Goal: Task Accomplishment & Management: Manage account settings

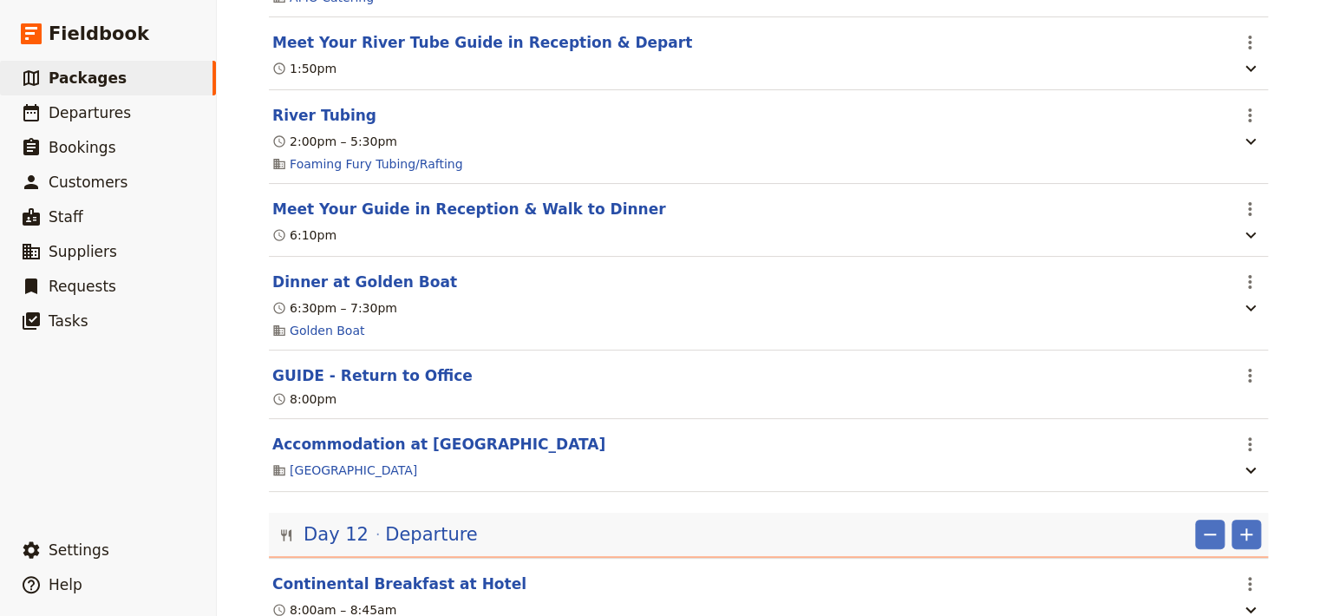
scroll to position [11628, 0]
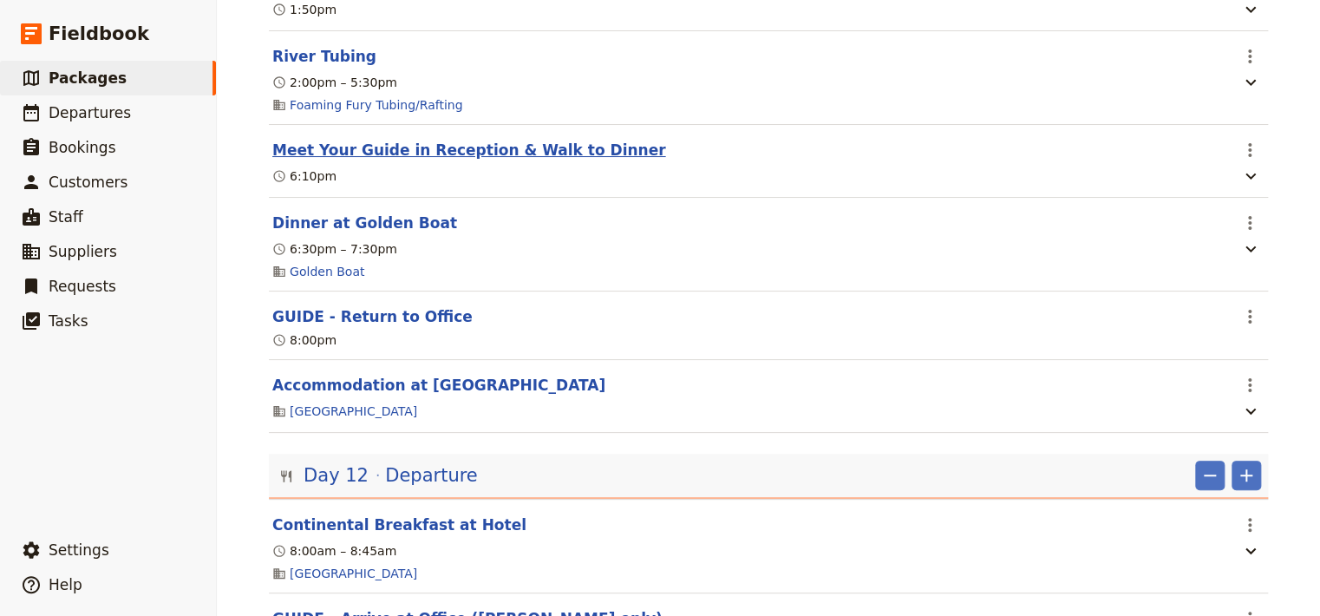
click at [433, 160] on button "Meet Your Guide in Reception & Walk to Dinner" at bounding box center [468, 150] width 393 height 21
select select "11"
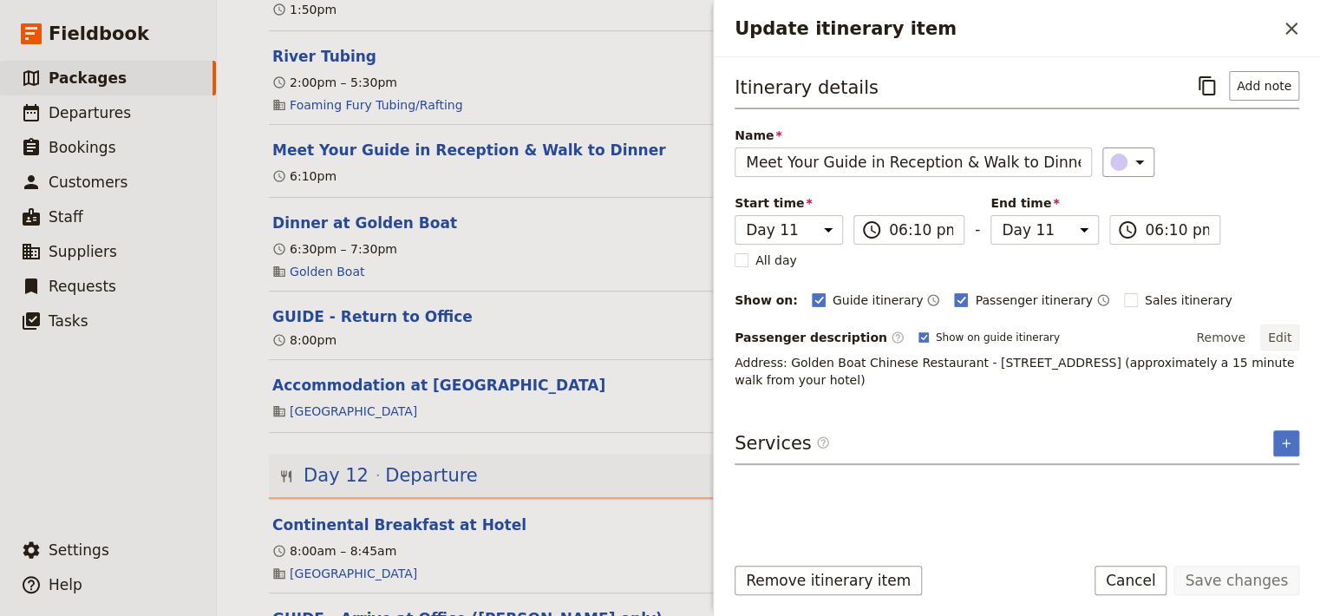
click at [1280, 331] on button "Edit" at bounding box center [1279, 337] width 39 height 26
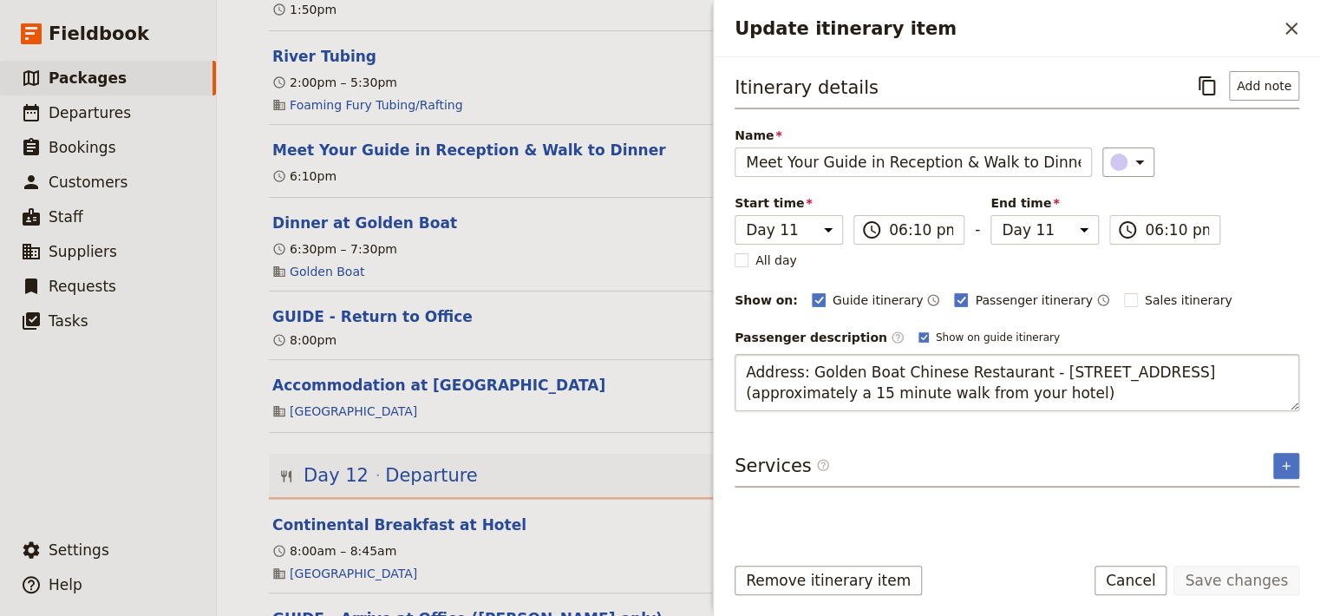
drag, startPoint x: 1106, startPoint y: 394, endPoint x: 1017, endPoint y: 370, distance: 92.6
click at [1017, 370] on textarea "Address: Golden Boat Chinese Restaurant - [STREET_ADDRESS] (approximately a 15 …" at bounding box center [1017, 382] width 565 height 57
type textarea "Address: Golden Boat Chinese Restaurant"
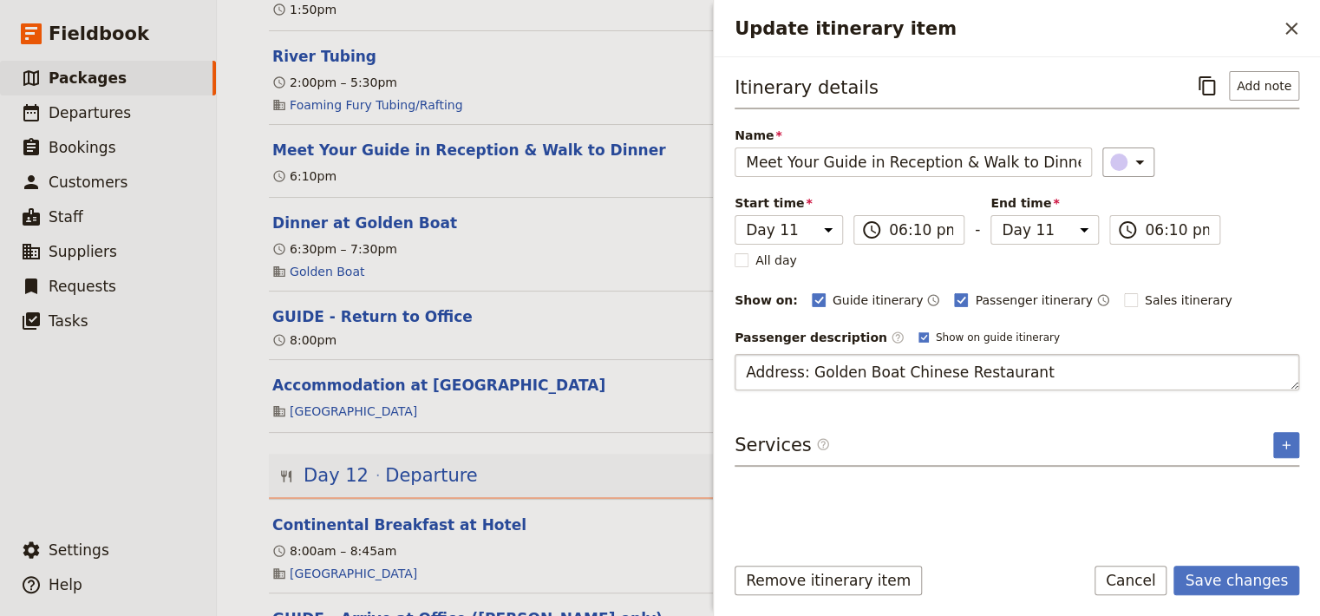
click at [803, 366] on textarea "Address: Golden Boat Chinese Restaurant" at bounding box center [1017, 372] width 565 height 36
drag, startPoint x: 1013, startPoint y: 375, endPoint x: 730, endPoint y: 376, distance: 282.8
click at [735, 376] on textarea "Address: Golden Boat Chinese Restaurant" at bounding box center [1017, 372] width 565 height 36
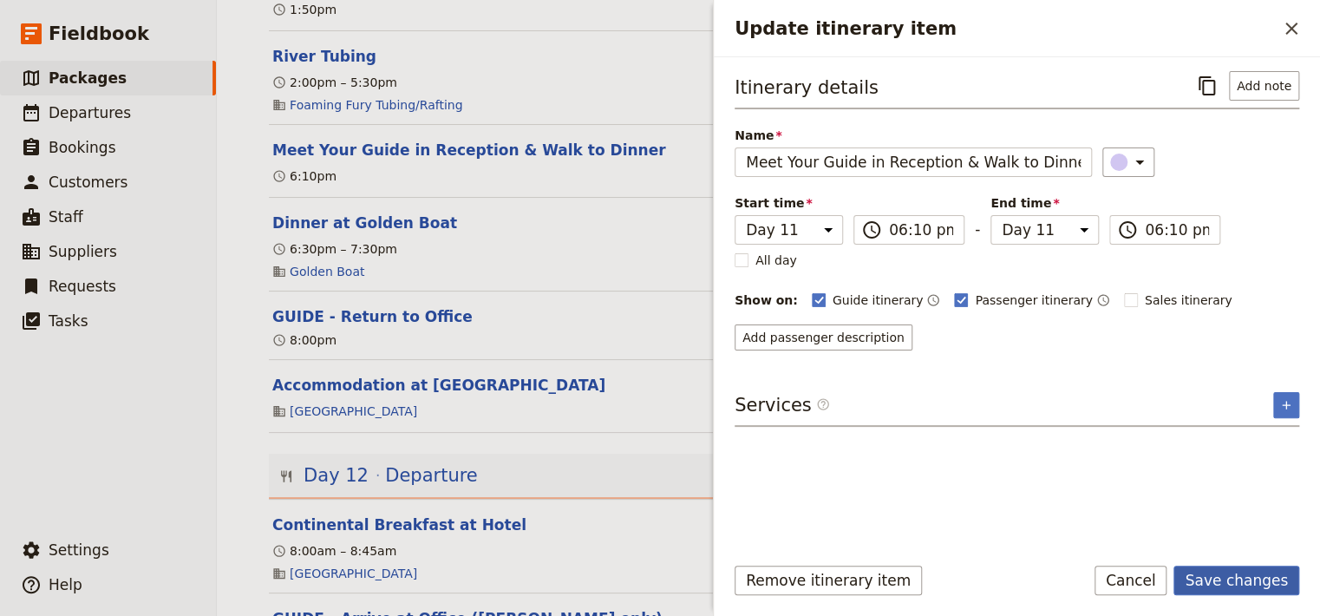
click at [1267, 578] on button "Save changes" at bounding box center [1237, 580] width 126 height 29
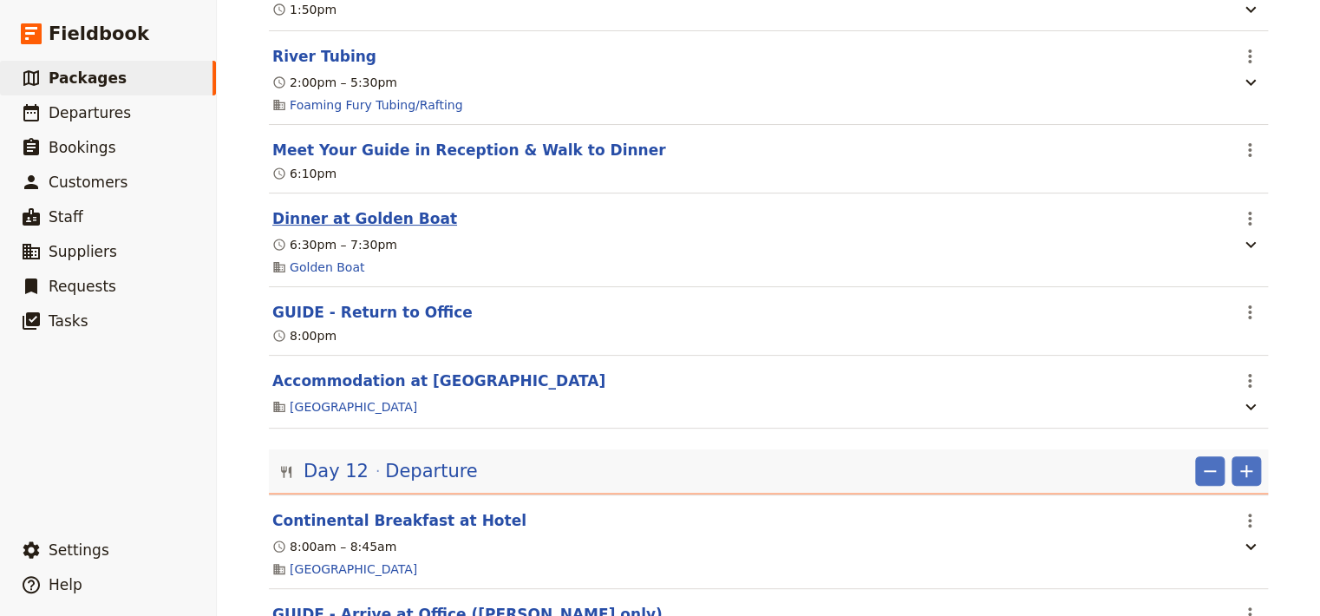
click at [387, 229] on button "Dinner at Golden Boat" at bounding box center [364, 218] width 185 height 21
select select "11"
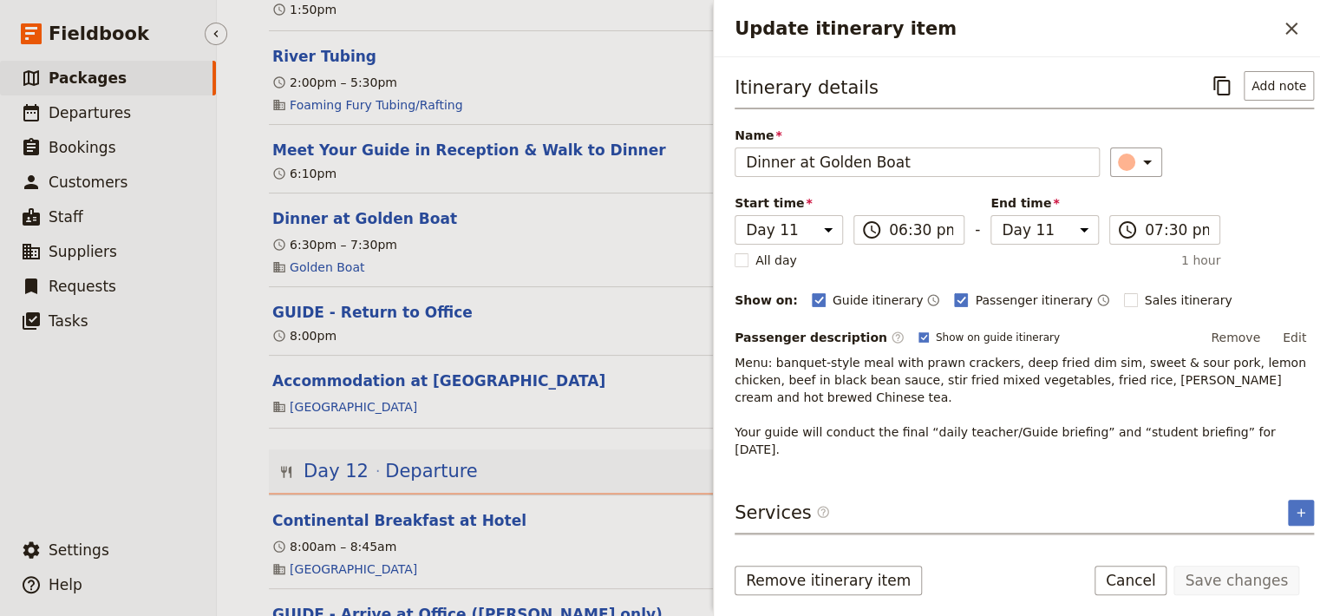
click at [155, 410] on ul "​ Packages ​ Departures ​ Bookings ​ Customers ​ Staff ​ Suppliers ​ Requests ​…" at bounding box center [108, 293] width 216 height 465
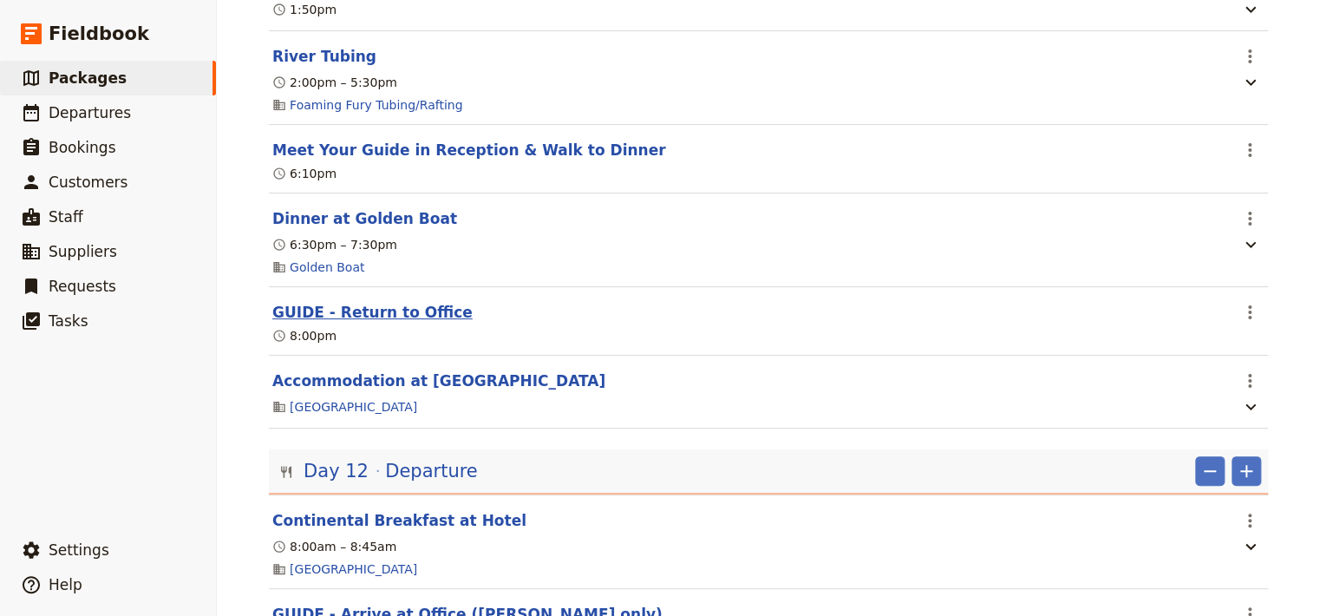
click at [368, 323] on button "GUIDE - Return to Office" at bounding box center [372, 312] width 200 height 21
select select "11"
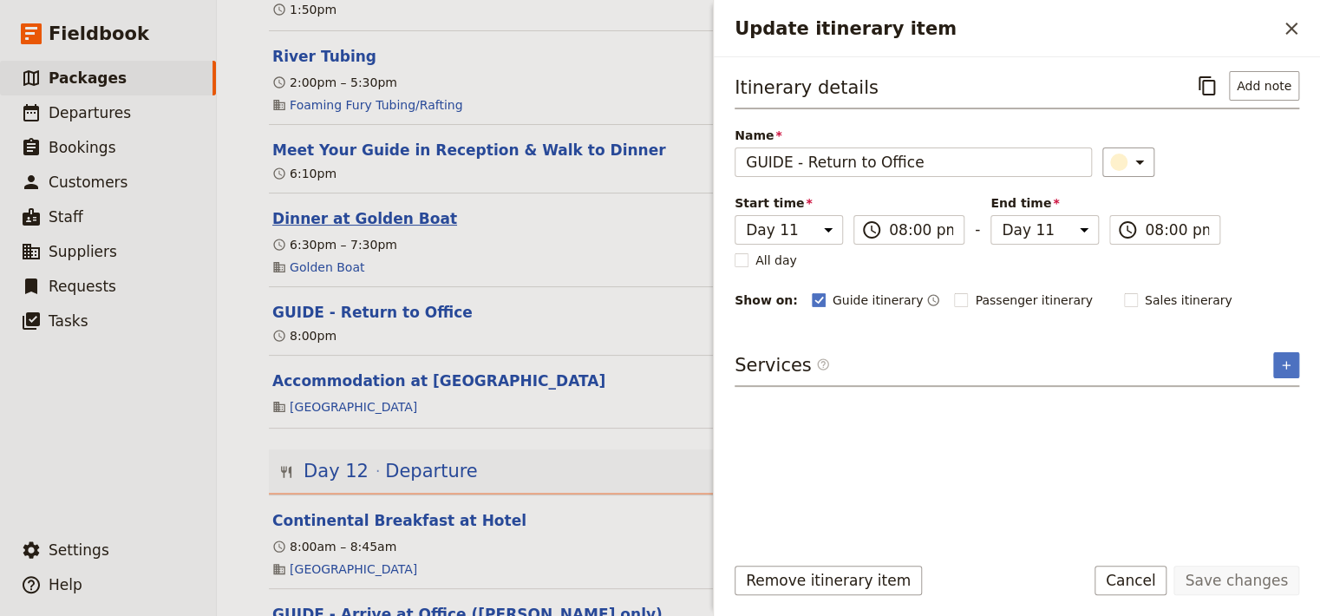
click at [340, 229] on button "Dinner at Golden Boat" at bounding box center [364, 218] width 185 height 21
select select "11"
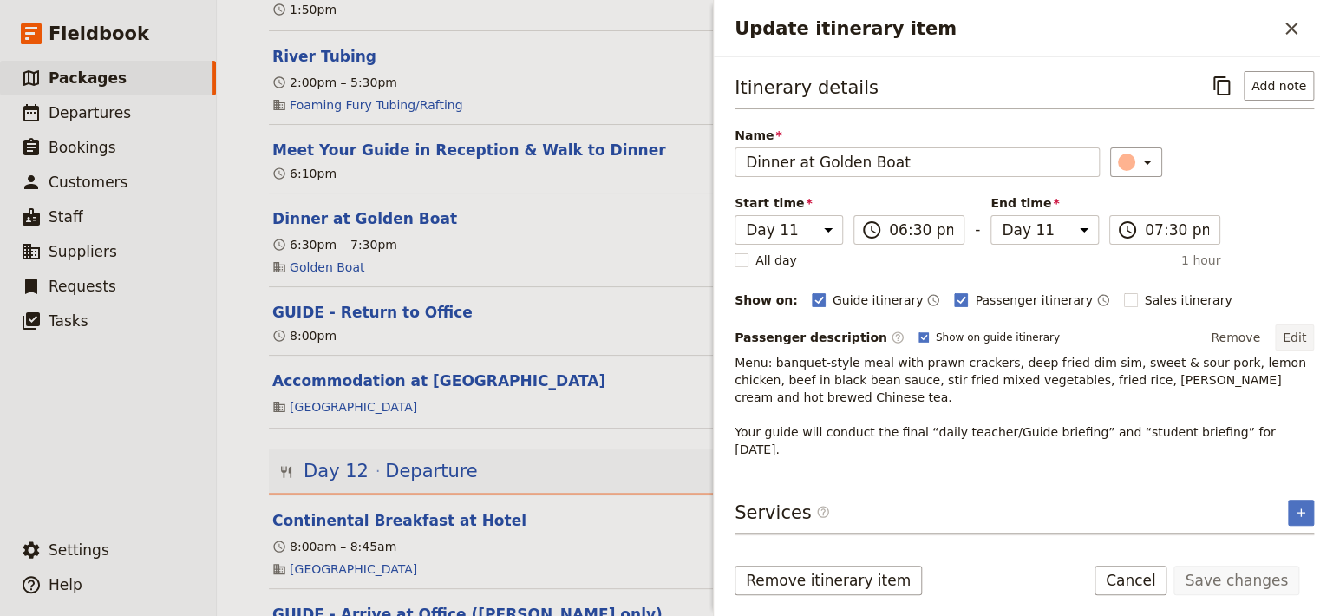
click at [1285, 334] on button "Edit" at bounding box center [1294, 337] width 39 height 26
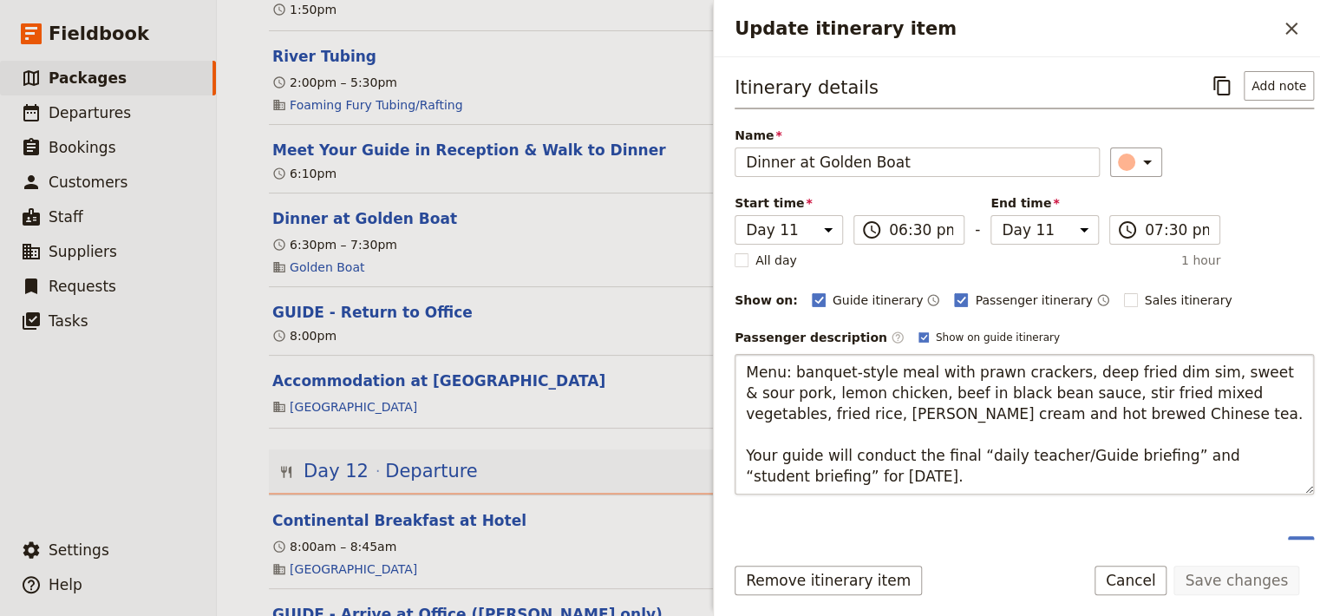
click at [971, 447] on textarea "Menu: banquet-style meal with prawn crackers, deep fried dim sim, sweet & sour …" at bounding box center [1024, 424] width 579 height 141
drag, startPoint x: 802, startPoint y: 477, endPoint x: 950, endPoint y: 448, distance: 151.2
click at [950, 448] on textarea "Menu: banquet-style meal with prawn crackers, deep fried dim sim, sweet & sour …" at bounding box center [1024, 424] width 579 height 141
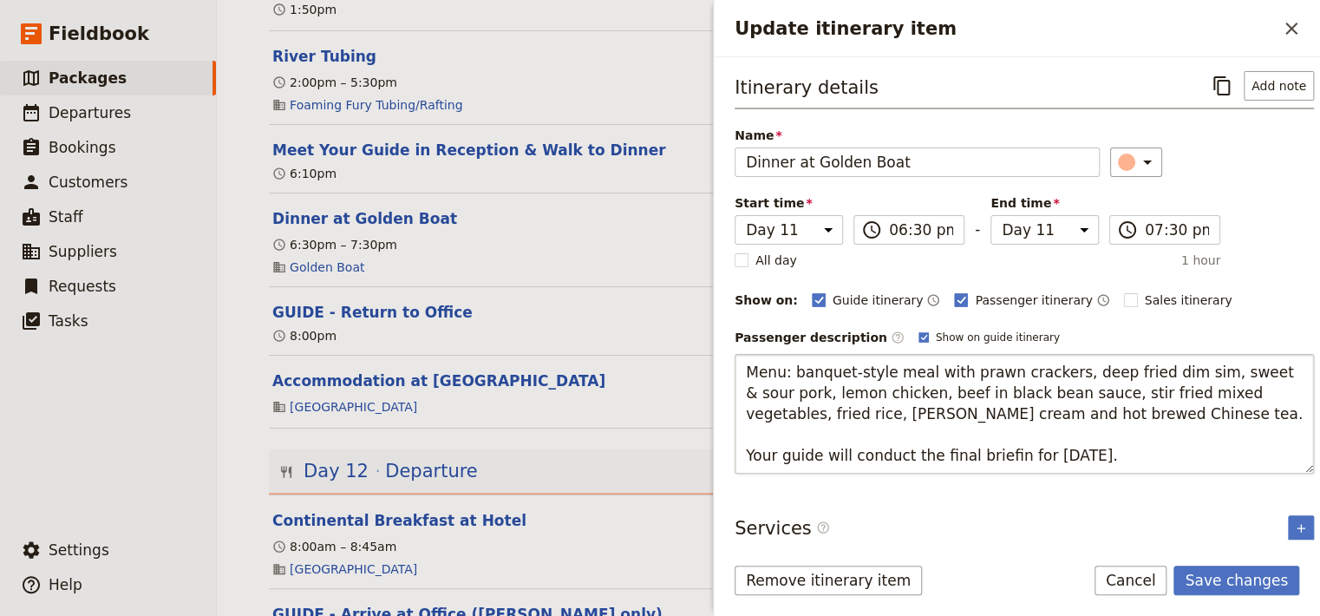
type textarea "Menu: banquet-style meal with prawn crackers, deep fried dim sim, sweet & sour …"
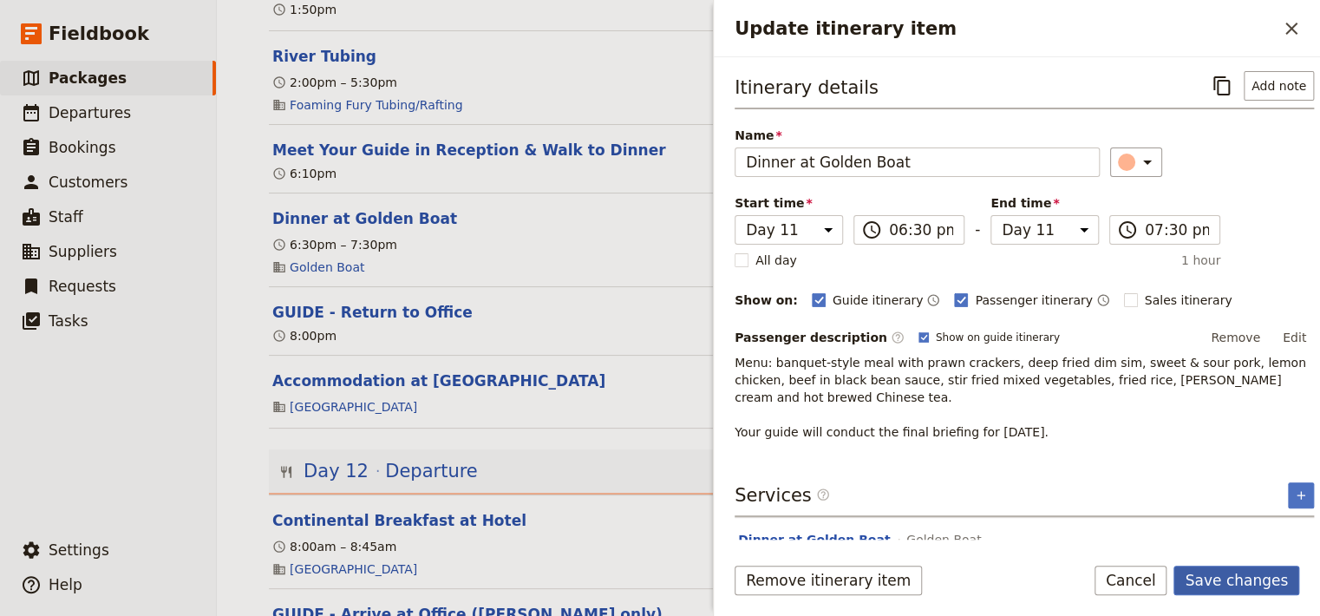
click at [1227, 571] on button "Save changes" at bounding box center [1237, 580] width 126 height 29
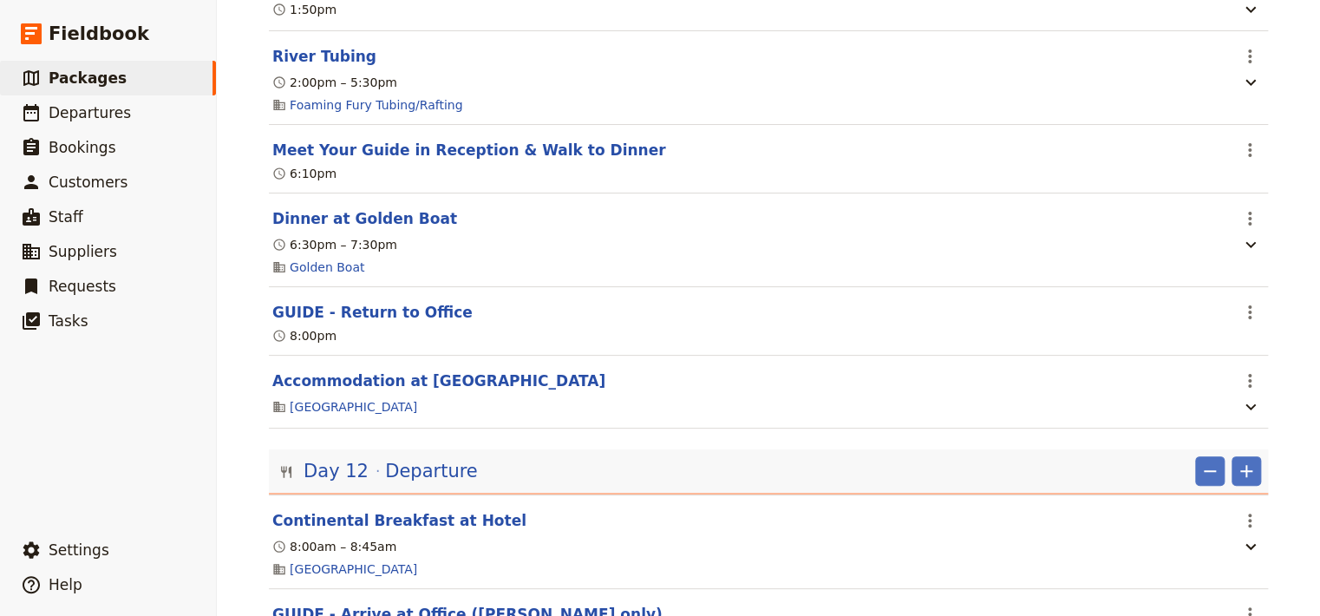
scroll to position [0, 0]
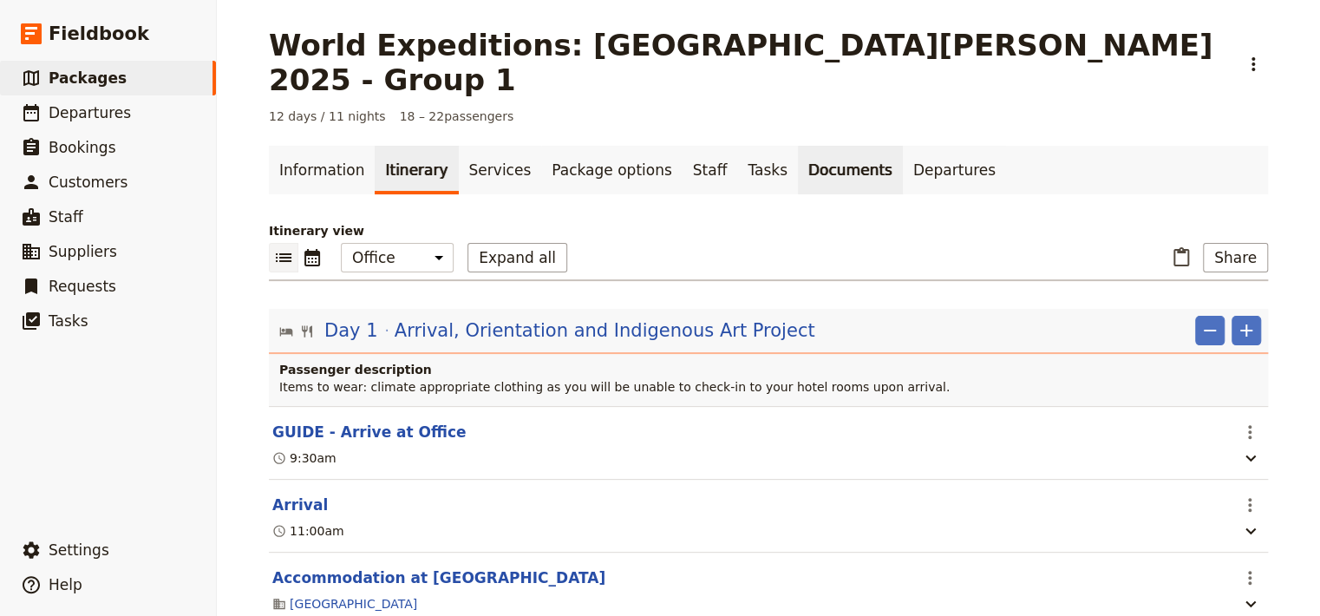
click at [798, 146] on link "Documents" at bounding box center [850, 170] width 105 height 49
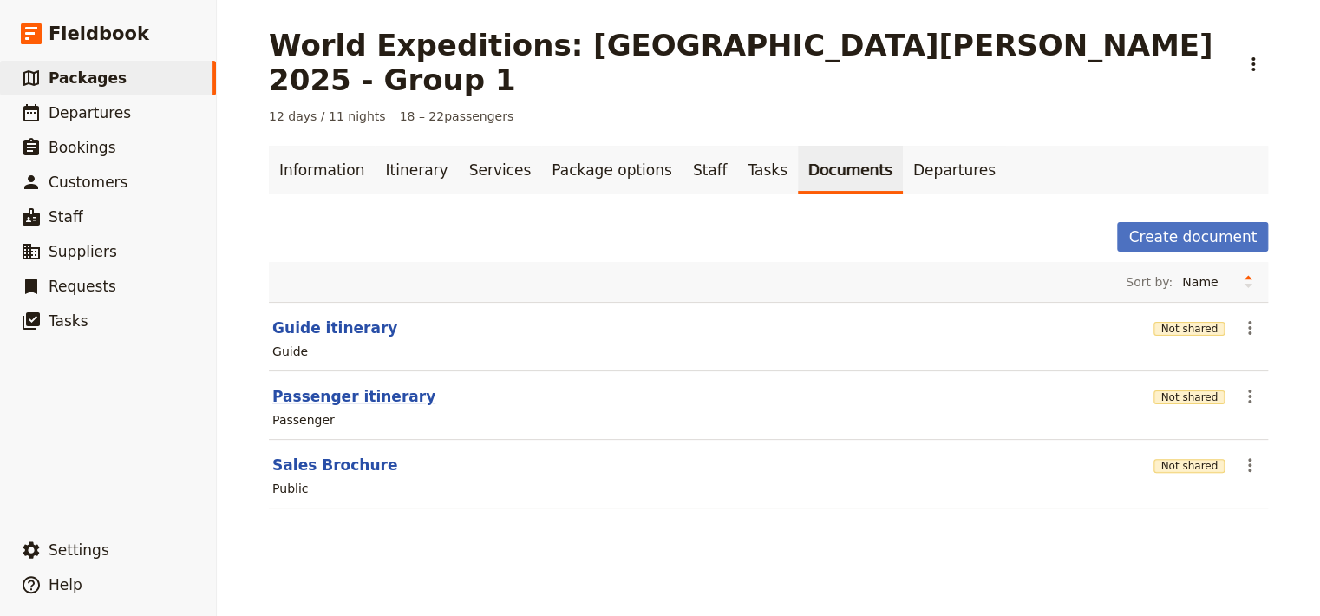
click at [323, 386] on button "Passenger itinerary" at bounding box center [353, 396] width 163 height 21
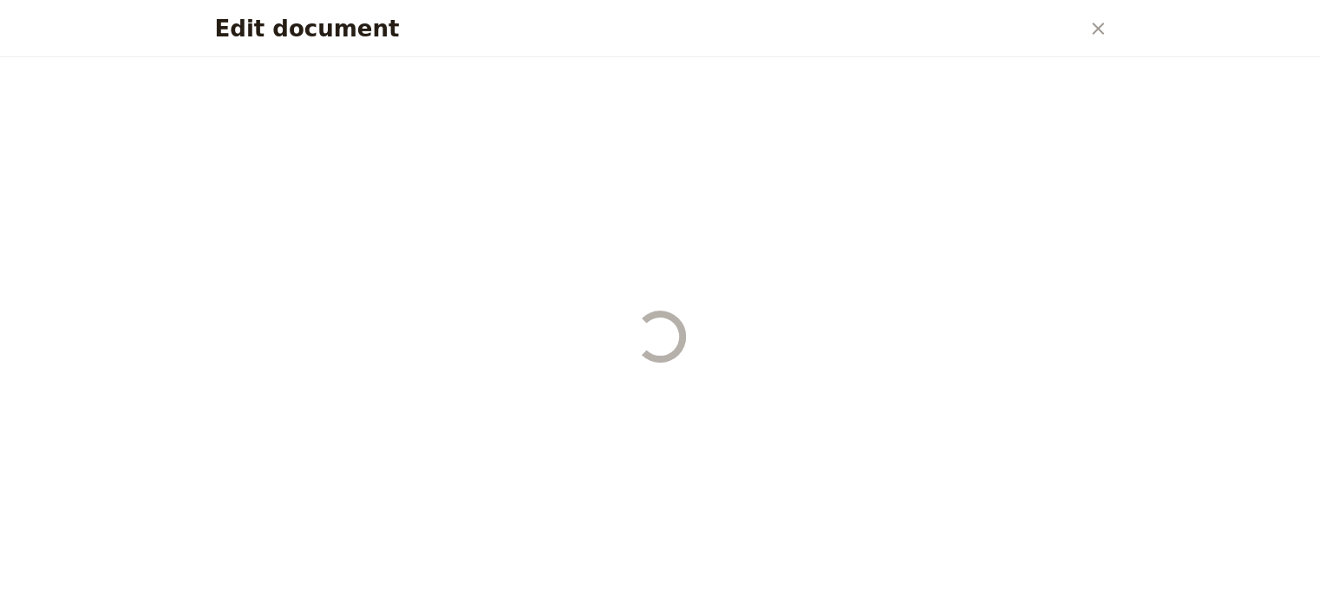
select select "PASSENGER"
select select "RUN_SHEET"
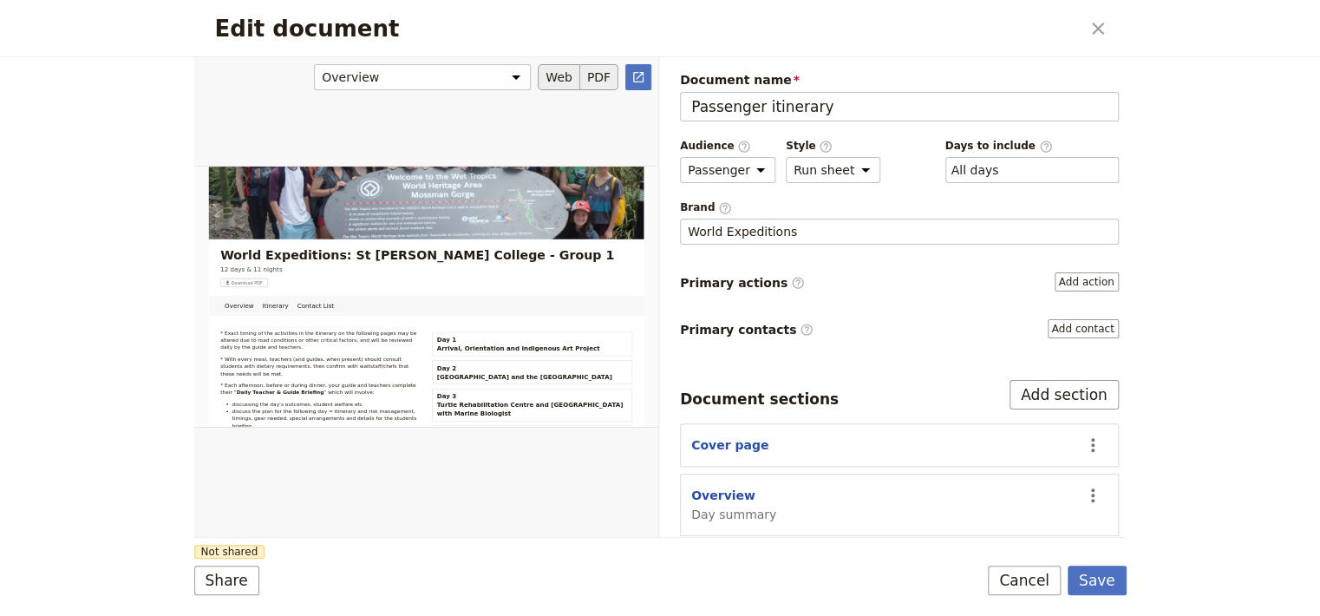
click at [599, 75] on button "PDF" at bounding box center [599, 77] width 38 height 26
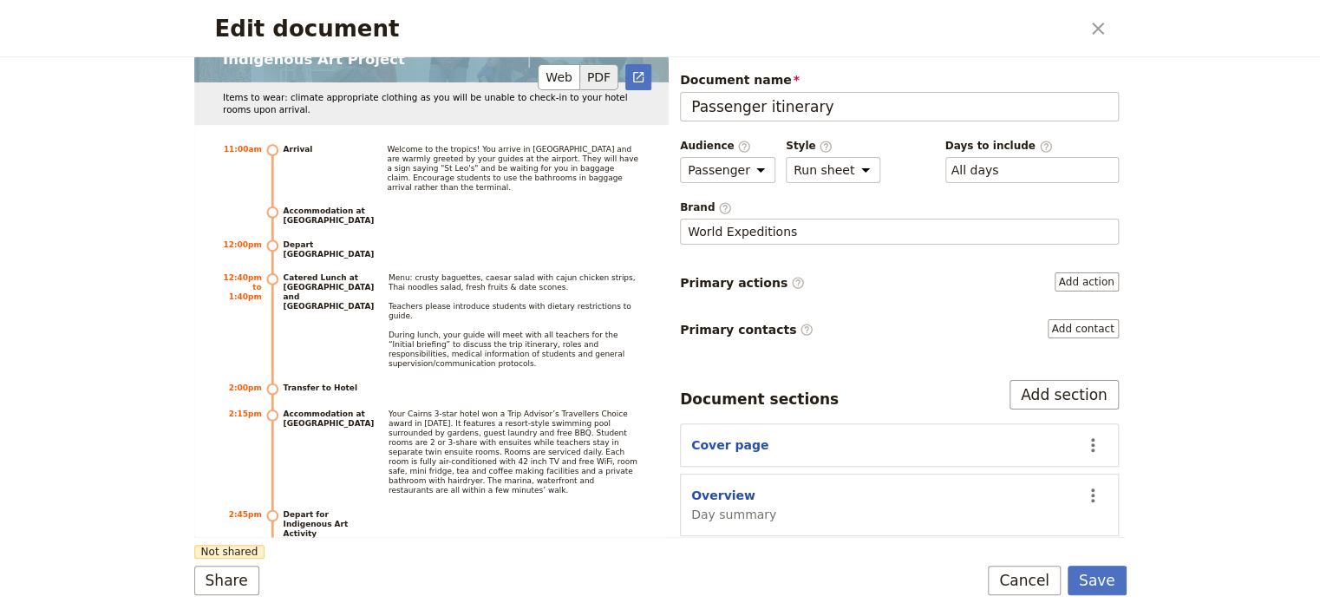
scroll to position [2312, 0]
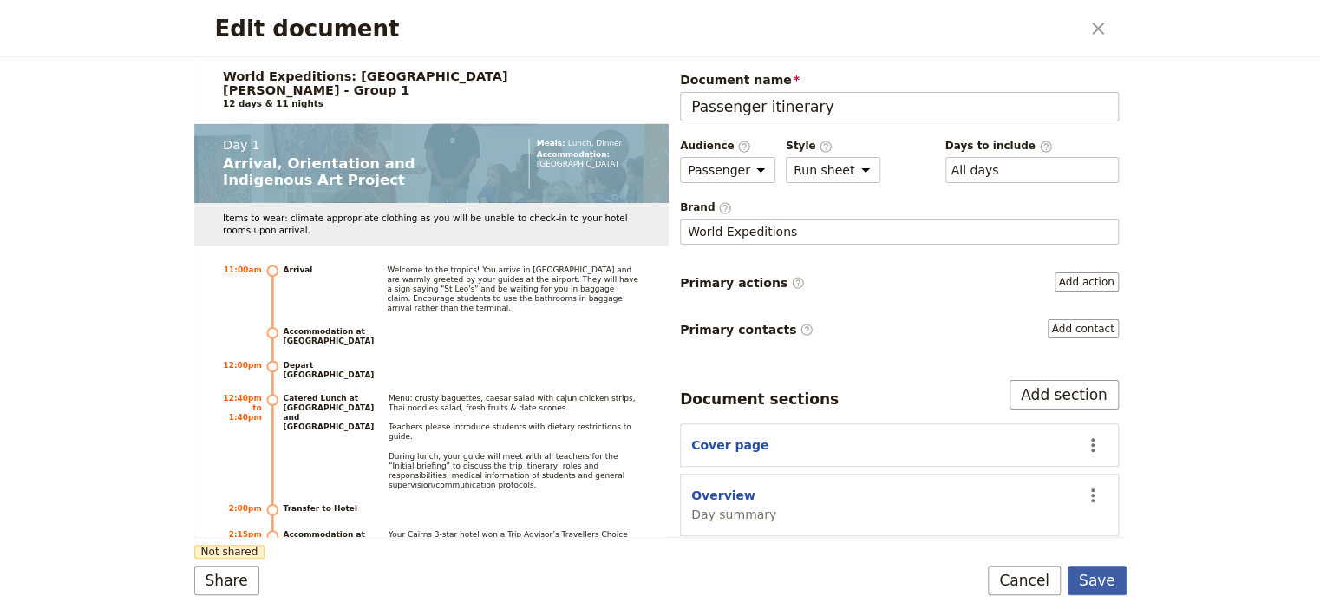
click at [1112, 583] on button "Save" at bounding box center [1097, 580] width 59 height 29
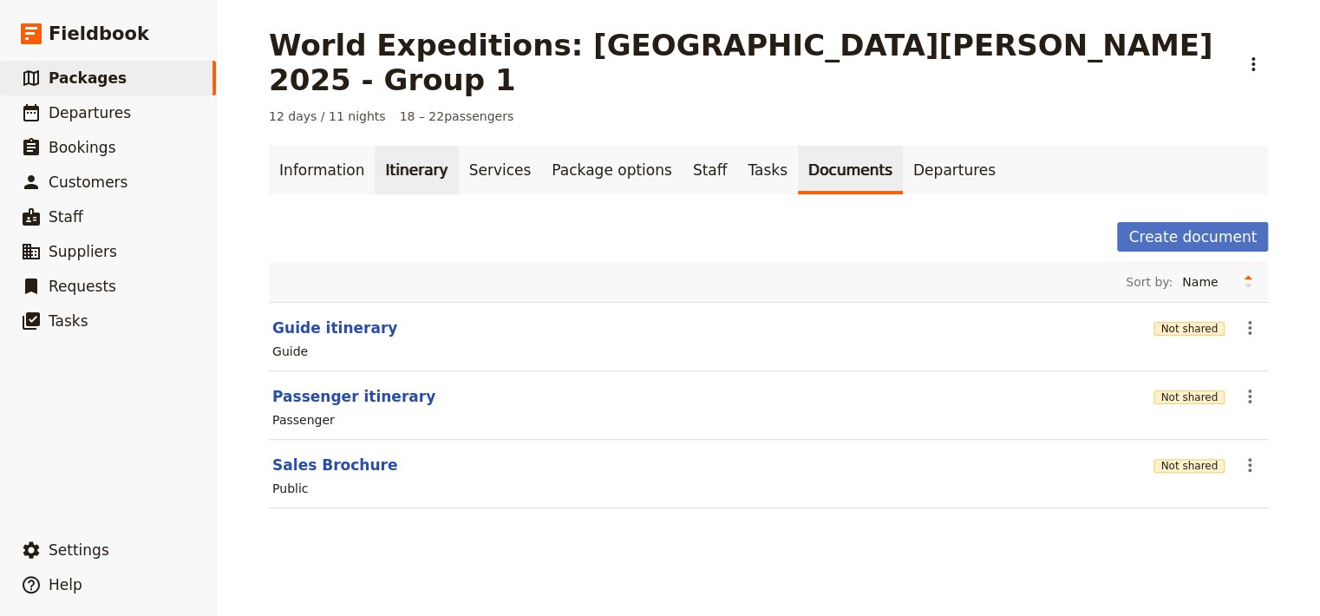
click at [390, 146] on link "Itinerary" at bounding box center [416, 170] width 83 height 49
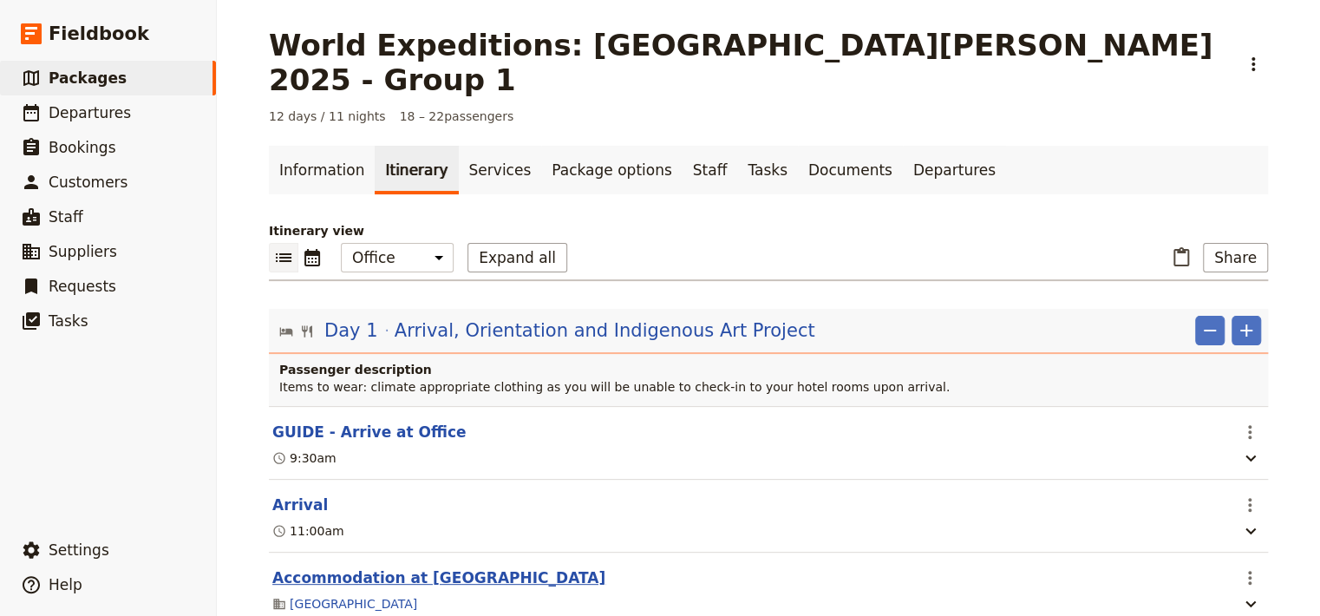
click at [458, 567] on button "Accommodation at [GEOGRAPHIC_DATA]" at bounding box center [438, 577] width 333 height 21
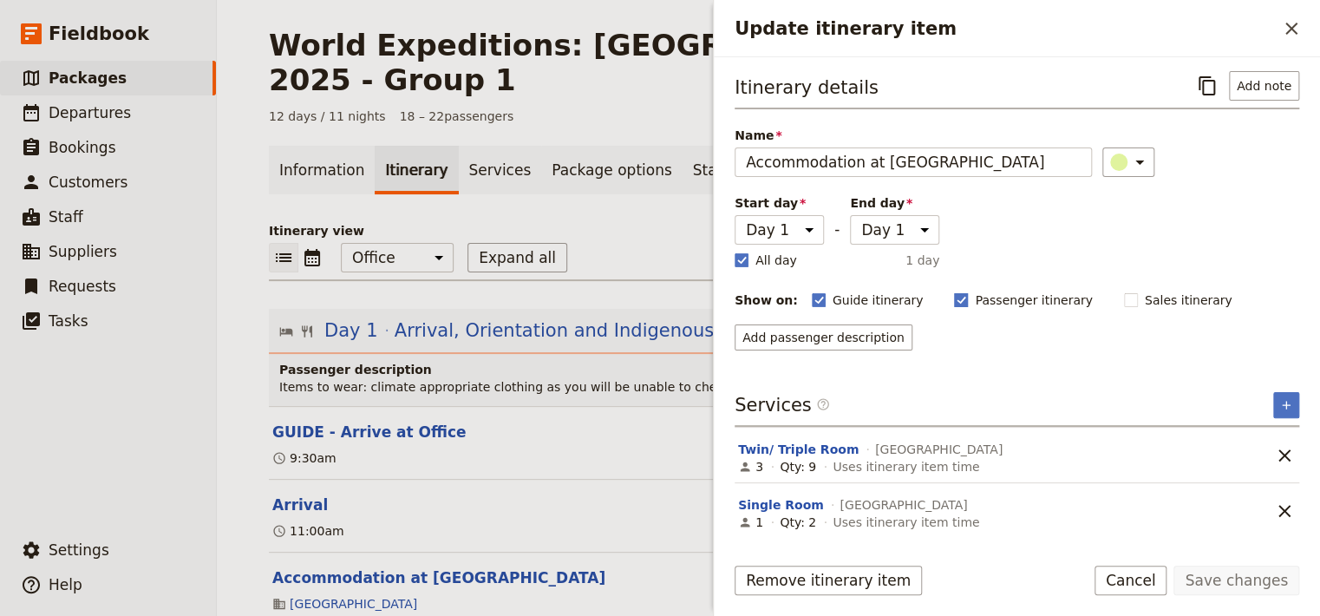
click at [955, 297] on rect "Update itinerary item" at bounding box center [961, 299] width 13 height 13
click at [953, 291] on input "Passenger itinerary" at bounding box center [953, 291] width 1 height 1
checkbox input "false"
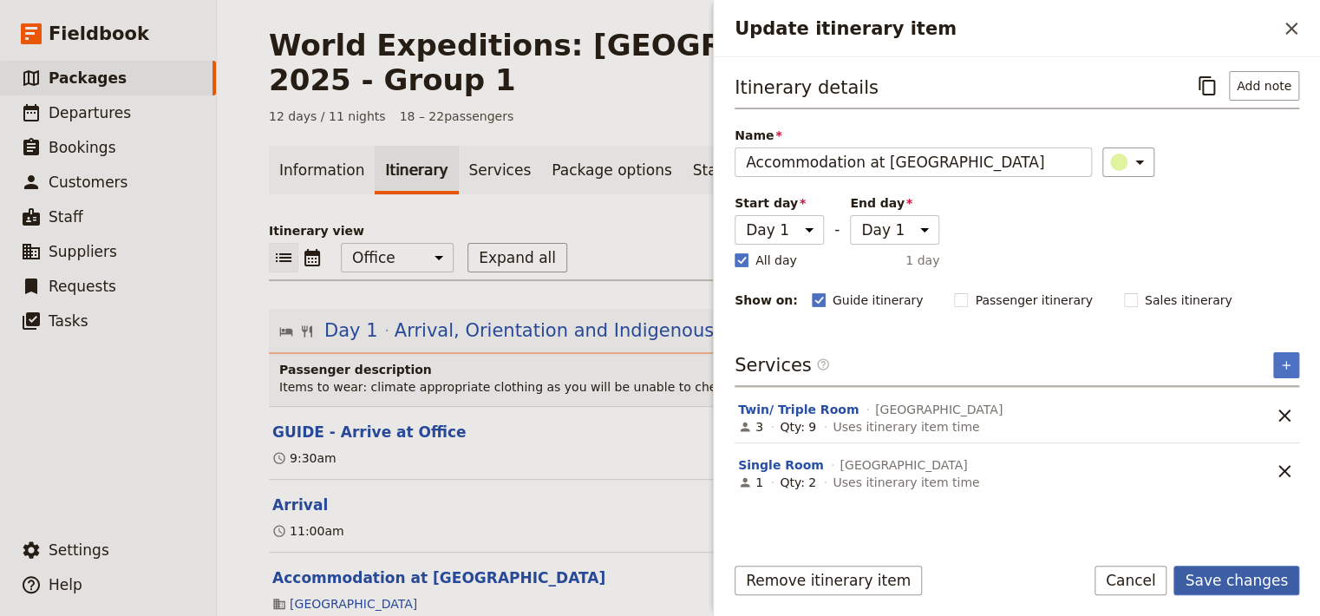
click at [1243, 578] on button "Save changes" at bounding box center [1237, 580] width 126 height 29
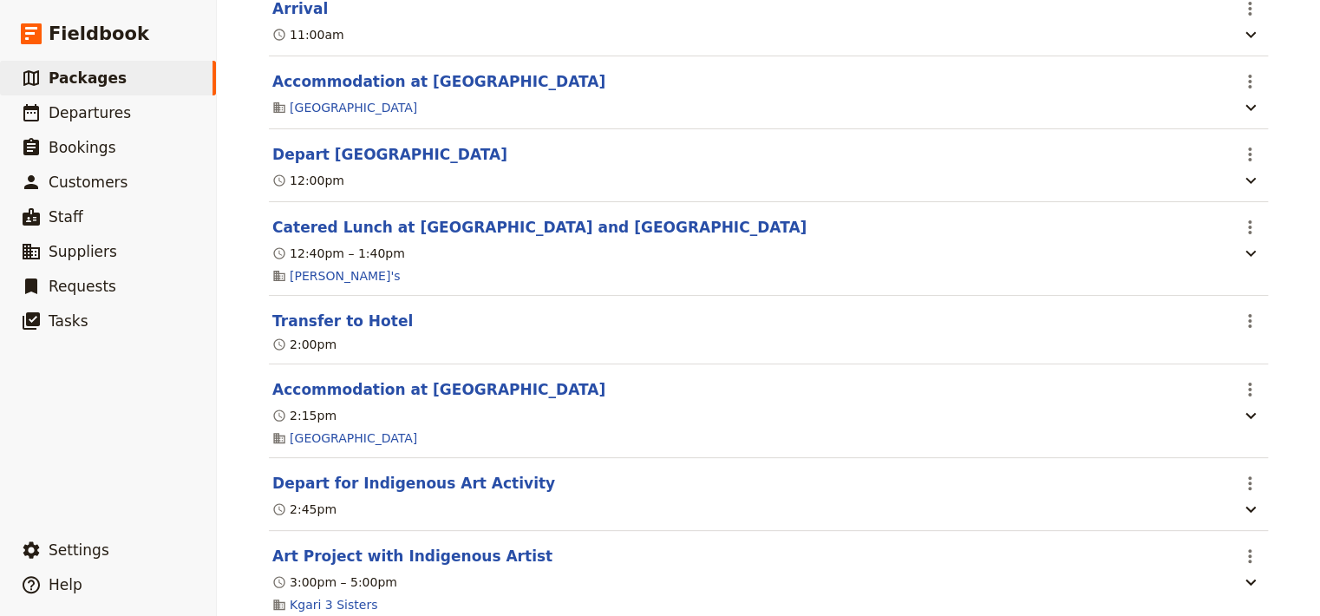
scroll to position [510, 0]
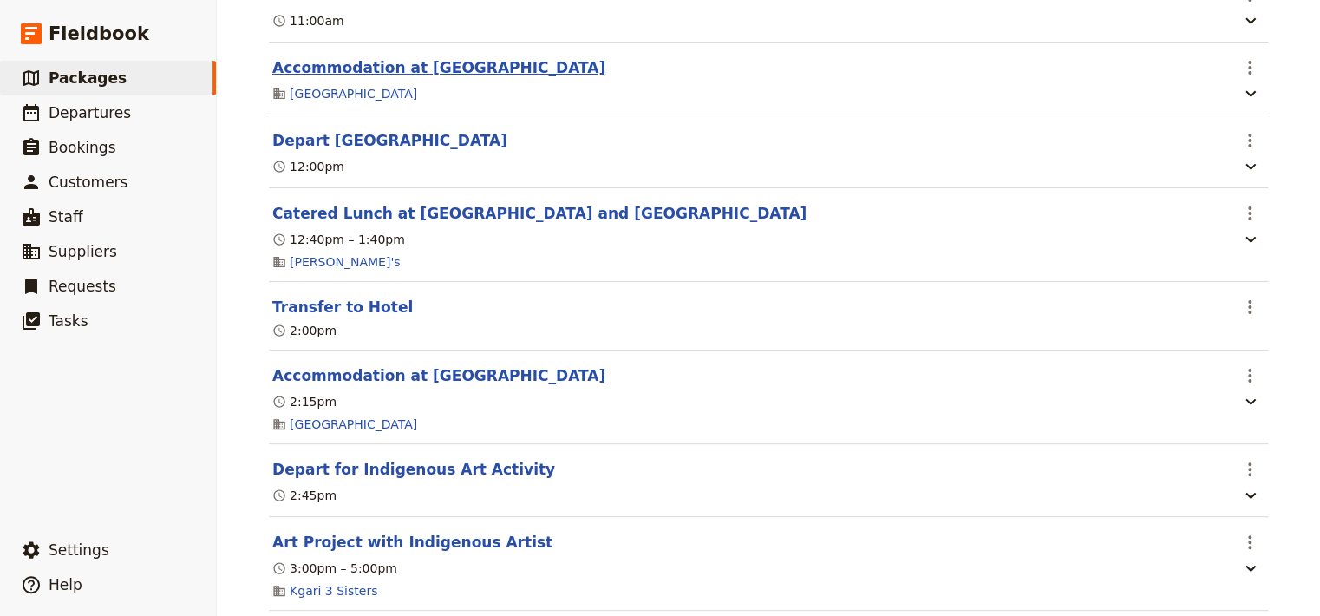
click at [421, 57] on button "Accommodation at [GEOGRAPHIC_DATA]" at bounding box center [438, 67] width 333 height 21
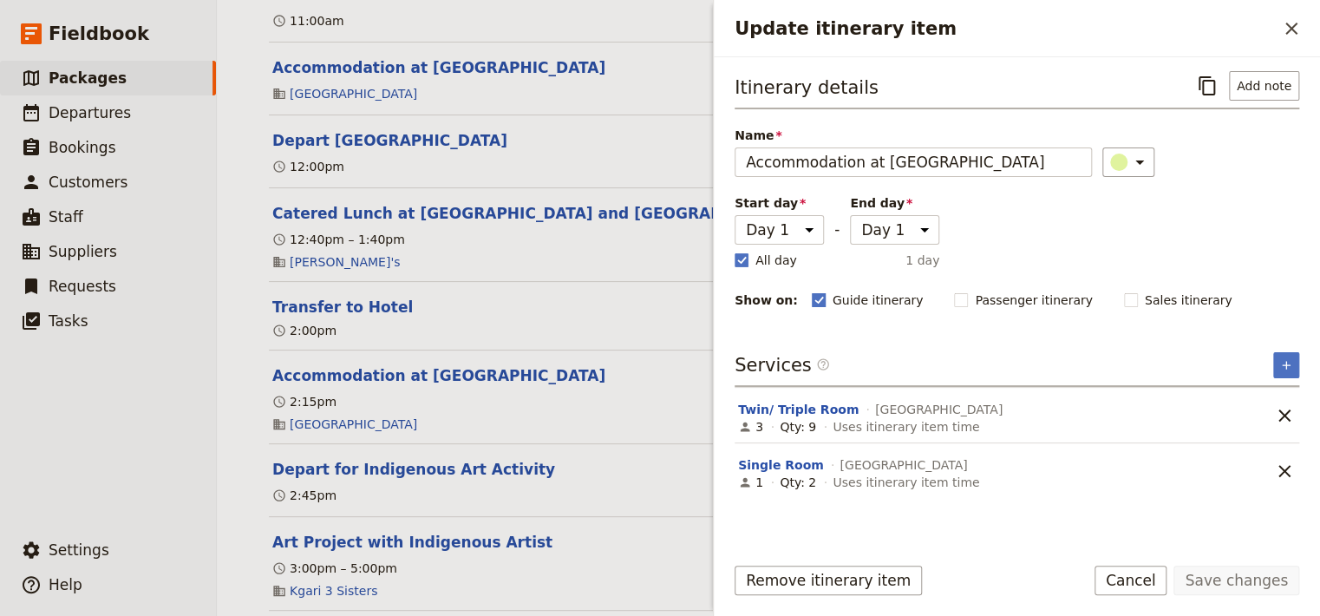
click at [812, 298] on rect "Update itinerary item" at bounding box center [818, 299] width 13 height 13
click at [811, 291] on input "Guide itinerary" at bounding box center [811, 291] width 1 height 1
checkbox input "false"
click at [1244, 572] on button "Save changes" at bounding box center [1237, 580] width 126 height 29
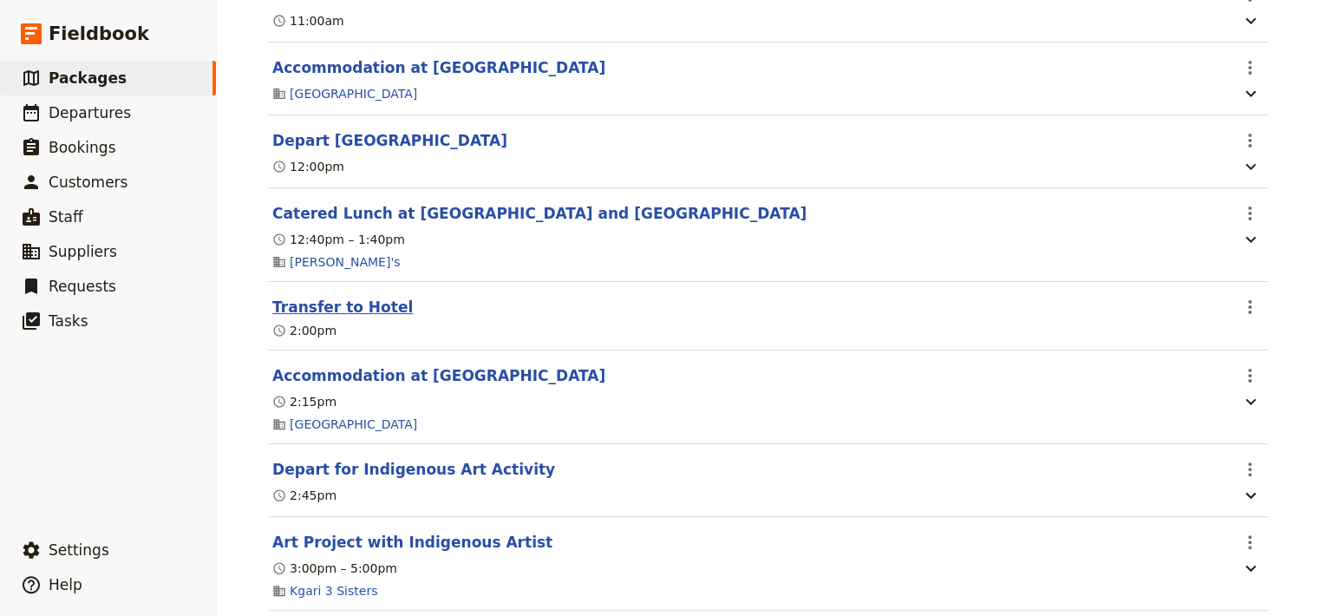
click at [352, 297] on button "Transfer to Hotel" at bounding box center [342, 307] width 141 height 21
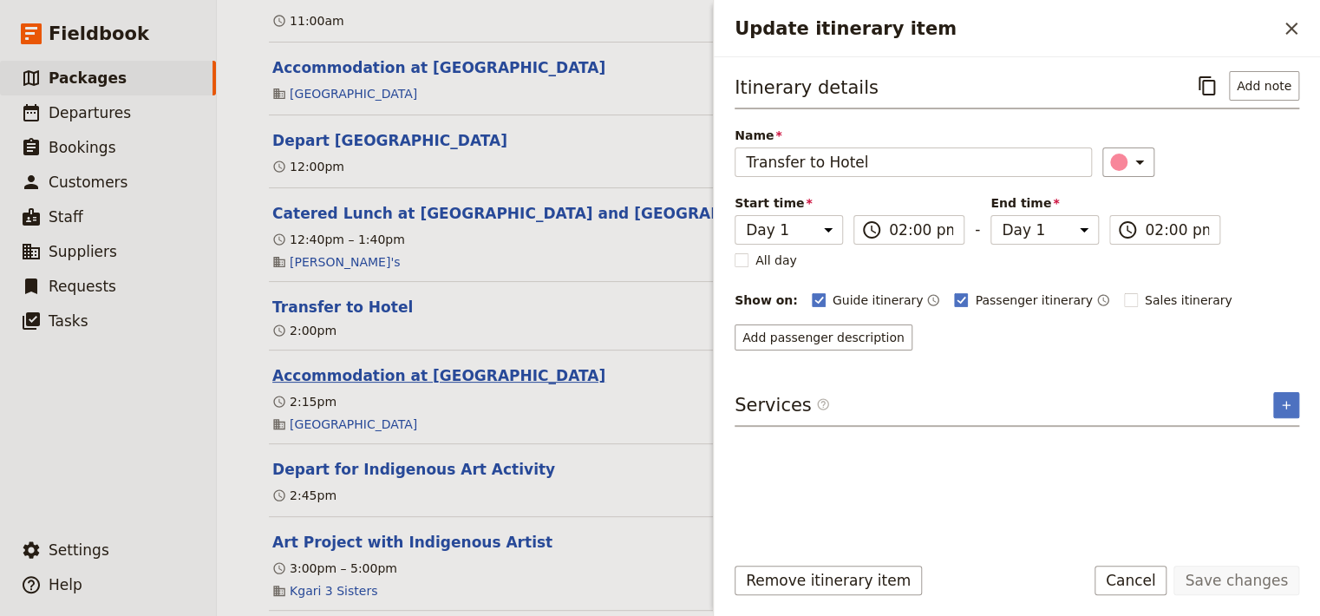
click at [383, 365] on button "Accommodation at [GEOGRAPHIC_DATA]" at bounding box center [438, 375] width 333 height 21
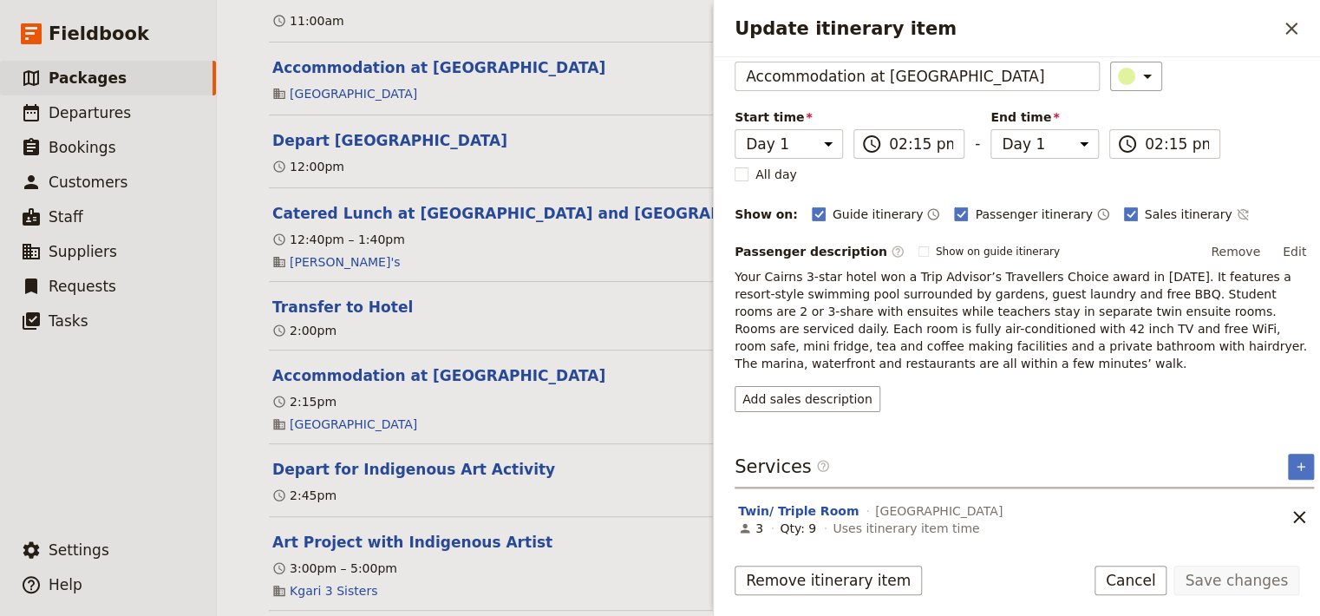
scroll to position [90, 0]
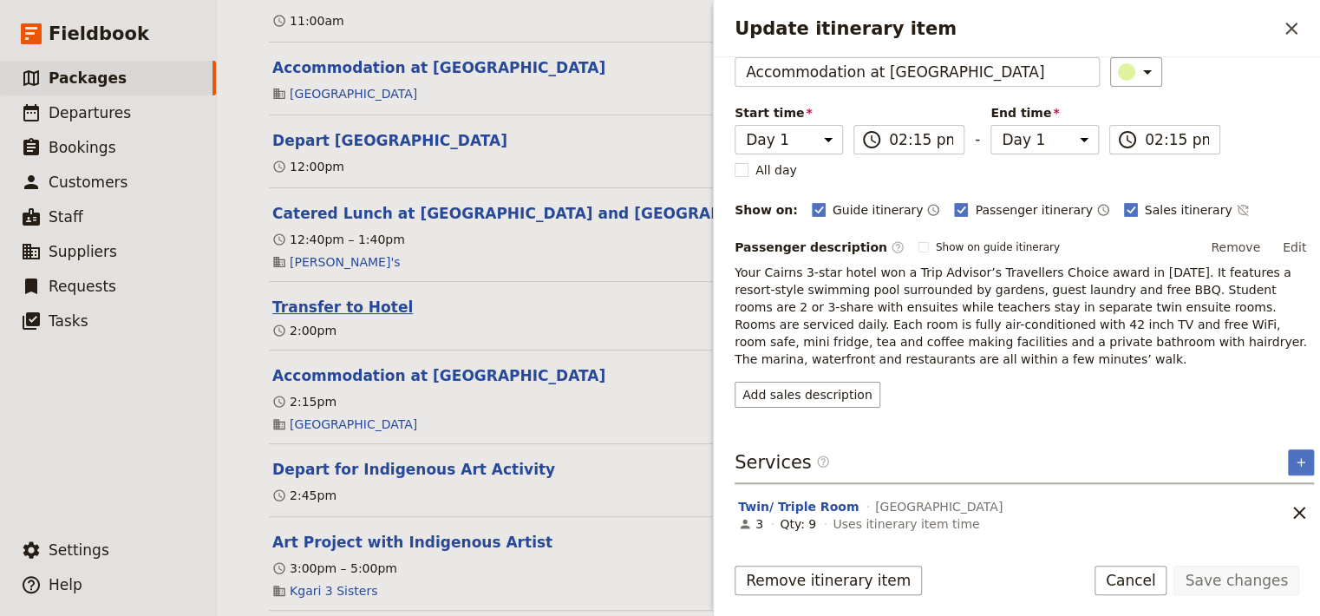
click at [311, 297] on button "Transfer to Hotel" at bounding box center [342, 307] width 141 height 21
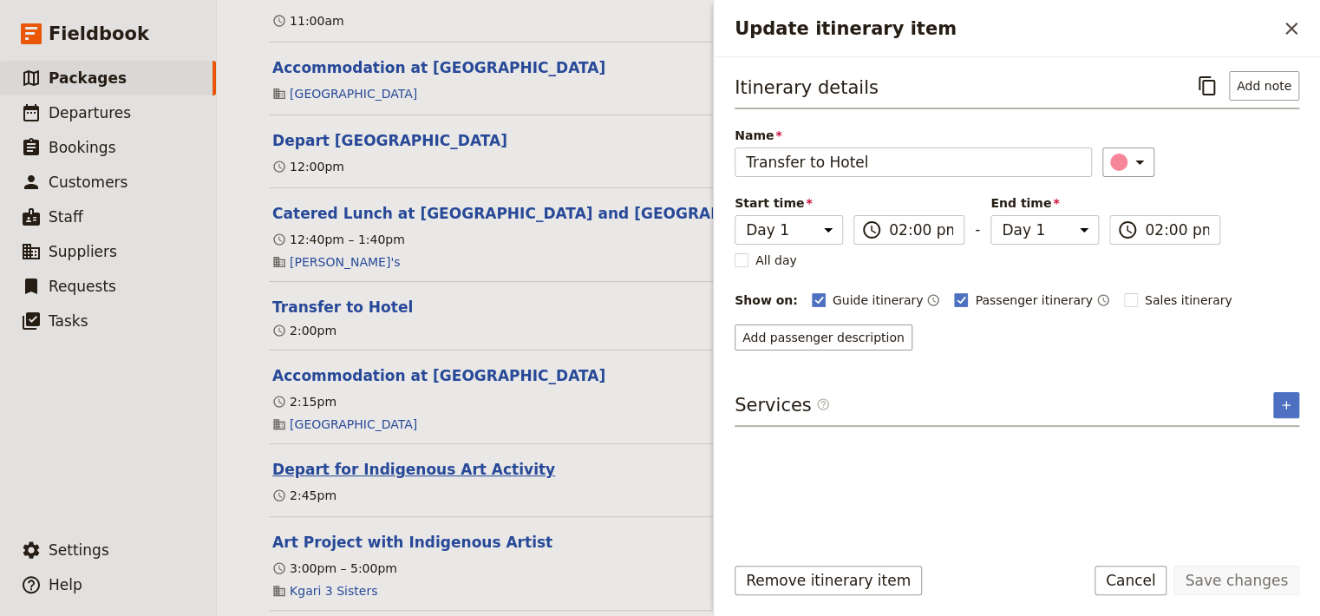
click at [330, 459] on button "Depart for Indigenous Art Activity" at bounding box center [413, 469] width 283 height 21
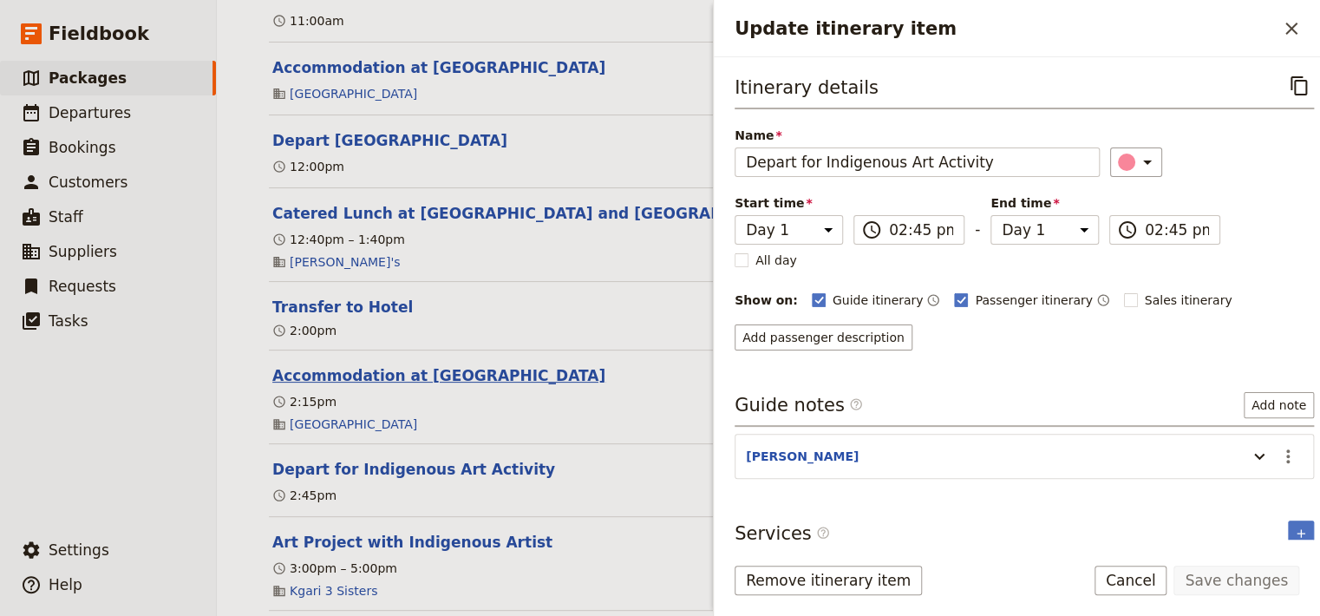
click at [334, 365] on button "Accommodation at [GEOGRAPHIC_DATA]" at bounding box center [438, 375] width 333 height 21
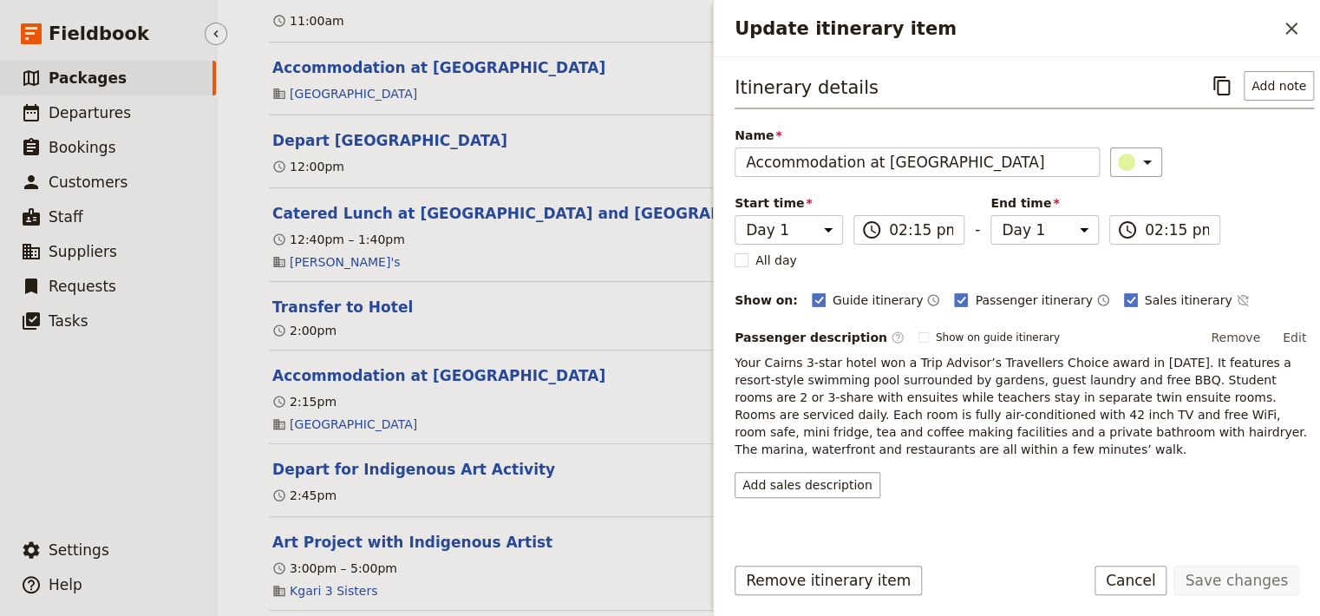
click at [186, 448] on ul "​ Packages ​ Departures ​ Bookings ​ Customers ​ Staff ​ Suppliers ​ Requests ​…" at bounding box center [108, 293] width 216 height 465
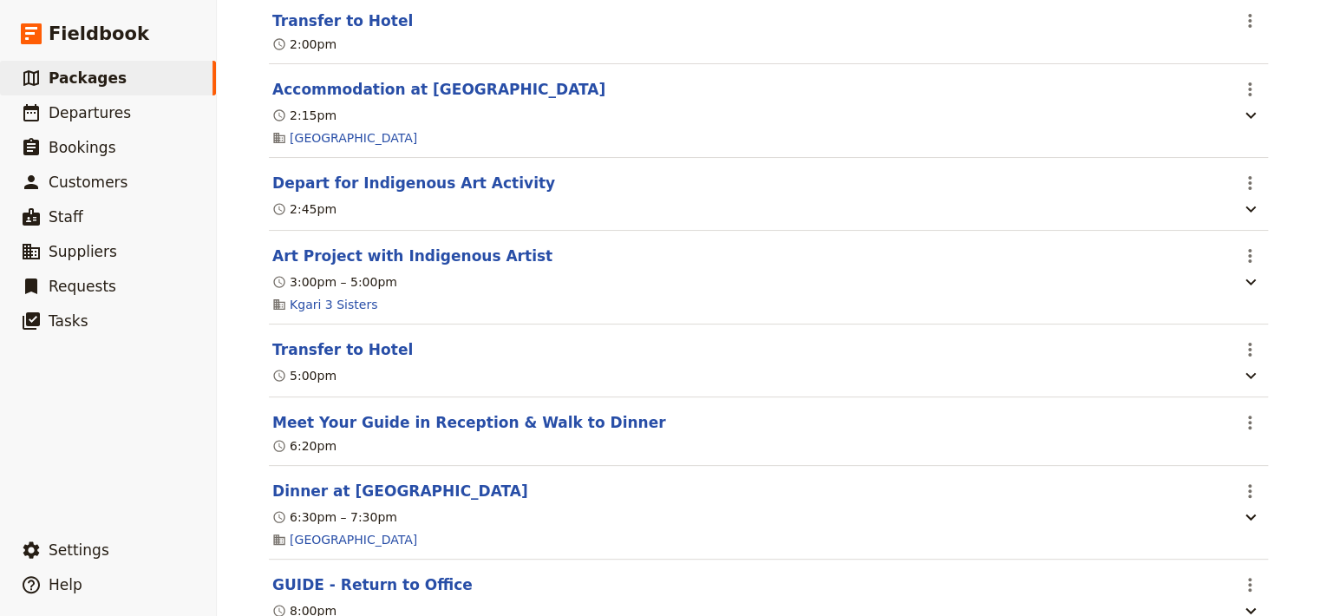
scroll to position [1051, 0]
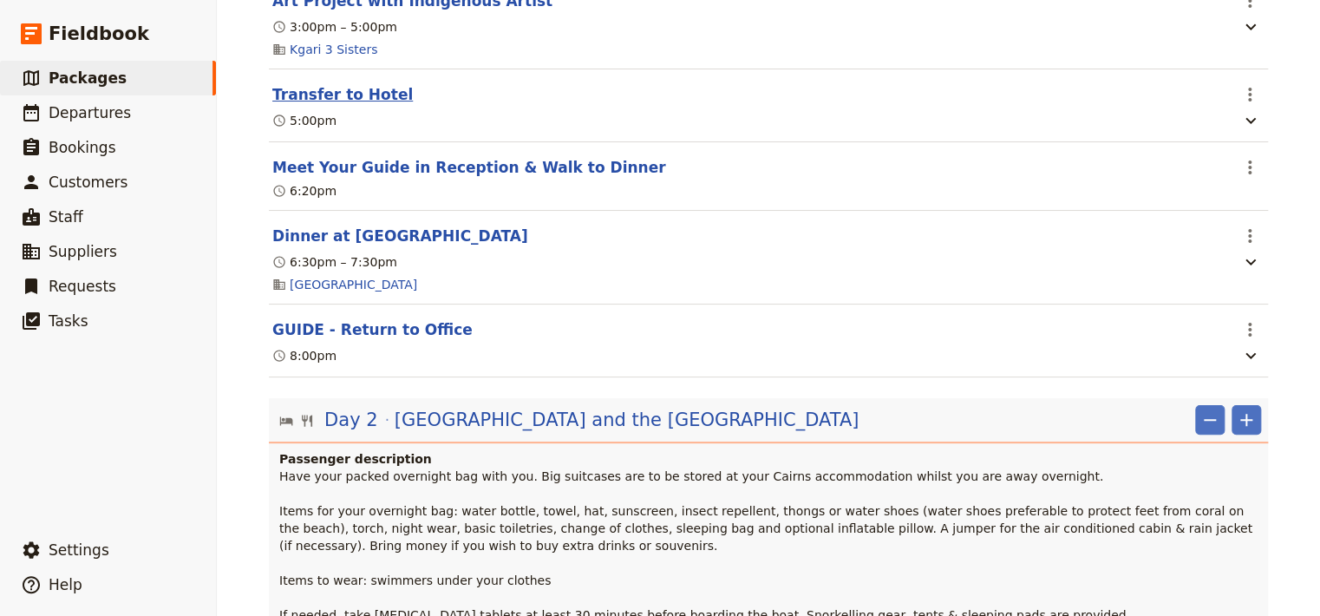
click at [353, 84] on button "Transfer to Hotel" at bounding box center [342, 94] width 141 height 21
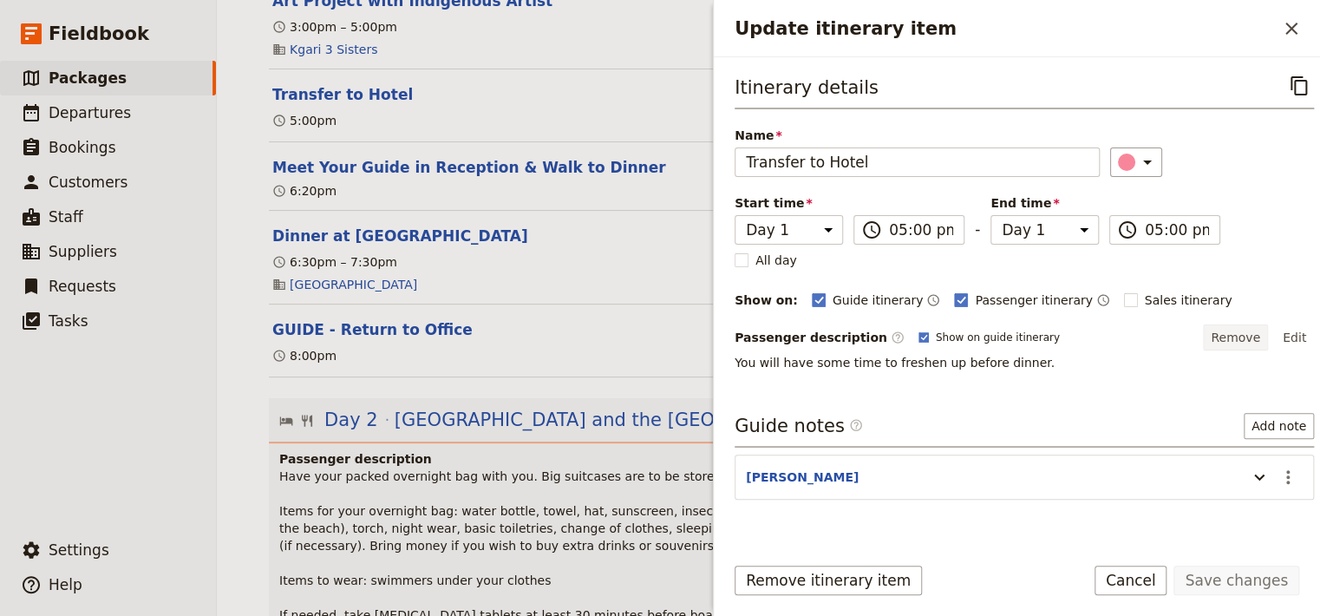
click at [1234, 342] on button "Remove" at bounding box center [1235, 337] width 65 height 26
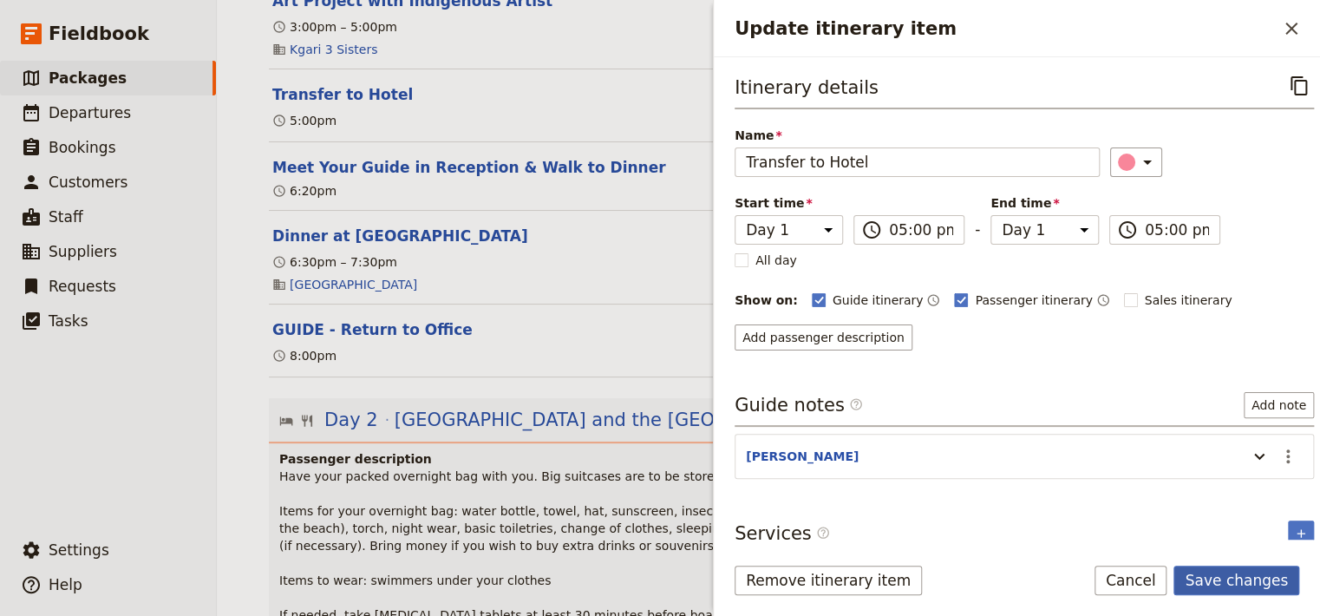
click at [1234, 581] on button "Save changes" at bounding box center [1237, 580] width 126 height 29
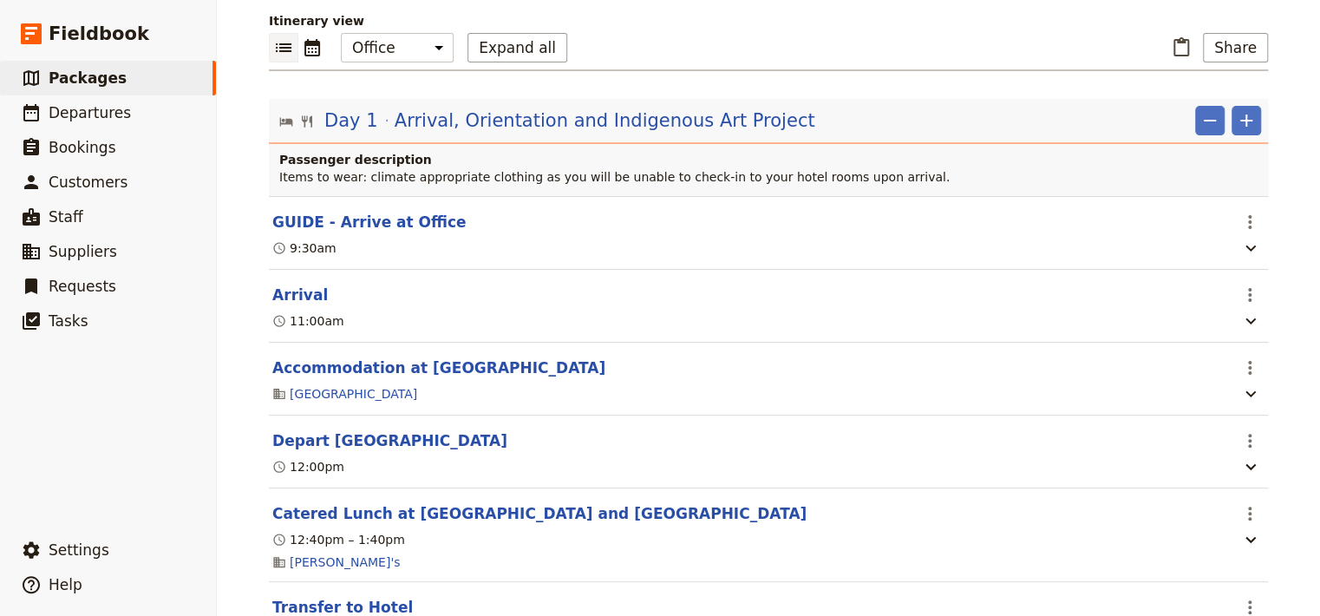
scroll to position [0, 0]
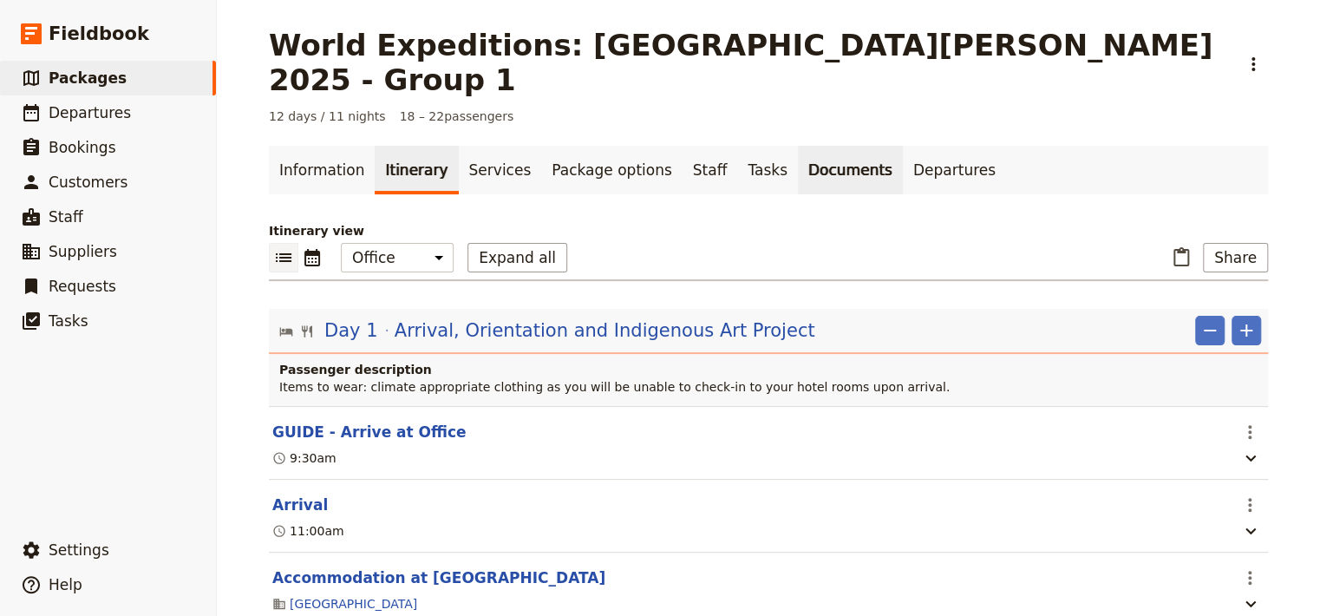
click at [798, 147] on link "Documents" at bounding box center [850, 170] width 105 height 49
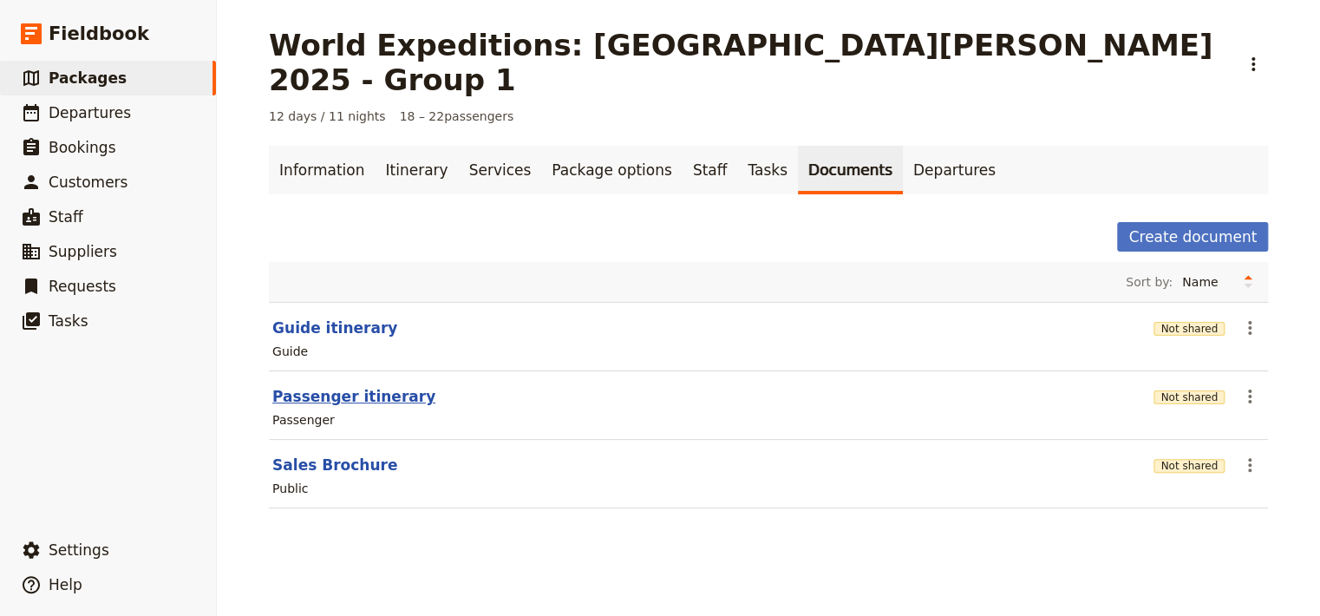
click at [305, 386] on button "Passenger itinerary" at bounding box center [353, 396] width 163 height 21
select select "PASSENGER"
select select "RUN_SHEET"
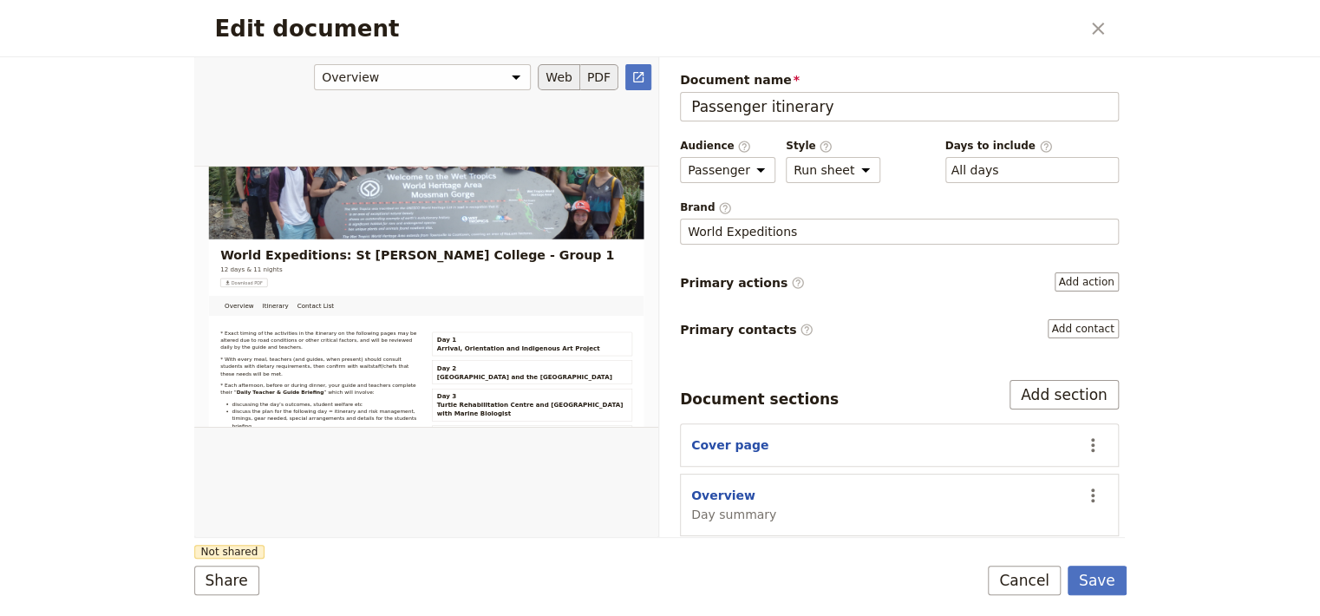
click at [599, 77] on button "PDF" at bounding box center [599, 77] width 38 height 26
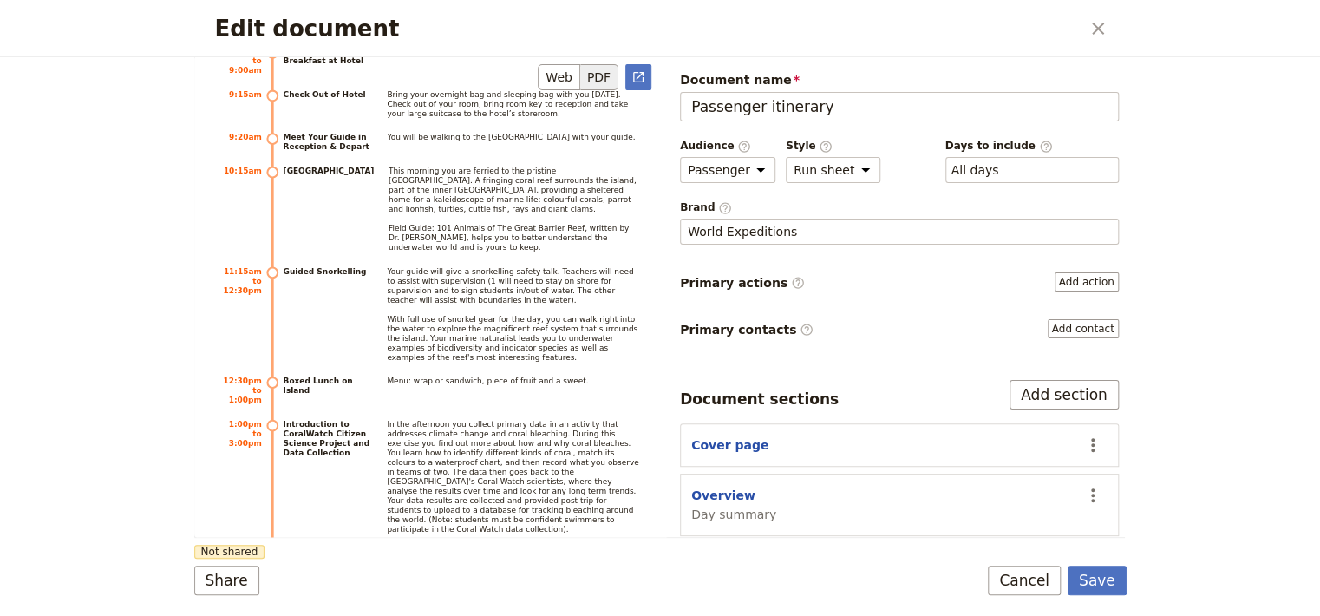
scroll to position [4114, 0]
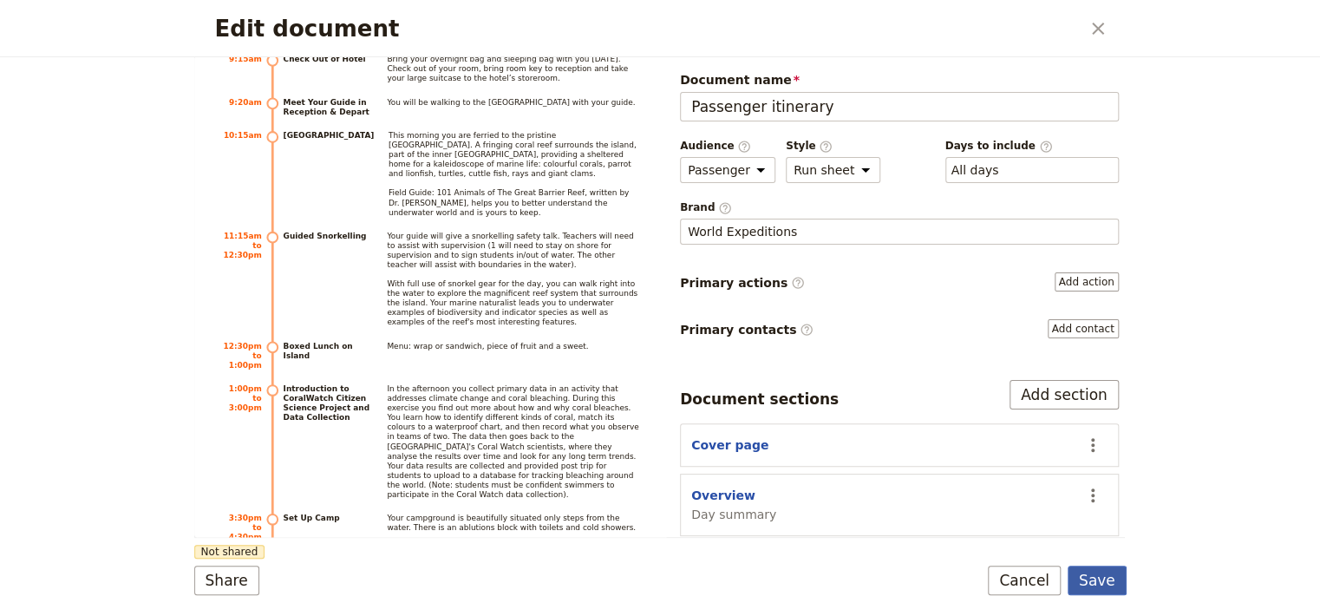
click at [1104, 588] on button "Save" at bounding box center [1097, 580] width 59 height 29
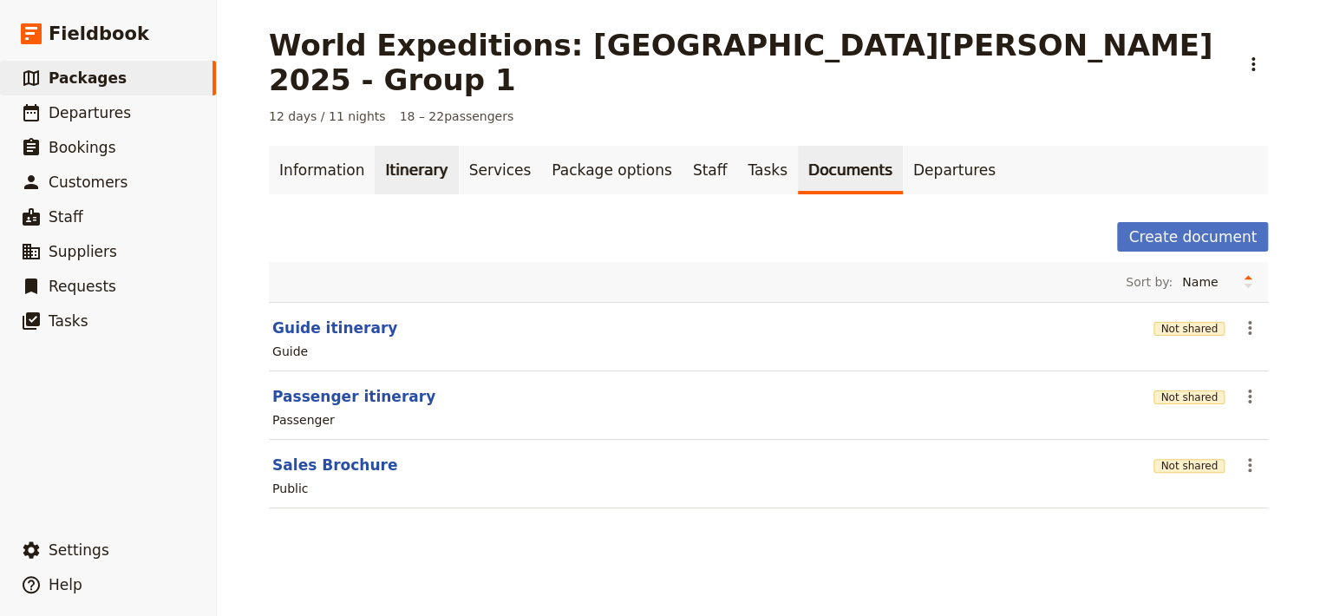
click at [389, 146] on link "Itinerary" at bounding box center [416, 170] width 83 height 49
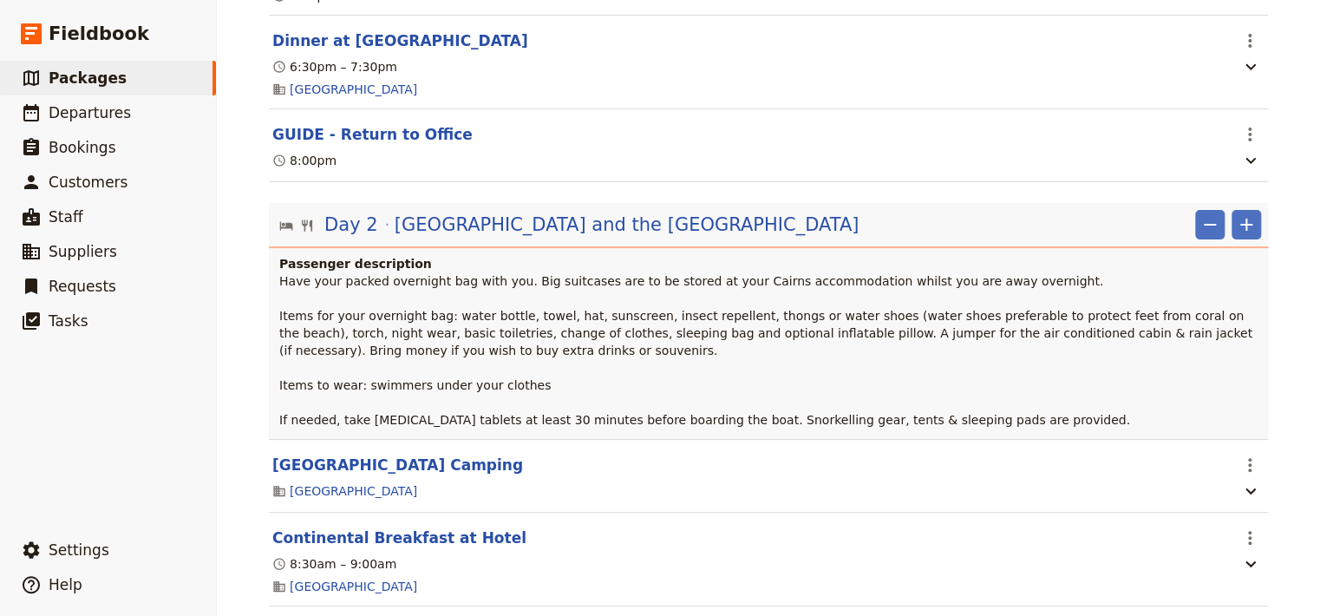
scroll to position [1322, 0]
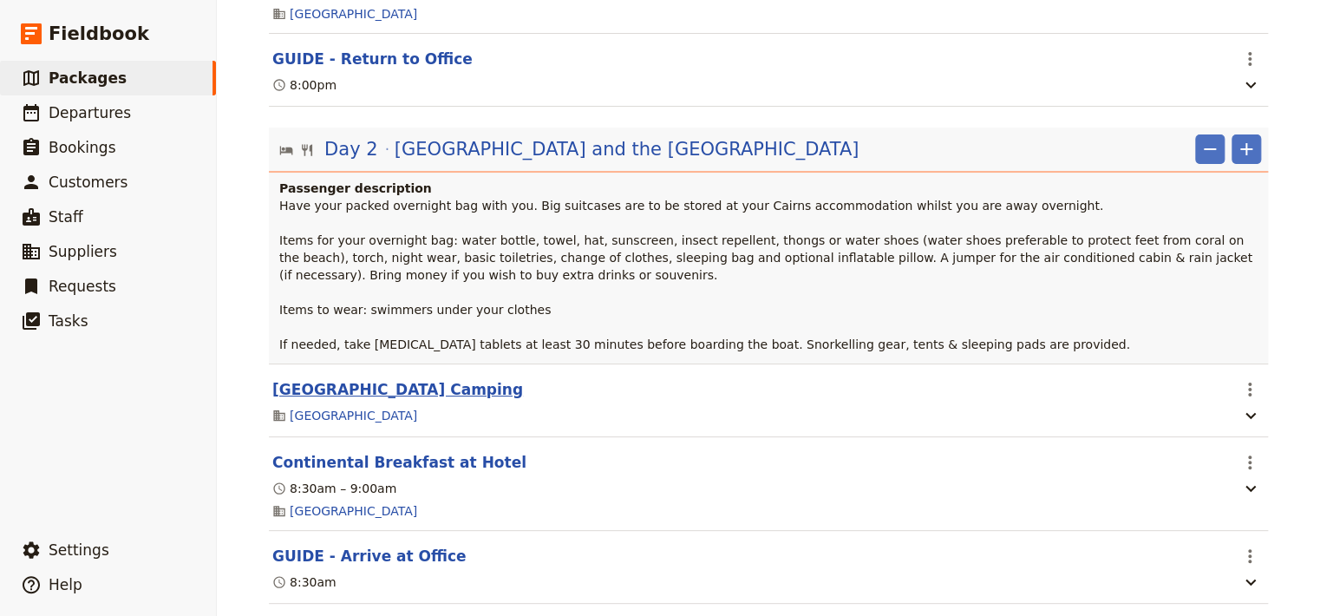
click at [324, 379] on button "[GEOGRAPHIC_DATA] Camping" at bounding box center [397, 389] width 251 height 21
select select "2"
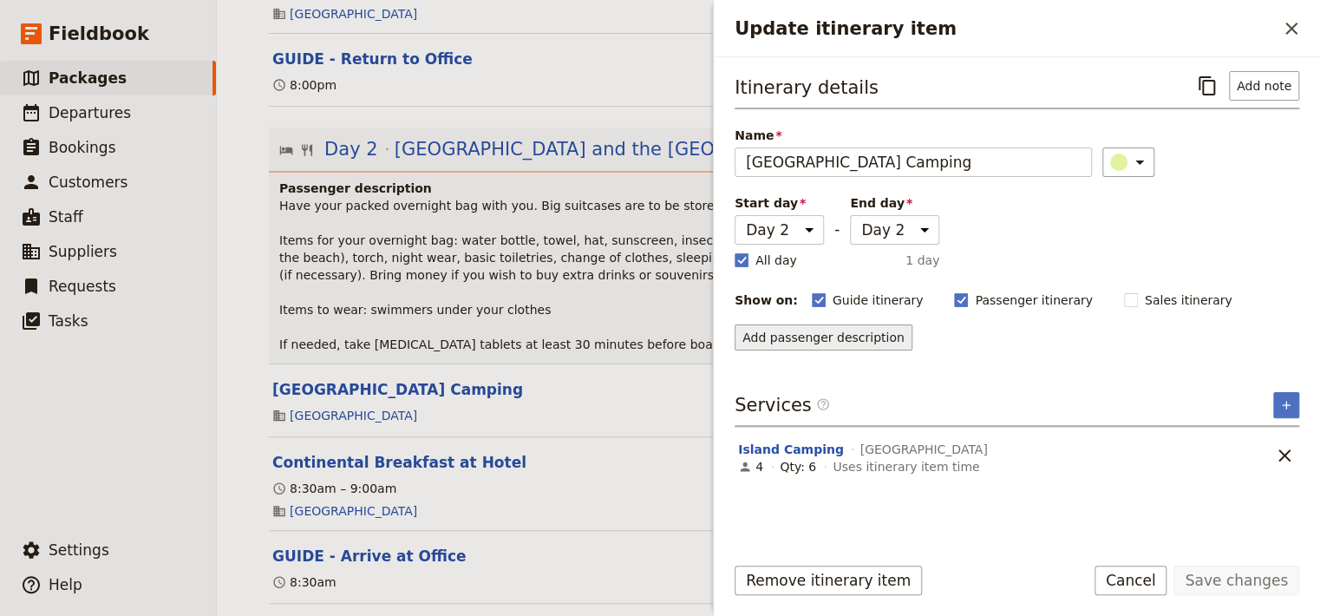
click at [851, 333] on button "Add passenger description" at bounding box center [824, 337] width 178 height 26
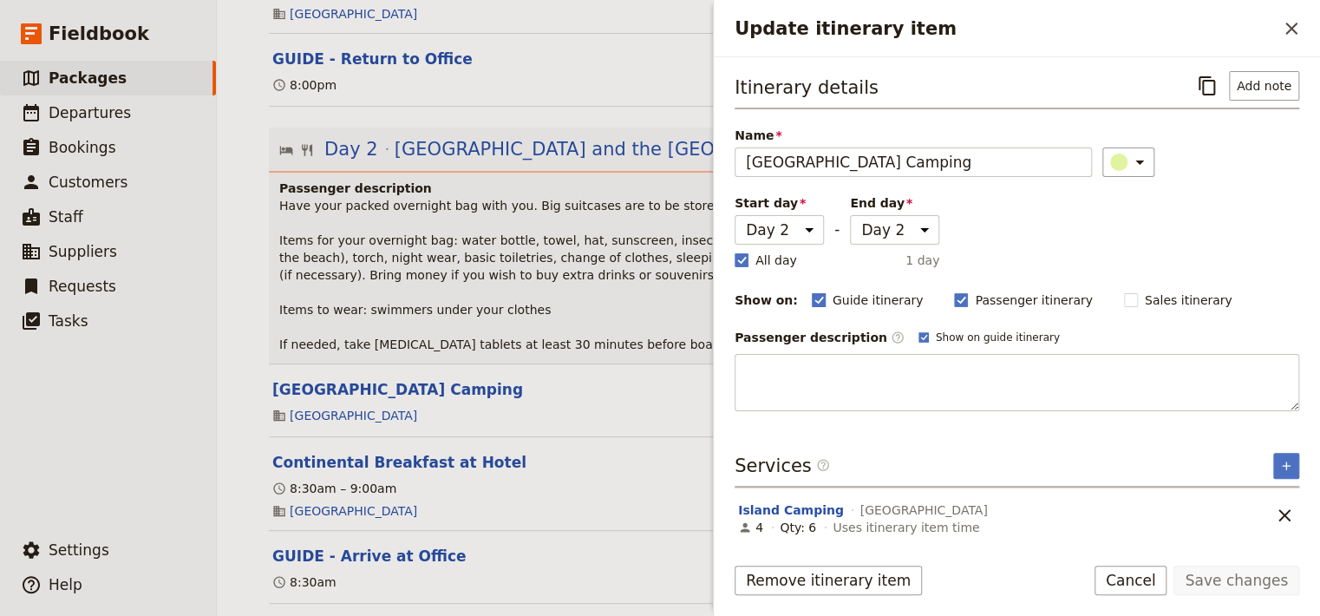
click at [812, 294] on rect "Update itinerary item" at bounding box center [818, 299] width 13 height 13
click at [811, 291] on input "Guide itinerary" at bounding box center [811, 291] width 1 height 1
checkbox input "false"
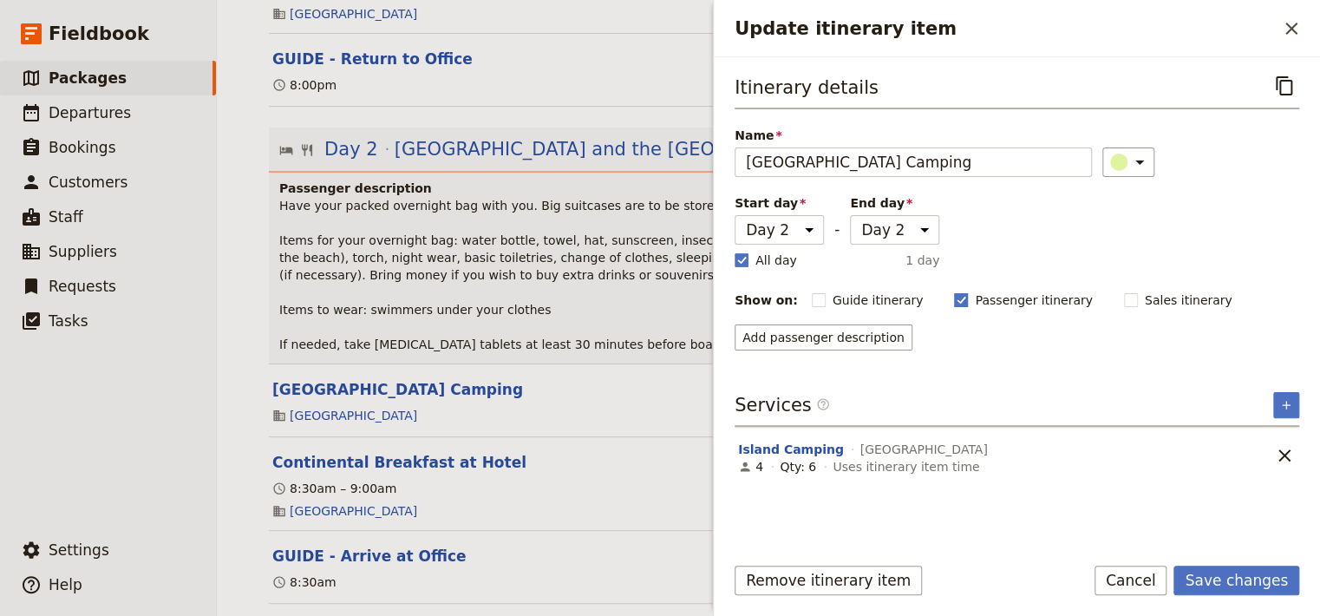
click at [955, 294] on rect "Update itinerary item" at bounding box center [961, 299] width 13 height 13
click at [953, 291] on input "Passenger itinerary" at bounding box center [953, 291] width 1 height 1
checkbox input "false"
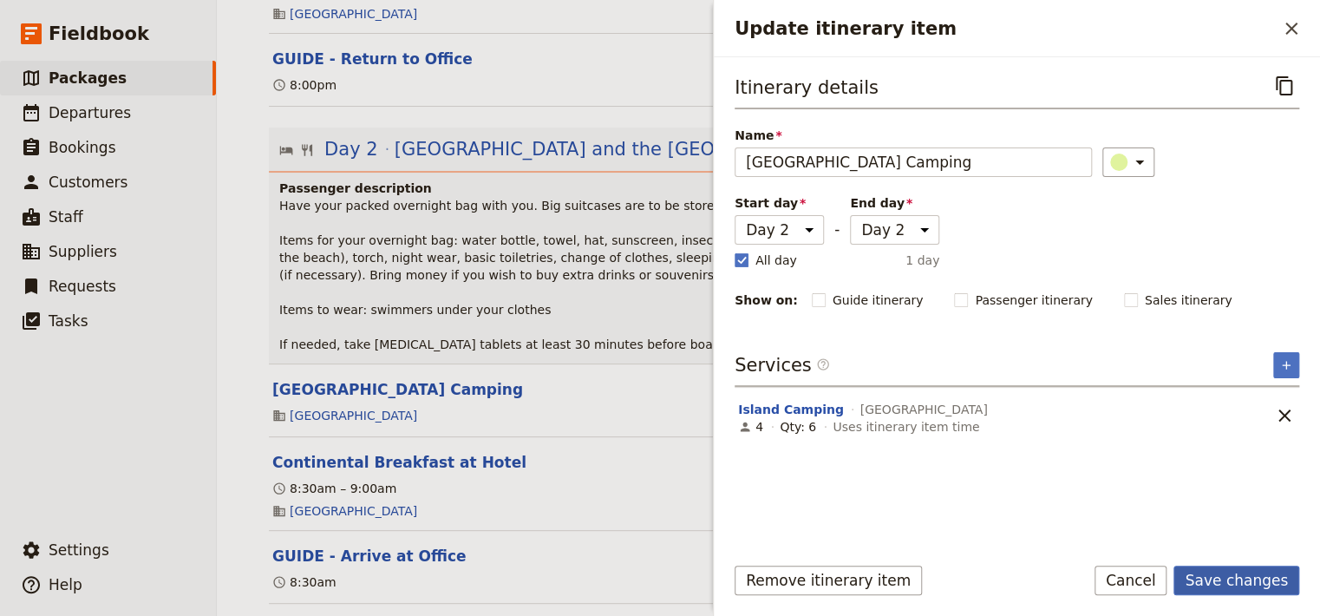
click at [1222, 585] on button "Save changes" at bounding box center [1237, 580] width 126 height 29
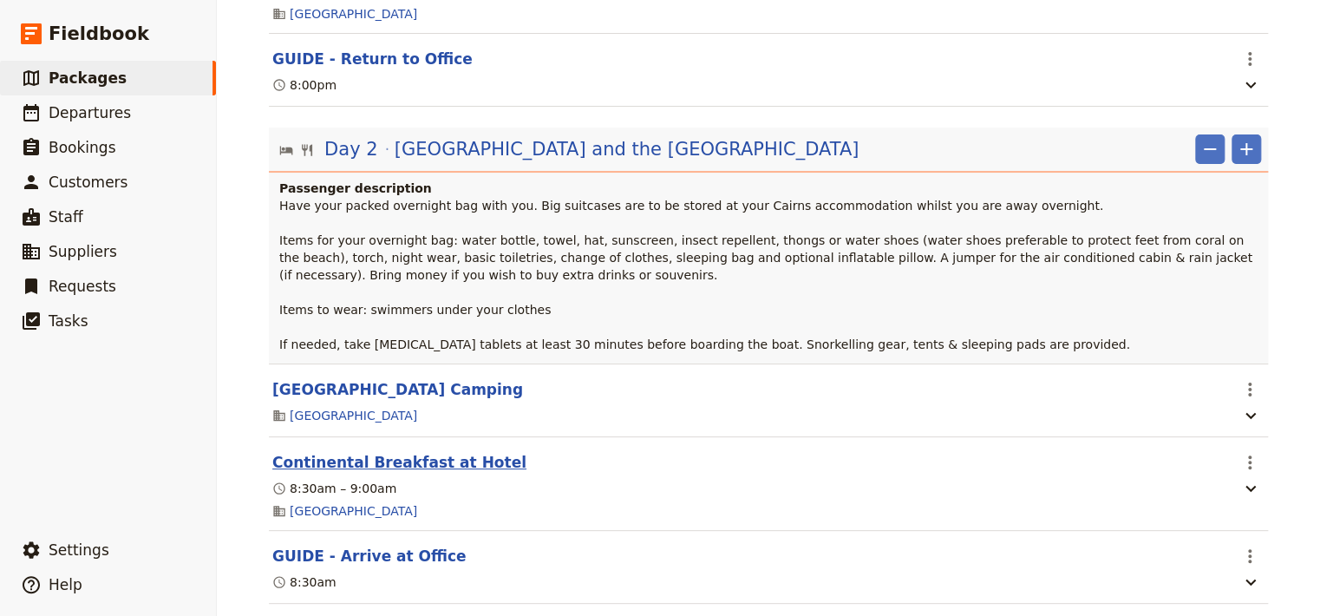
click at [453, 452] on button "Continental Breakfast at Hotel" at bounding box center [399, 462] width 254 height 21
select select "2"
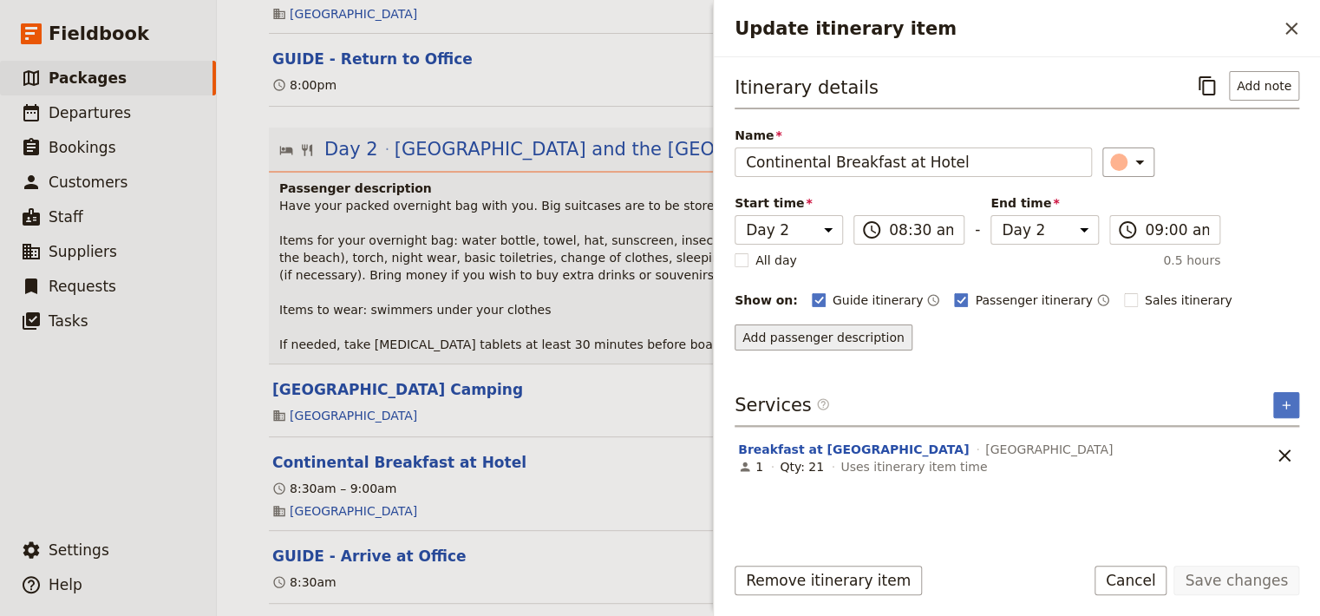
click at [858, 336] on button "Add passenger description" at bounding box center [824, 337] width 178 height 26
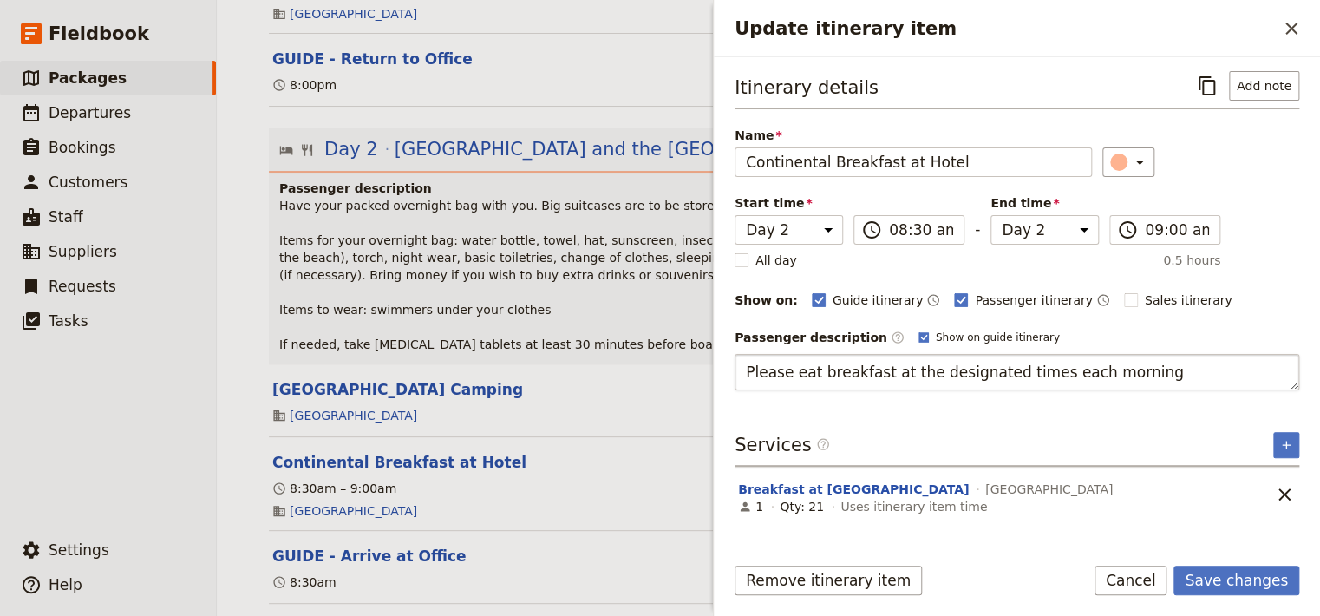
click at [746, 370] on textarea "Please eat breakfast at the designated times each morning" at bounding box center [1017, 372] width 565 height 36
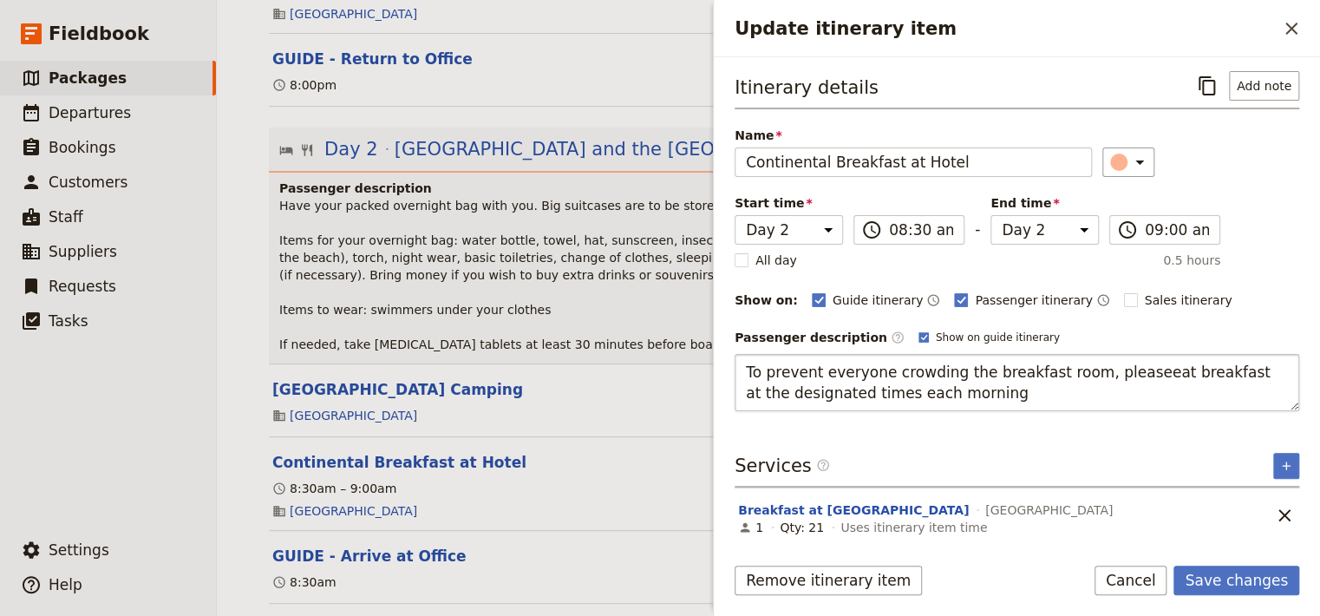
type textarea "To prevent everyone crowding the breakfast room, please eat breakfast at the de…"
drag, startPoint x: 968, startPoint y: 387, endPoint x: 679, endPoint y: 354, distance: 290.8
click at [735, 354] on textarea "To prevent everyone crowding the breakfast room, please eat breakfast at the de…" at bounding box center [1017, 382] width 565 height 57
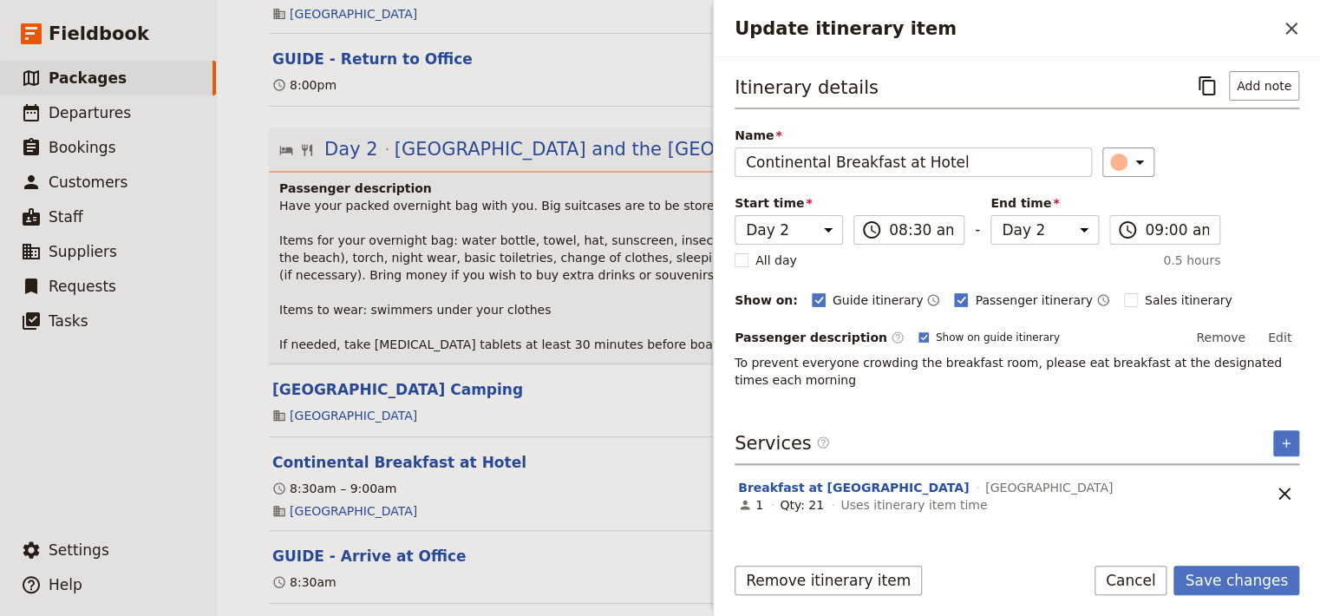
click at [788, 378] on p "To prevent everyone crowding the breakfast room, please eat breakfast at the de…" at bounding box center [1017, 371] width 565 height 35
click at [1276, 337] on button "Edit" at bounding box center [1279, 337] width 39 height 26
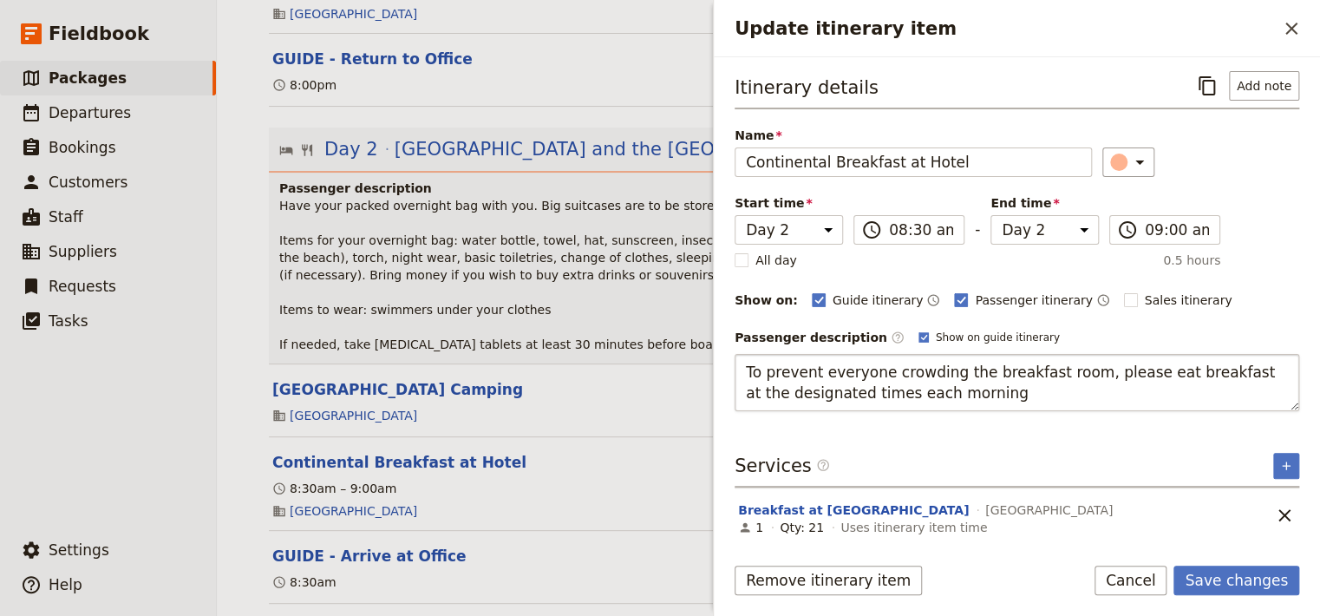
drag, startPoint x: 963, startPoint y: 390, endPoint x: 728, endPoint y: 373, distance: 235.7
click at [735, 373] on textarea "To prevent everyone crowding the breakfast room, please eat breakfast at the de…" at bounding box center [1017, 382] width 565 height 57
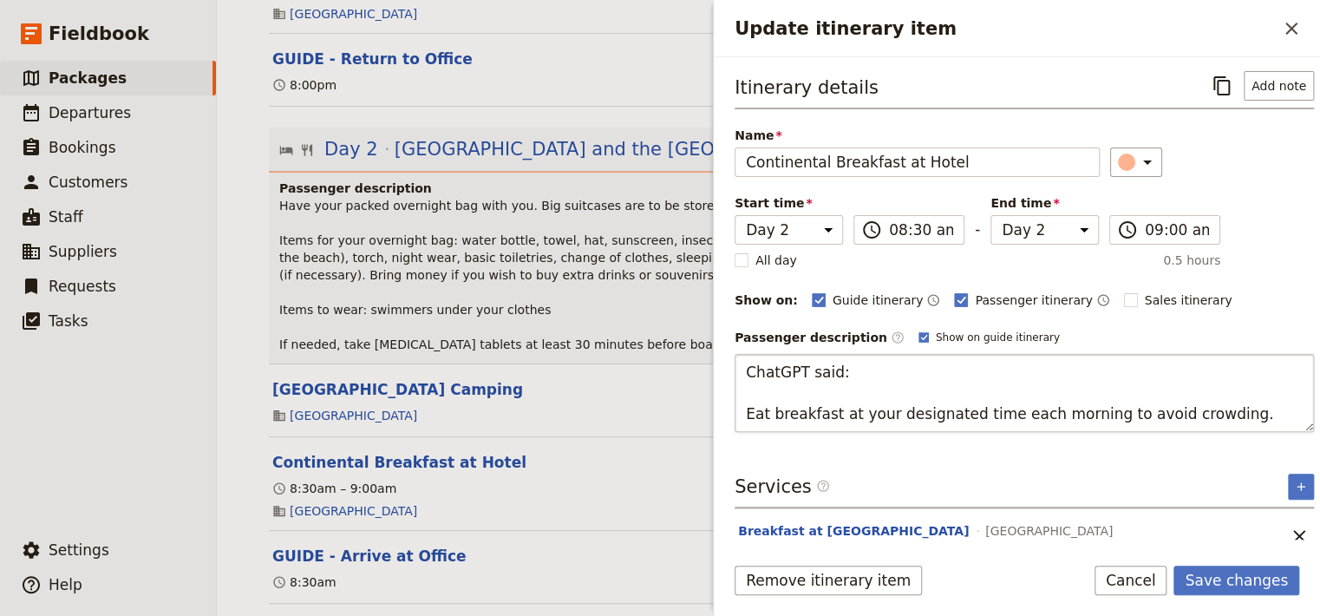
click at [854, 379] on textarea "ChatGPT said: Eat breakfast at your designated time each morning to avoid crowd…" at bounding box center [1024, 393] width 579 height 78
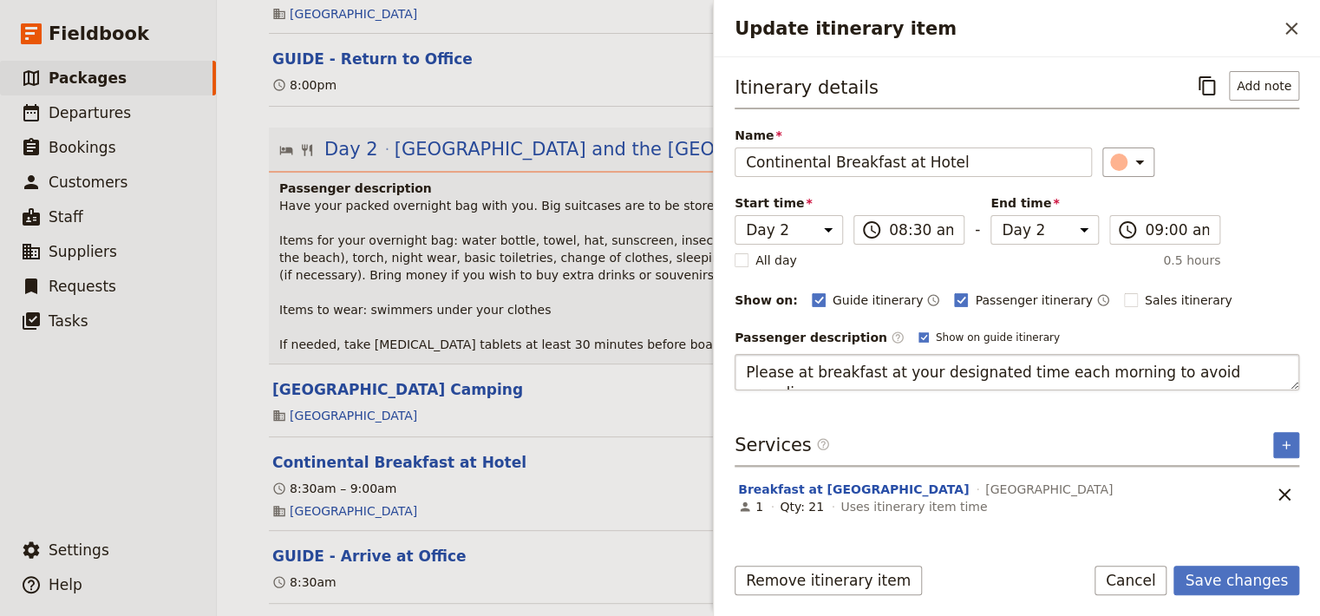
type textarea "Please eat breakfast at your designated time each morning to avoid crowding."
click at [1260, 580] on button "Save changes" at bounding box center [1237, 580] width 126 height 29
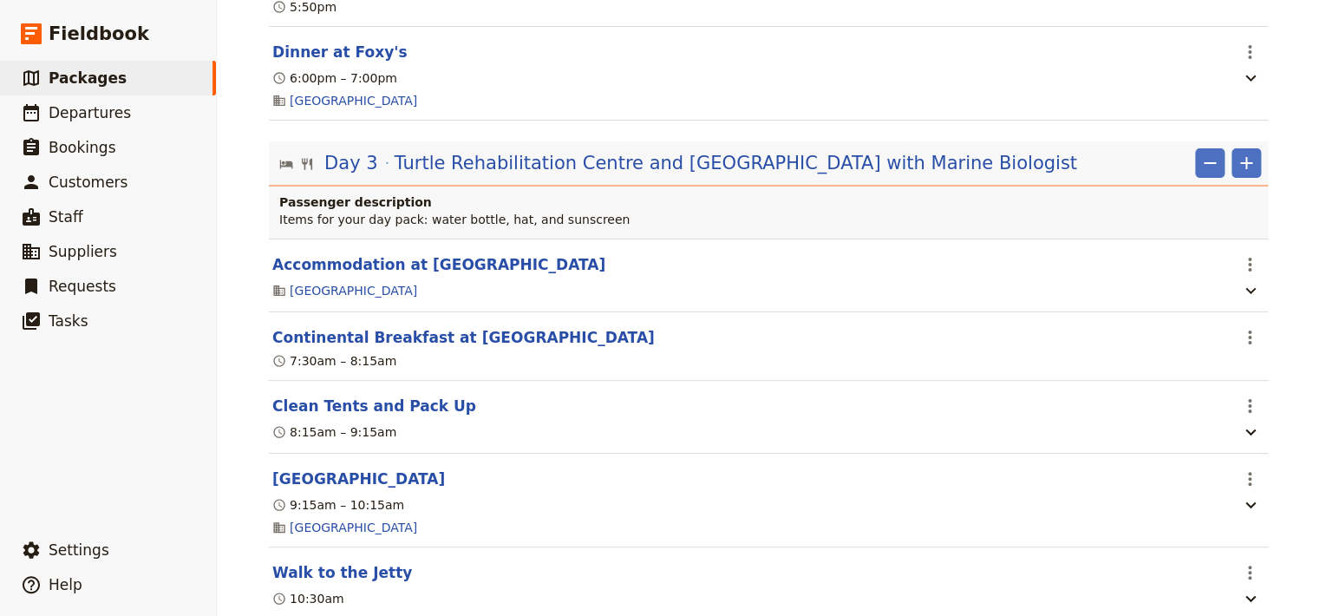
scroll to position [2689, 0]
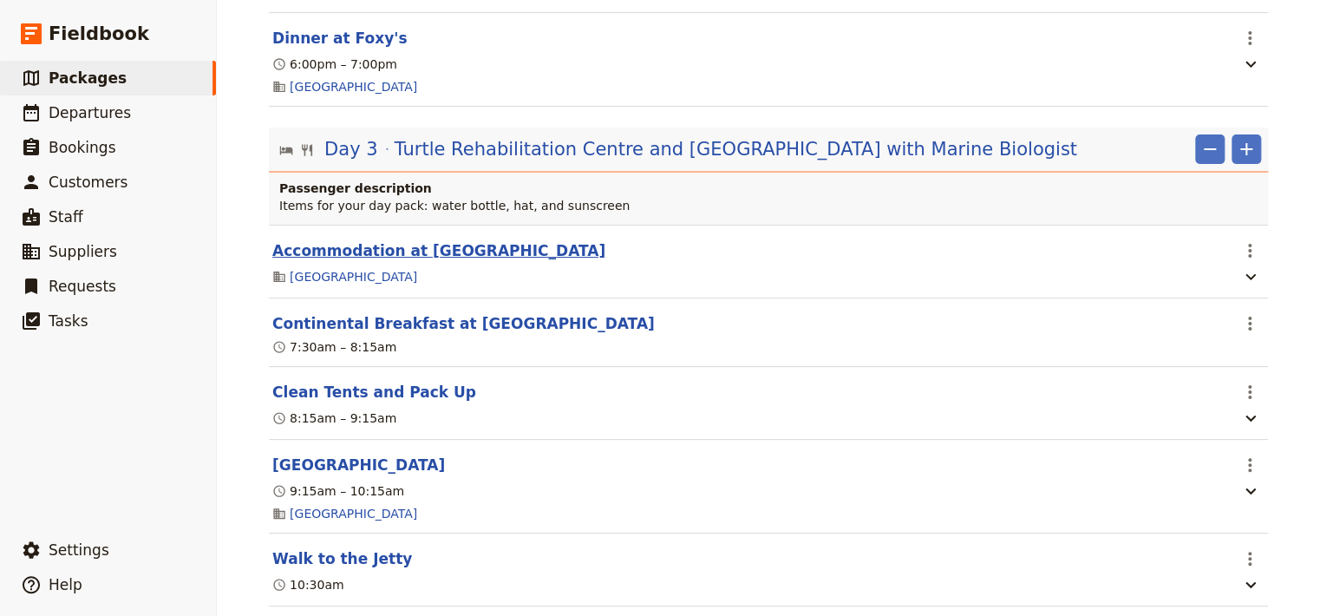
click at [449, 243] on button "Accommodation at [GEOGRAPHIC_DATA]" at bounding box center [438, 250] width 333 height 21
select select "3"
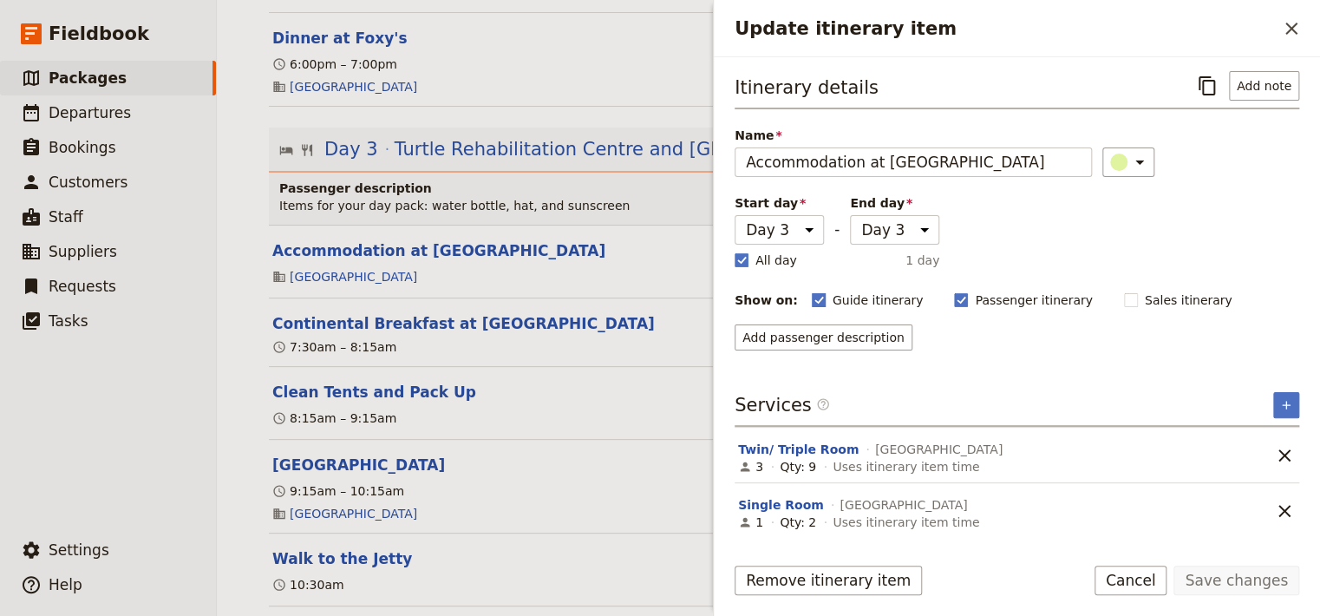
click at [812, 293] on rect "Update itinerary item" at bounding box center [818, 299] width 13 height 13
click at [811, 291] on input "Guide itinerary" at bounding box center [811, 291] width 1 height 1
checkbox input "false"
click at [955, 293] on rect "Update itinerary item" at bounding box center [961, 299] width 13 height 13
click at [953, 291] on input "Passenger itinerary" at bounding box center [953, 291] width 1 height 1
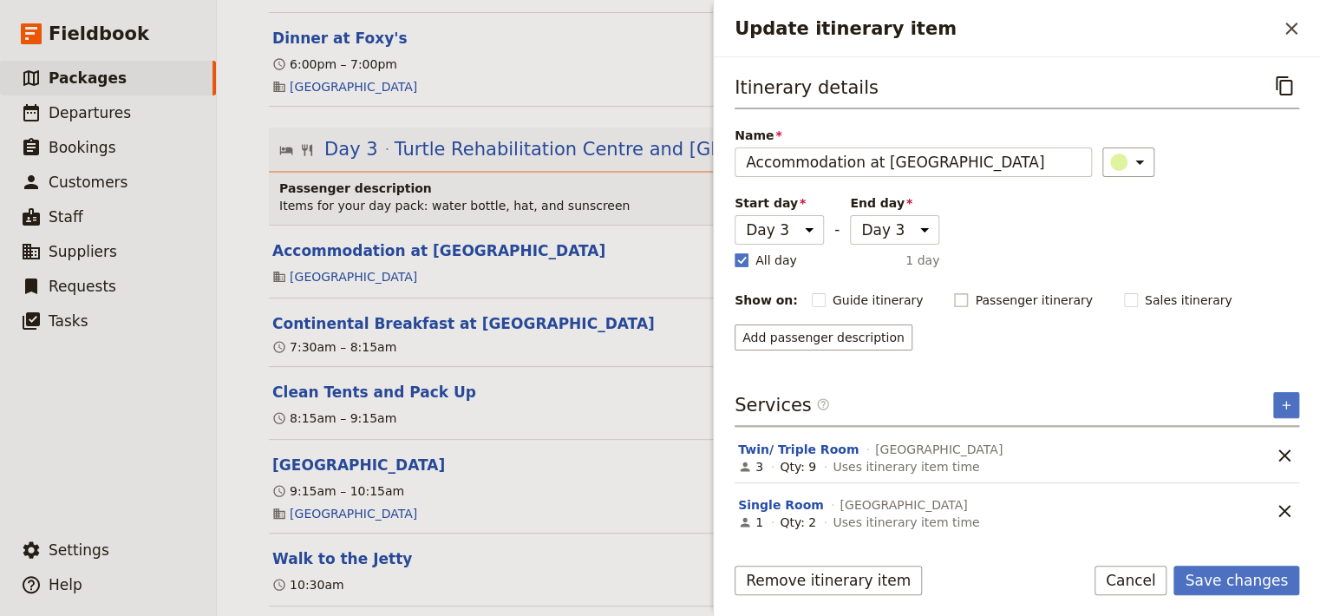
checkbox input "false"
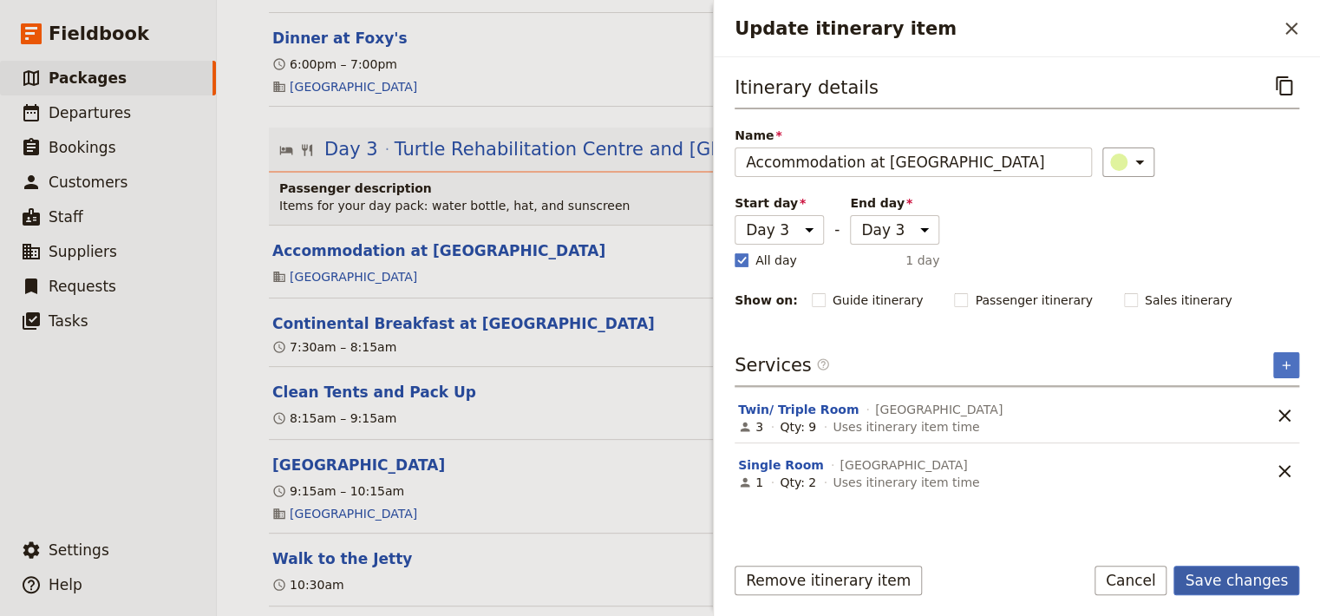
click at [1230, 579] on button "Save changes" at bounding box center [1237, 580] width 126 height 29
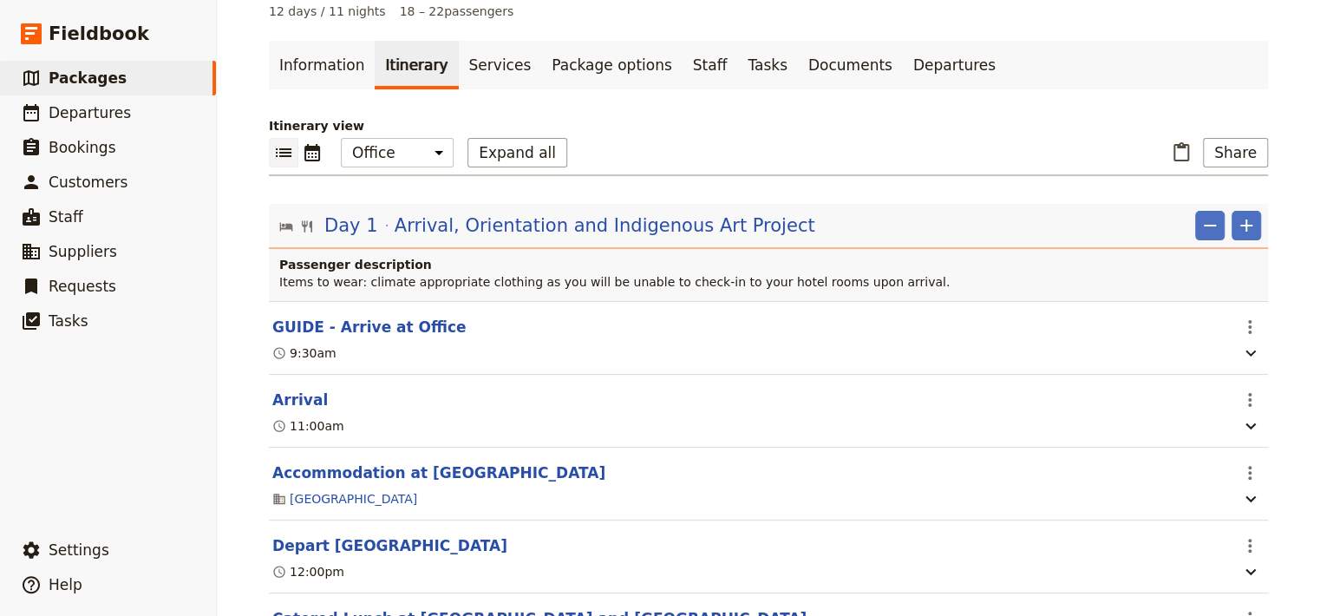
scroll to position [75, 0]
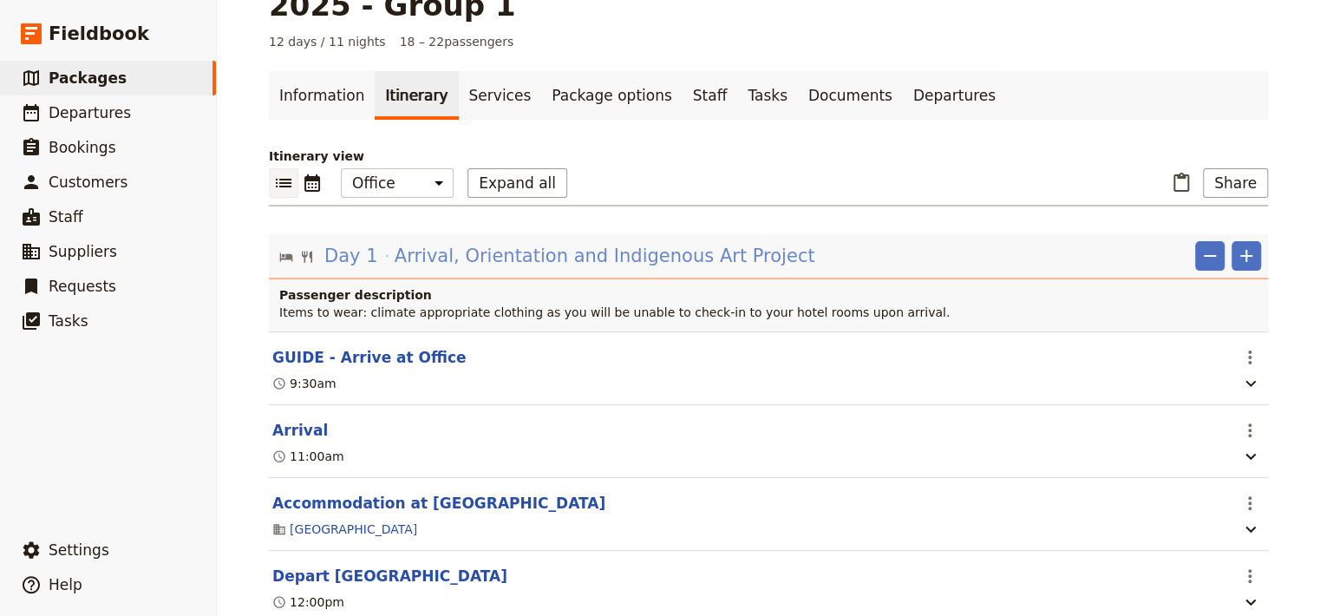
click at [633, 243] on span "Arrival, Orientation and Indigenous Art Project" at bounding box center [605, 256] width 421 height 26
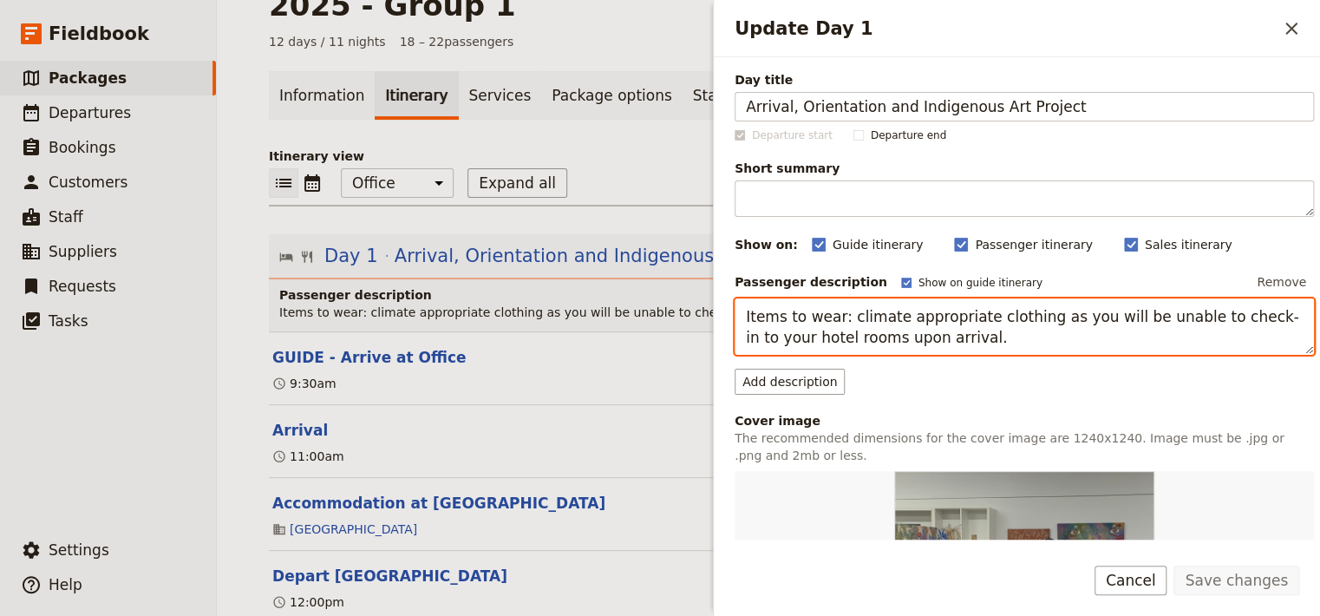
drag, startPoint x: 833, startPoint y: 318, endPoint x: 710, endPoint y: 314, distance: 123.2
click at [735, 314] on textarea "Items to wear: climate appropriate clothing as you will be unable to check-in t…" at bounding box center [1024, 326] width 579 height 57
click at [782, 324] on textarea "Items to wear: climate appropriate clothing as you will be unable to check-in t…" at bounding box center [1024, 326] width 579 height 57
click at [829, 321] on textarea "Items to wear: climate appropriate clothing as you will be unable to check-in t…" at bounding box center [1024, 326] width 579 height 57
type textarea "TO WEAR: climate appropriate clothing as you will be unable to check-in to your…"
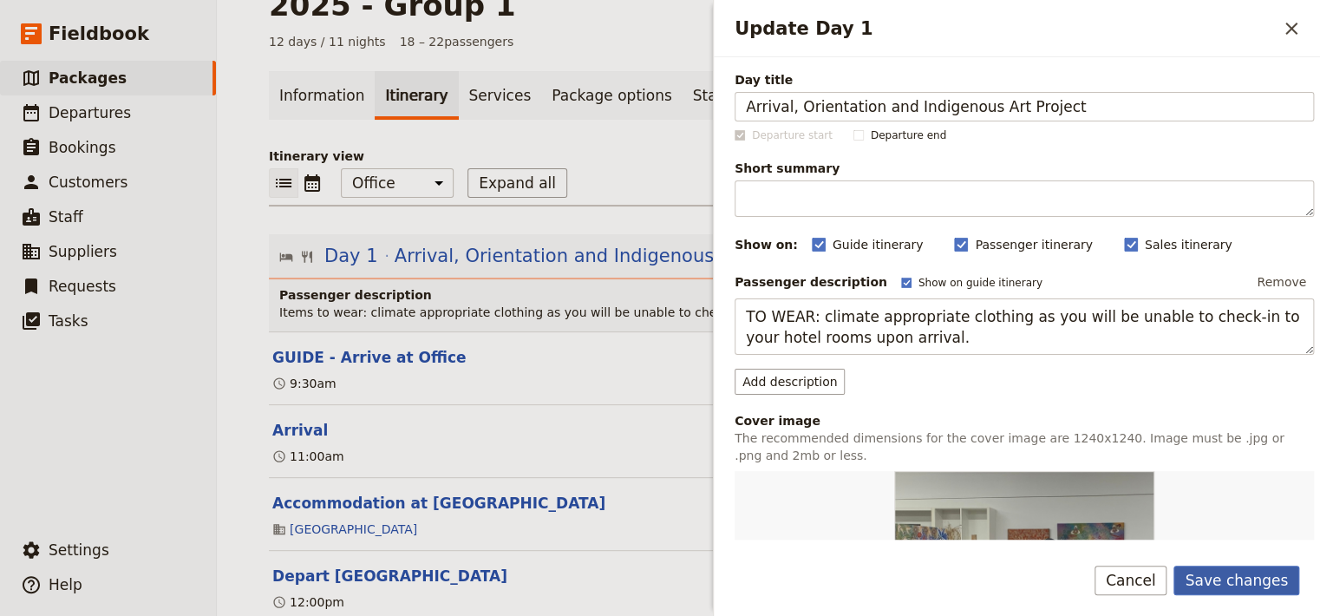
click at [1221, 579] on button "Save changes" at bounding box center [1237, 580] width 126 height 29
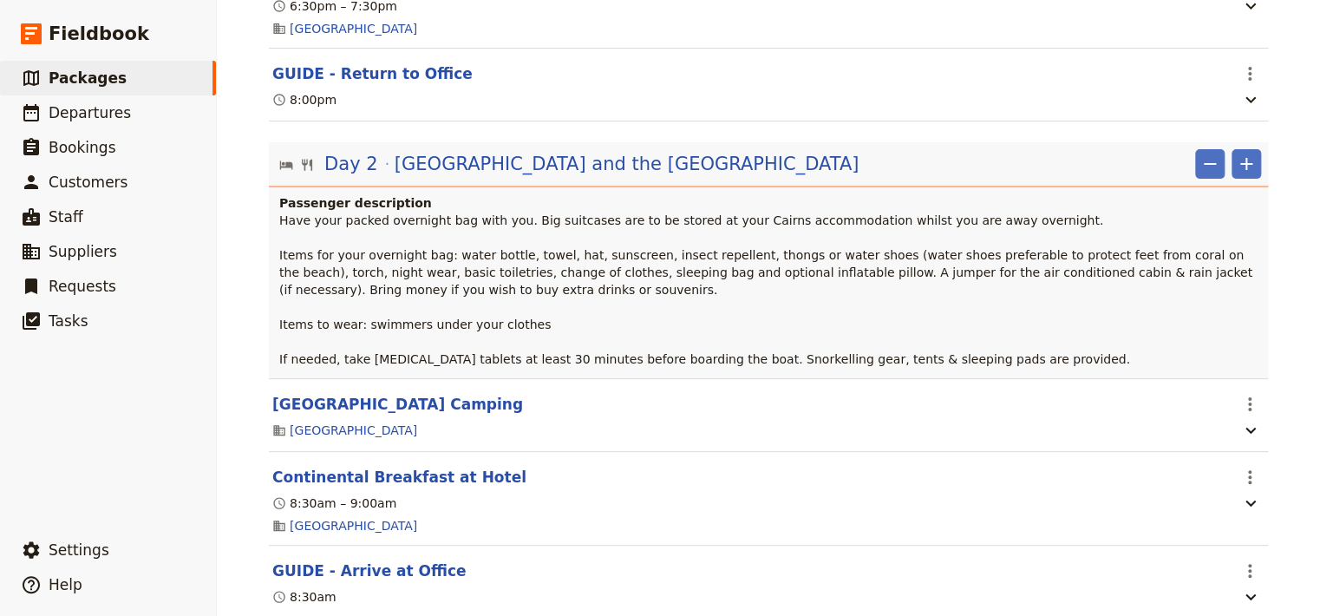
scroll to position [1322, 0]
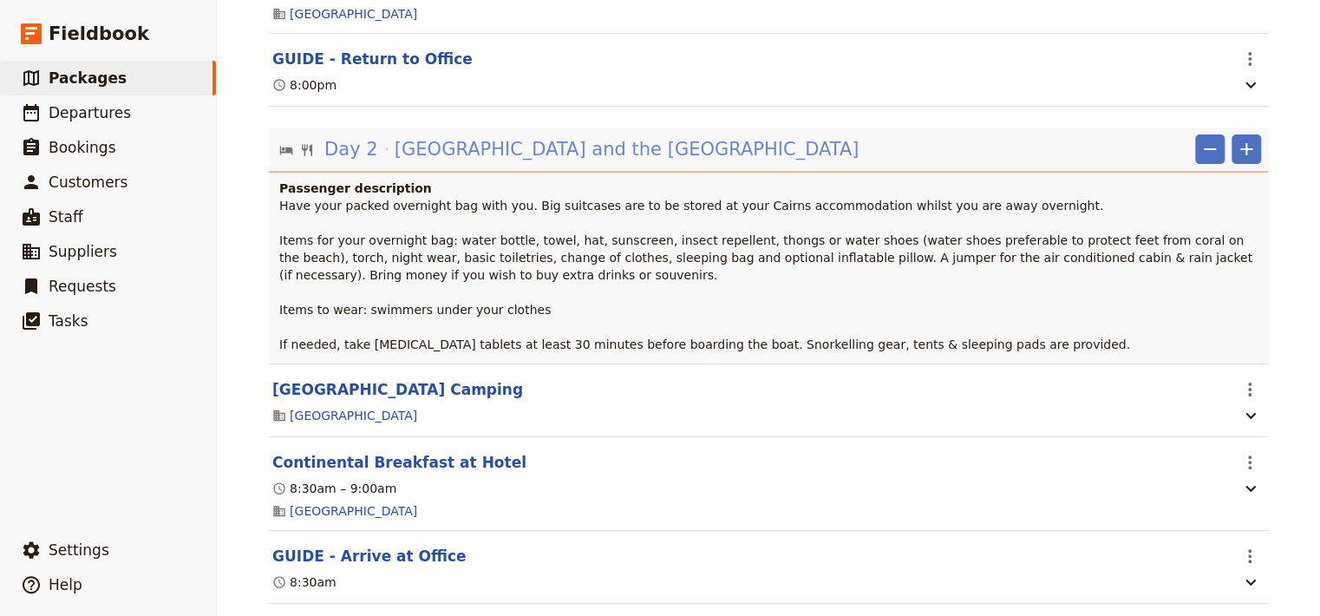
click at [630, 136] on span "[GEOGRAPHIC_DATA] and the [GEOGRAPHIC_DATA]" at bounding box center [627, 149] width 465 height 26
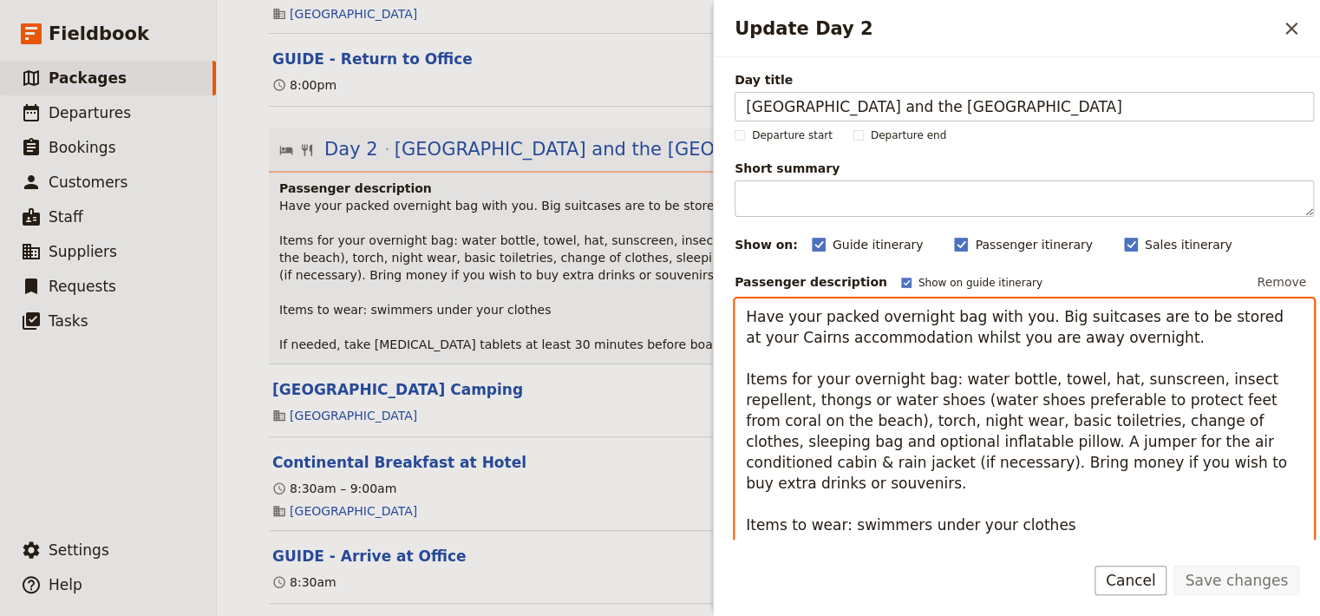
drag, startPoint x: 834, startPoint y: 501, endPoint x: 723, endPoint y: 498, distance: 110.2
click at [735, 498] on textarea "Have your packed overnight bag with you. Big suitcases are to be stored at your…" at bounding box center [1024, 441] width 579 height 286
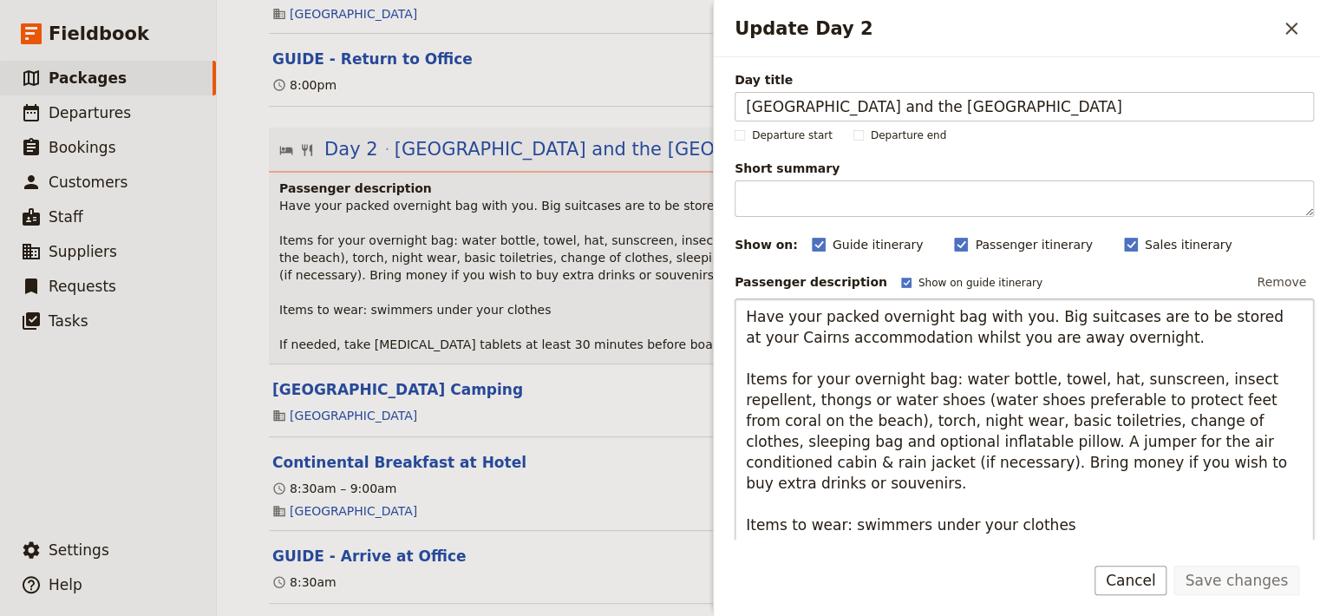
click at [723, 498] on div "Day title [GEOGRAPHIC_DATA] and the [GEOGRAPHIC_DATA] Departure start Departure…" at bounding box center [1017, 298] width 606 height 482
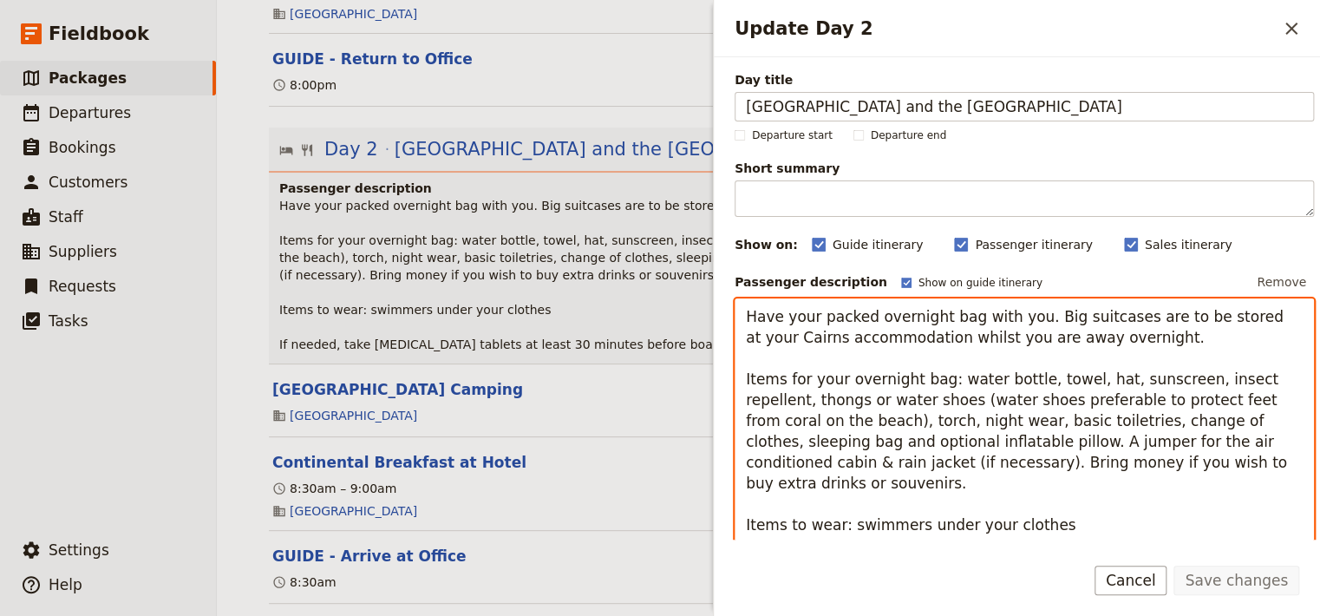
drag, startPoint x: 831, startPoint y: 503, endPoint x: 740, endPoint y: 498, distance: 91.2
click at [740, 498] on textarea "Have your packed overnight bag with you. Big suitcases are to be stored at your…" at bounding box center [1024, 441] width 579 height 286
drag, startPoint x: 930, startPoint y: 387, endPoint x: 691, endPoint y: 385, distance: 238.6
click at [735, 385] on textarea "Have your packed overnight bag with you. Big suitcases are to be stored at your…" at bounding box center [1024, 441] width 579 height 286
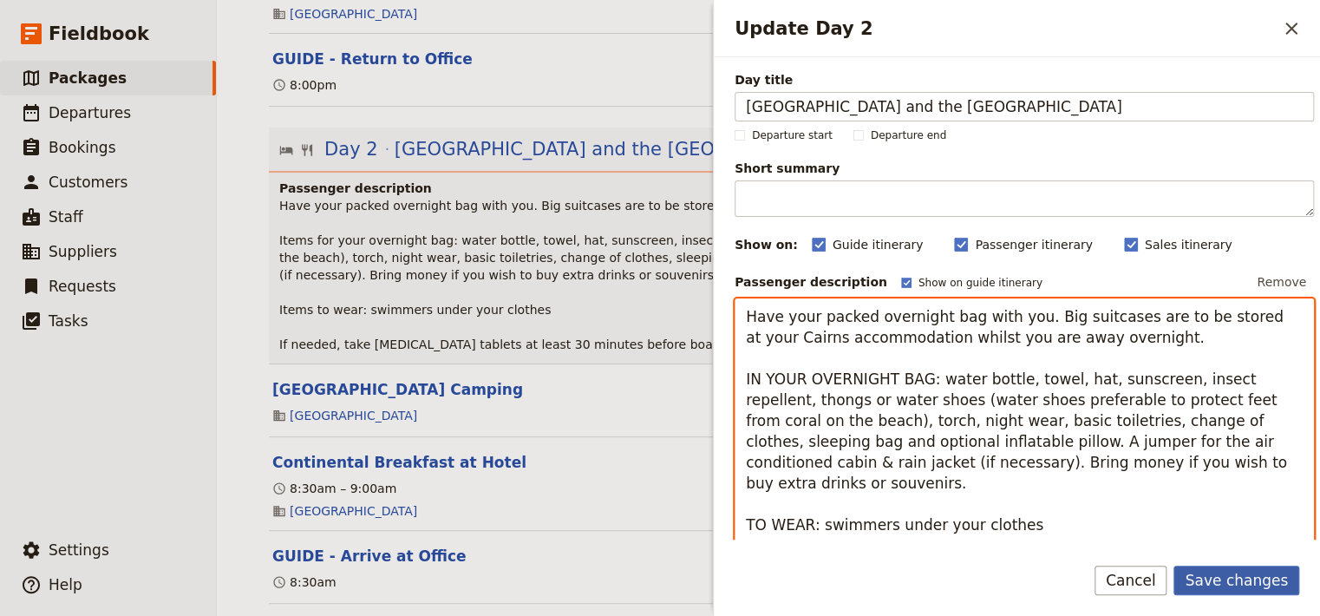
type textarea "Have your packed overnight bag with you. Big suitcases are to be stored at your…"
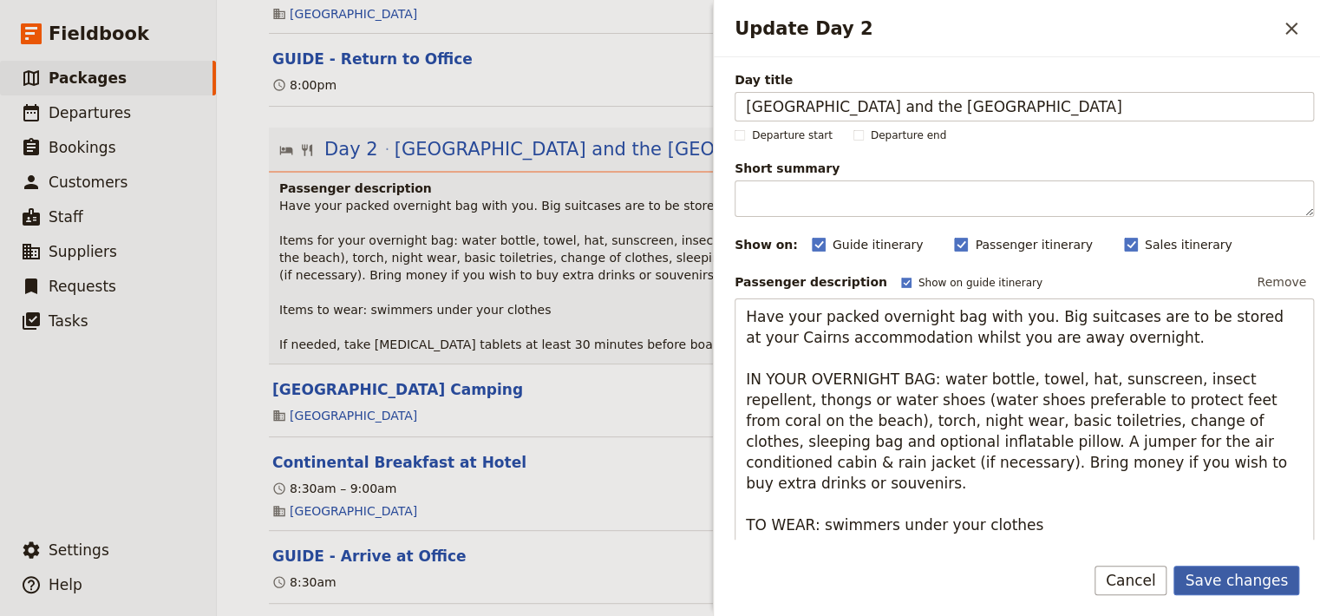
click at [1235, 579] on button "Save changes" at bounding box center [1237, 580] width 126 height 29
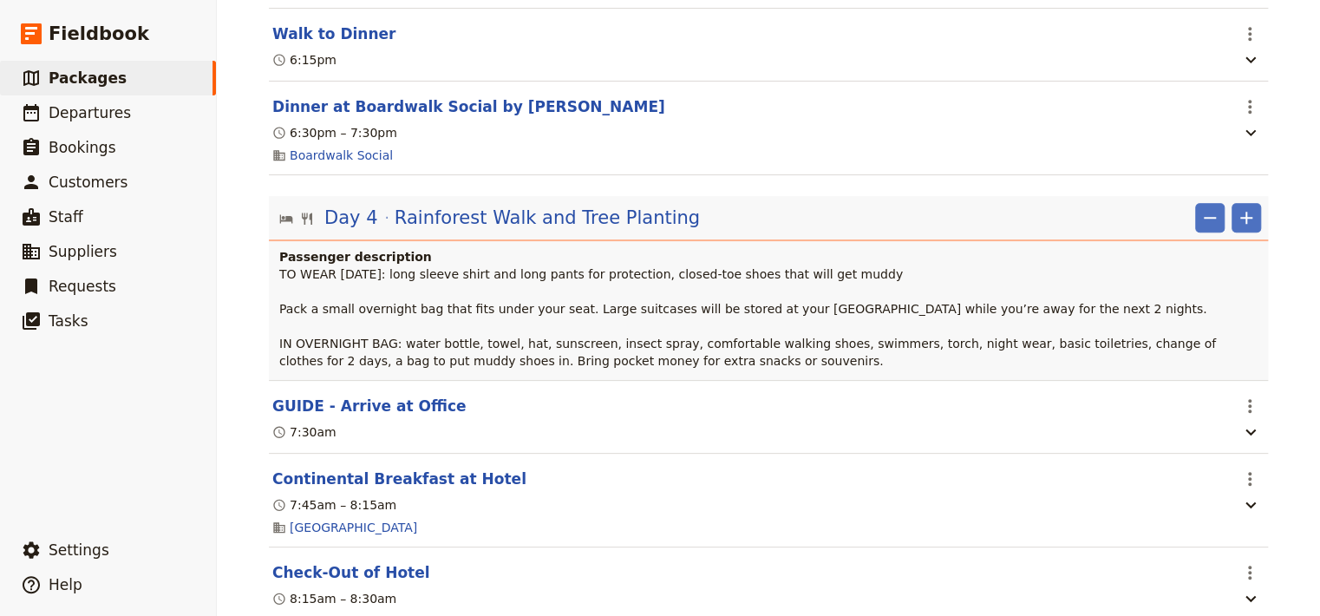
scroll to position [3742, 0]
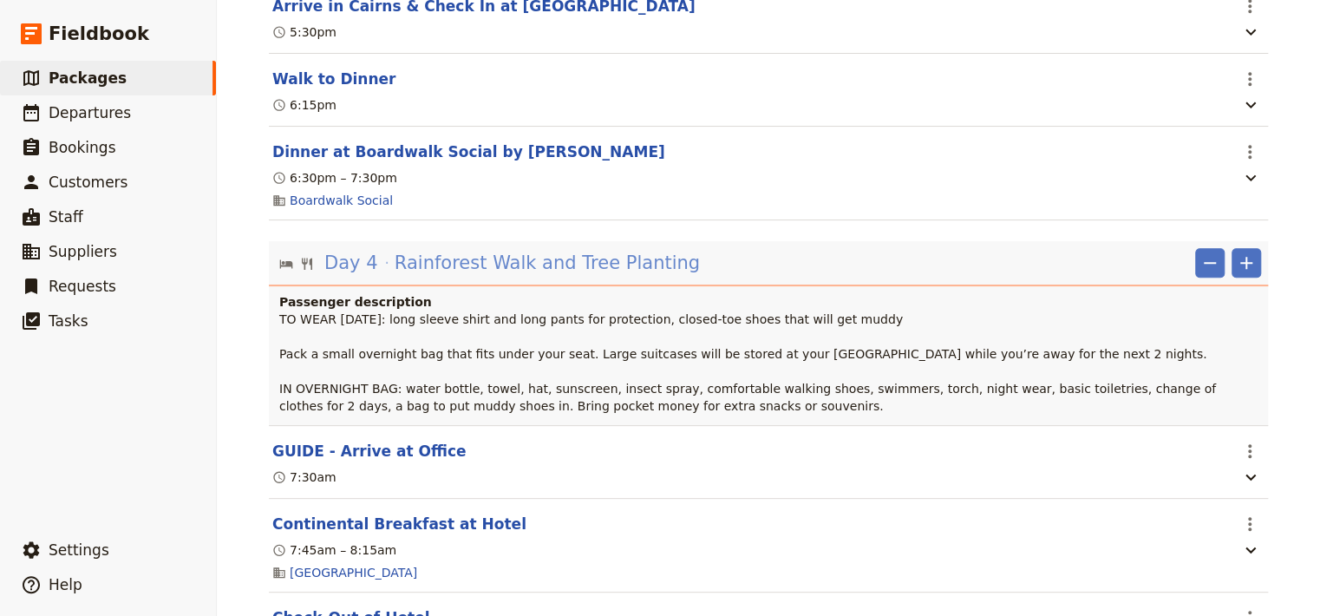
click at [620, 261] on span "Rainforest Walk and Tree Planting" at bounding box center [547, 263] width 305 height 26
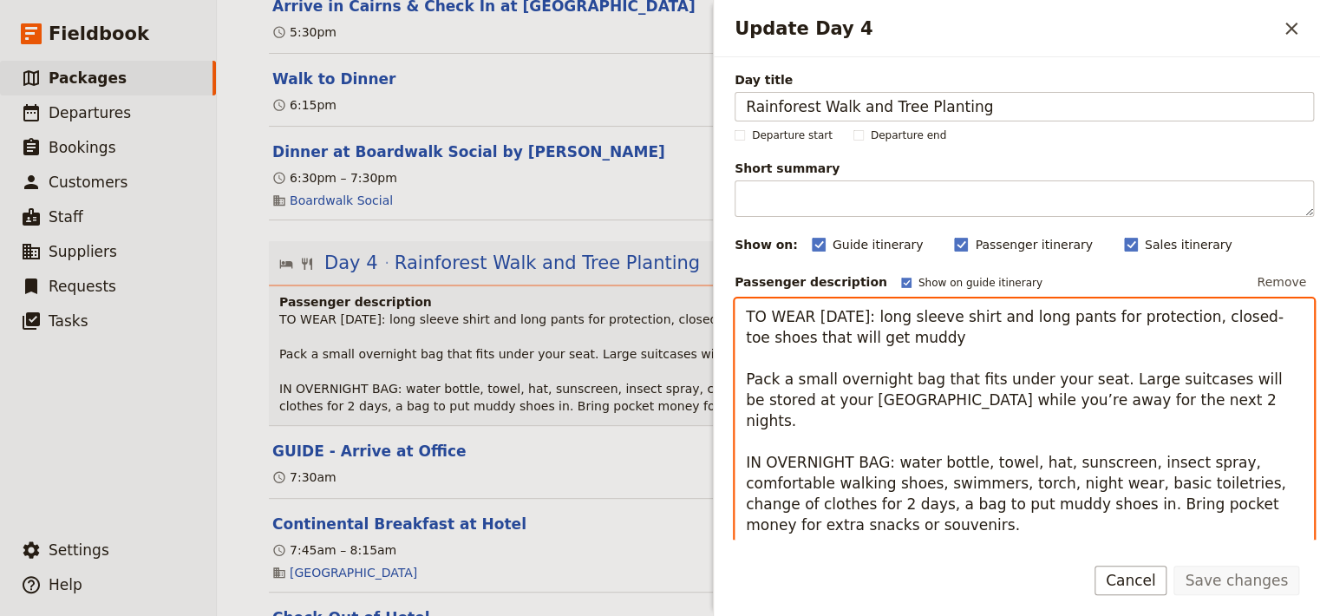
drag, startPoint x: 1143, startPoint y: 408, endPoint x: 980, endPoint y: 382, distance: 165.2
click at [980, 382] on textarea "TO WEAR [DATE]: long sleeve shirt and long pants for protection, closed-toe sho…" at bounding box center [1024, 430] width 579 height 265
click at [1153, 390] on textarea "TO WEAR [DATE]: long sleeve shirt and long pants for protection, closed-toe sho…" at bounding box center [1024, 430] width 579 height 265
drag, startPoint x: 1138, startPoint y: 405, endPoint x: 730, endPoint y: 383, distance: 409.2
click at [735, 383] on textarea "TO WEAR [DATE]: long sleeve shirt and long pants for protection, closed-toe sho…" at bounding box center [1024, 430] width 579 height 265
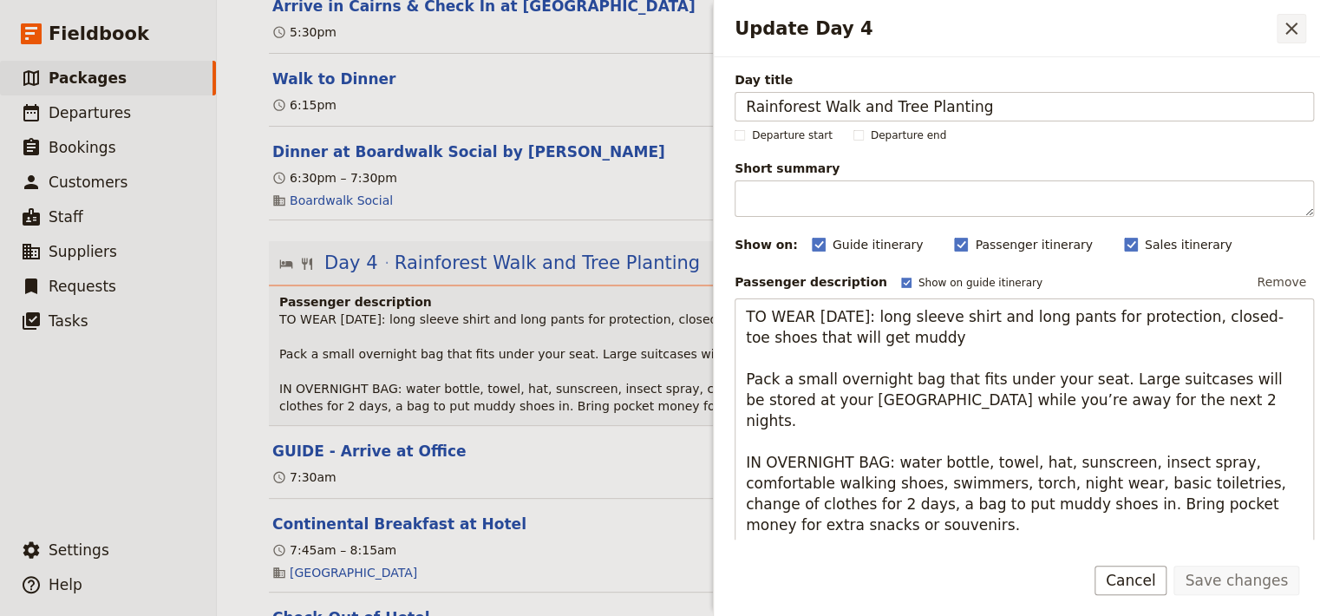
click at [1281, 28] on icon "Close drawer" at bounding box center [1291, 28] width 21 height 21
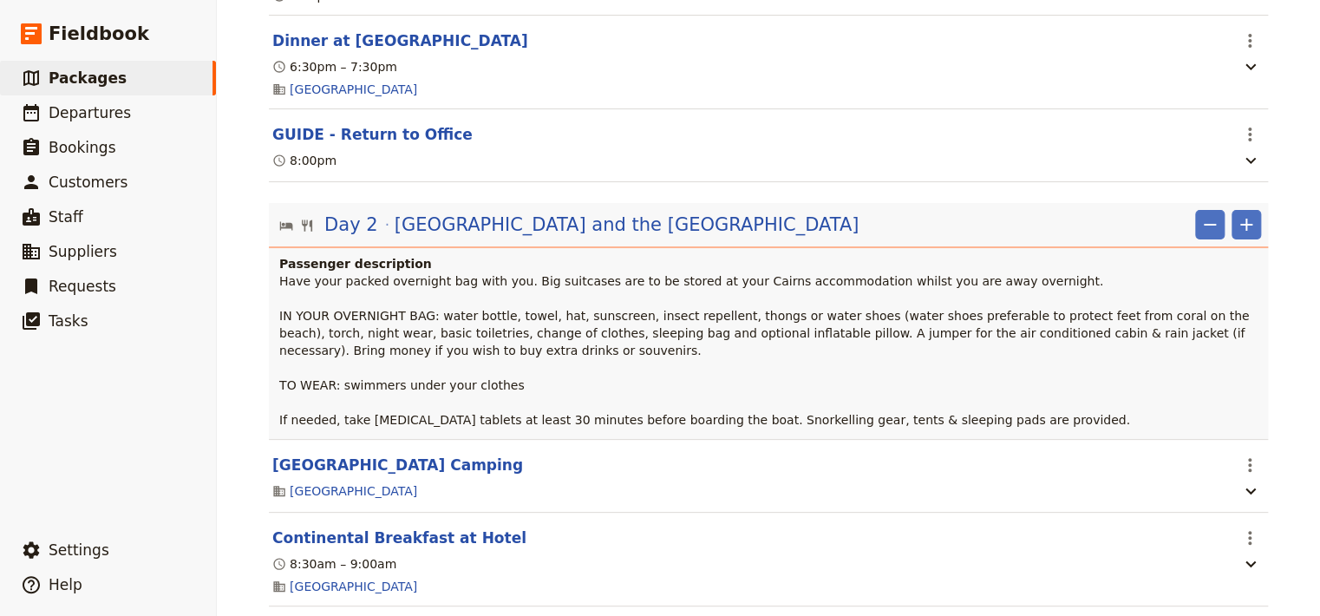
scroll to position [1307, 0]
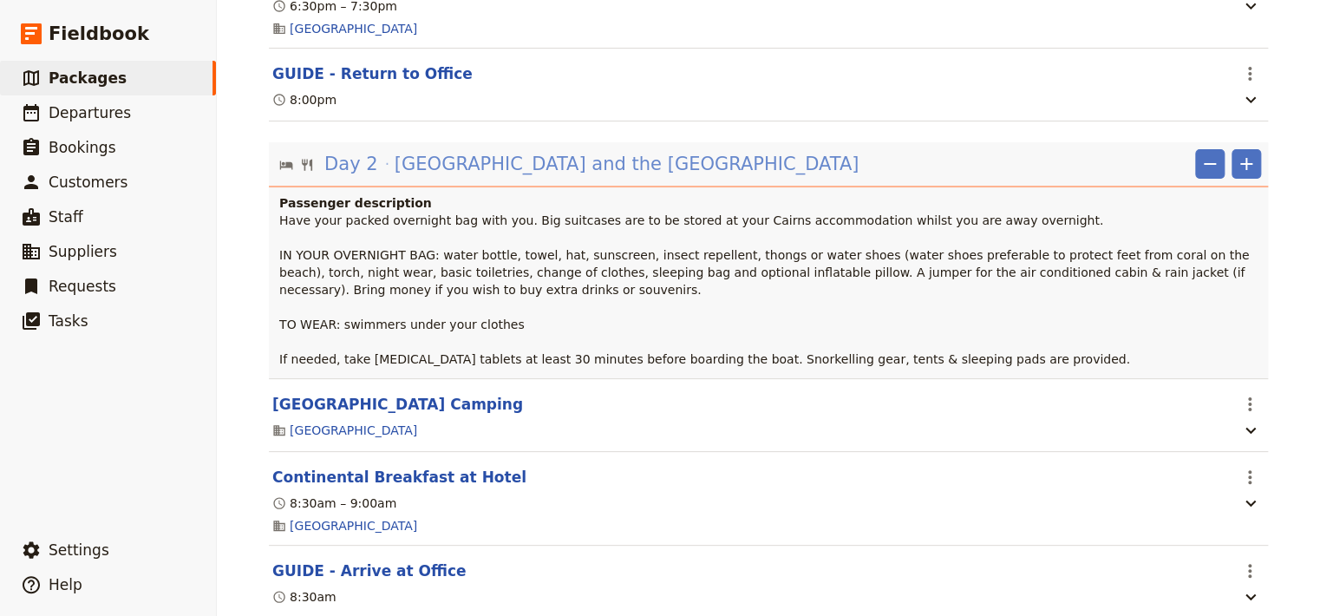
click at [651, 151] on span "[GEOGRAPHIC_DATA] and the [GEOGRAPHIC_DATA]" at bounding box center [627, 164] width 465 height 26
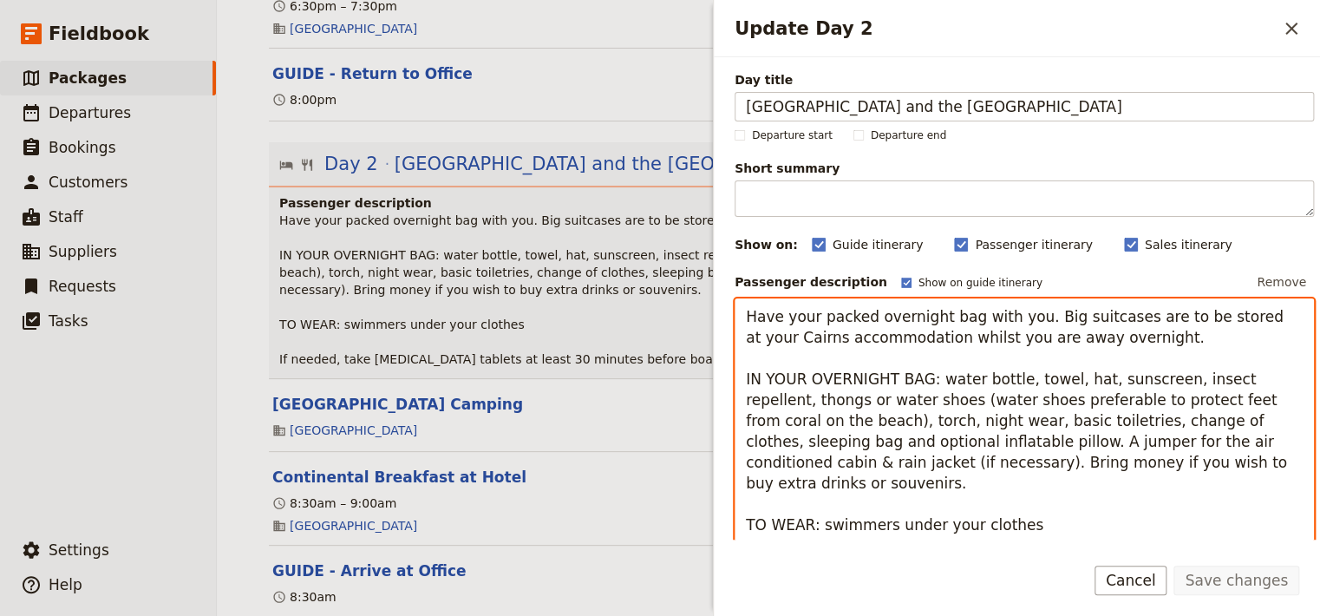
drag, startPoint x: 1112, startPoint y: 334, endPoint x: 827, endPoint y: 302, distance: 287.2
click at [827, 302] on textarea "Have your packed overnight bag with you. Big suitcases are to be stored at your…" at bounding box center [1024, 441] width 579 height 286
click at [994, 324] on textarea "Have your packed overnight bag with you. Big suitcases are to be stored at your…" at bounding box center [1024, 441] width 579 height 286
drag, startPoint x: 1107, startPoint y: 335, endPoint x: 746, endPoint y: 311, distance: 361.7
click at [746, 311] on textarea "Have your packed overnight bag with you. Big suitcases are to be stored at your…" at bounding box center [1024, 441] width 579 height 286
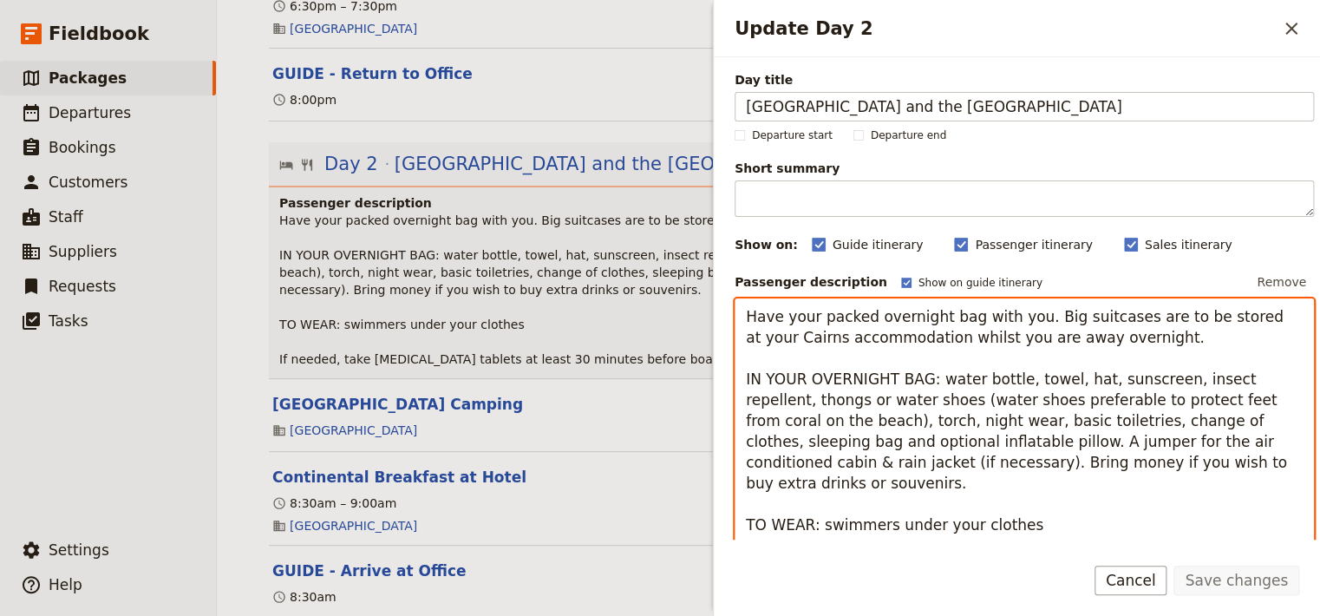
paste textarea "Pack a small overnight bag that fits under your seat. Large suitcases will be s…"
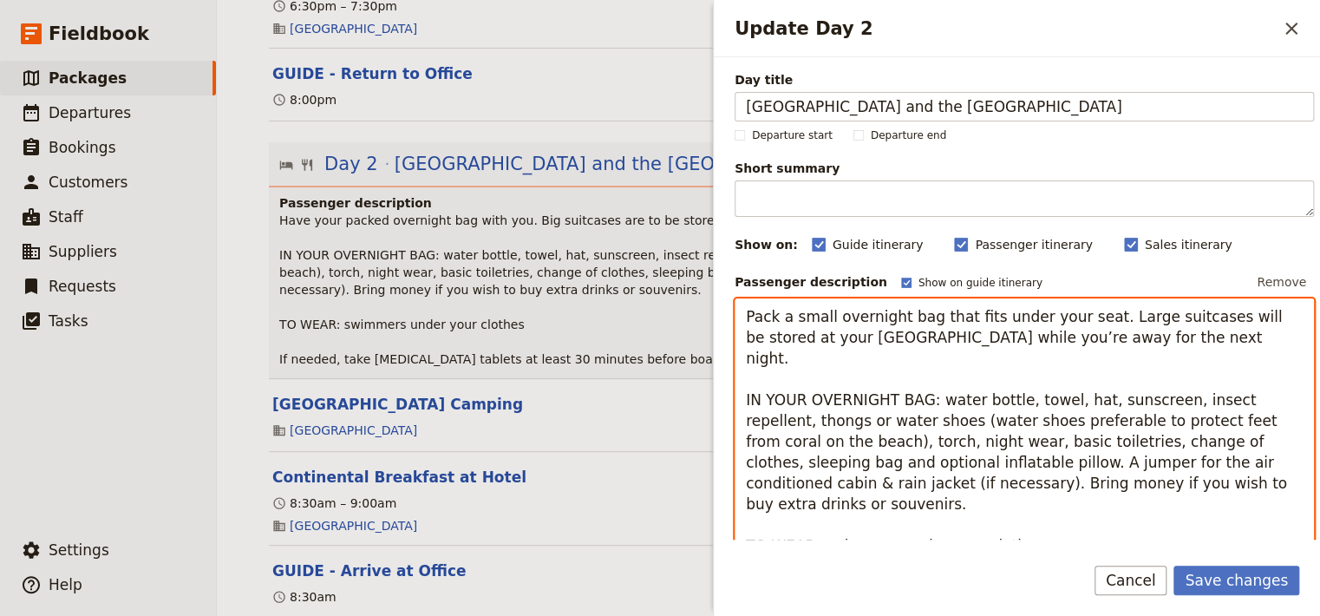
click at [1077, 314] on textarea "Pack a small overnight bag that fits under your seat. Large suitcases will be s…" at bounding box center [1024, 441] width 579 height 286
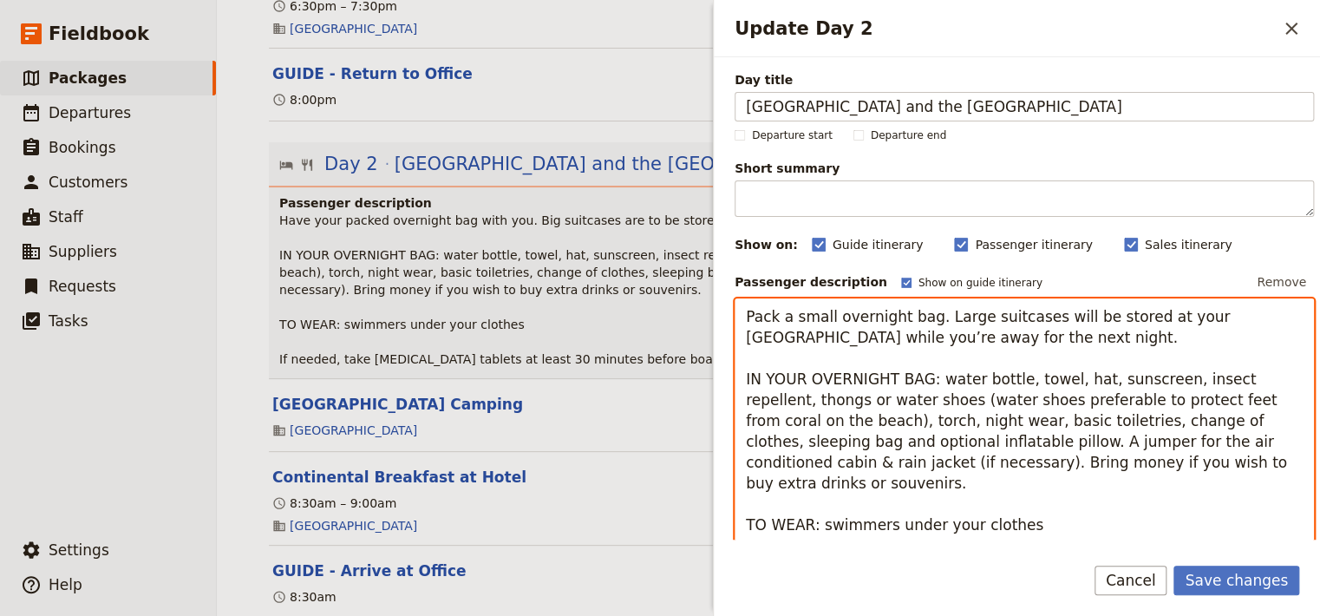
scroll to position [58, 0]
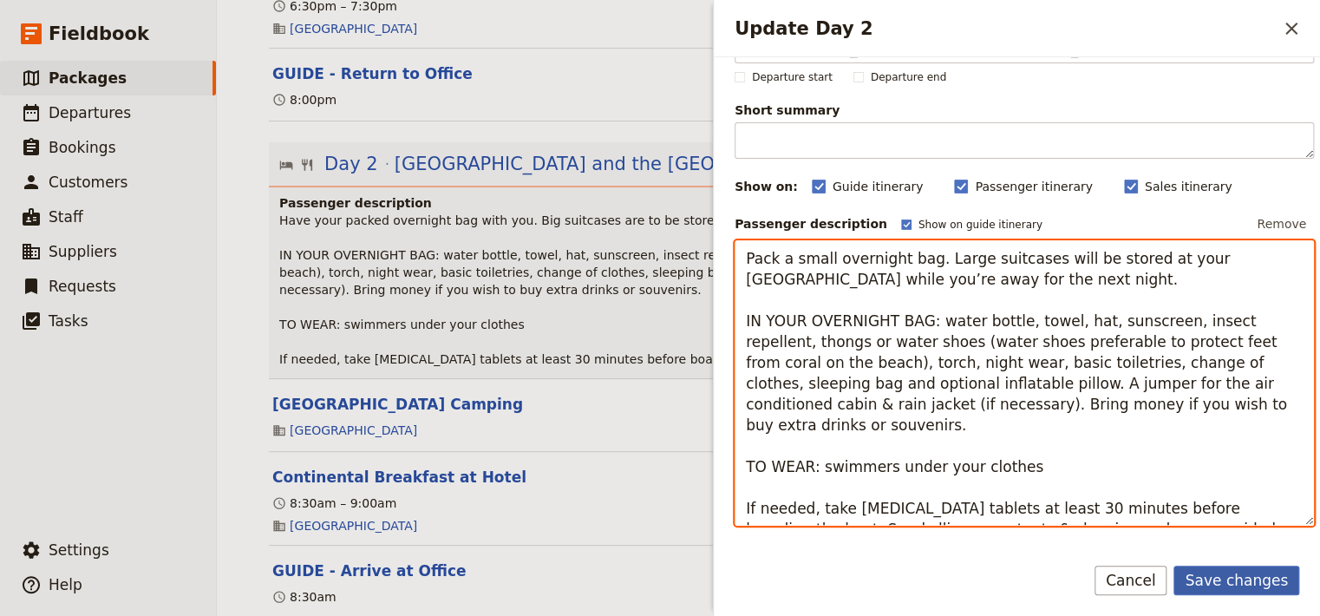
type textarea "Pack a small overnight bag. Large suitcases will be stored at your [GEOGRAPHIC_…"
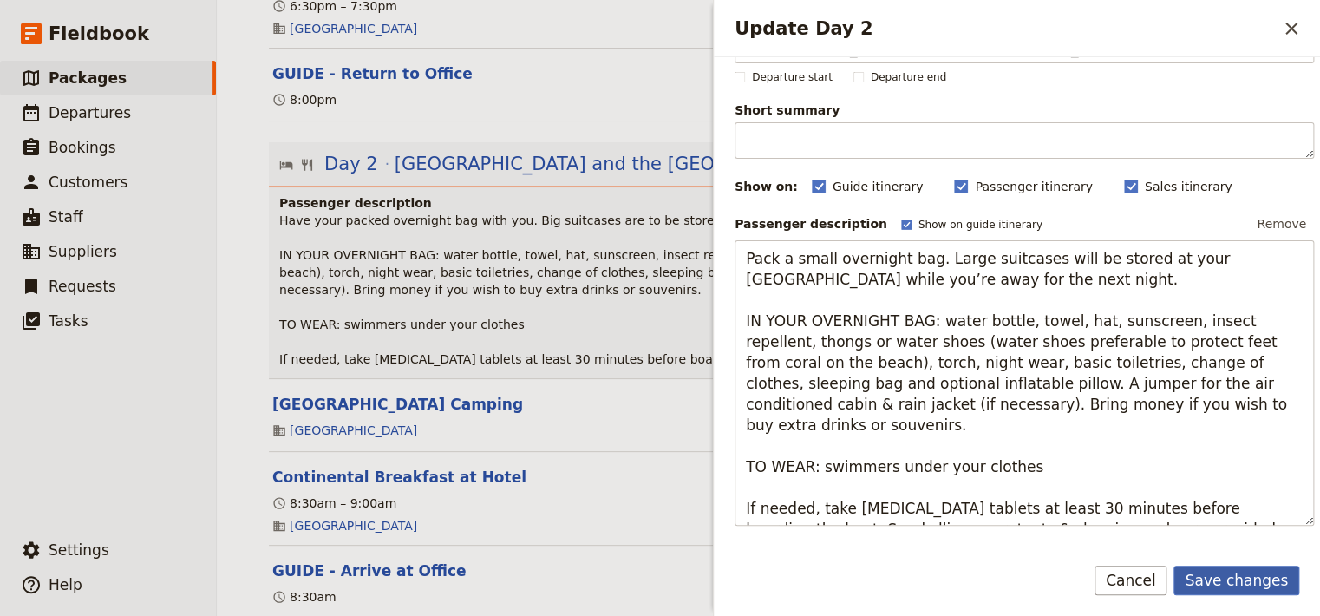
click at [1247, 585] on button "Save changes" at bounding box center [1237, 580] width 126 height 29
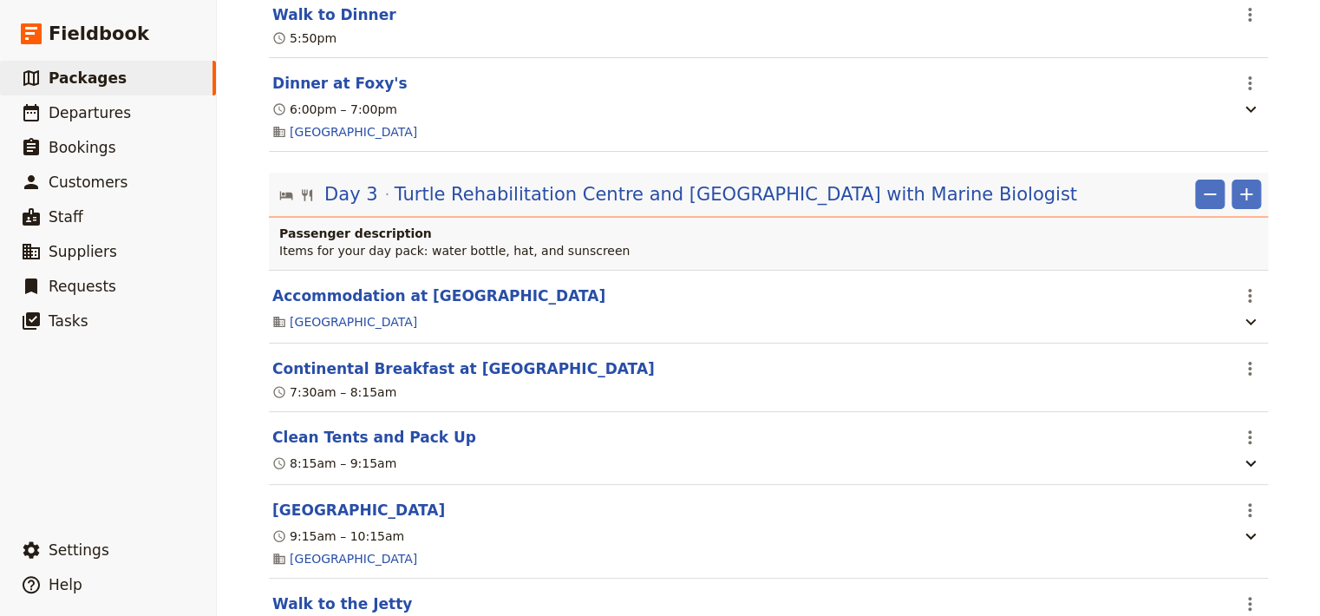
scroll to position [2660, 0]
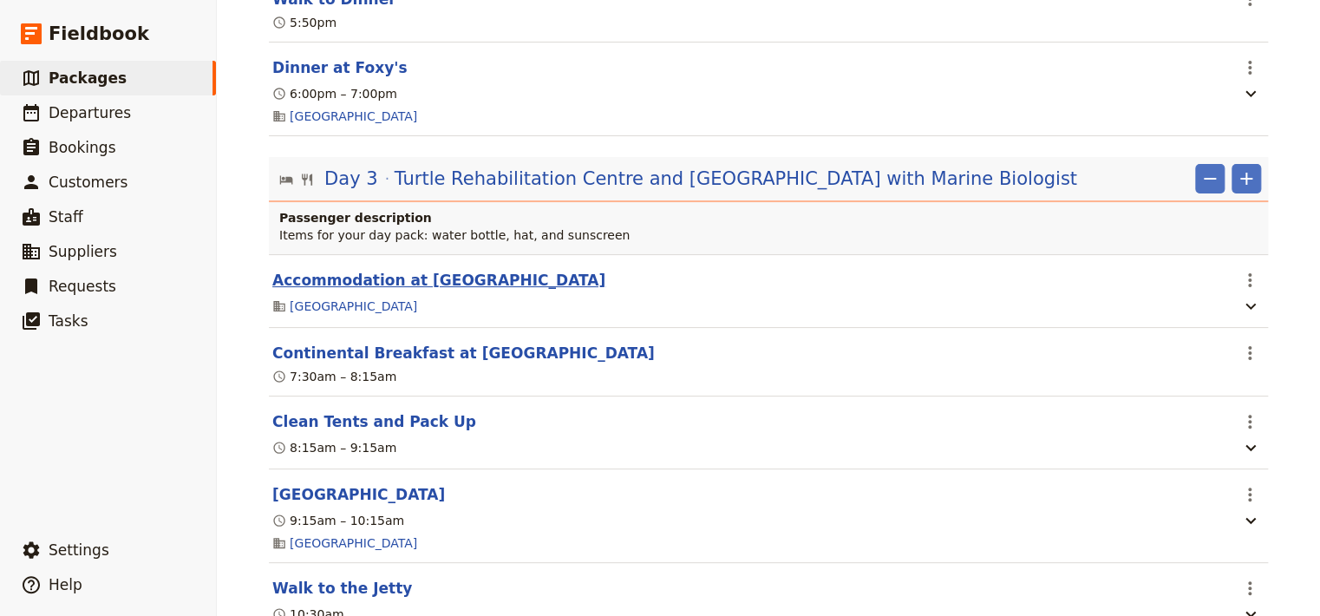
click at [434, 273] on button "Accommodation at [GEOGRAPHIC_DATA]" at bounding box center [438, 280] width 333 height 21
select select "3"
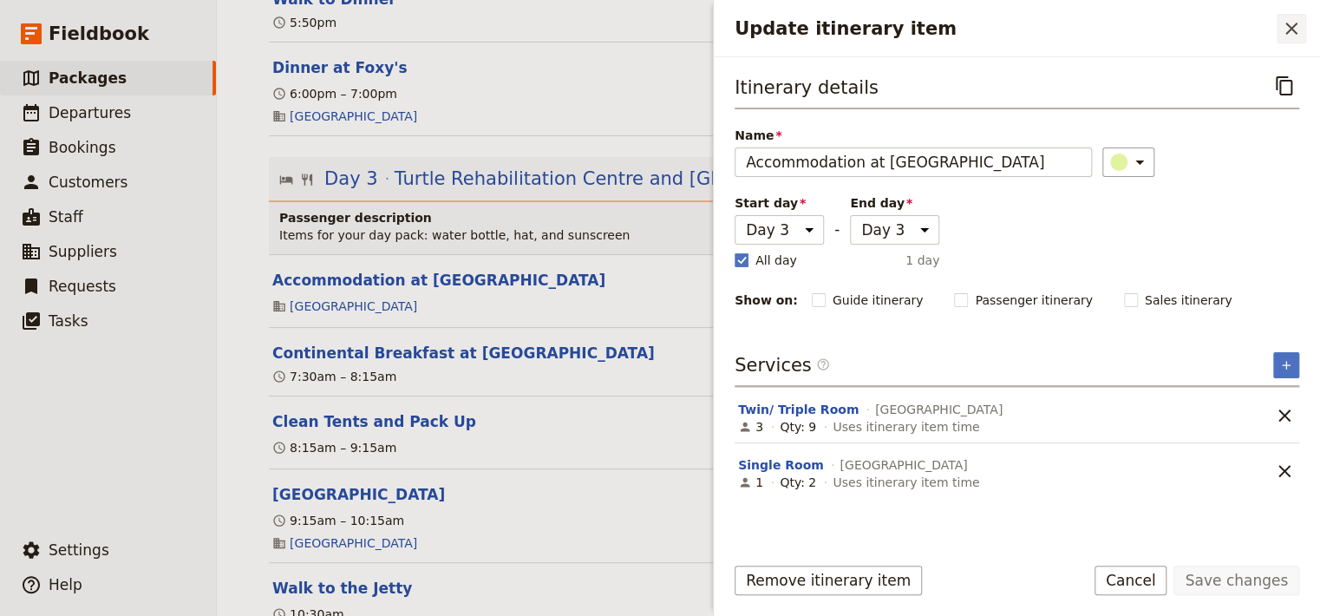
click at [1291, 29] on icon "Close drawer" at bounding box center [1292, 29] width 12 height 12
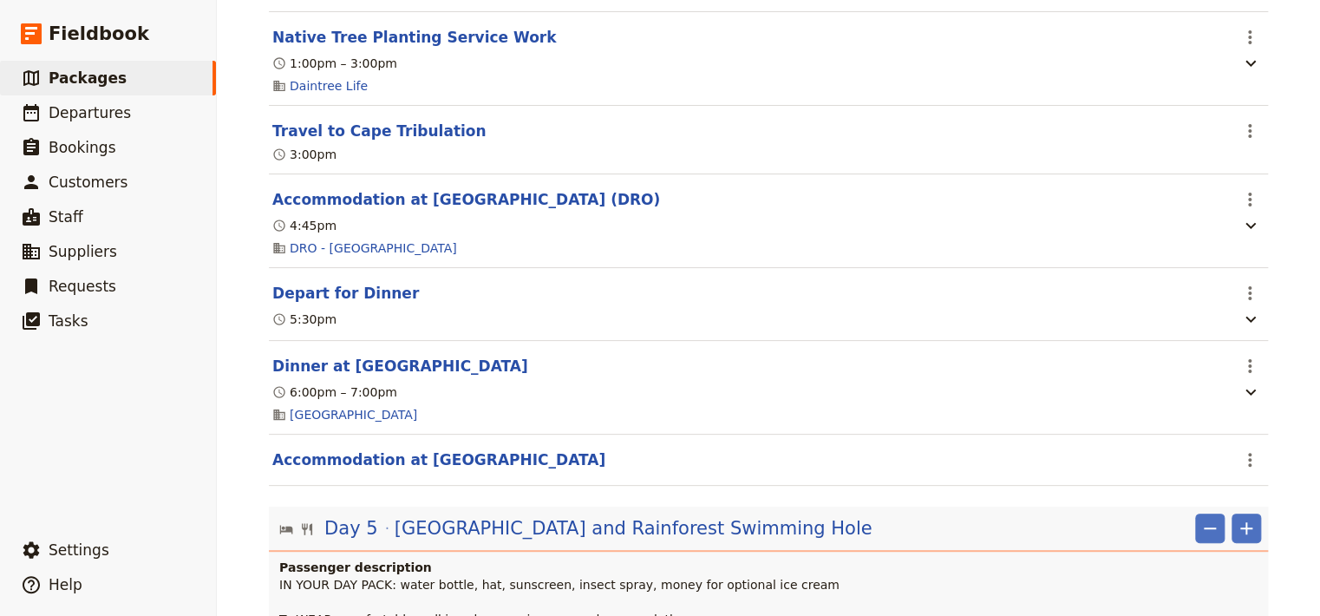
scroll to position [4733, 0]
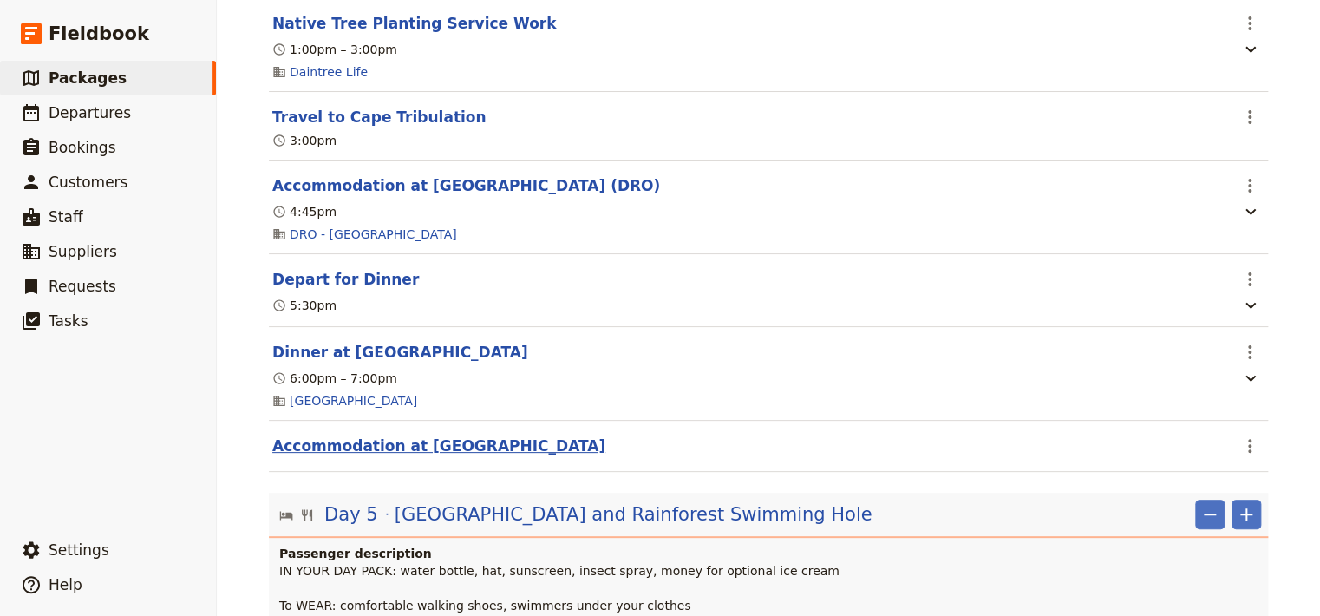
click at [578, 456] on button "Accommodation at [GEOGRAPHIC_DATA]" at bounding box center [438, 445] width 333 height 21
select select "4"
select select "5"
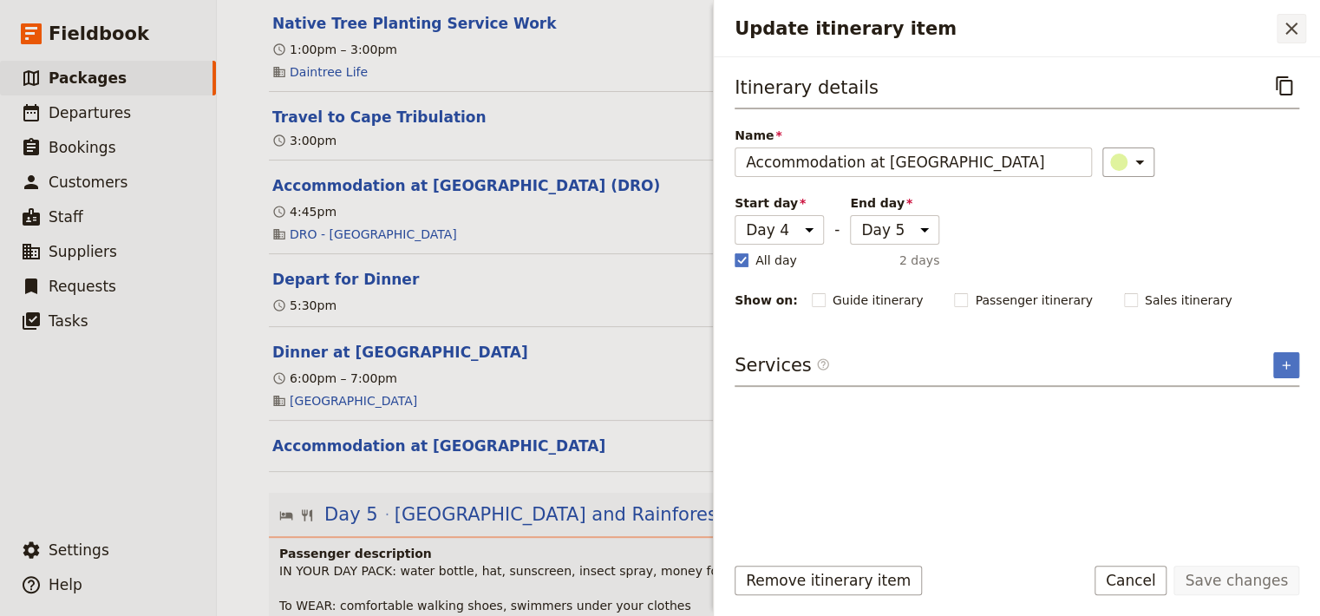
click at [1296, 31] on icon "Close drawer" at bounding box center [1291, 28] width 21 height 21
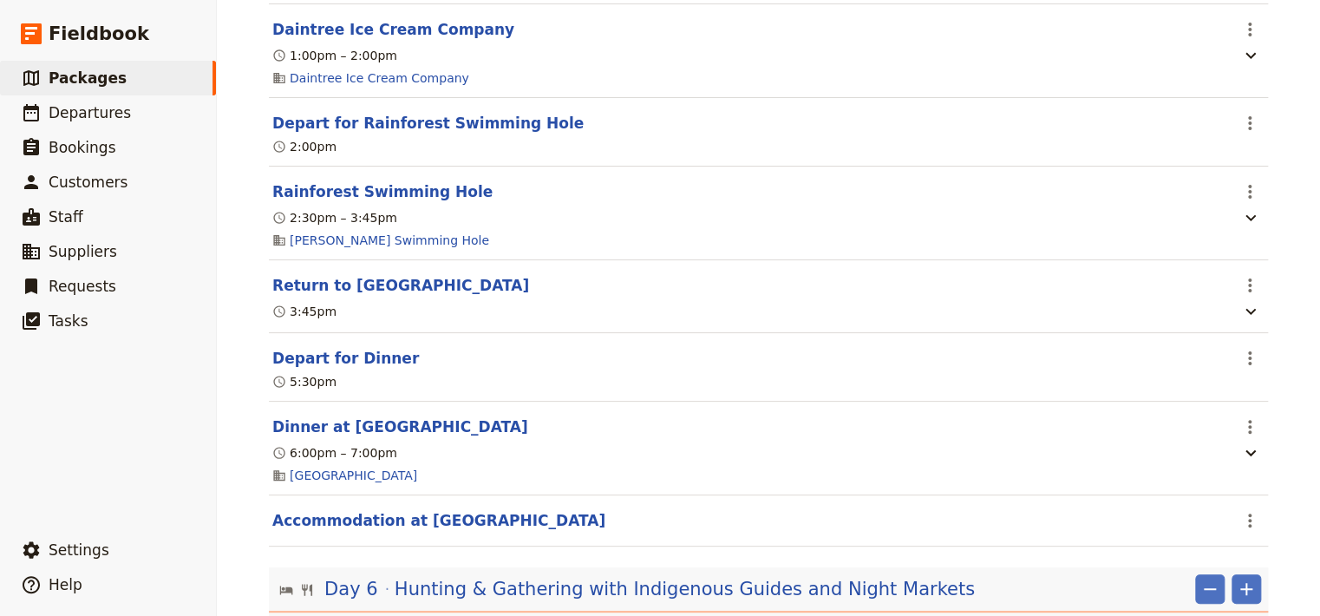
scroll to position [5816, 0]
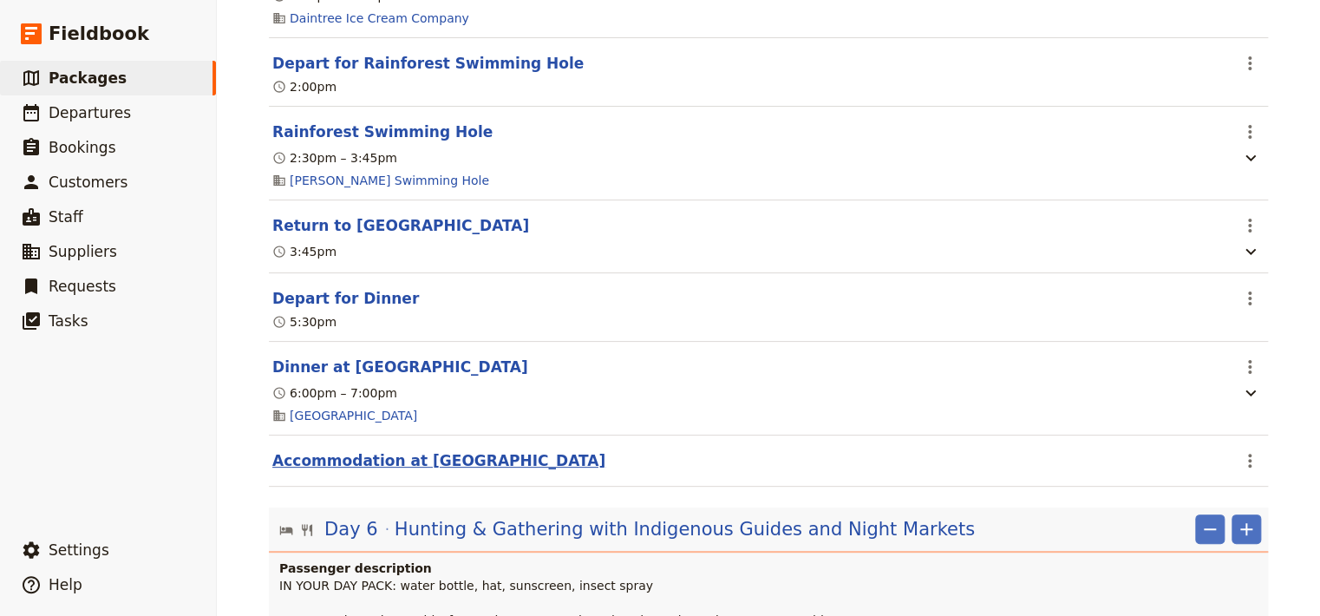
click at [529, 471] on button "Accommodation at [GEOGRAPHIC_DATA]" at bounding box center [438, 460] width 333 height 21
select select "4"
select select "5"
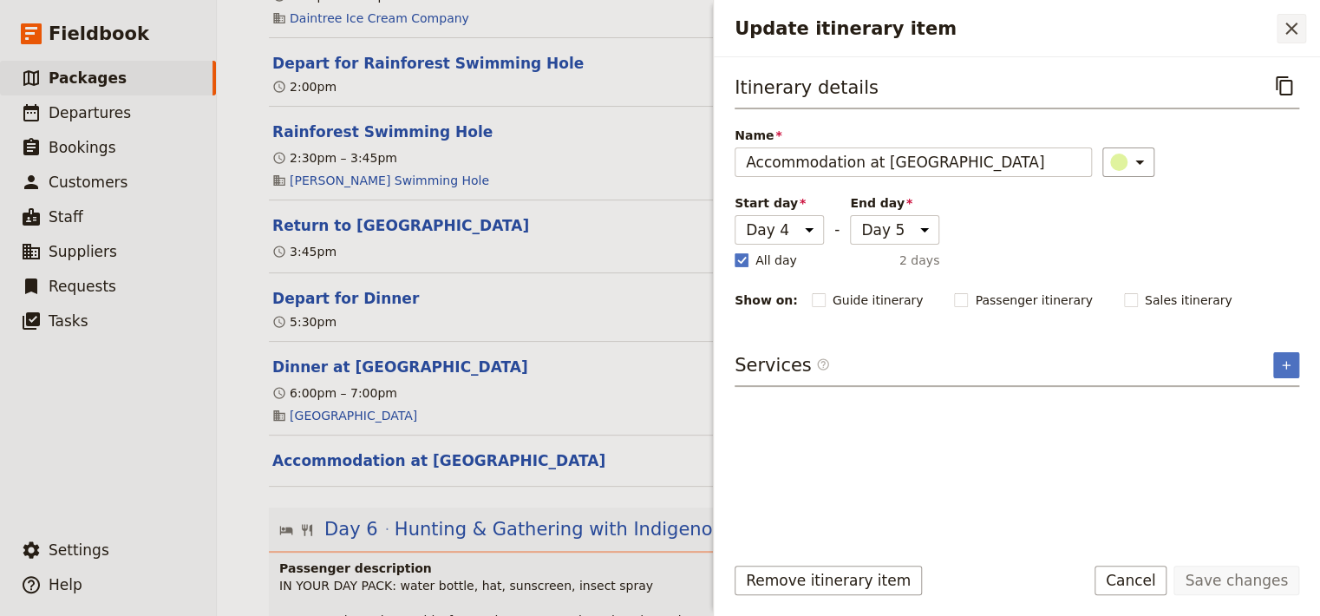
click at [1293, 23] on icon "Close drawer" at bounding box center [1291, 28] width 21 height 21
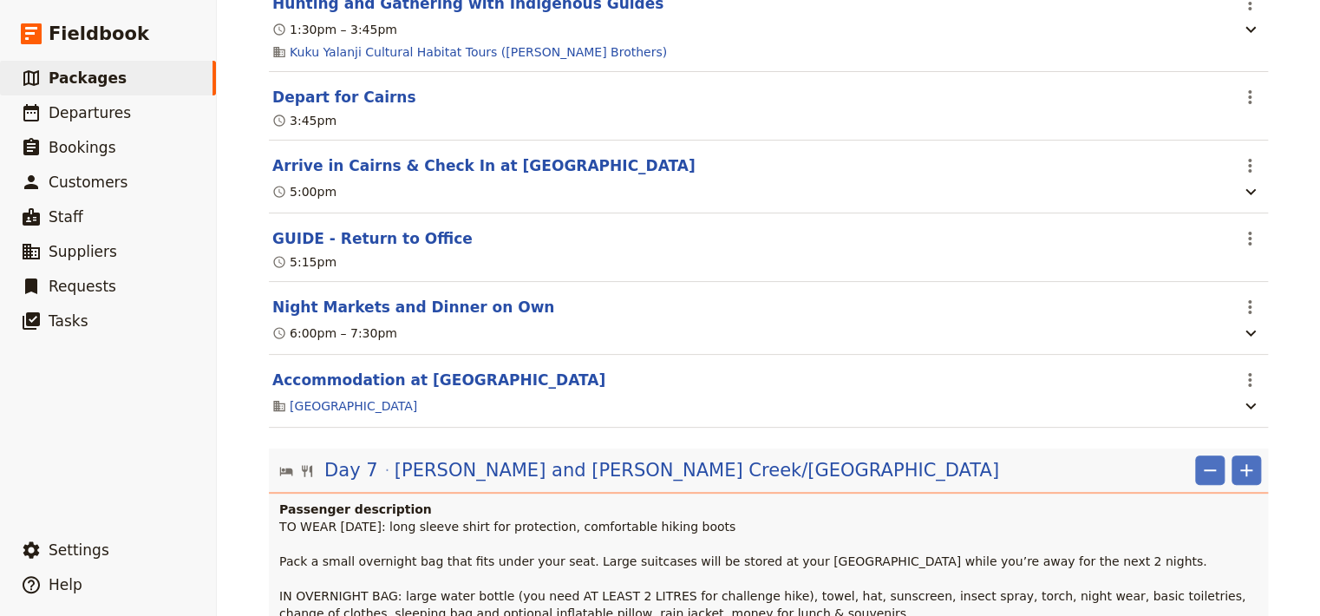
scroll to position [6793, 0]
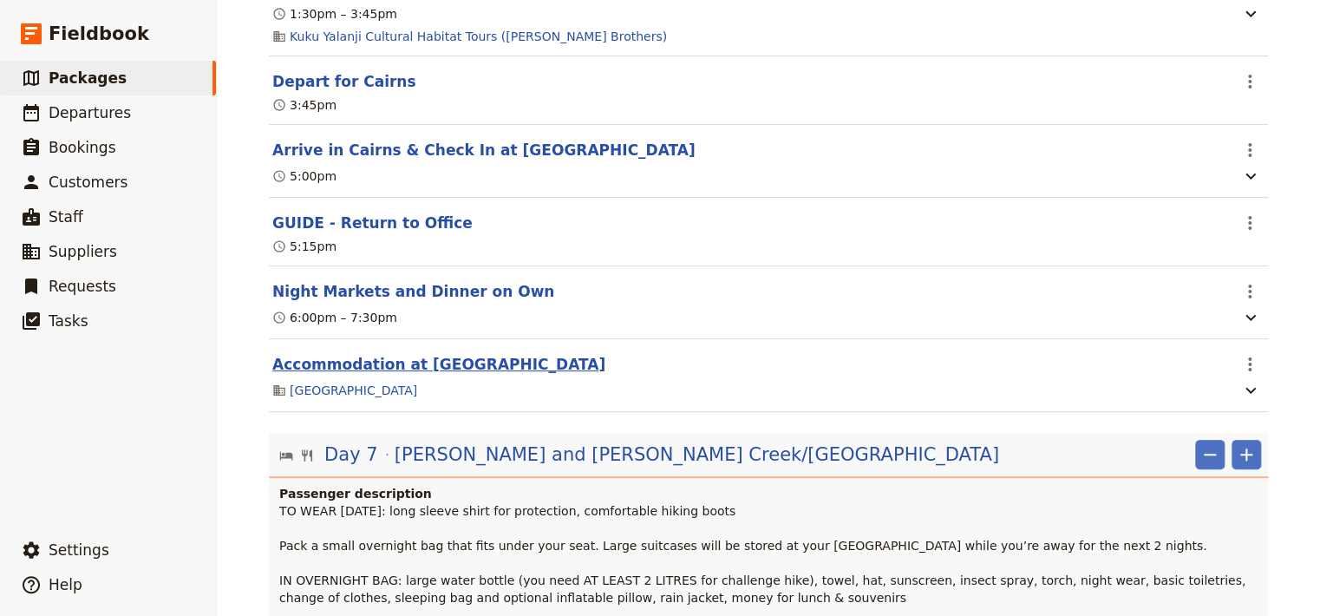
click at [453, 375] on button "Accommodation at [GEOGRAPHIC_DATA]" at bounding box center [438, 364] width 333 height 21
select select "6"
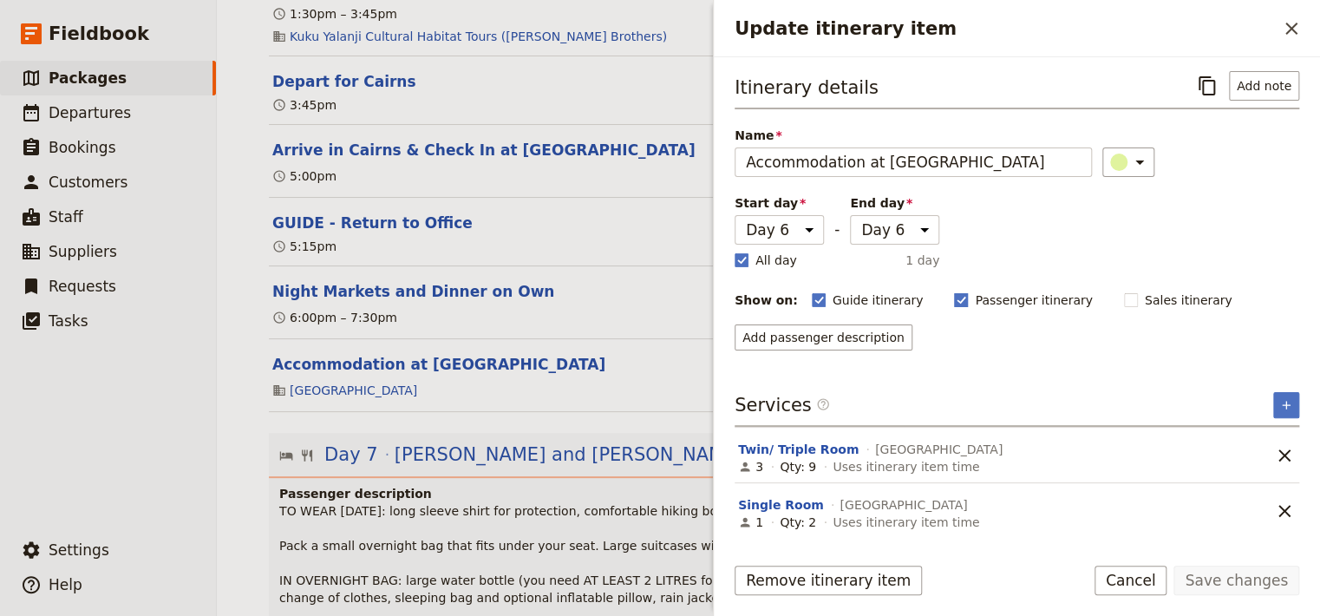
click at [954, 298] on label "Passenger itinerary" at bounding box center [1023, 299] width 138 height 17
click at [953, 291] on input "Passenger itinerary" at bounding box center [953, 291] width 1 height 1
checkbox input "false"
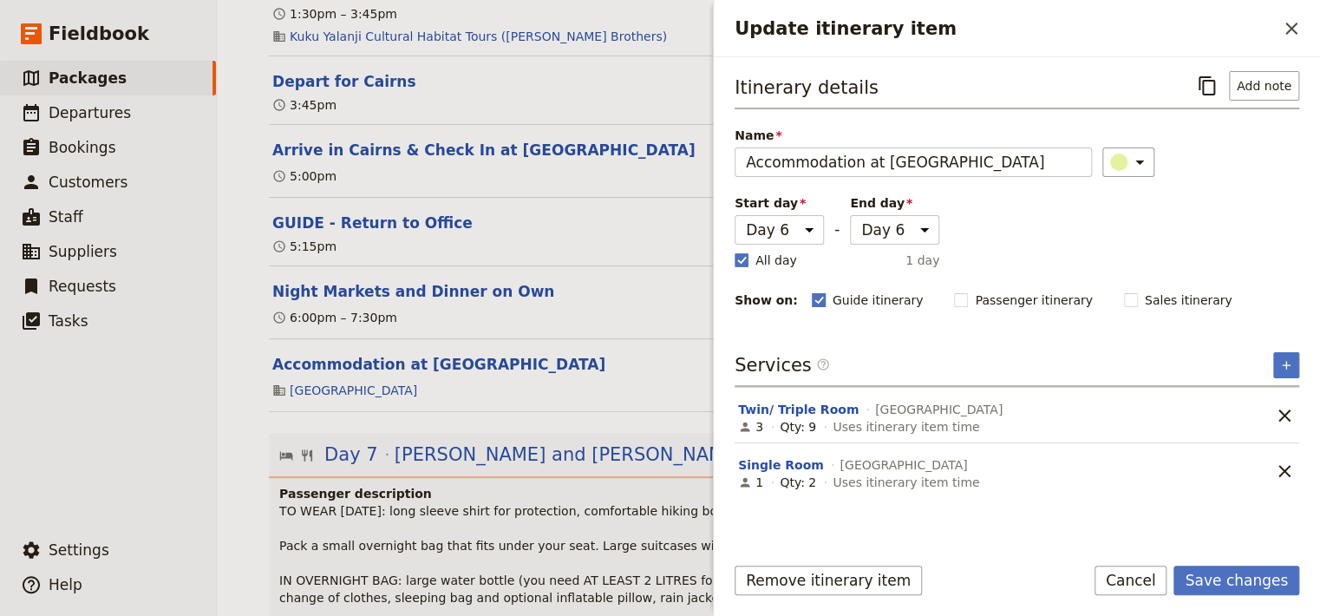
click at [815, 299] on polygon "Update itinerary item" at bounding box center [819, 299] width 9 height 10
click at [811, 291] on input "Guide itinerary" at bounding box center [811, 291] width 1 height 1
checkbox input "false"
click at [1234, 580] on button "Save changes" at bounding box center [1237, 580] width 126 height 29
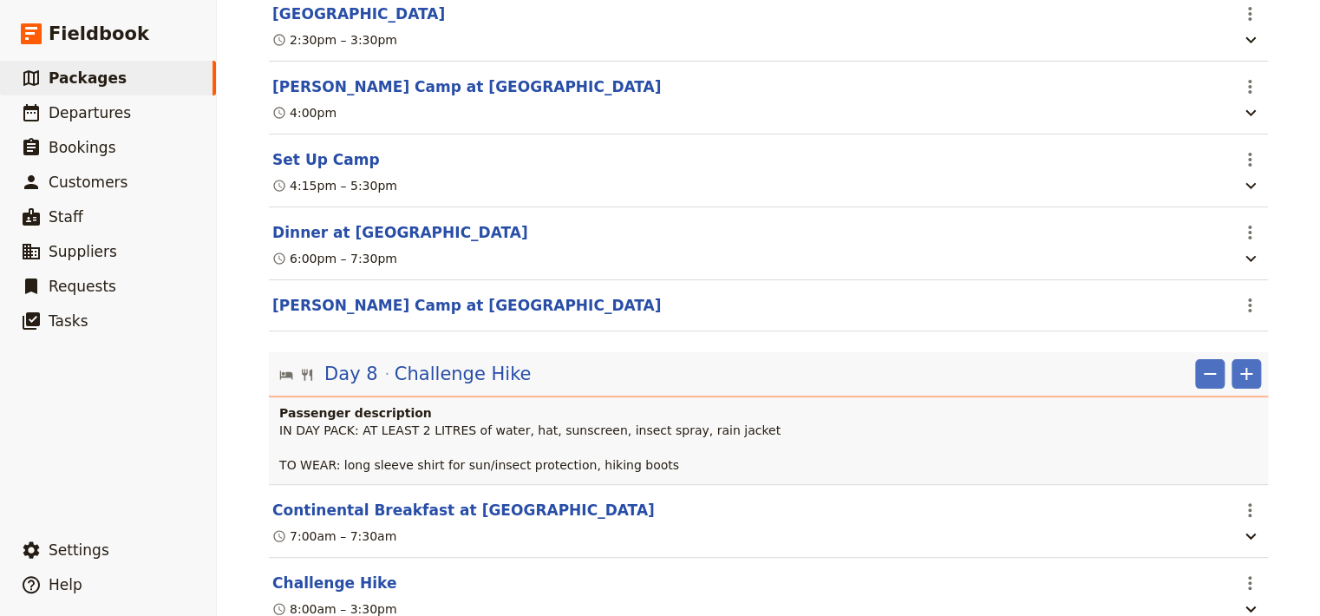
scroll to position [8040, 0]
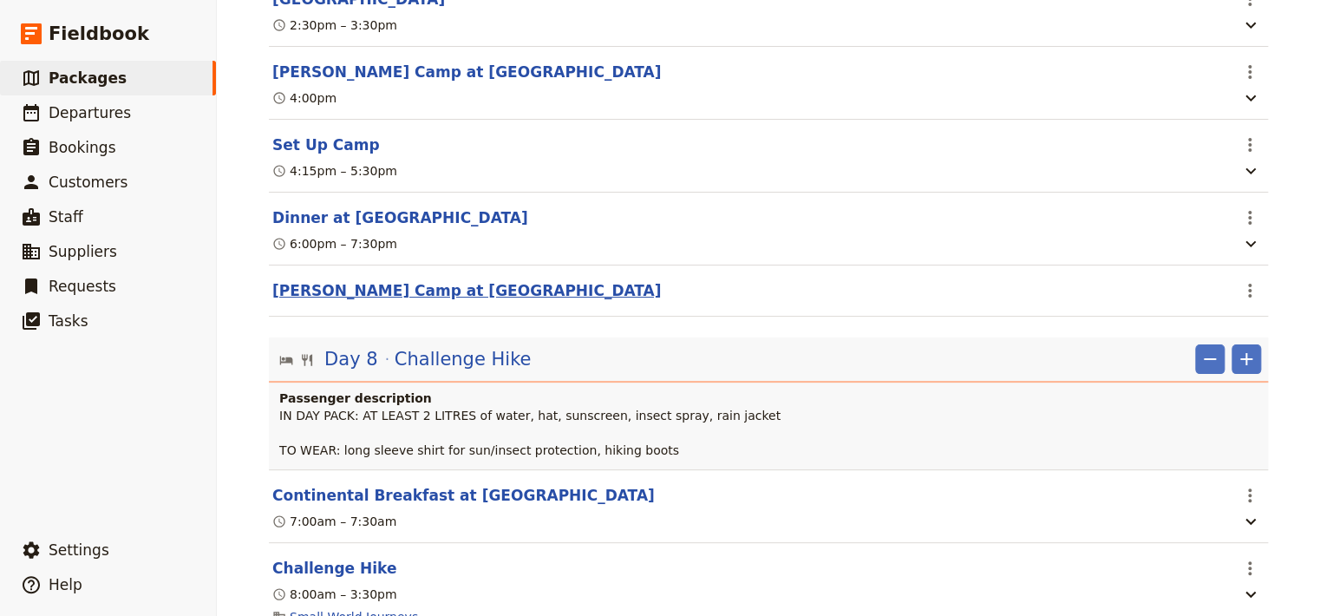
click at [411, 301] on button "[PERSON_NAME] Camp at [GEOGRAPHIC_DATA]" at bounding box center [466, 290] width 389 height 21
select select "7"
select select "8"
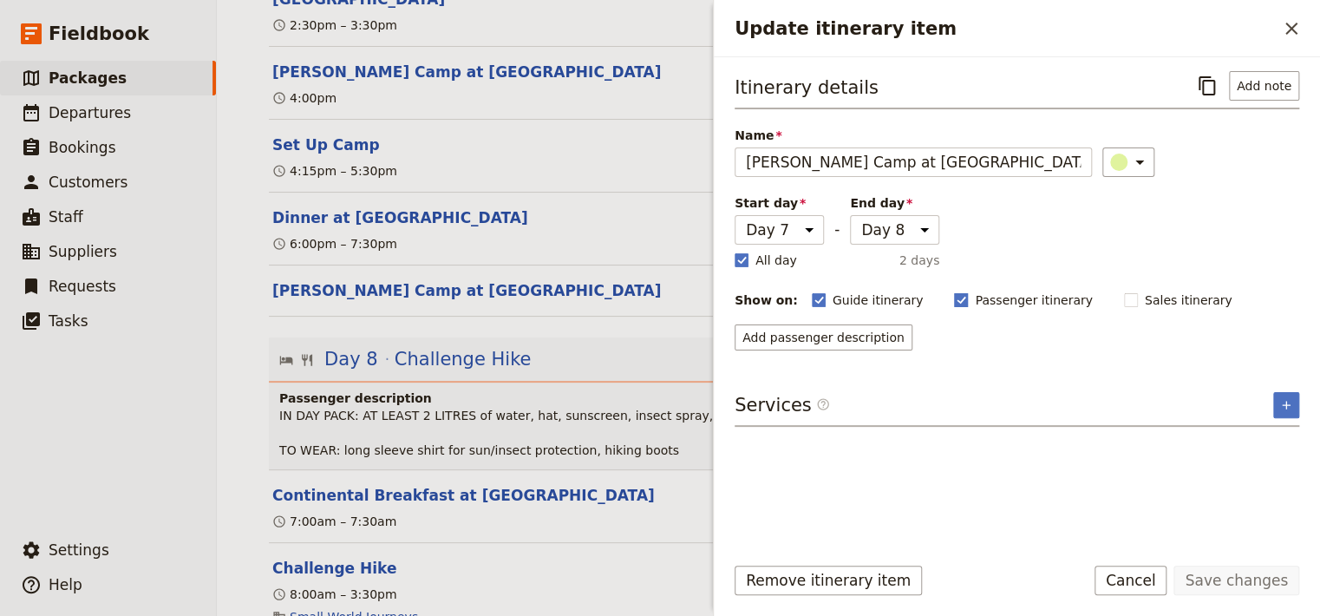
click at [955, 302] on rect "Update itinerary item" at bounding box center [961, 299] width 13 height 13
click at [953, 291] on input "Passenger itinerary" at bounding box center [953, 291] width 1 height 1
checkbox input "false"
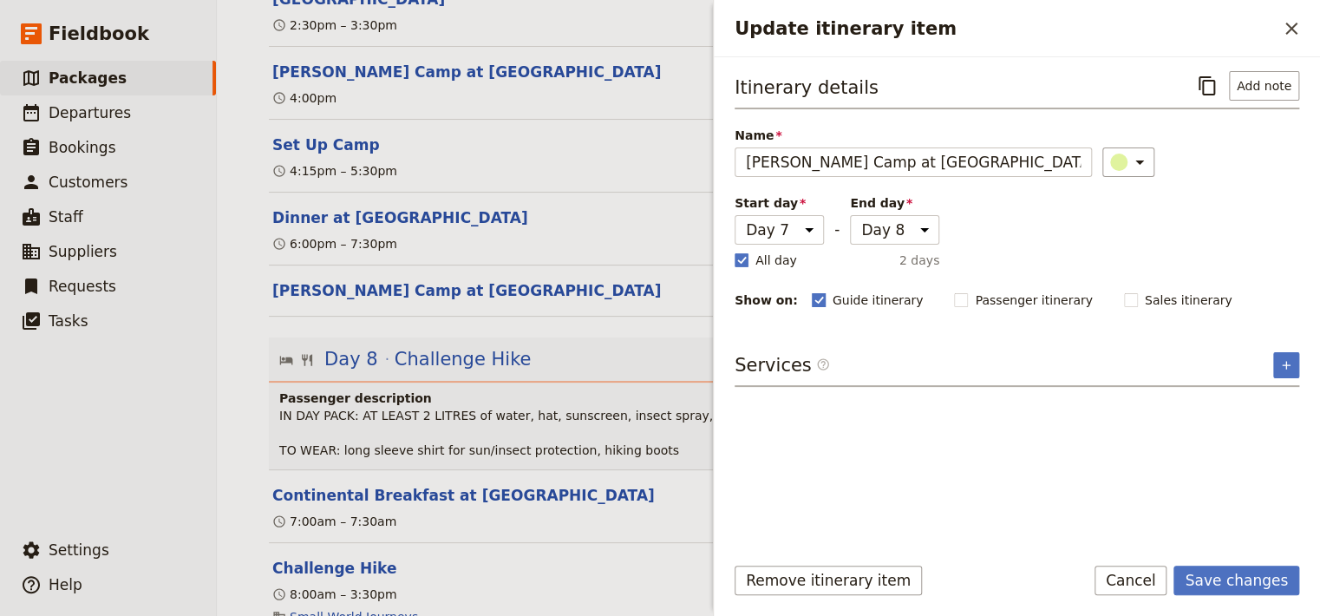
click at [812, 293] on rect "Update itinerary item" at bounding box center [818, 299] width 13 height 13
click at [811, 291] on input "Guide itinerary" at bounding box center [811, 291] width 1 height 1
checkbox input "false"
click at [1228, 581] on button "Save changes" at bounding box center [1237, 580] width 126 height 29
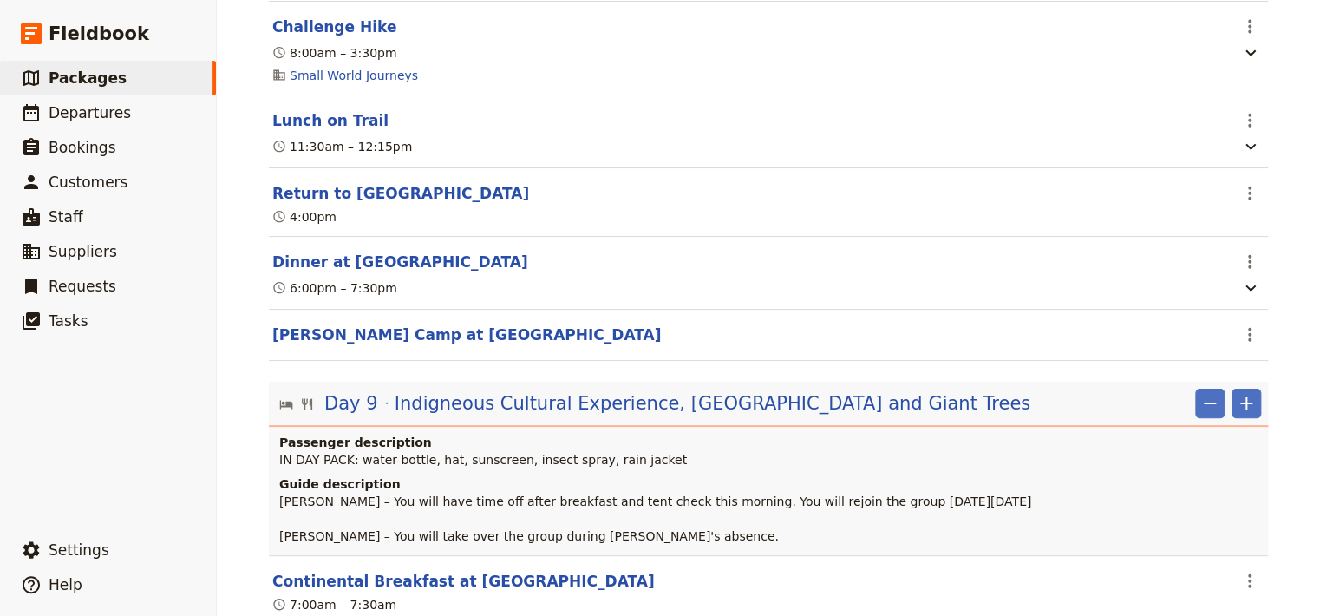
scroll to position [8596, 0]
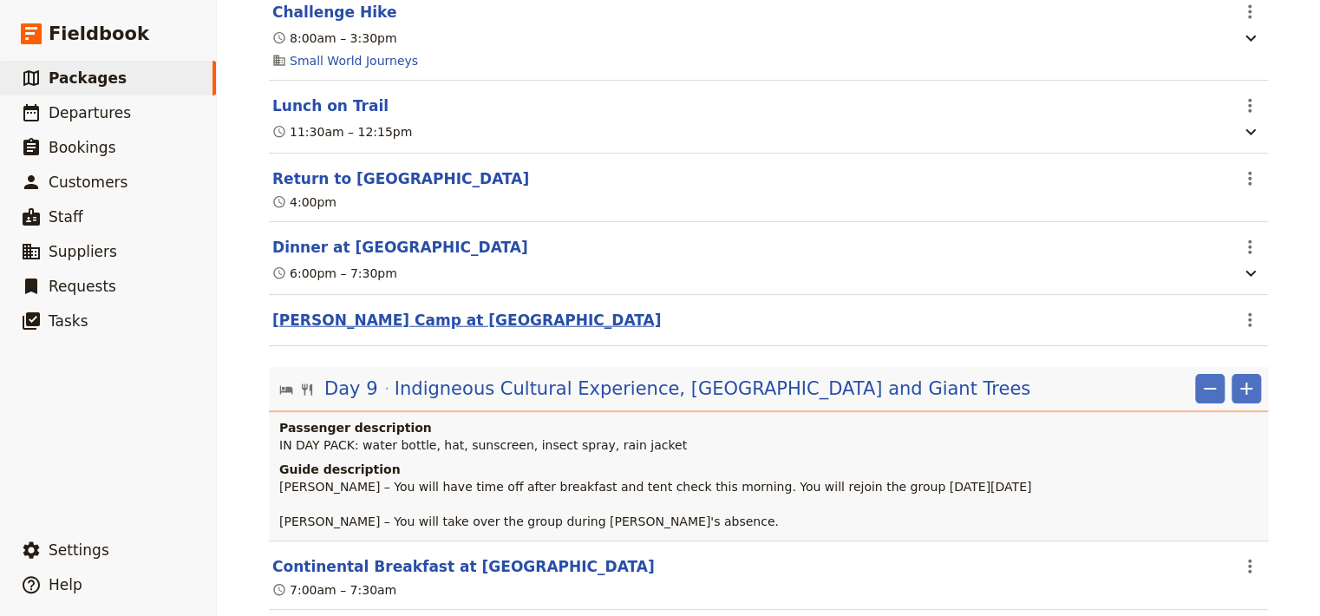
click at [359, 331] on button "[PERSON_NAME] Camp at [GEOGRAPHIC_DATA]" at bounding box center [466, 320] width 389 height 21
select select "7"
select select "8"
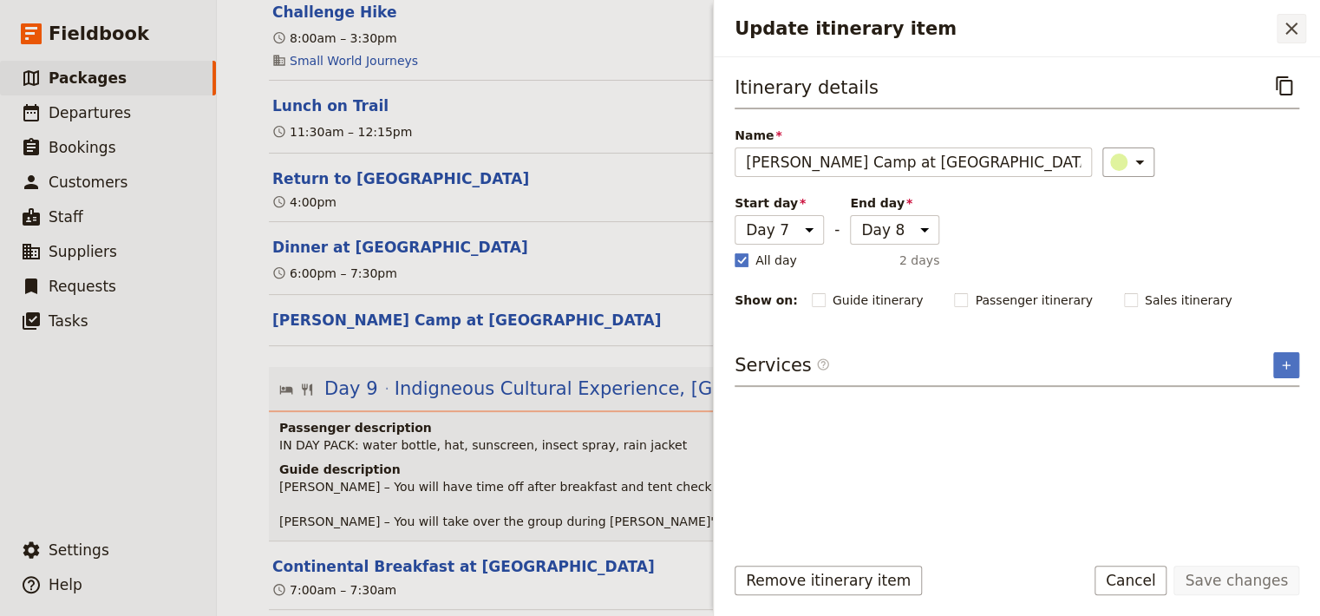
click at [1287, 29] on icon "Close drawer" at bounding box center [1291, 28] width 21 height 21
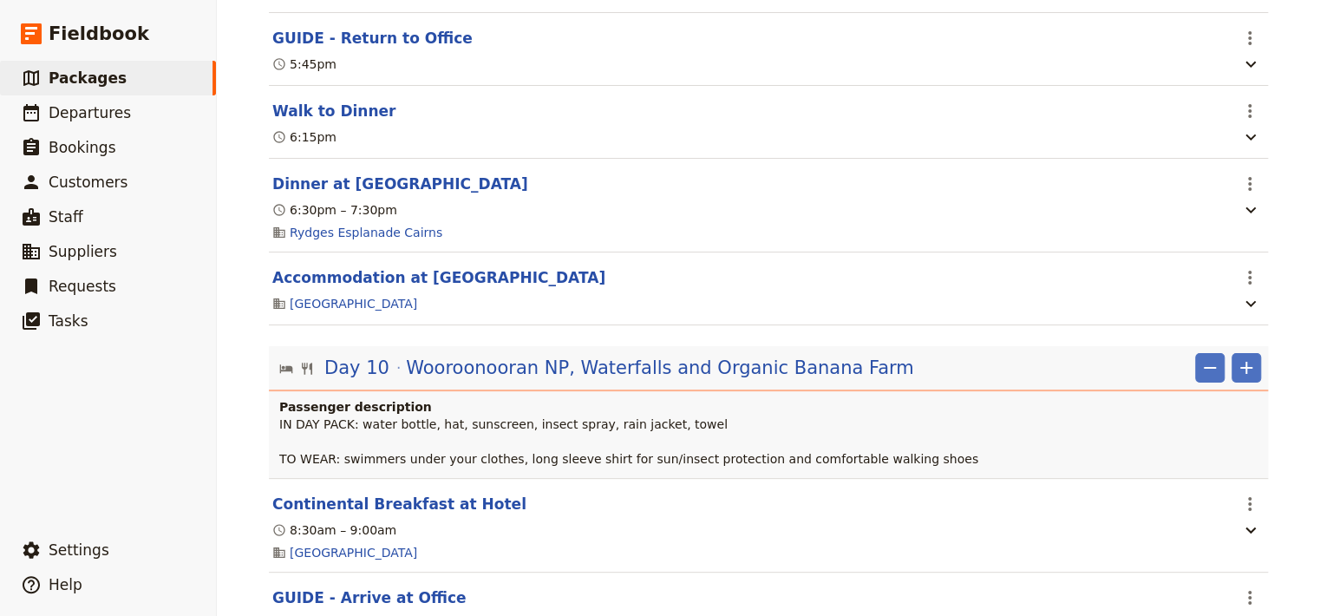
scroll to position [9678, 0]
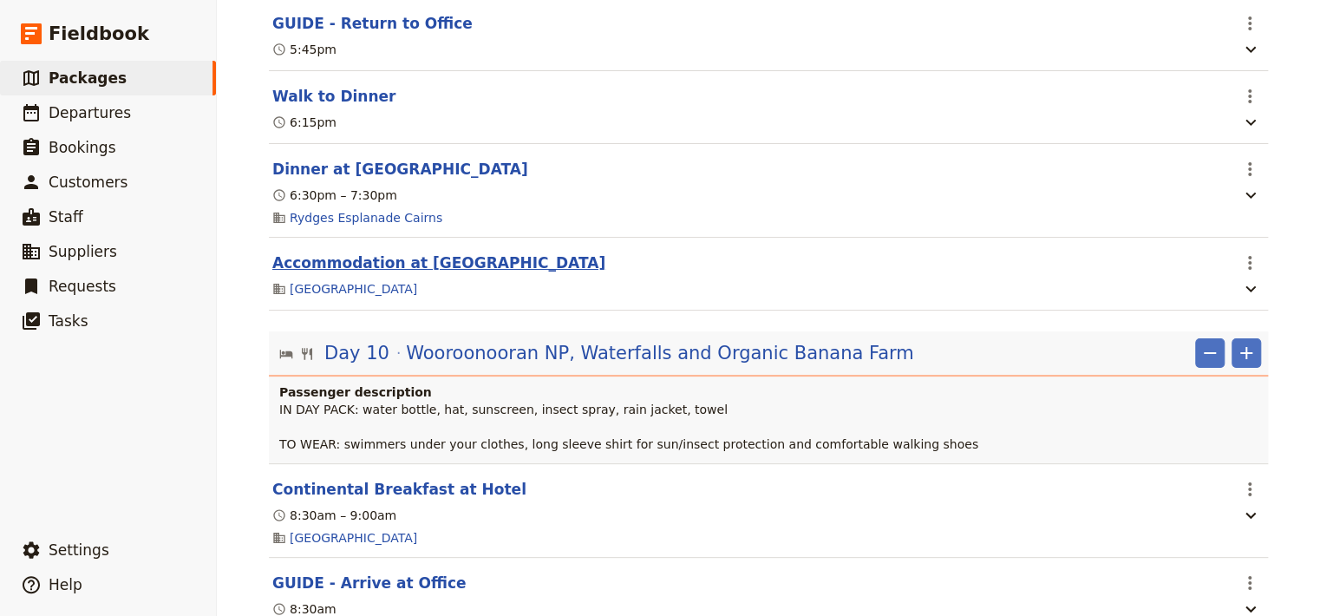
click at [374, 273] on button "Accommodation at [GEOGRAPHIC_DATA]" at bounding box center [438, 262] width 333 height 21
select select "9"
select select "11"
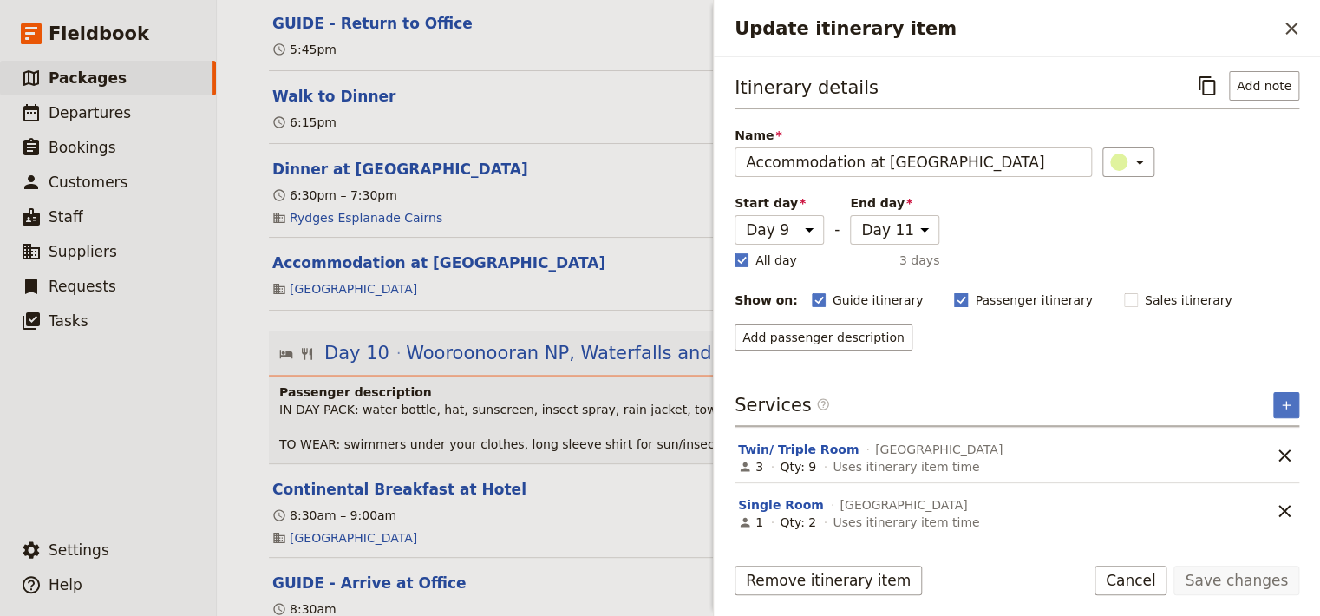
click at [958, 297] on polygon "Update itinerary item" at bounding box center [962, 299] width 9 height 10
click at [953, 291] on input "Passenger itinerary" at bounding box center [953, 291] width 1 height 1
checkbox input "false"
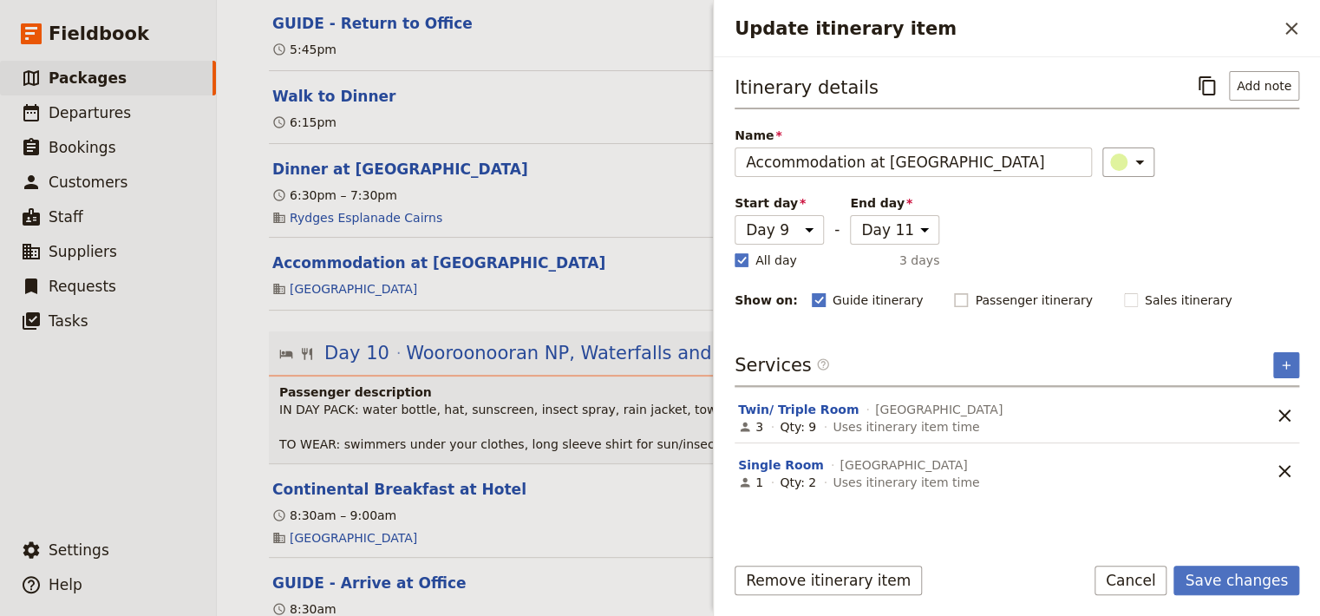
click at [815, 296] on polygon "Update itinerary item" at bounding box center [819, 299] width 9 height 10
click at [811, 291] on input "Guide itinerary" at bounding box center [811, 291] width 1 height 1
checkbox input "false"
click at [1266, 581] on button "Save changes" at bounding box center [1237, 580] width 126 height 29
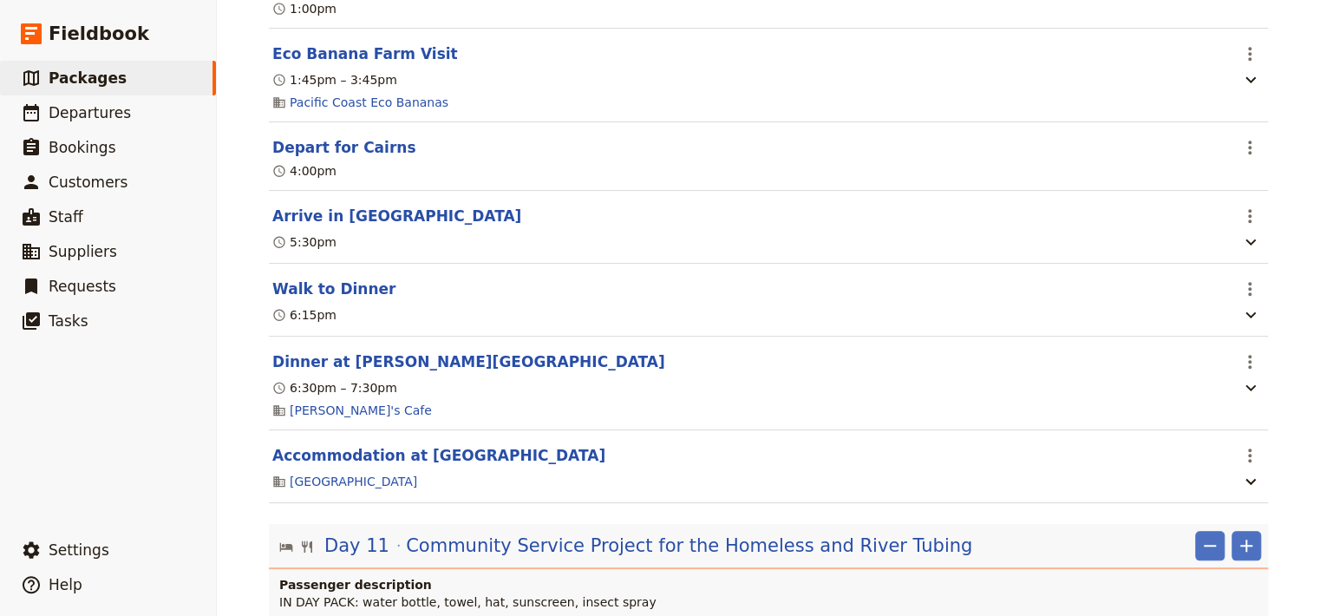
scroll to position [10505, 0]
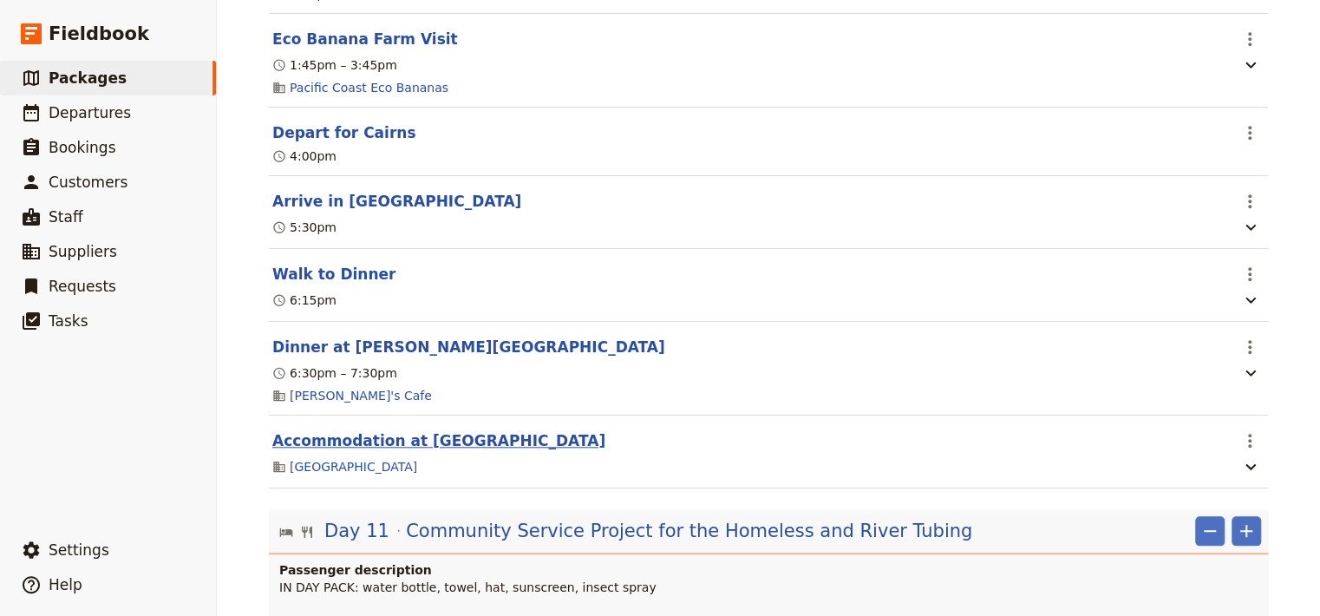
click at [328, 451] on button "Accommodation at [GEOGRAPHIC_DATA]" at bounding box center [438, 440] width 333 height 21
select select "9"
select select "11"
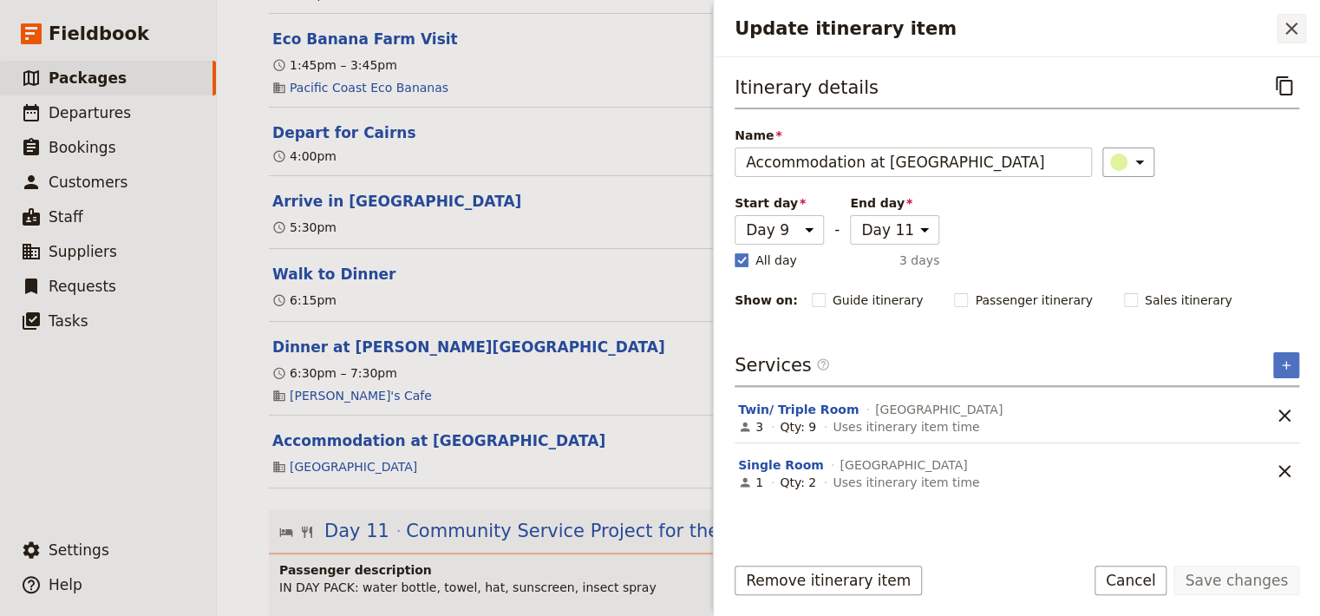
click at [1298, 35] on icon "Close drawer" at bounding box center [1291, 28] width 21 height 21
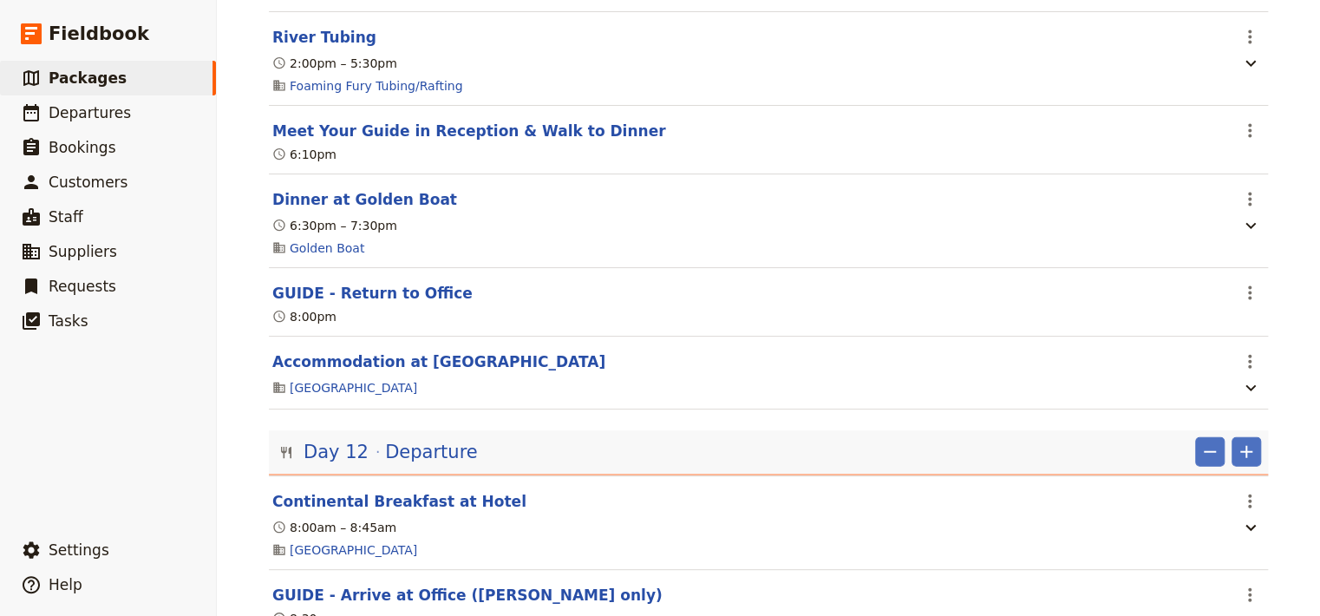
scroll to position [11692, 0]
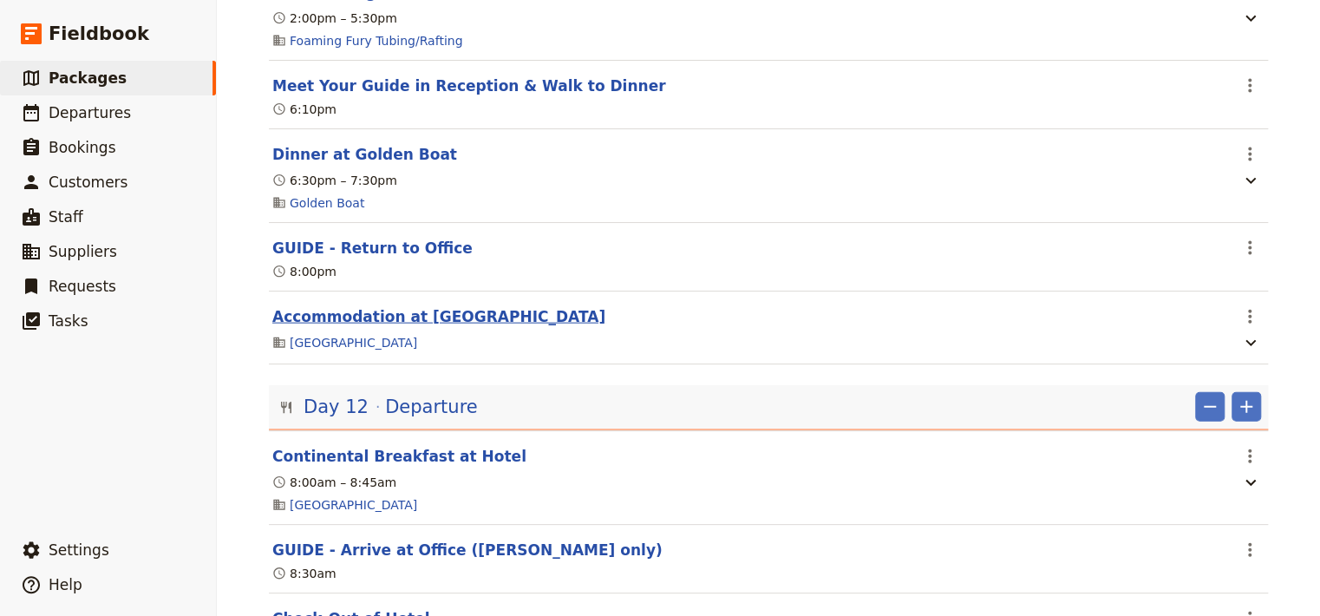
click at [385, 327] on button "Accommodation at [GEOGRAPHIC_DATA]" at bounding box center [438, 316] width 333 height 21
select select "9"
select select "11"
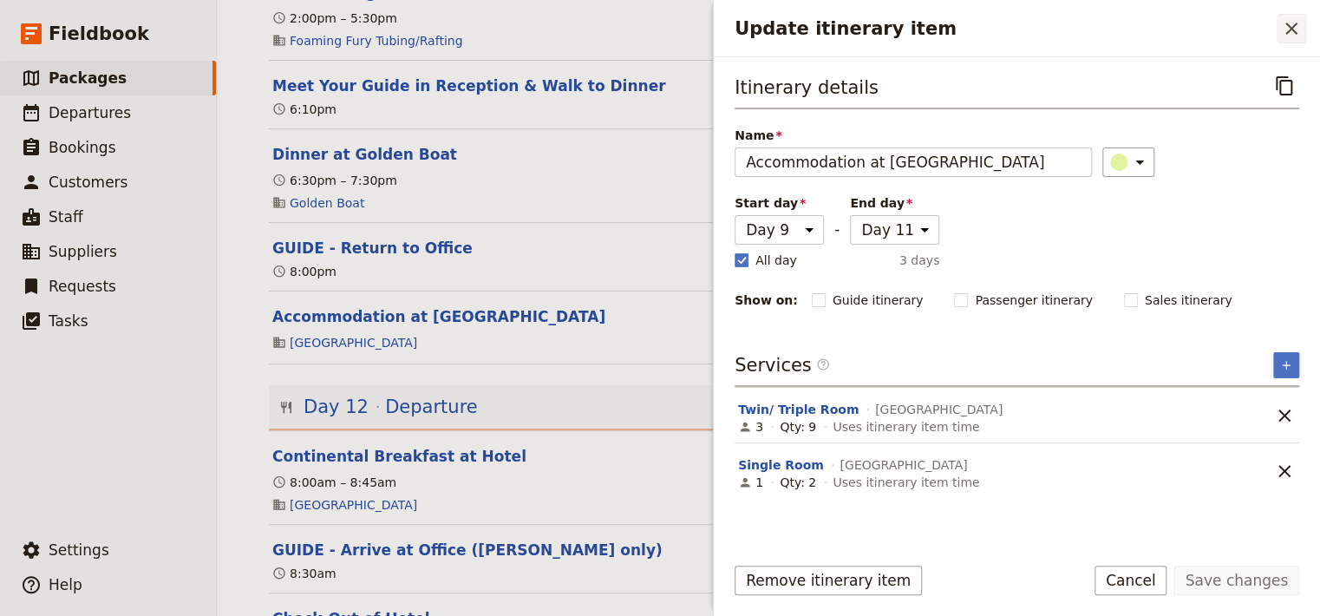
click at [1292, 24] on icon "Close drawer" at bounding box center [1291, 28] width 21 height 21
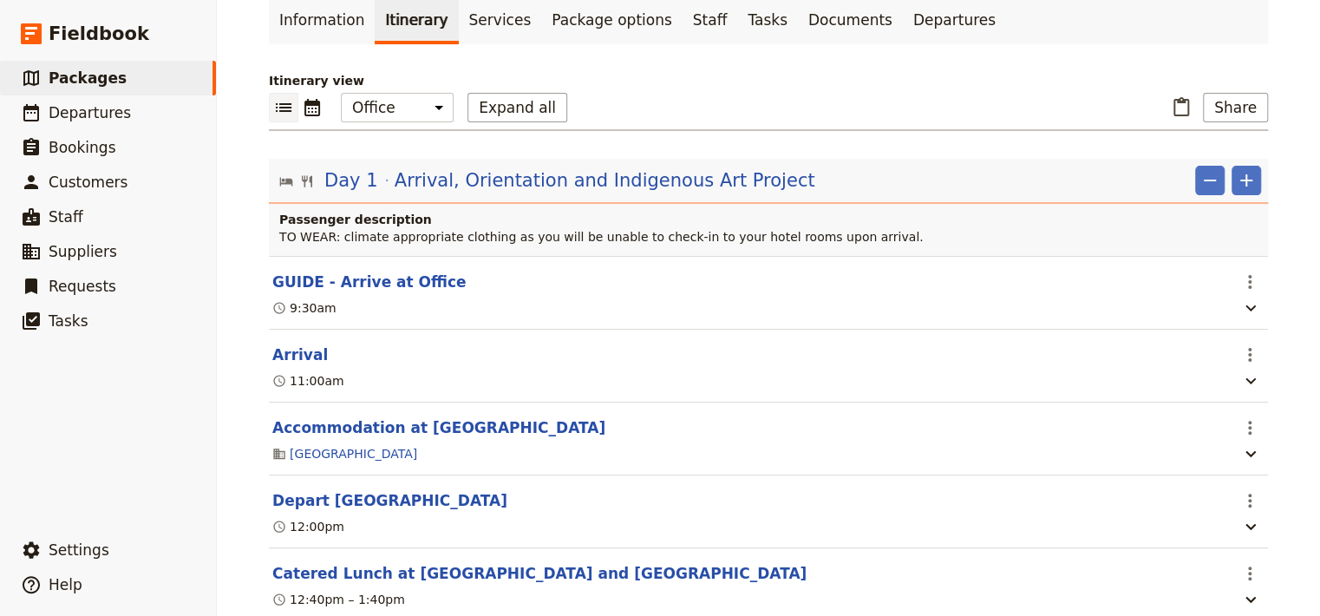
scroll to position [0, 0]
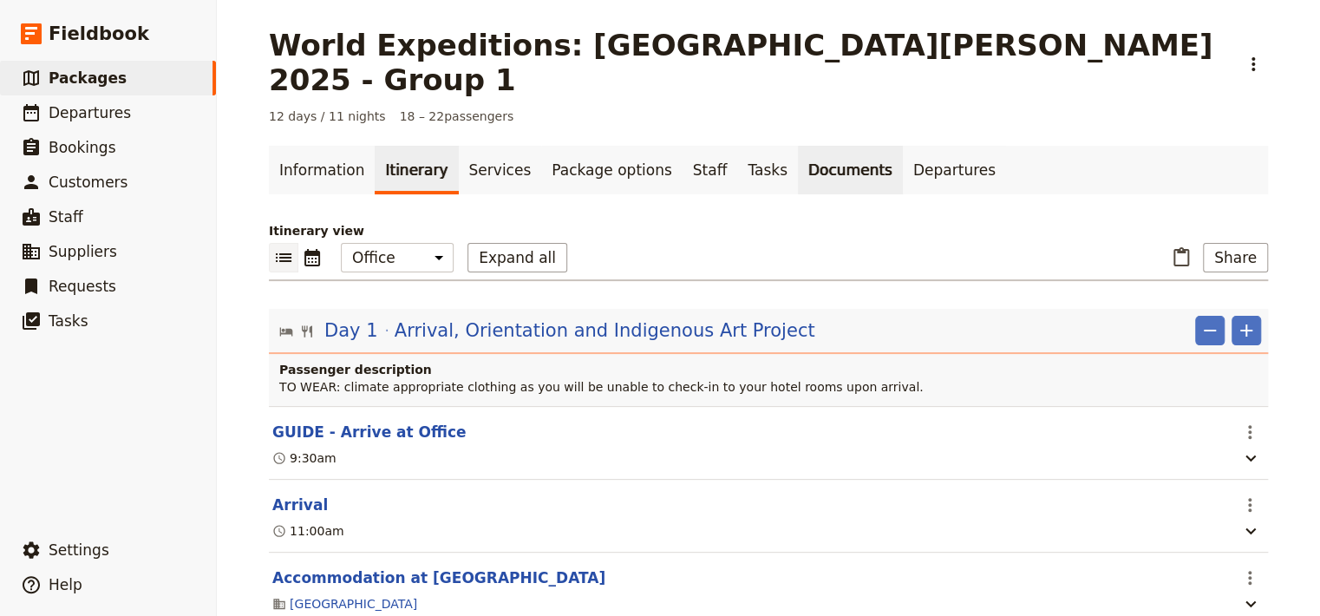
click at [798, 149] on link "Documents" at bounding box center [850, 170] width 105 height 49
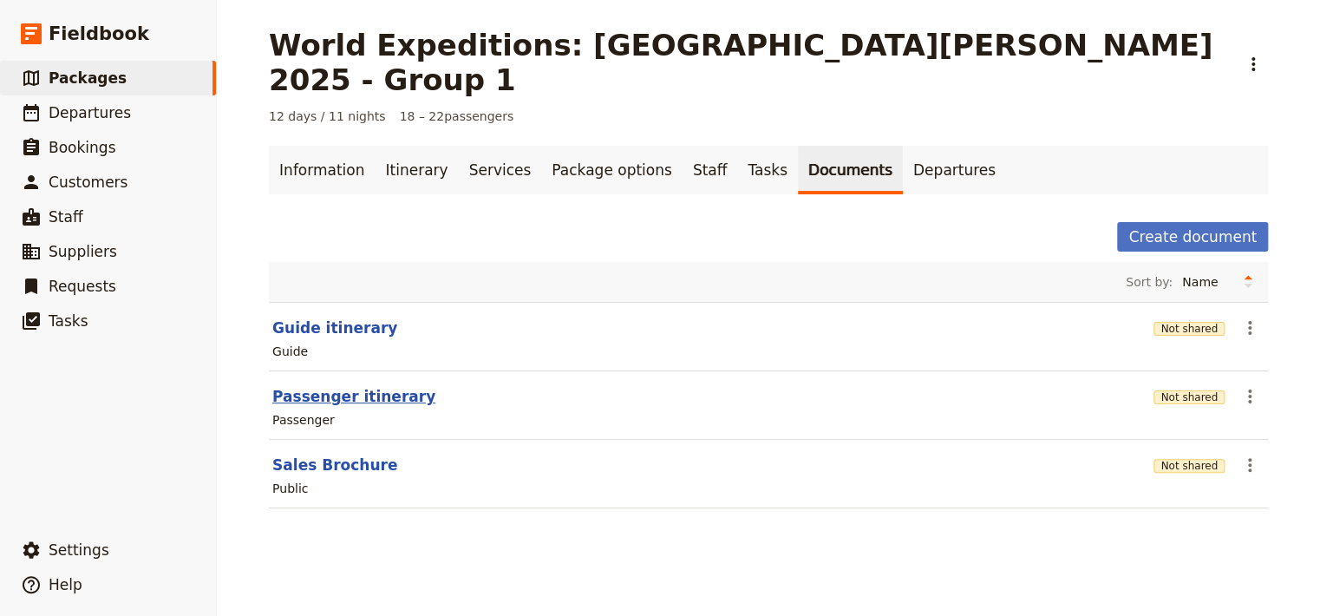
click at [316, 386] on button "Passenger itinerary" at bounding box center [353, 396] width 163 height 21
select select "PASSENGER"
select select "RUN_SHEET"
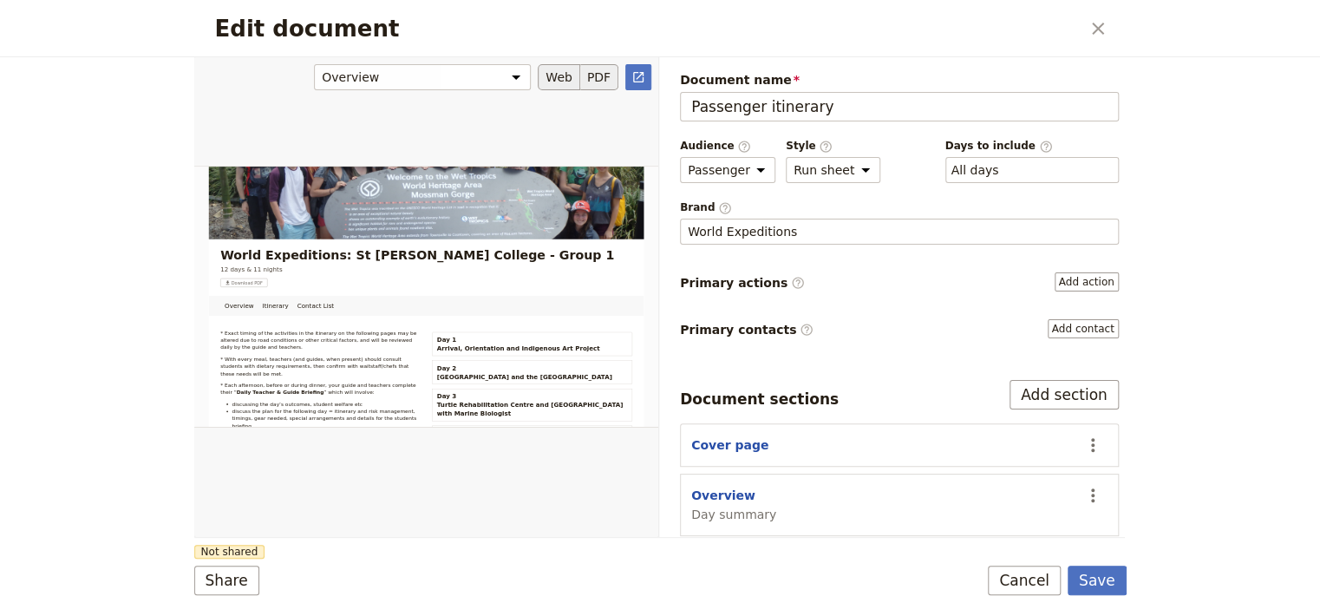
click at [593, 75] on button "PDF" at bounding box center [599, 77] width 38 height 26
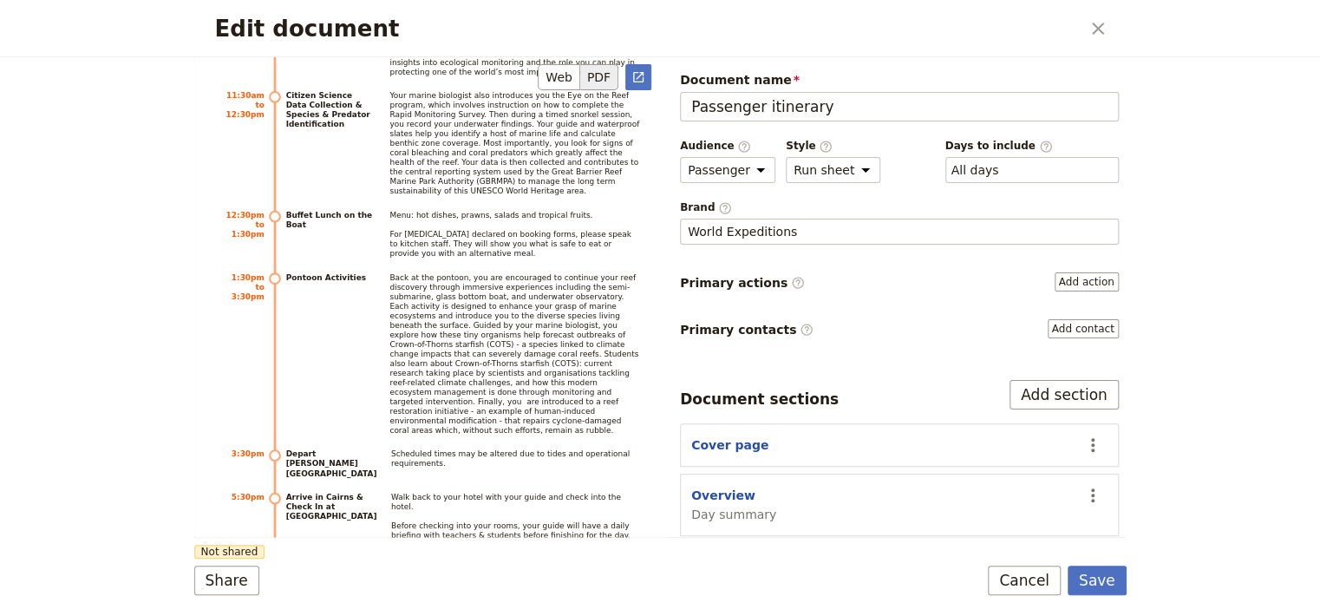
scroll to position [5744, 0]
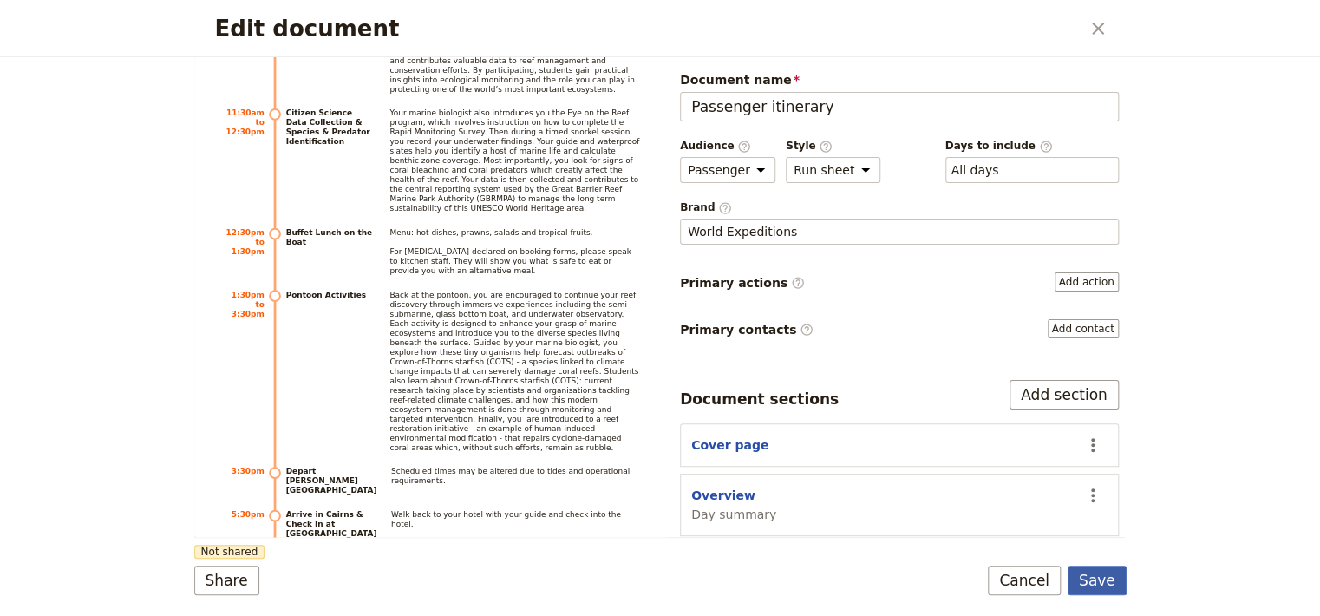
click at [1097, 579] on button "Save" at bounding box center [1097, 580] width 59 height 29
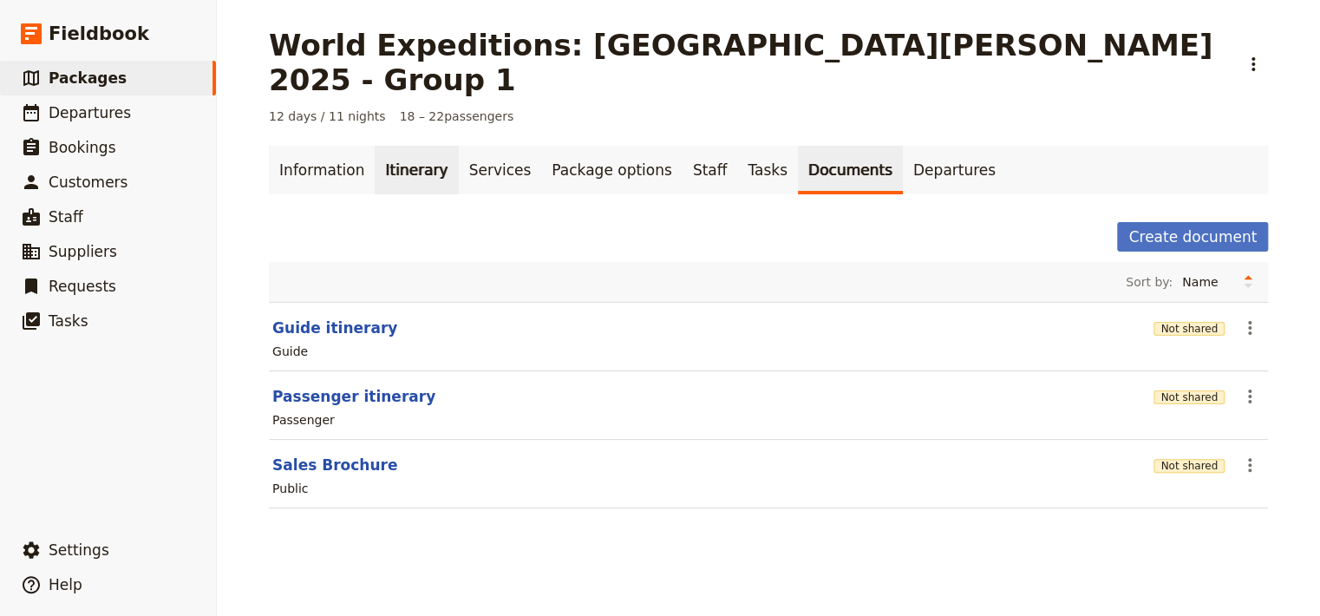
click at [386, 146] on link "Itinerary" at bounding box center [416, 170] width 83 height 49
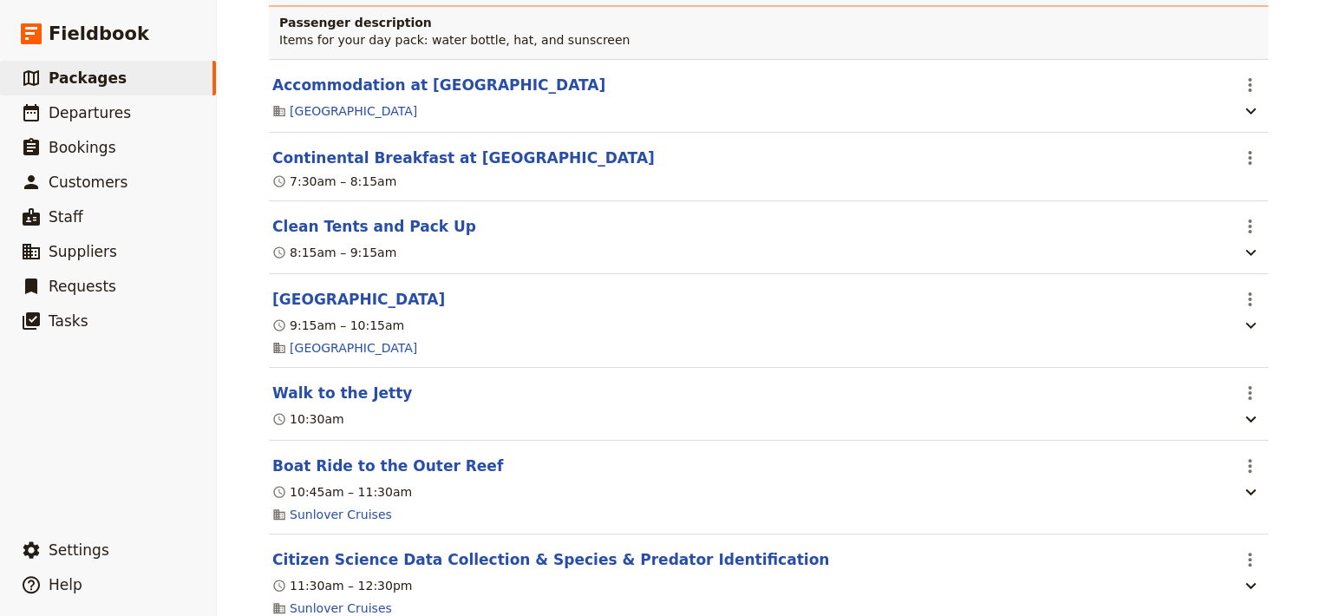
scroll to position [2870, 0]
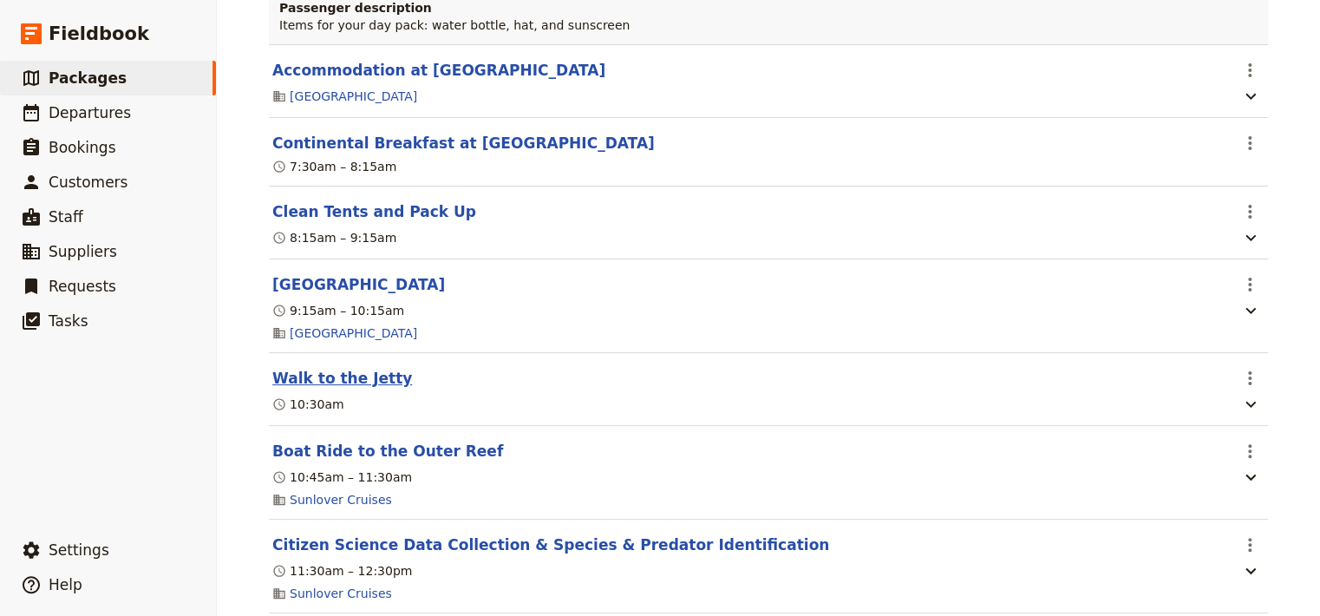
click at [300, 368] on button "Walk to the Jetty" at bounding box center [342, 378] width 140 height 21
select select "3"
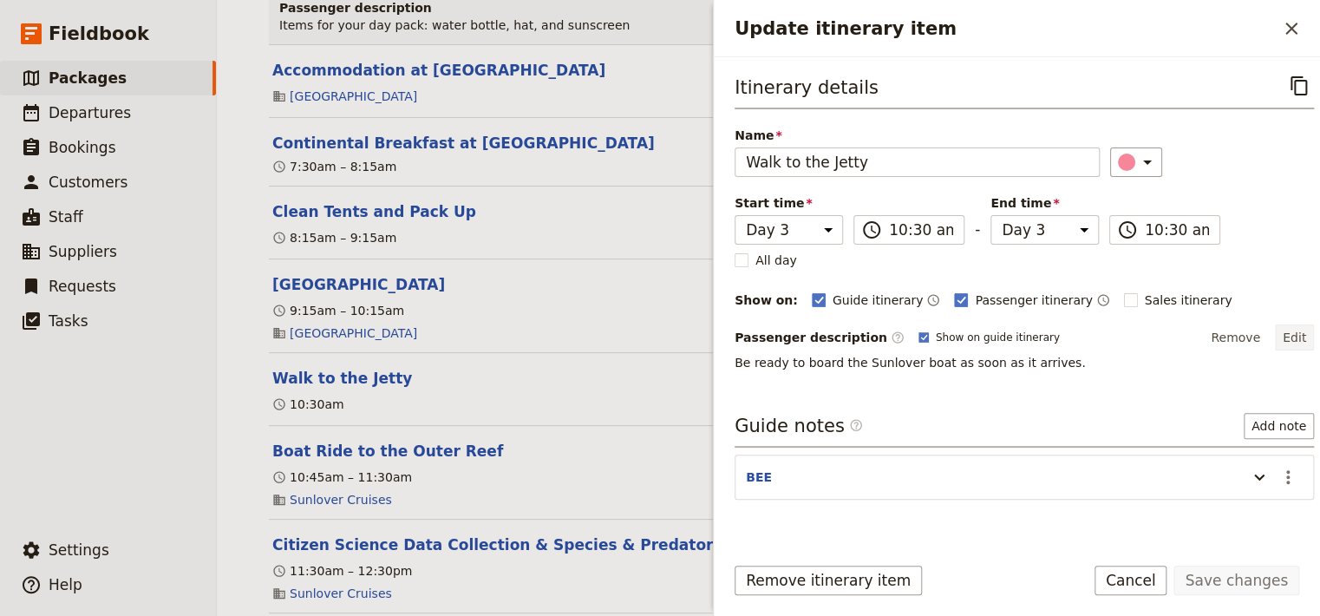
click at [1283, 331] on button "Edit" at bounding box center [1294, 337] width 39 height 26
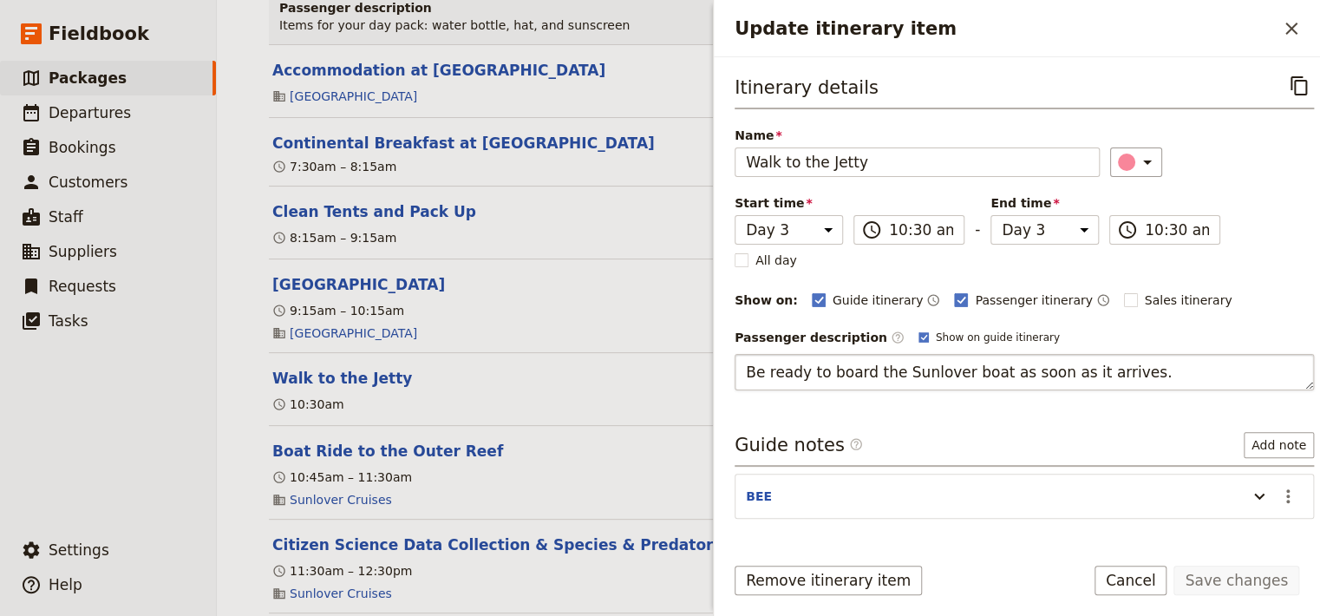
click at [953, 367] on textarea "Be ready to board the Sunlover boat as soon as it arrives." at bounding box center [1024, 372] width 579 height 36
type textarea "Be ready to board the boat as soon as it arrives."
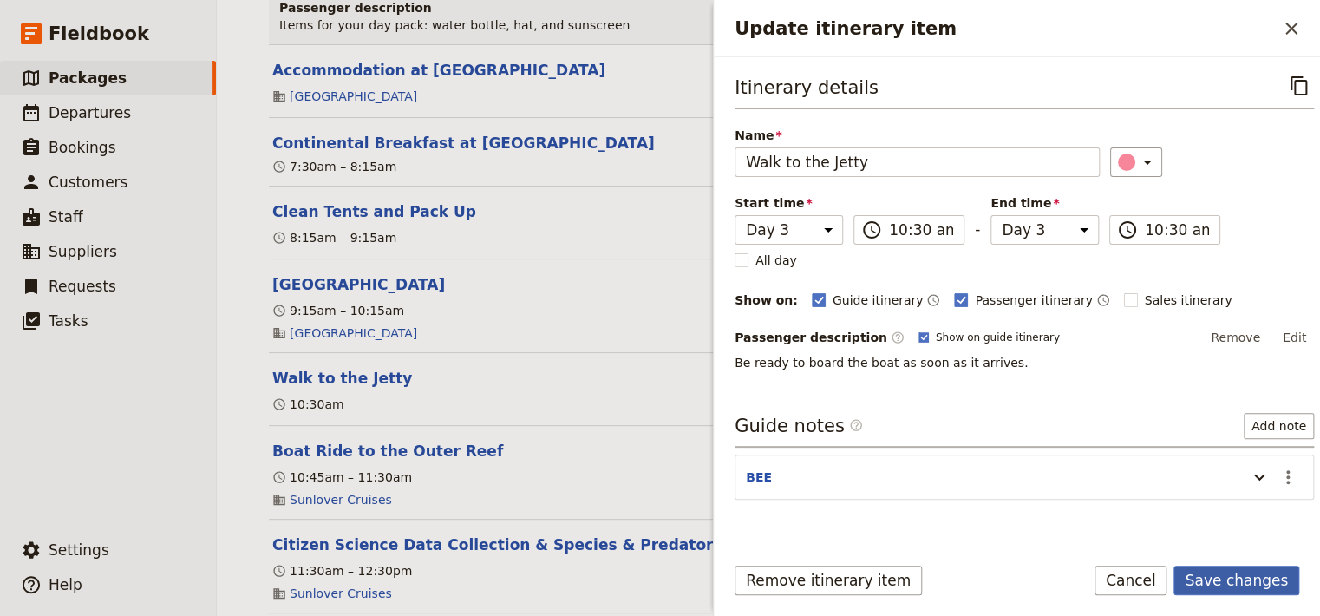
click at [1251, 592] on button "Save changes" at bounding box center [1237, 580] width 126 height 29
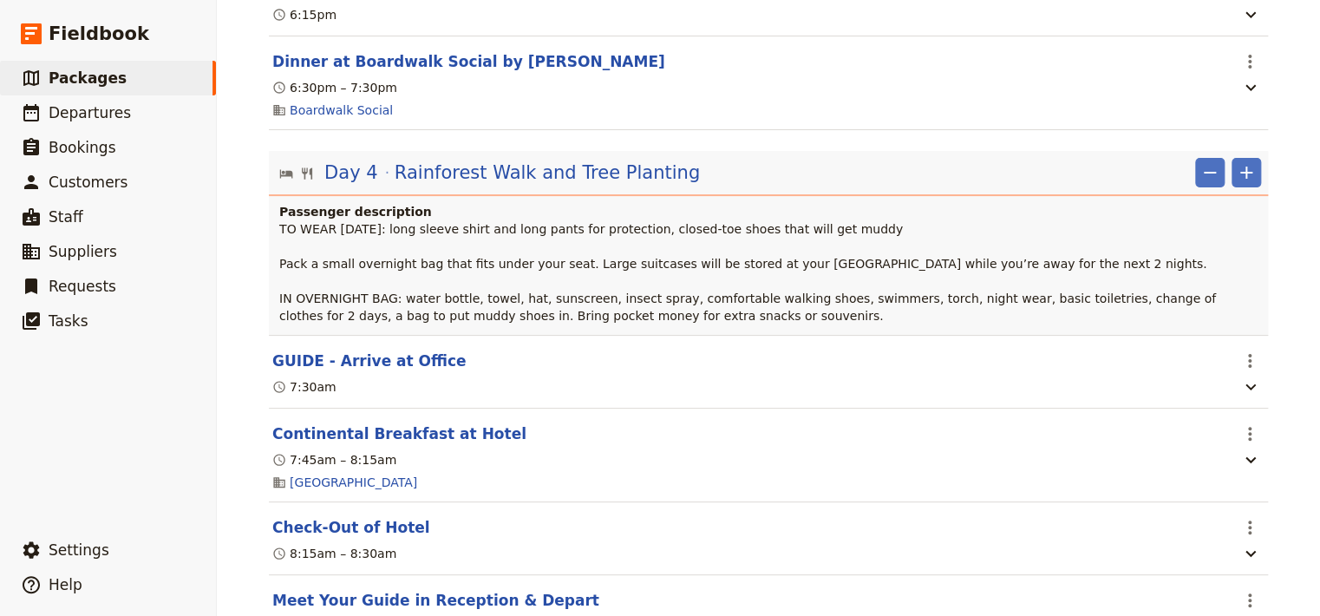
scroll to position [3847, 0]
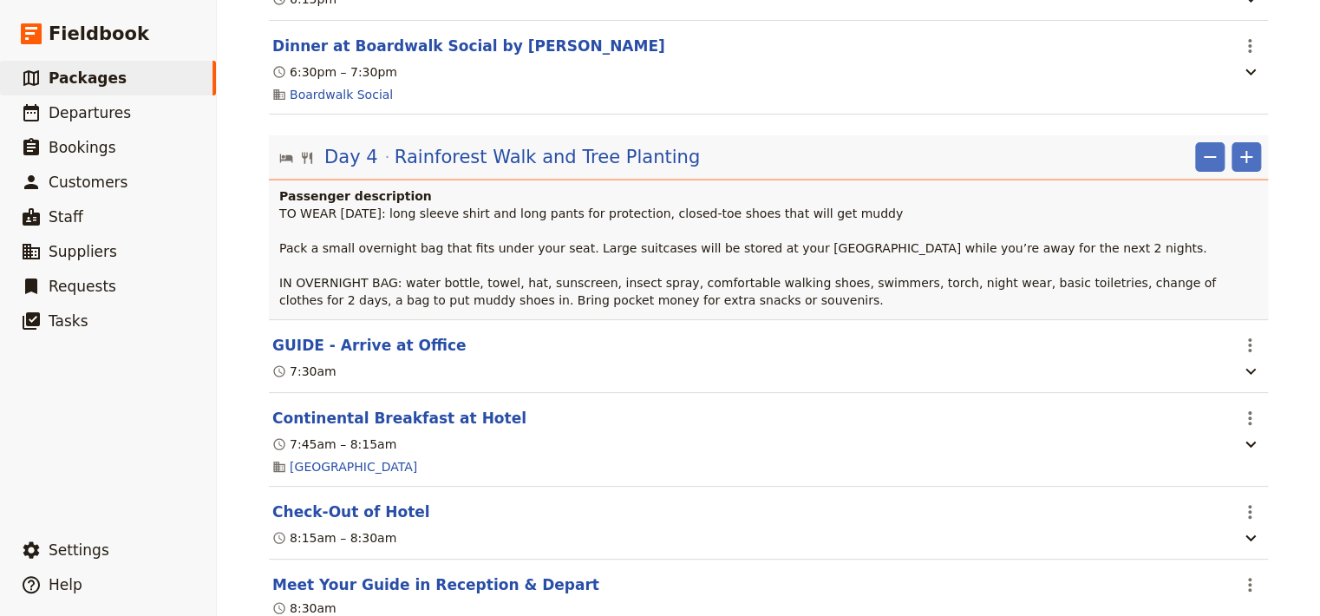
select select "3"
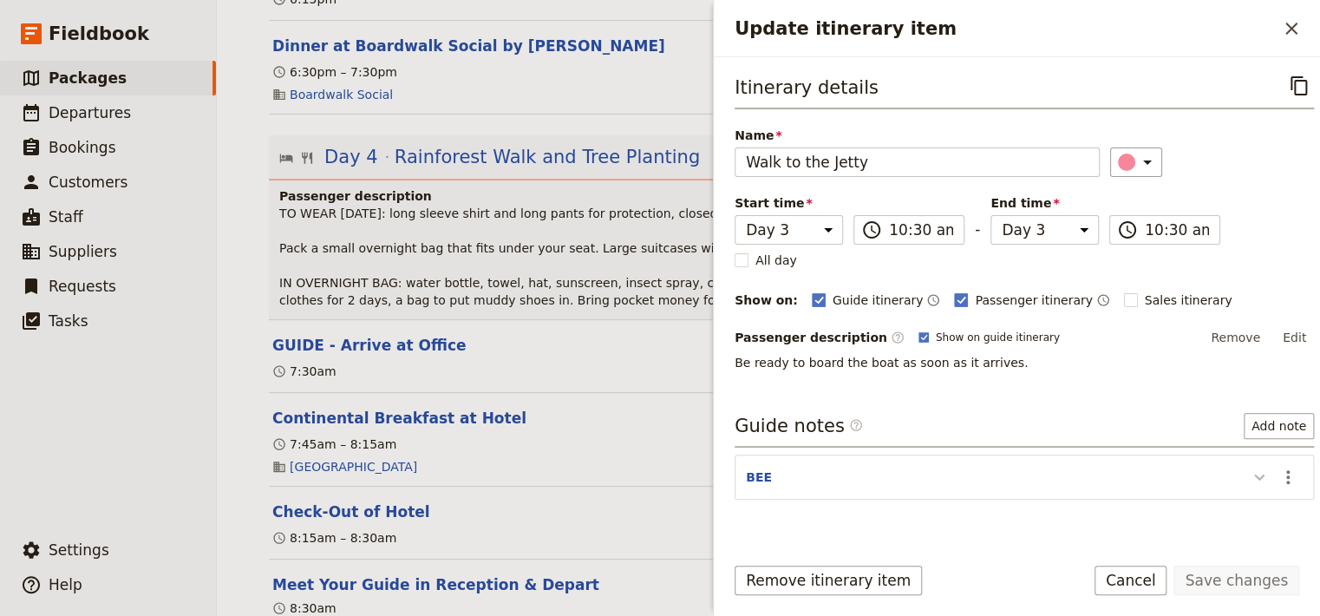
click at [1249, 477] on icon "Update itinerary item" at bounding box center [1259, 477] width 21 height 21
click at [1280, 474] on icon "Actions" at bounding box center [1288, 477] width 21 height 21
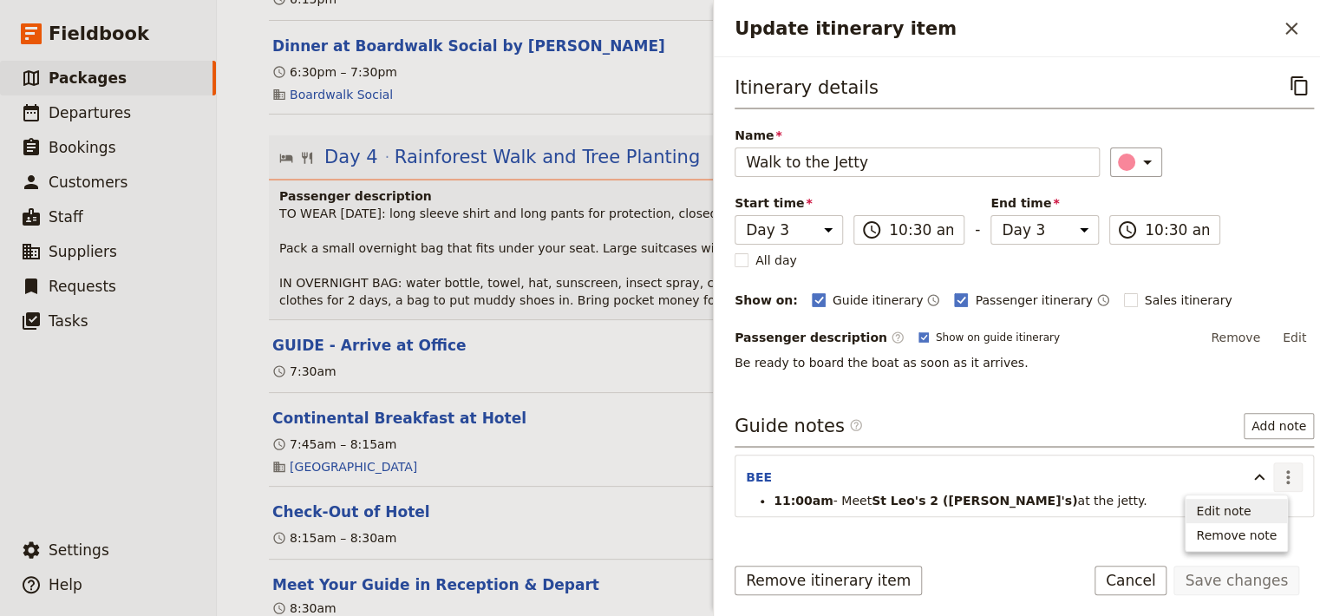
click at [1251, 507] on span "Edit note" at bounding box center [1223, 510] width 55 height 17
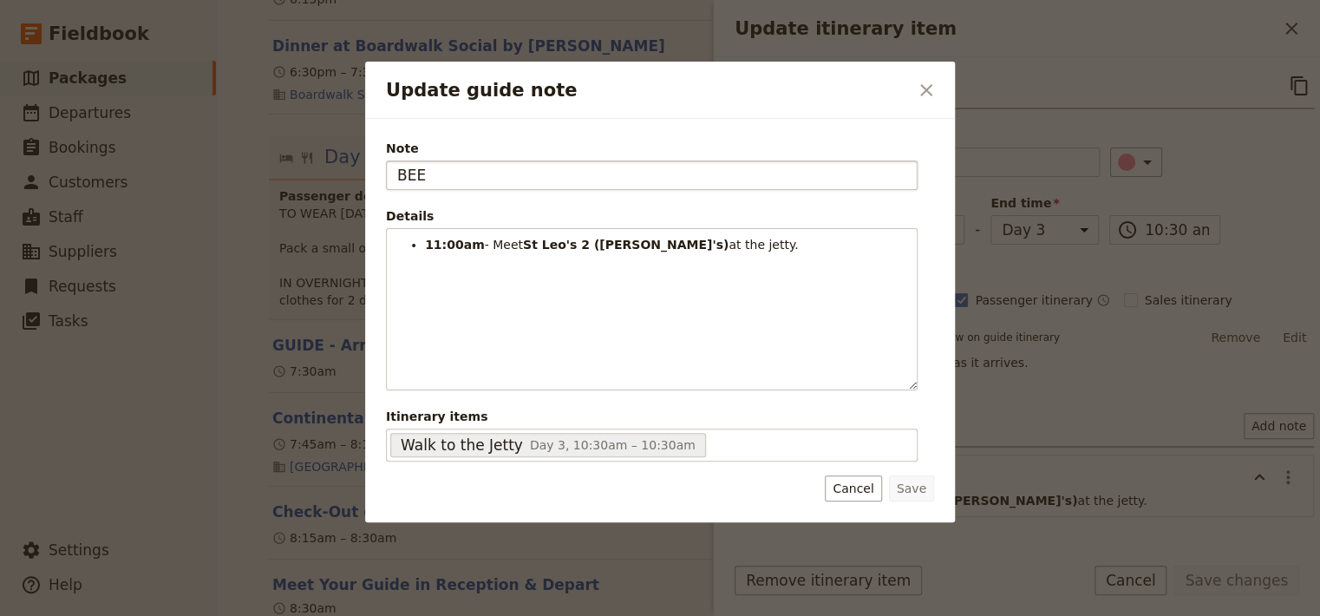
drag, startPoint x: 460, startPoint y: 172, endPoint x: 380, endPoint y: 166, distance: 80.0
click at [386, 166] on input "BEE" at bounding box center [652, 174] width 532 height 29
type input "GUIDE"
click at [914, 491] on button "Save" at bounding box center [911, 488] width 45 height 26
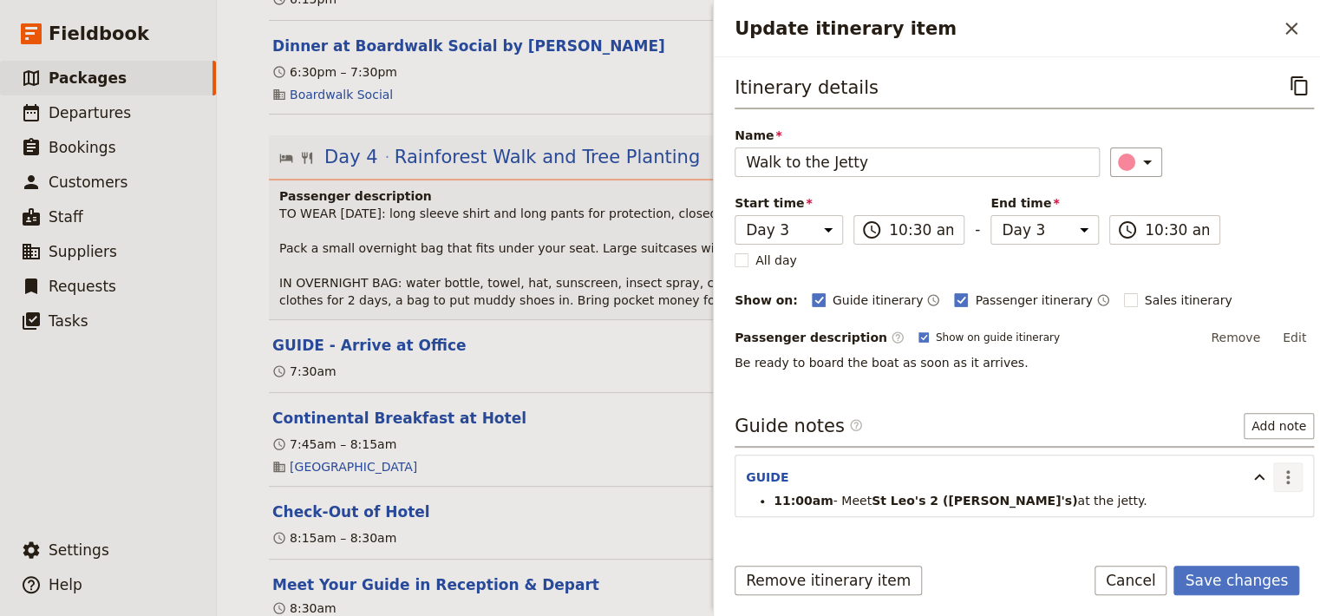
click at [1278, 476] on icon "Actions" at bounding box center [1288, 477] width 21 height 21
click at [1242, 508] on span "Edit note" at bounding box center [1223, 510] width 55 height 17
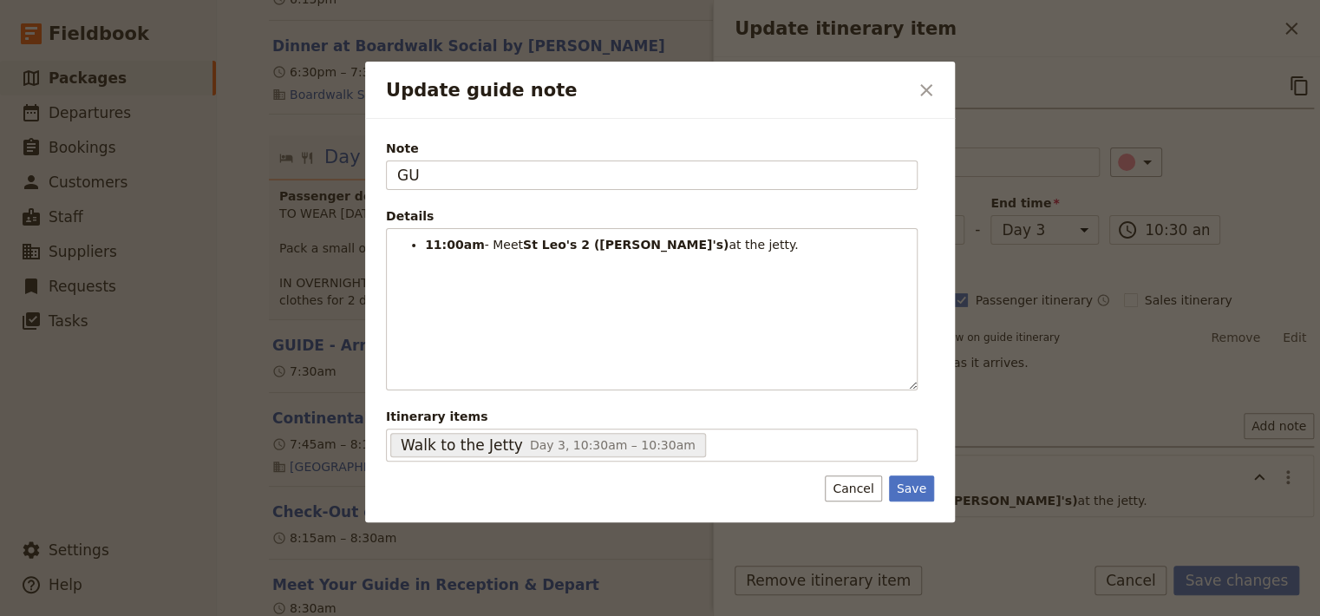
type input "G"
type input "EVA"
click at [913, 488] on button "Save" at bounding box center [911, 488] width 45 height 26
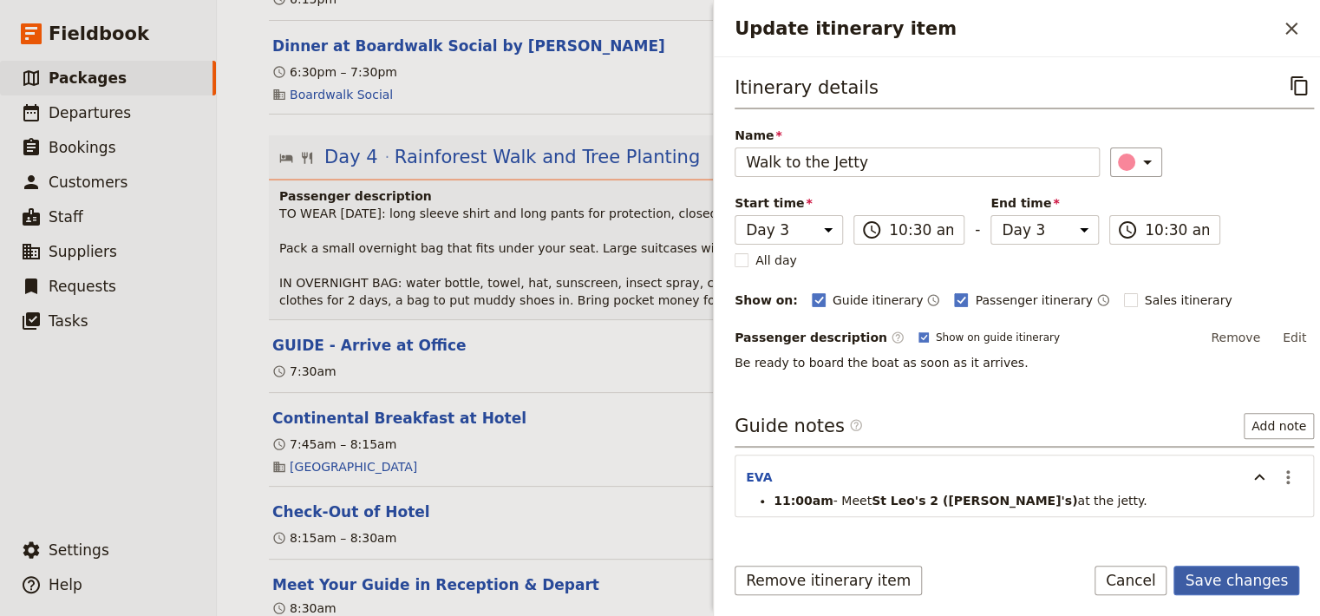
click at [1260, 578] on button "Save changes" at bounding box center [1237, 580] width 126 height 29
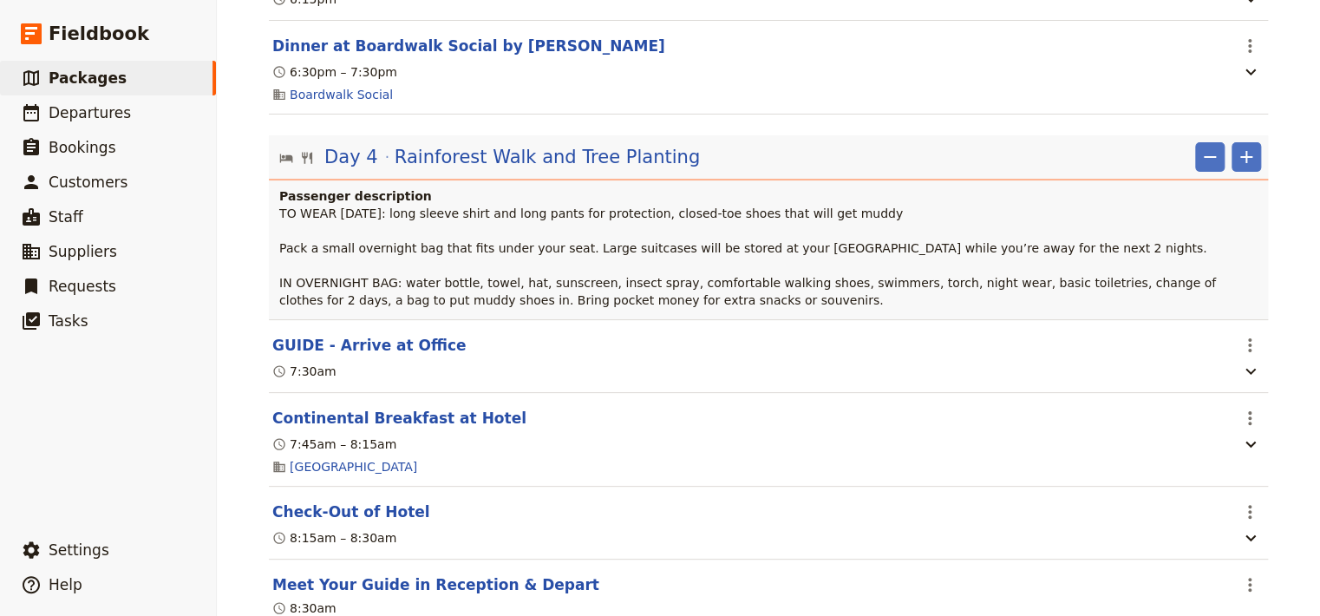
scroll to position [2930, 0]
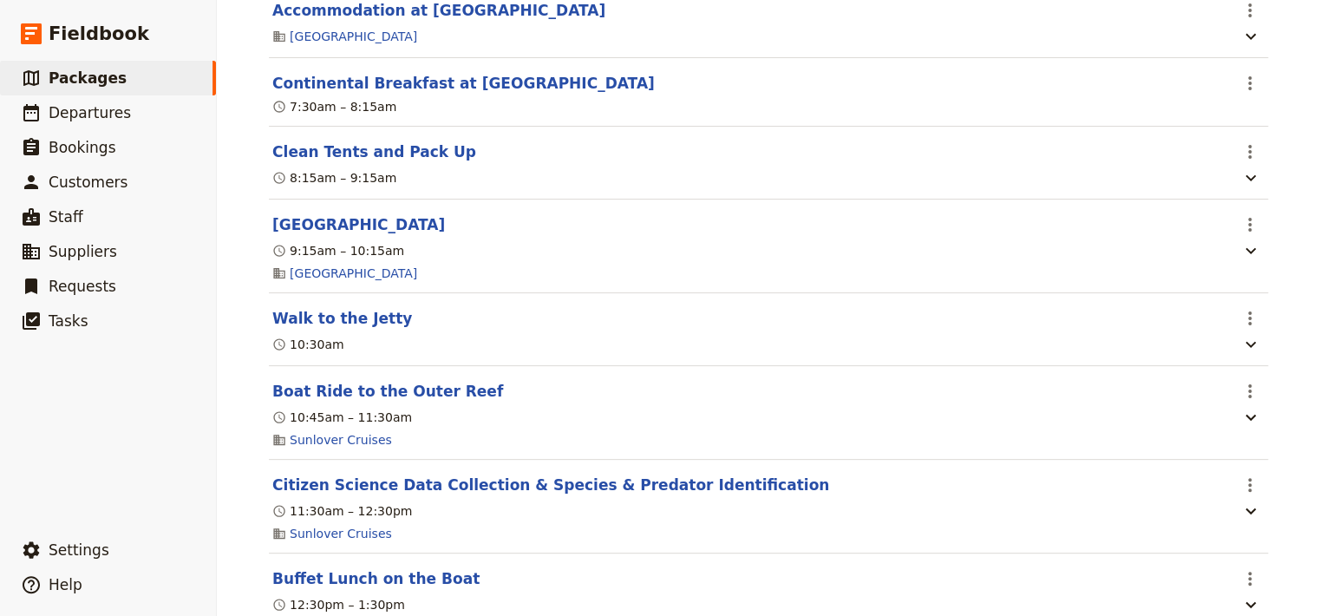
drag, startPoint x: 1305, startPoint y: 172, endPoint x: 1294, endPoint y: 145, distance: 28.8
click at [1294, 145] on div "World Expeditions: [GEOGRAPHIC_DATA][PERSON_NAME] 2025 - Group 1 ​ 12 days / 11…" at bounding box center [768, 308] width 1103 height 616
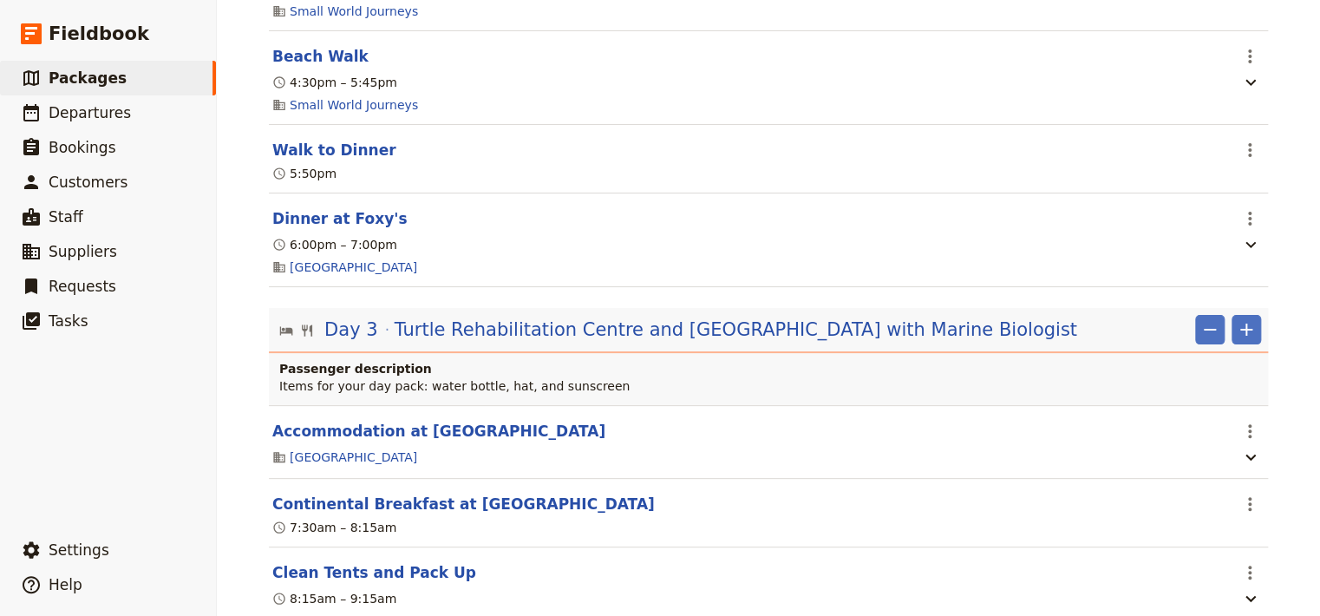
scroll to position [2540, 0]
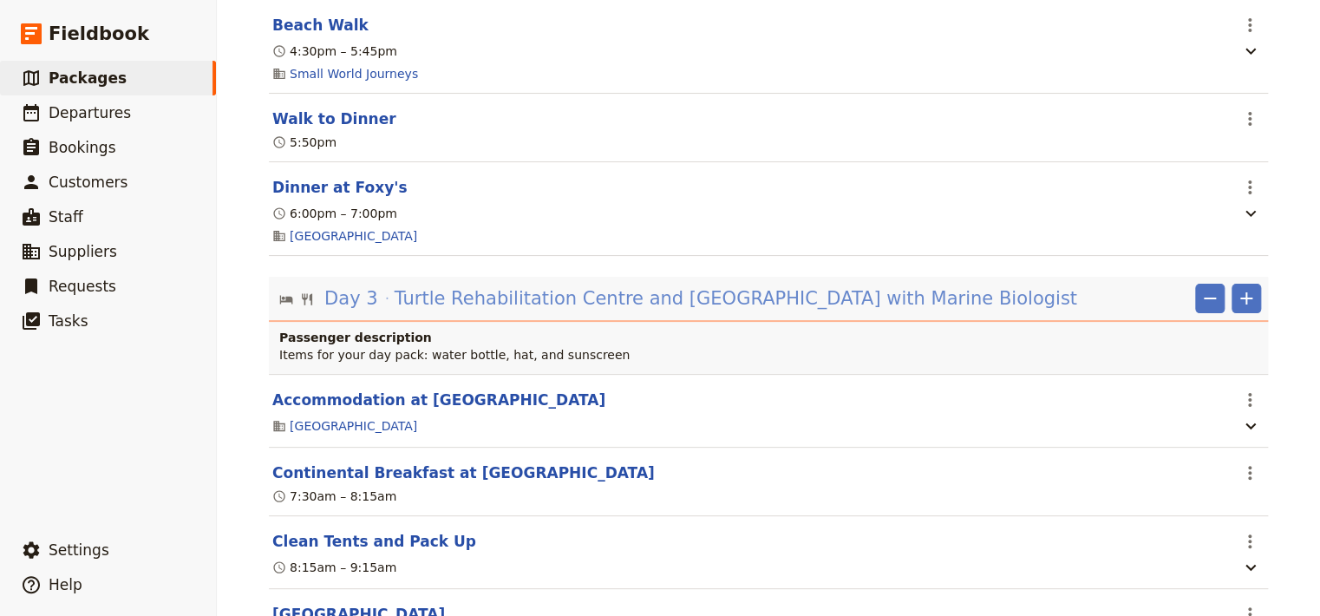
click at [848, 285] on span "Turtle Rehabilitation Centre and [GEOGRAPHIC_DATA] with Marine Biologist" at bounding box center [736, 298] width 683 height 26
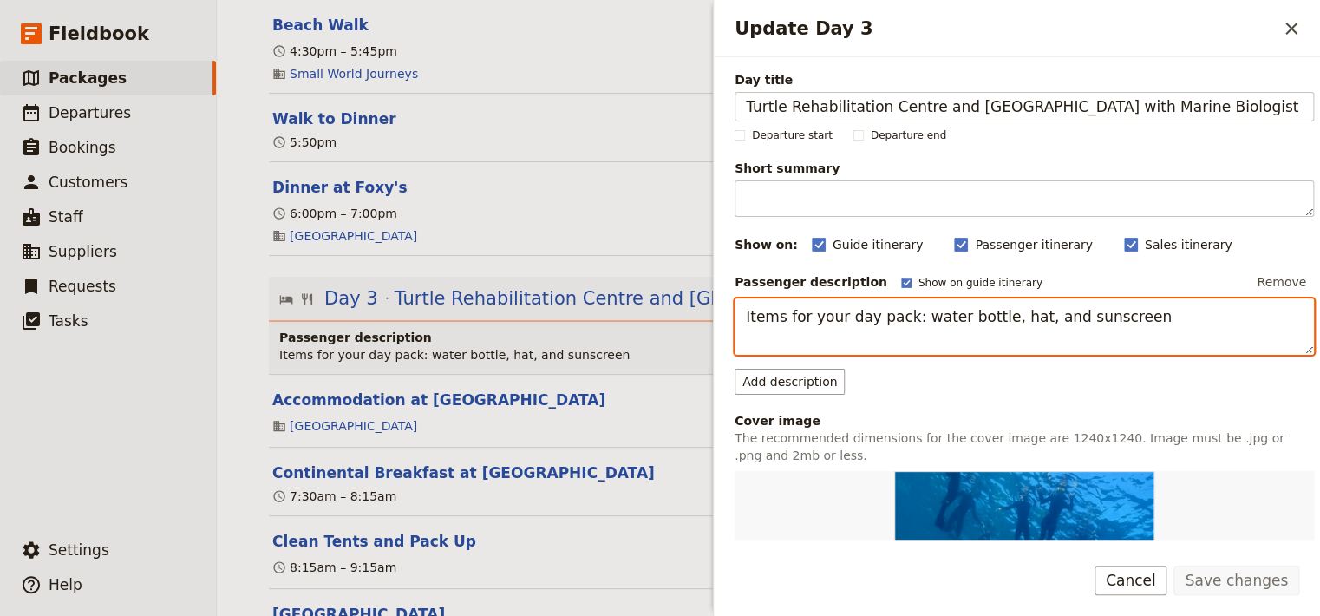
drag, startPoint x: 897, startPoint y: 314, endPoint x: 800, endPoint y: 313, distance: 97.2
click at [800, 313] on textarea "Items for your day pack: water bottle, hat, and sunscreen" at bounding box center [1024, 326] width 579 height 57
click at [900, 318] on textarea "Items for your day pack: water bottle, hat, and sunscreen" at bounding box center [1024, 326] width 579 height 57
drag, startPoint x: 897, startPoint y: 316, endPoint x: 748, endPoint y: 317, distance: 149.2
click at [748, 317] on textarea "Items for your day pack: water bottle, hat, and sunscreen" at bounding box center [1024, 326] width 579 height 57
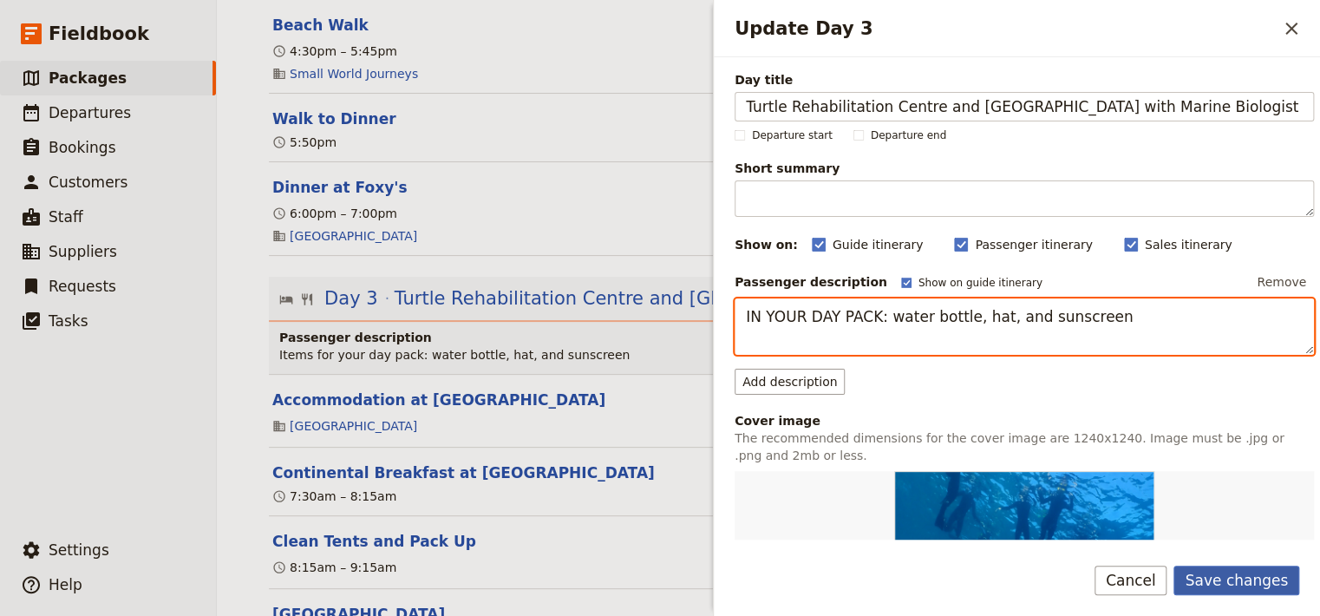
type textarea "IN YOUR DAY PACK: water bottle, hat, and sunscreen"
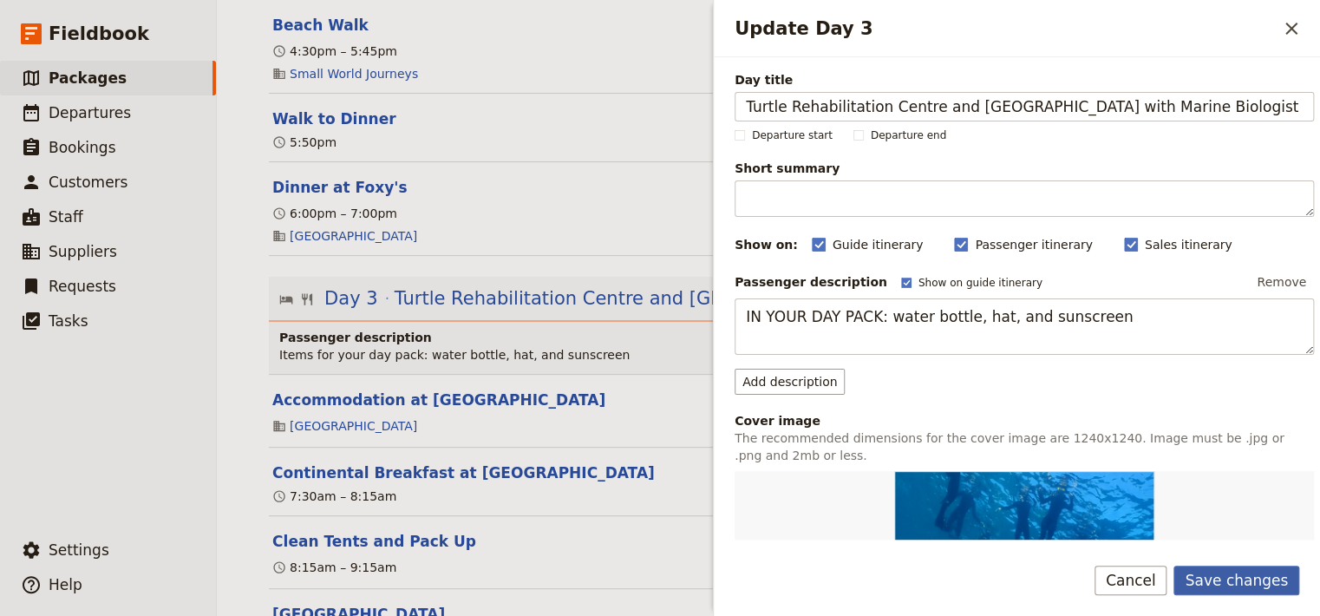
click at [1229, 577] on button "Save changes" at bounding box center [1237, 580] width 126 height 29
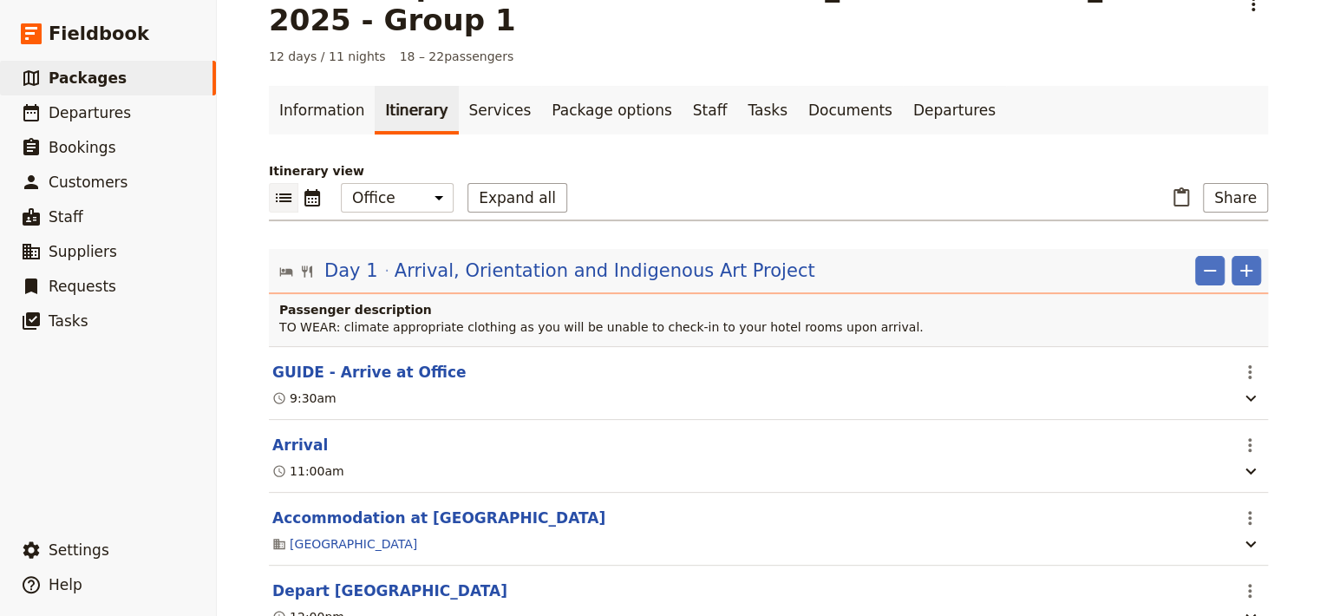
scroll to position [0, 0]
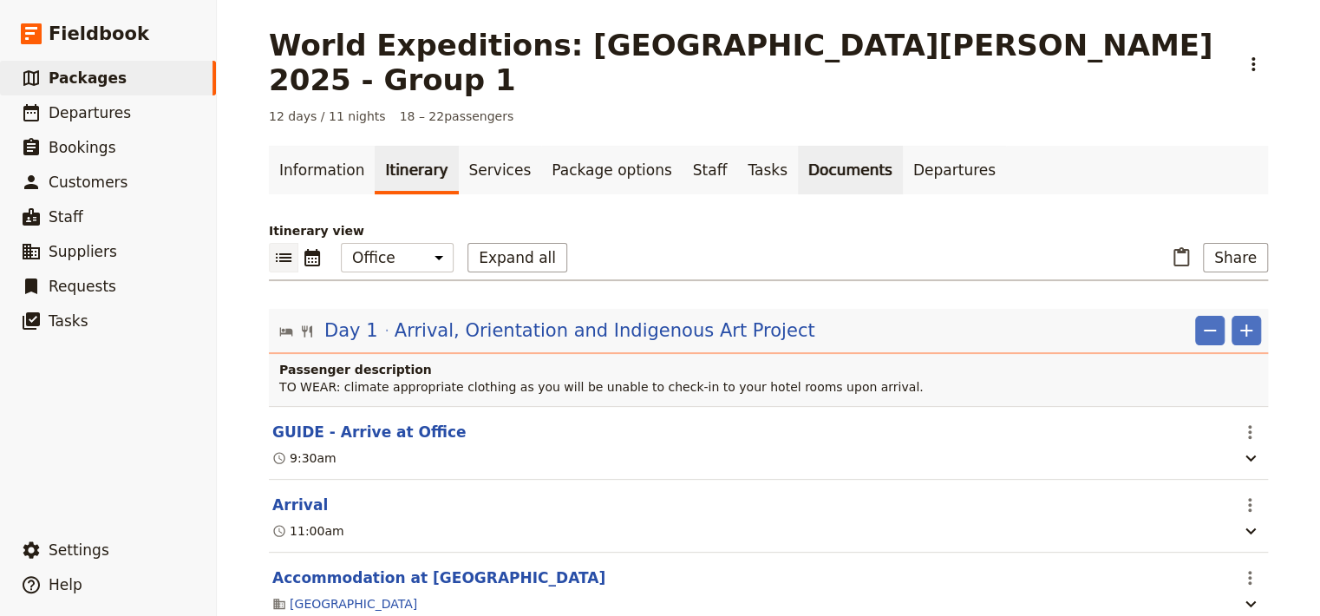
click at [798, 146] on link "Documents" at bounding box center [850, 170] width 105 height 49
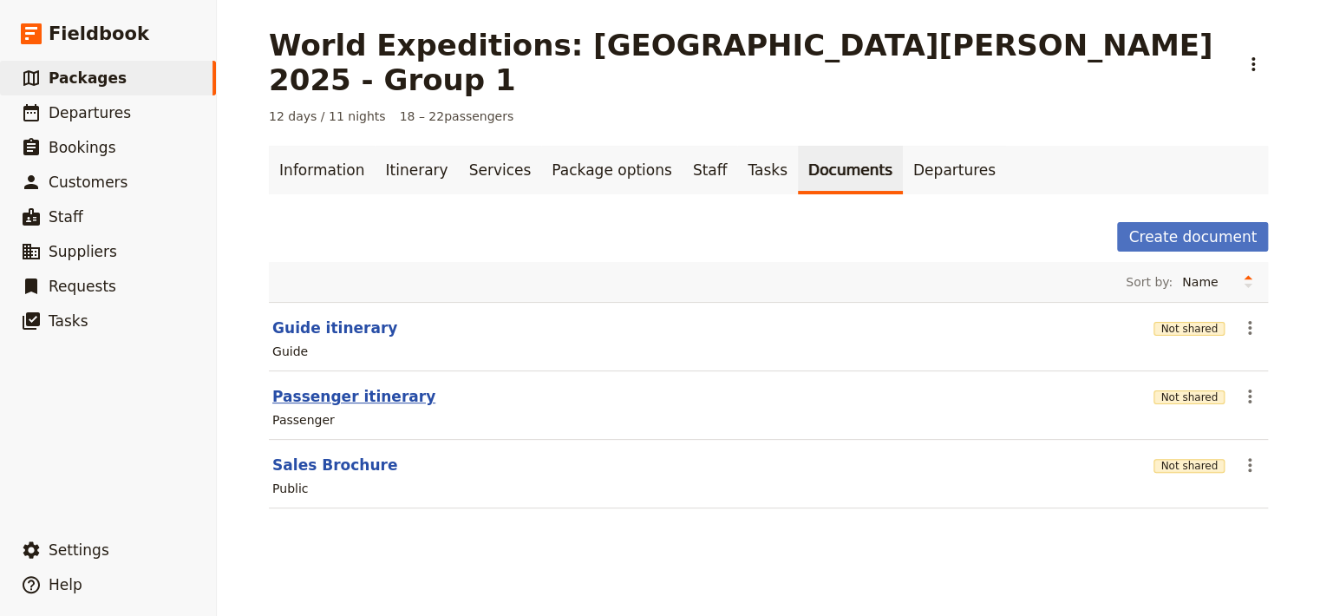
click at [331, 386] on button "Passenger itinerary" at bounding box center [353, 396] width 163 height 21
select select "PASSENGER"
select select "RUN_SHEET"
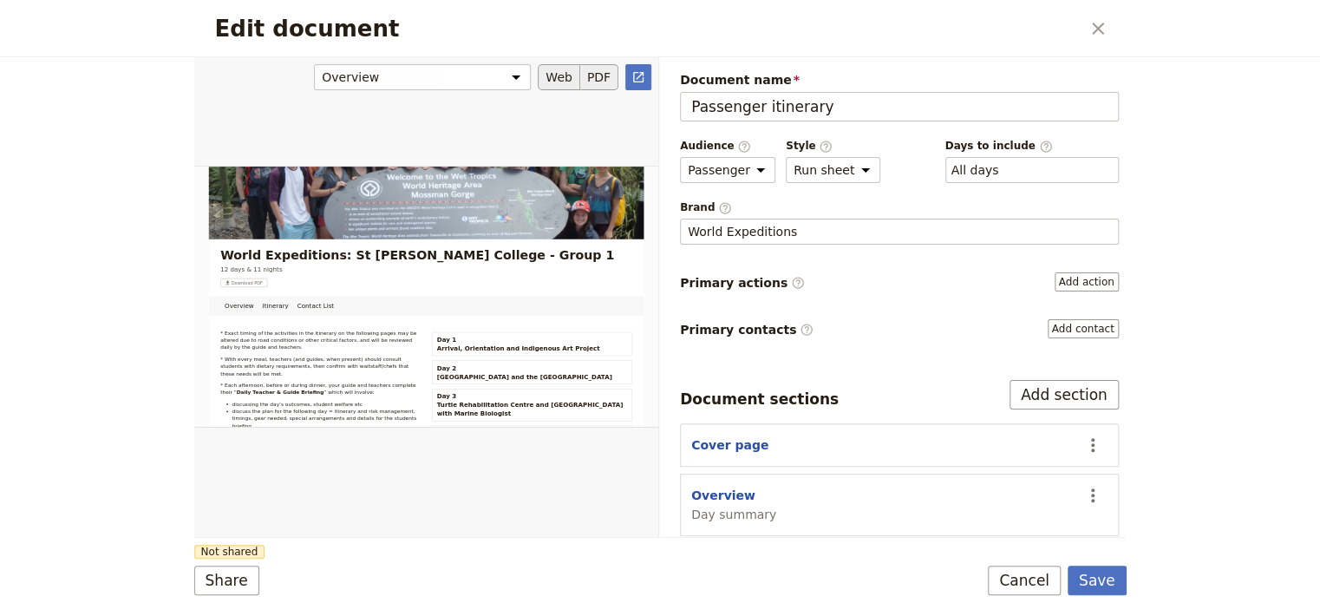
click at [595, 79] on button "PDF" at bounding box center [599, 77] width 38 height 26
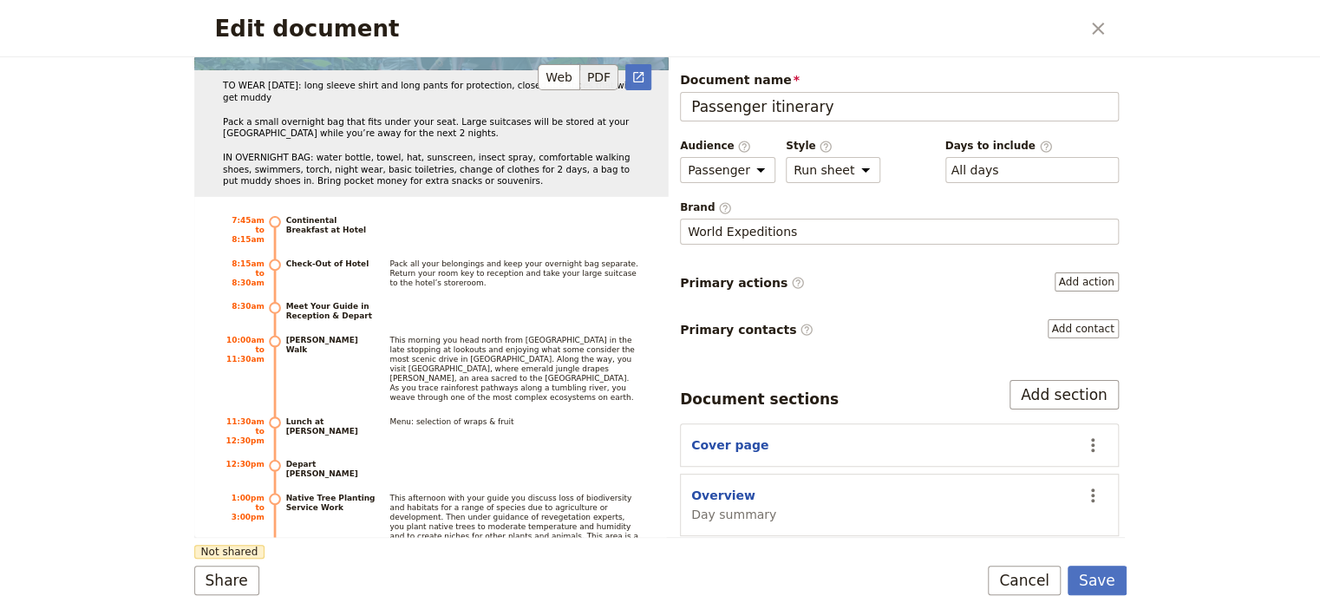
scroll to position [6802, 0]
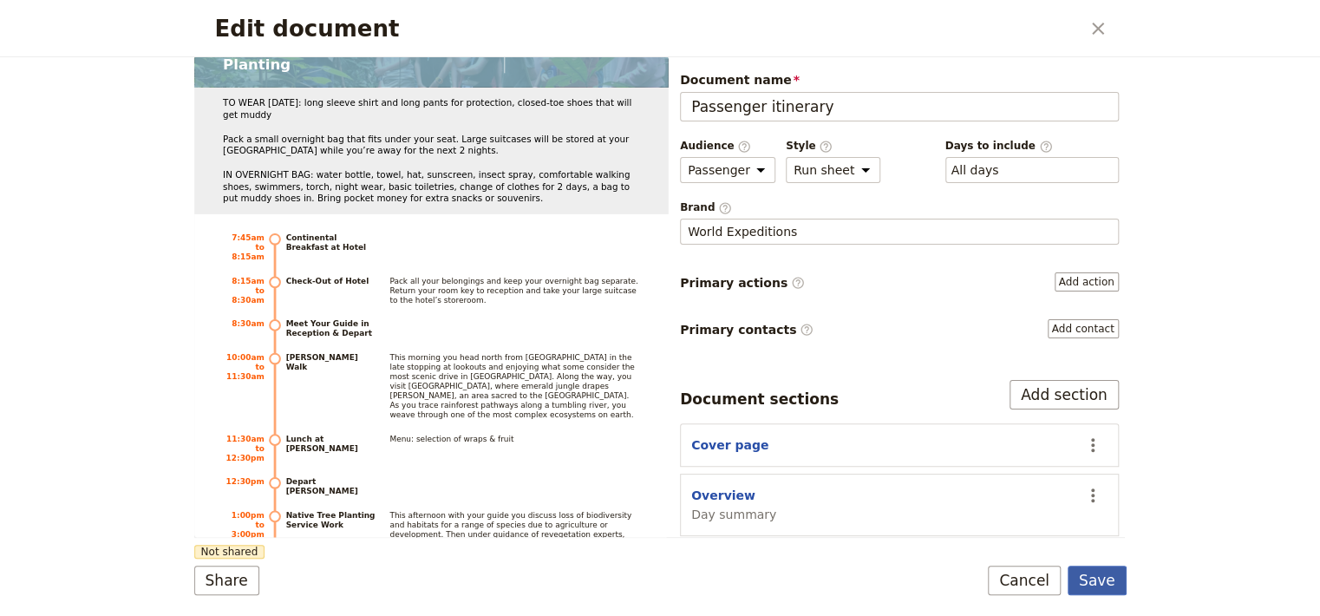
click at [1098, 578] on button "Save" at bounding box center [1097, 580] width 59 height 29
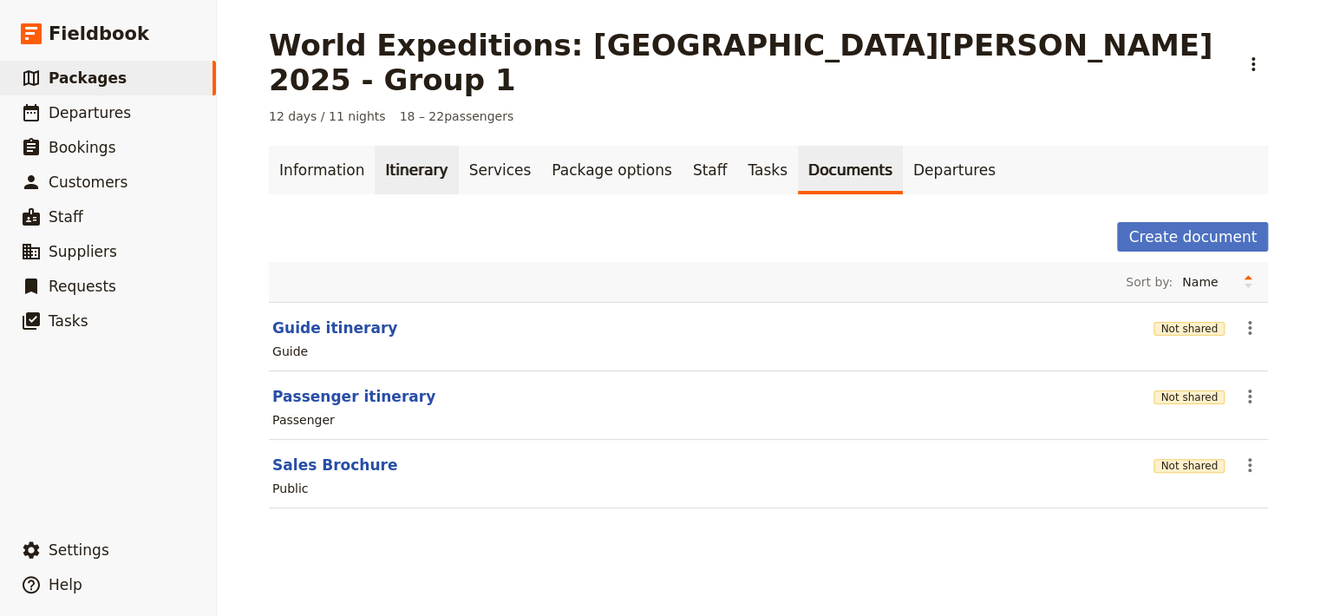
click at [402, 146] on link "Itinerary" at bounding box center [416, 170] width 83 height 49
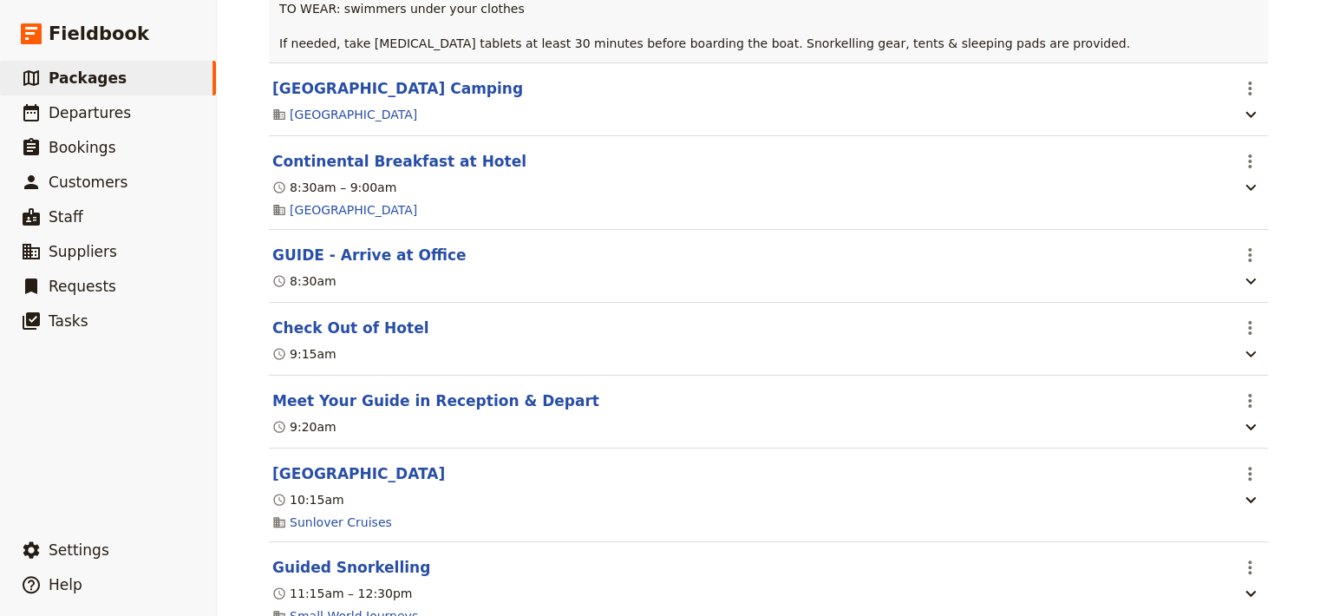
scroll to position [1607, 0]
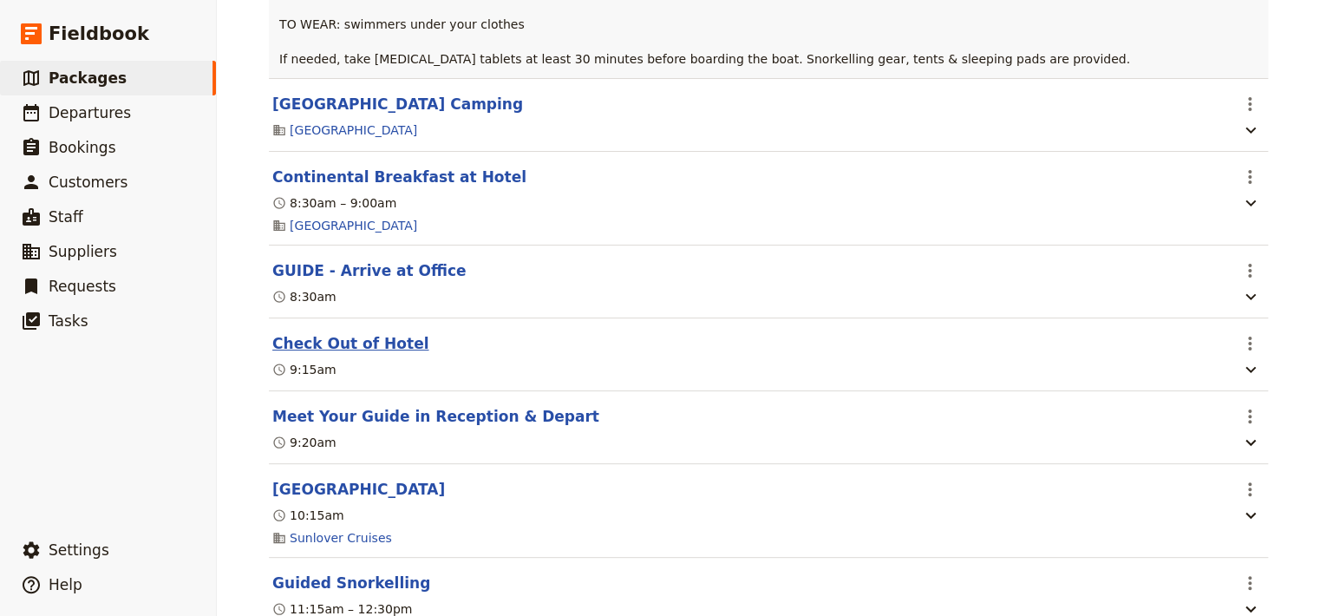
click at [352, 333] on button "Check Out of Hotel" at bounding box center [350, 343] width 156 height 21
select select "2"
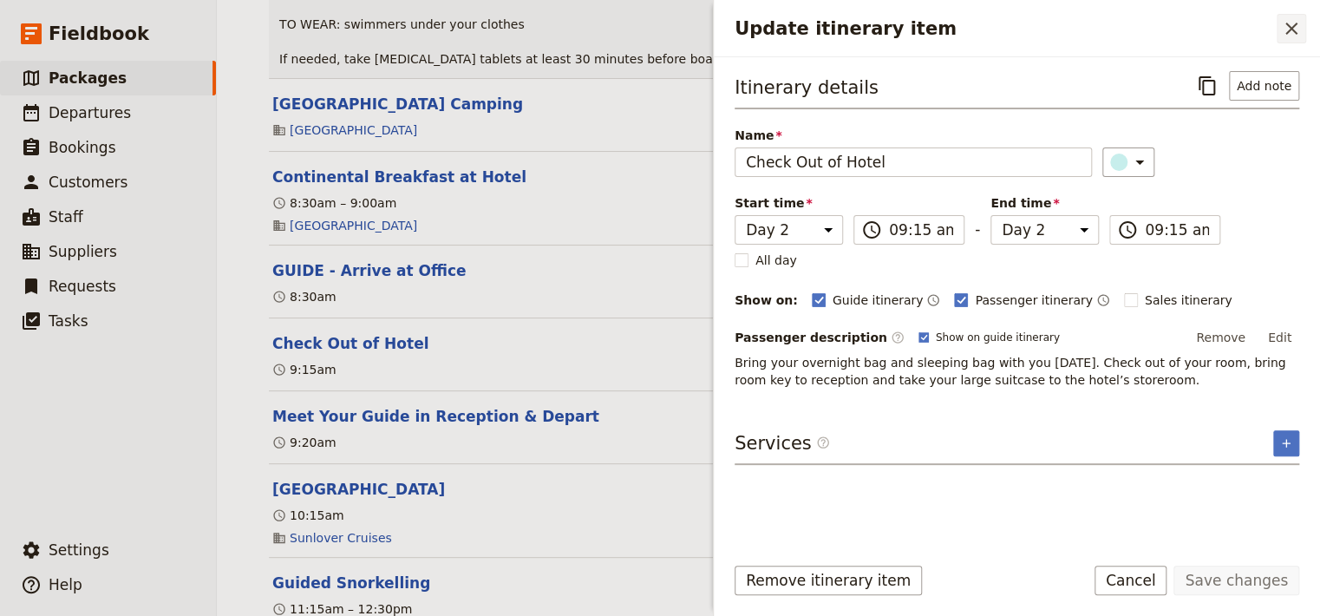
click at [1295, 24] on icon "Close drawer" at bounding box center [1292, 29] width 12 height 12
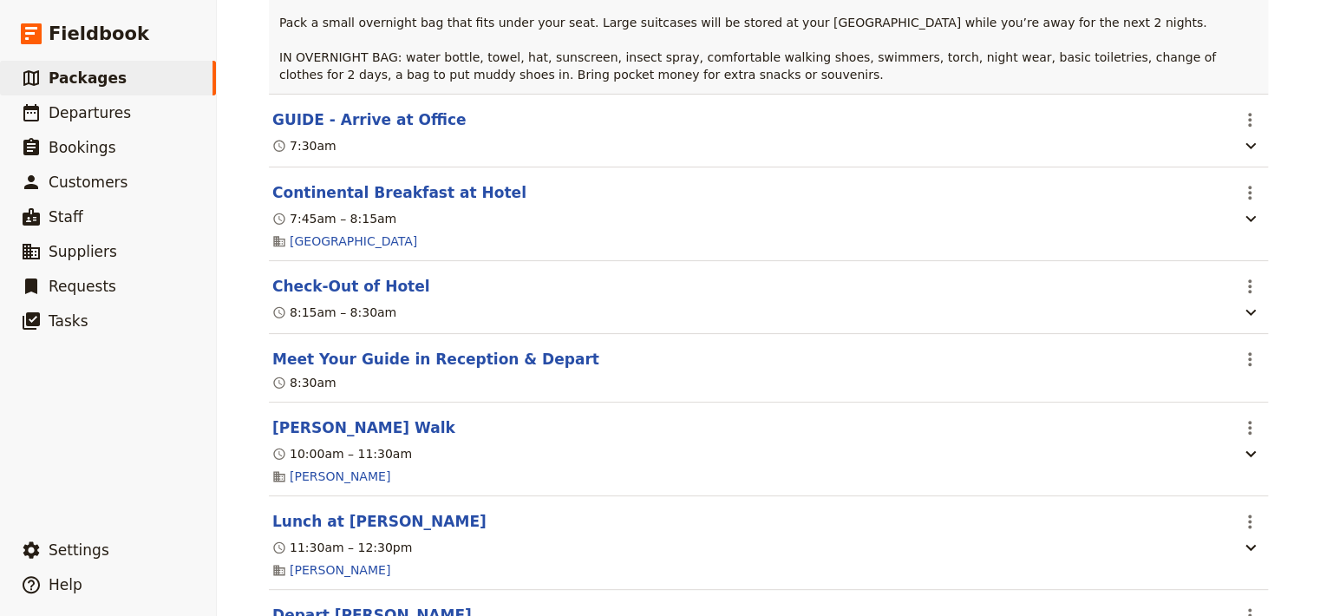
scroll to position [4102, 0]
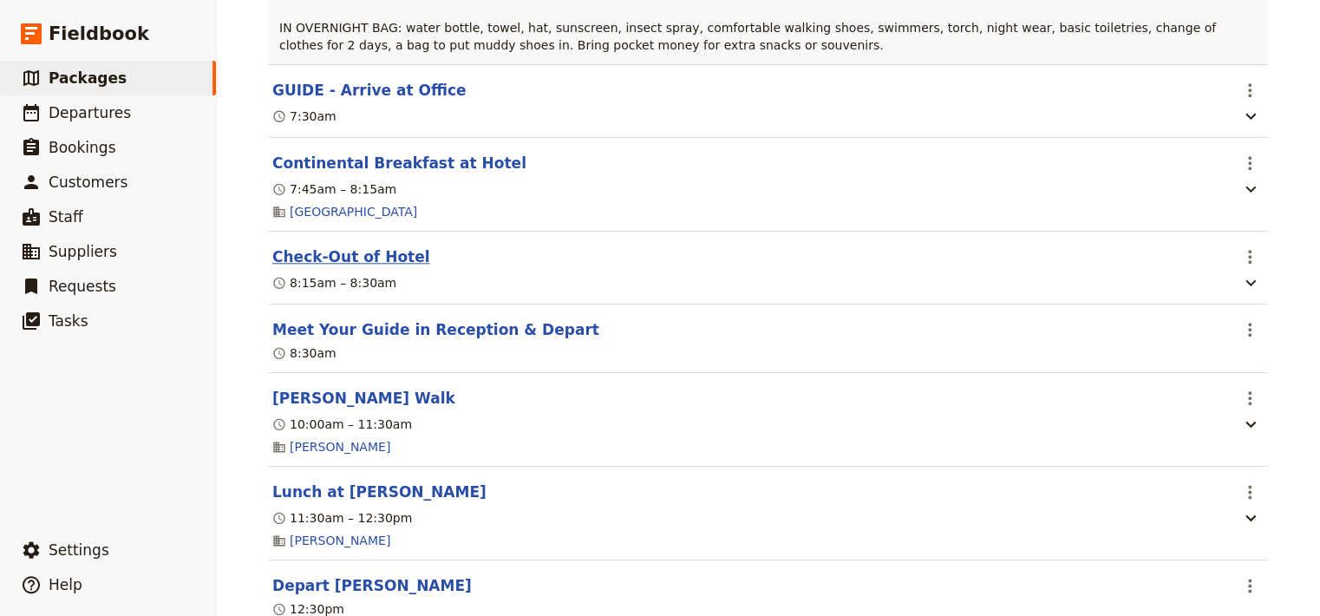
click at [370, 267] on button "Check-Out of Hotel" at bounding box center [351, 256] width 158 height 21
select select "4"
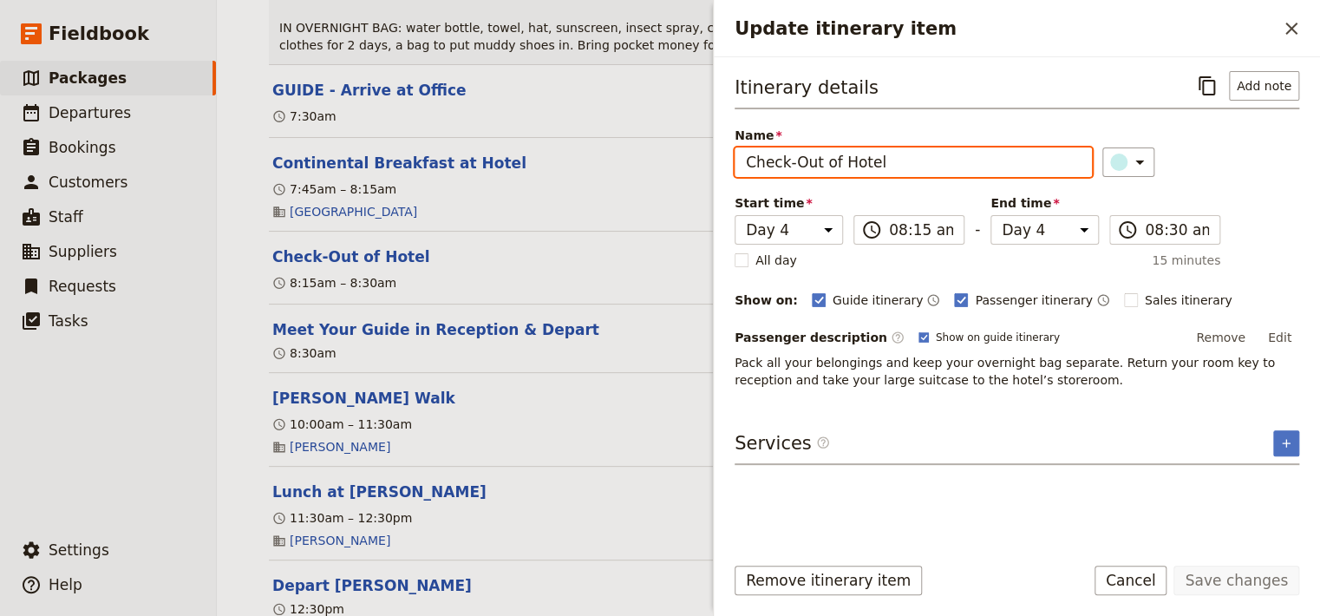
click at [791, 160] on input "Check-Out of Hotel" at bounding box center [913, 161] width 357 height 29
type input "Check Out of Hotel"
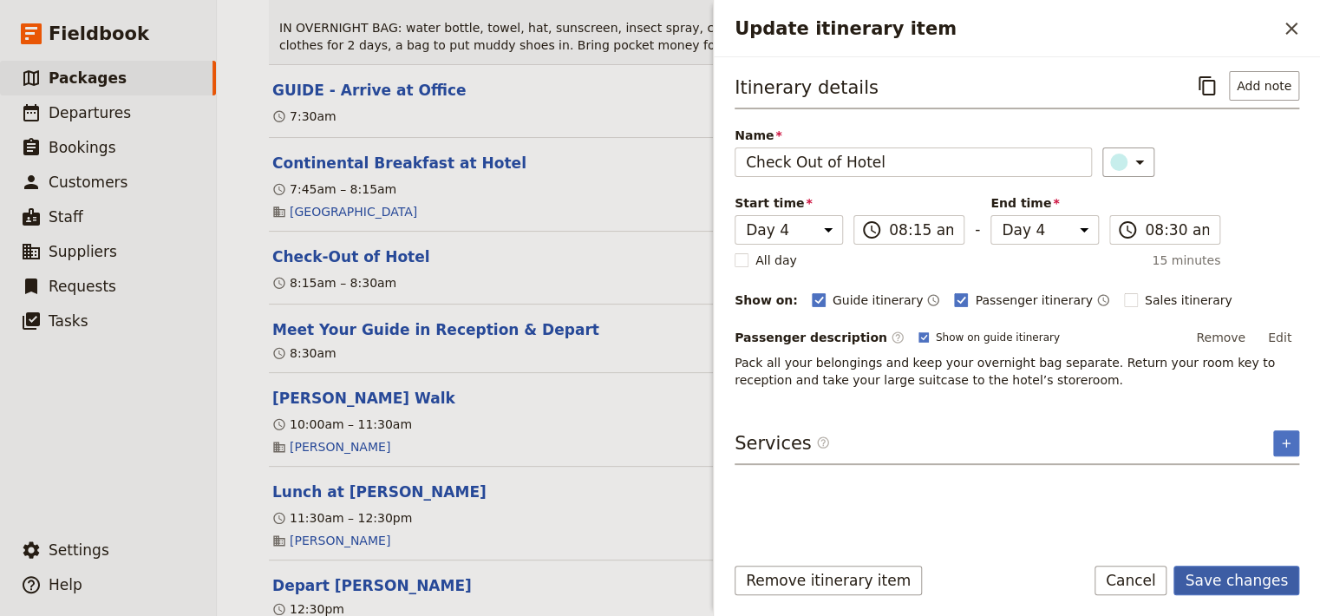
click at [1228, 587] on button "Save changes" at bounding box center [1237, 580] width 126 height 29
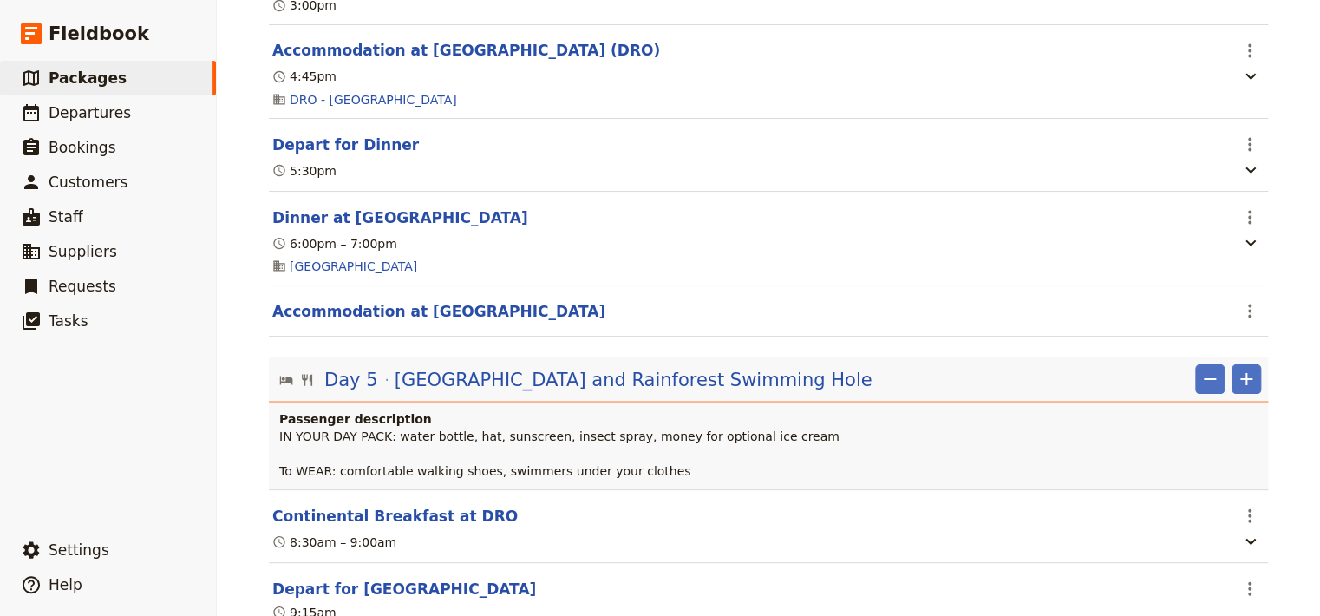
scroll to position [4900, 0]
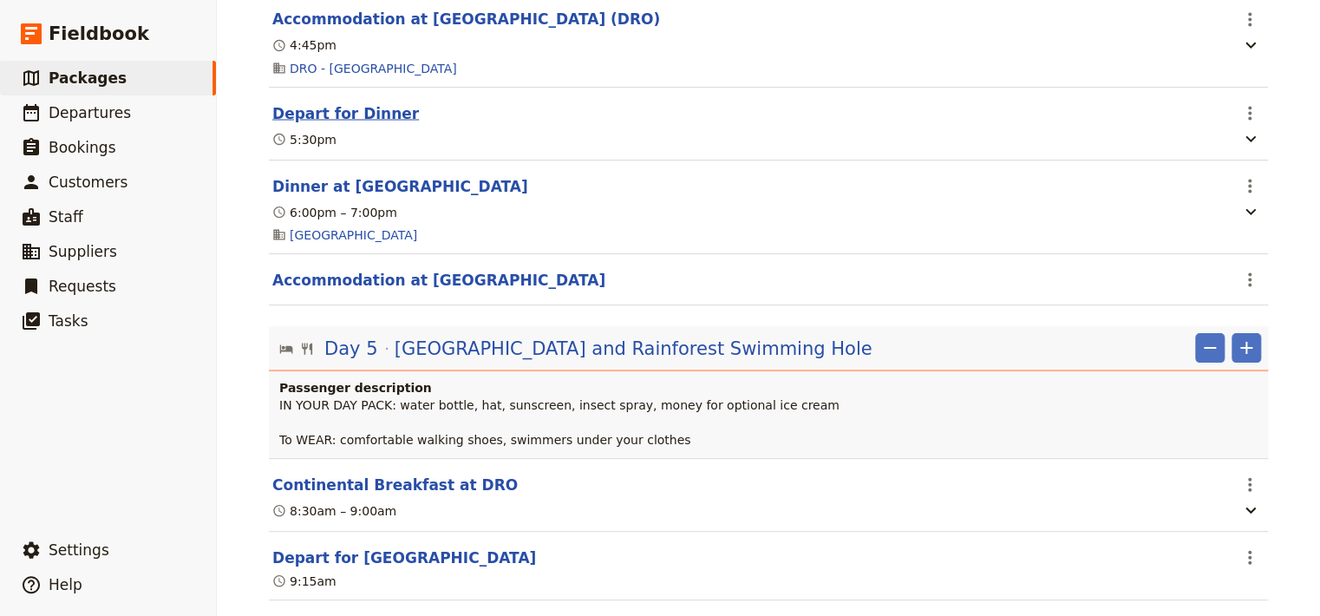
click at [362, 123] on button "Depart for Dinner" at bounding box center [345, 112] width 147 height 21
select select "4"
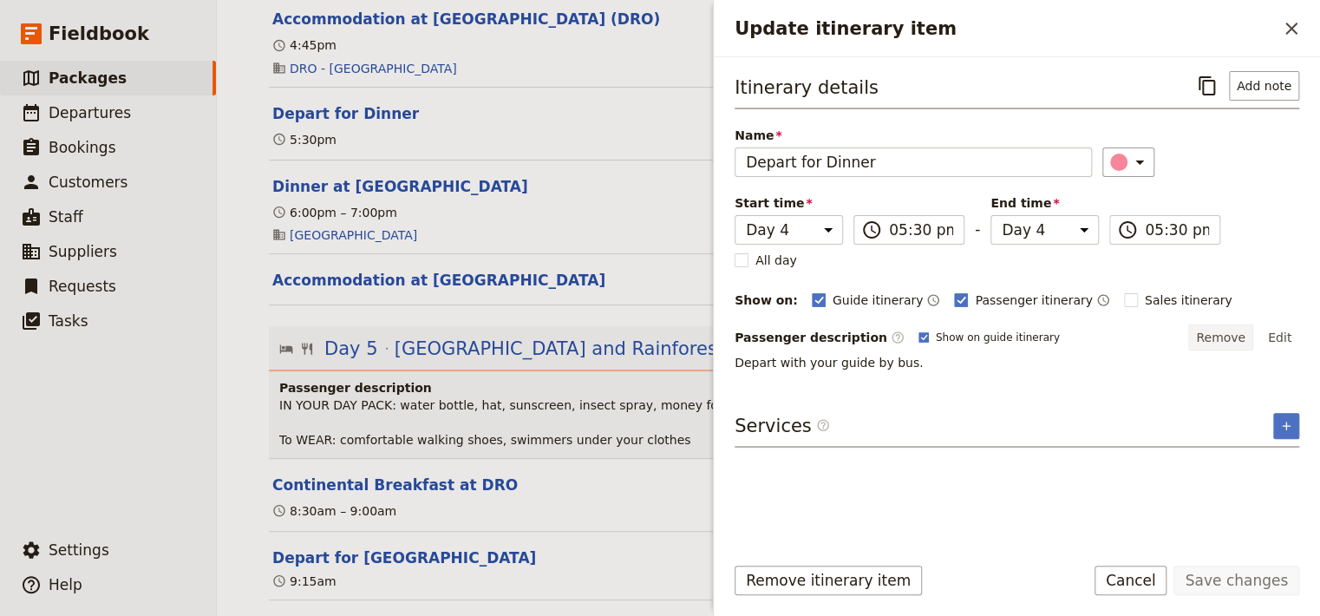
click at [1219, 330] on button "Remove" at bounding box center [1220, 337] width 65 height 26
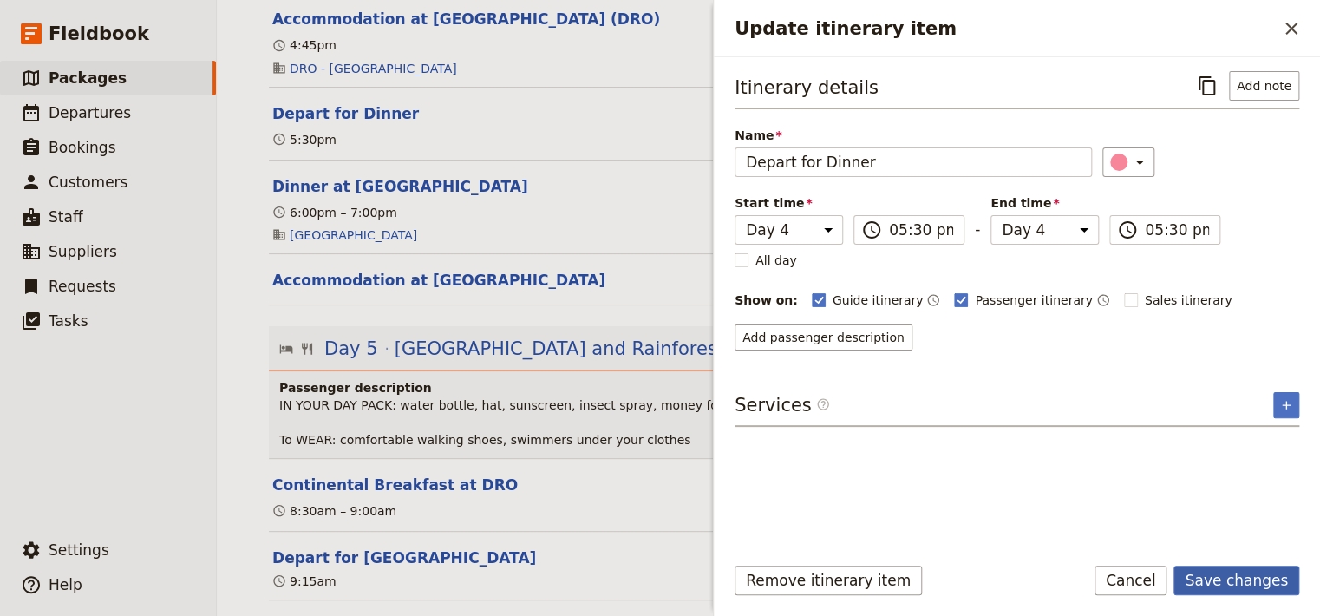
click at [1231, 581] on button "Save changes" at bounding box center [1237, 580] width 126 height 29
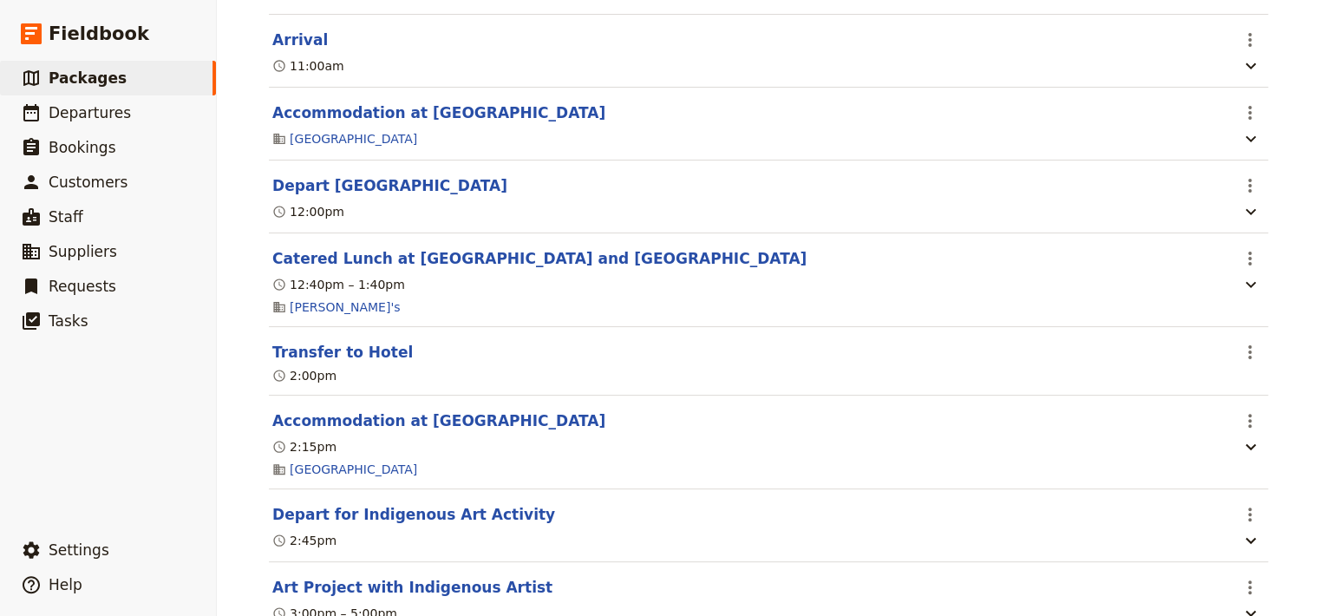
scroll to position [0, 0]
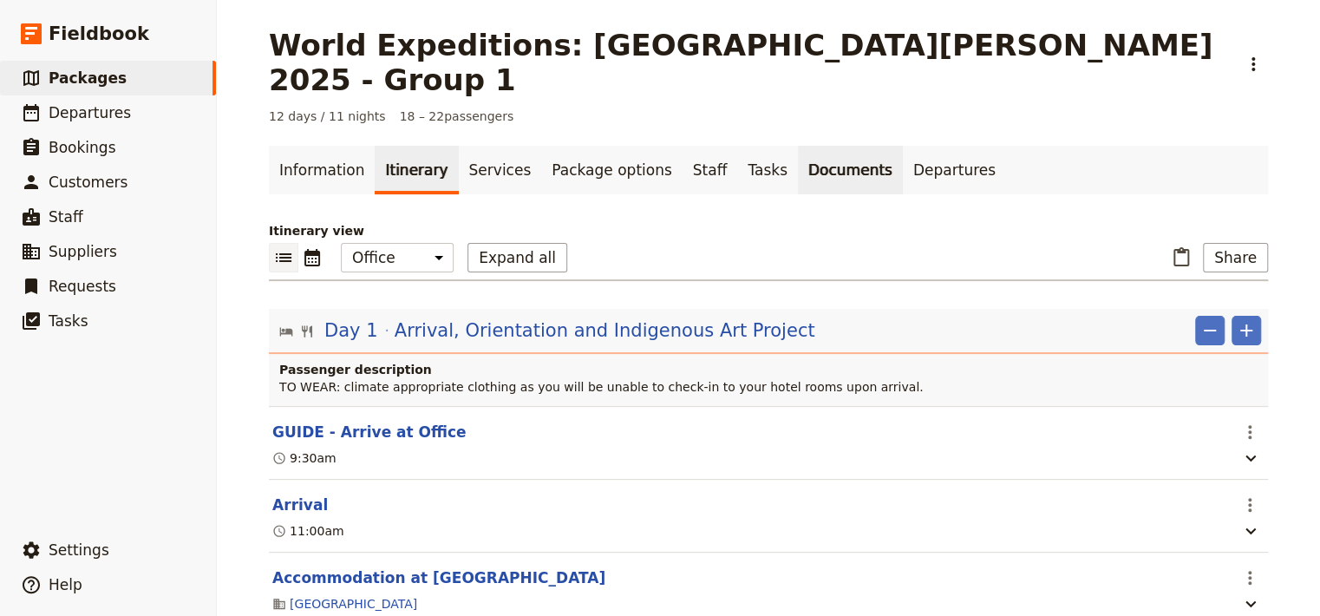
click at [798, 146] on link "Documents" at bounding box center [850, 170] width 105 height 49
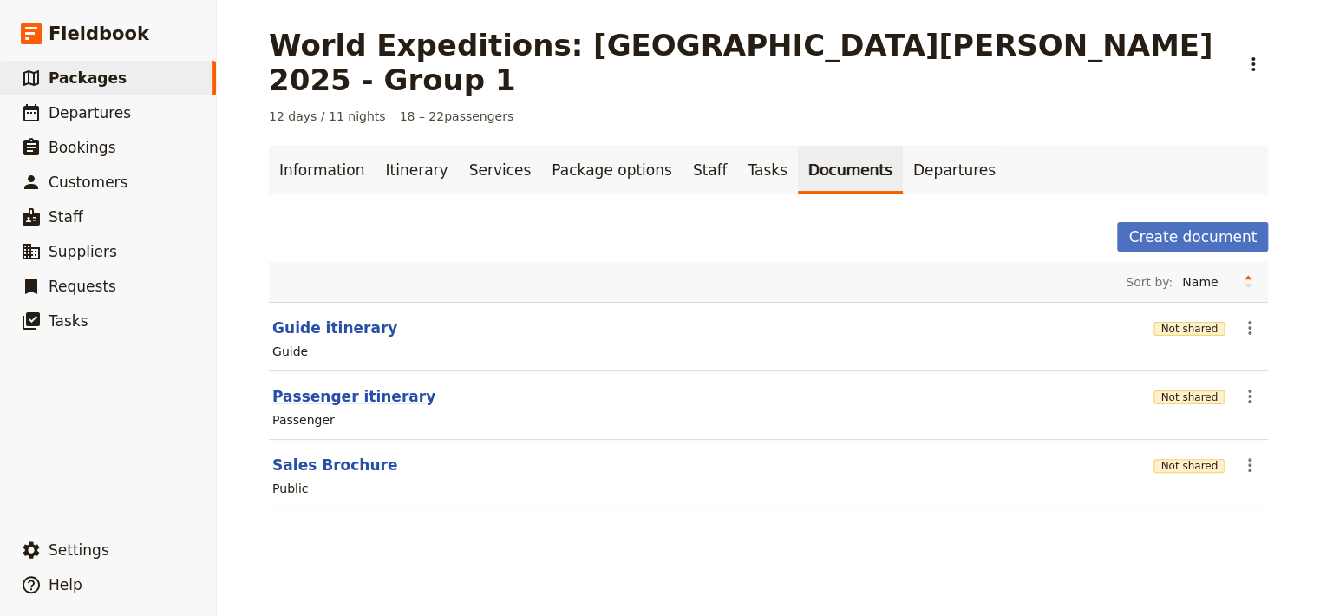
click at [276, 386] on button "Passenger itinerary" at bounding box center [353, 396] width 163 height 21
select select "PASSENGER"
select select "RUN_SHEET"
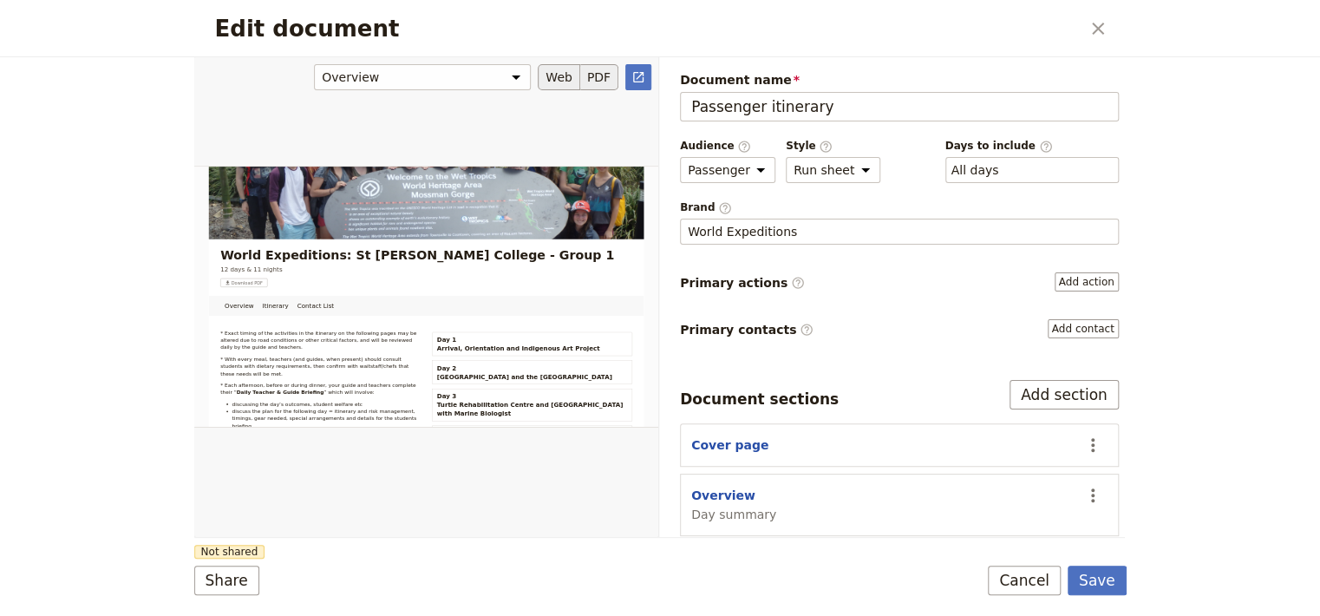
click at [599, 77] on button "PDF" at bounding box center [599, 77] width 38 height 26
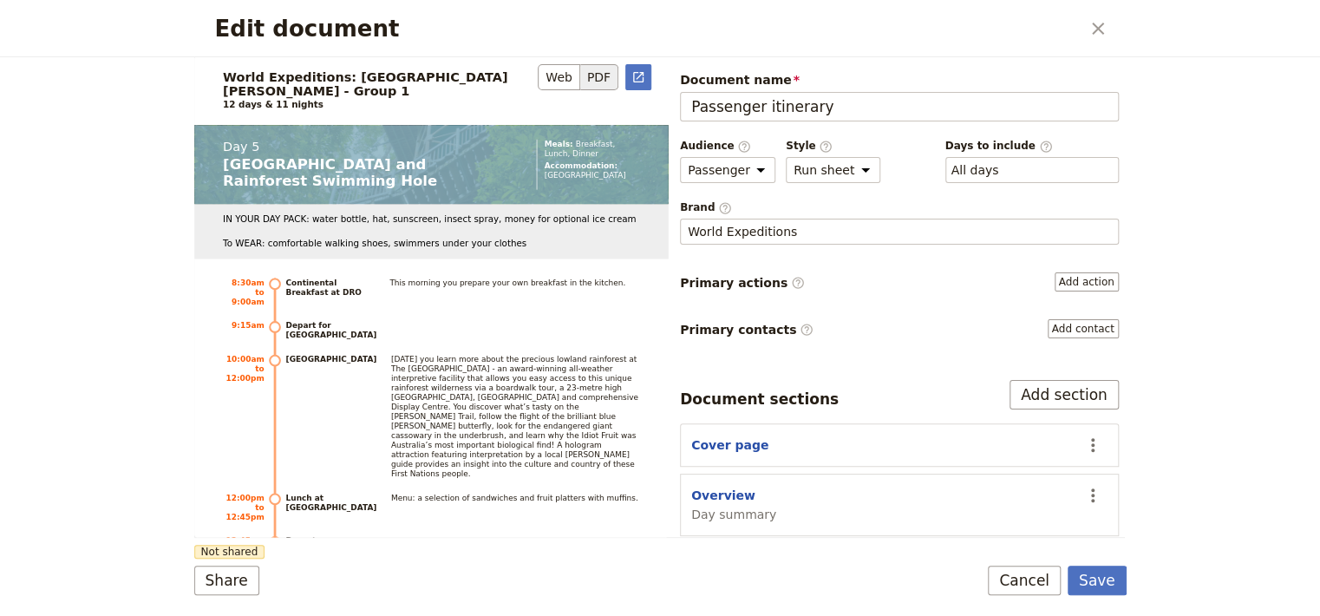
scroll to position [7814, 0]
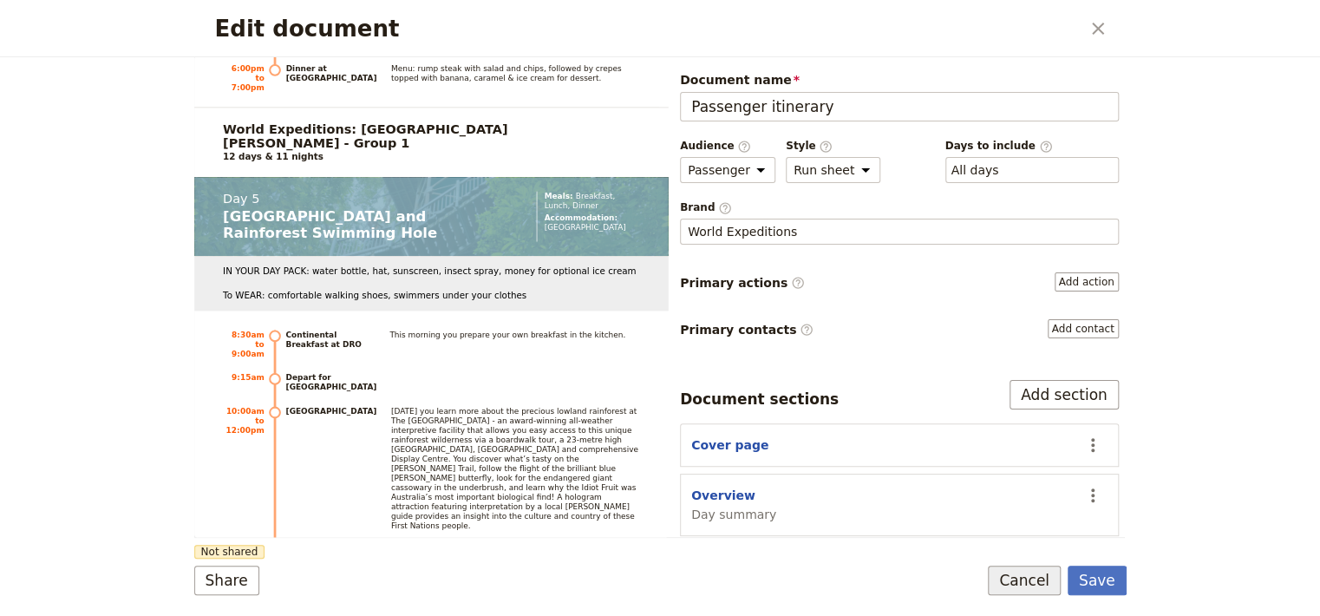
click at [1028, 576] on button "Cancel" at bounding box center [1024, 580] width 73 height 29
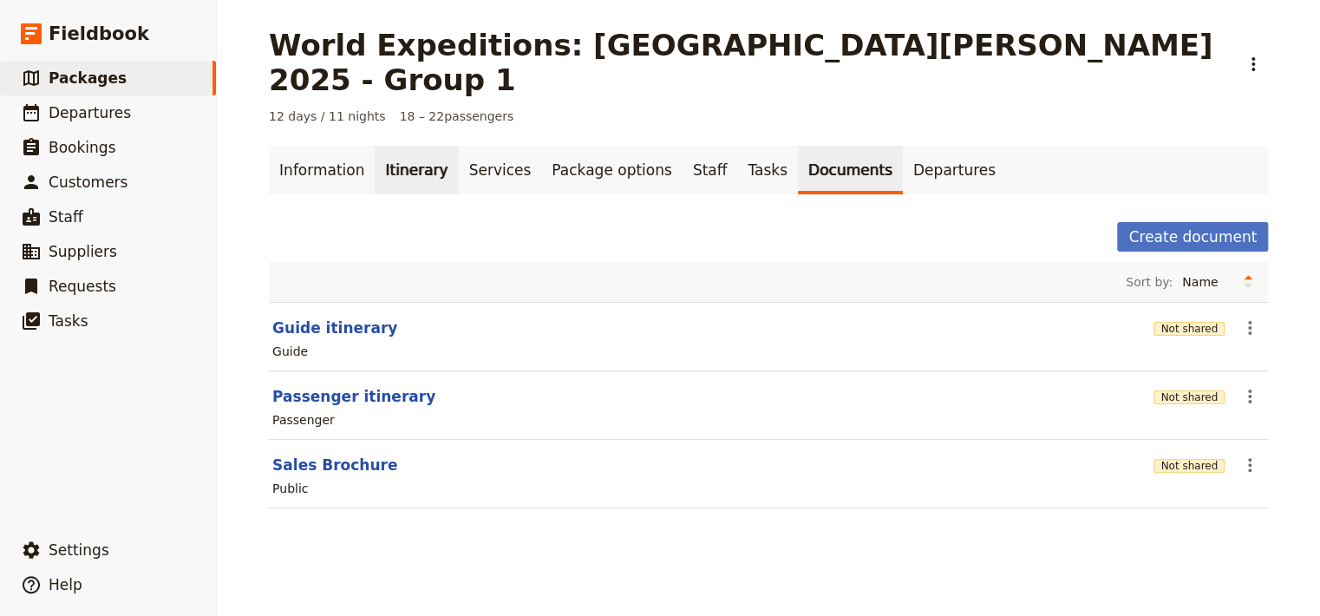
click at [397, 146] on link "Itinerary" at bounding box center [416, 170] width 83 height 49
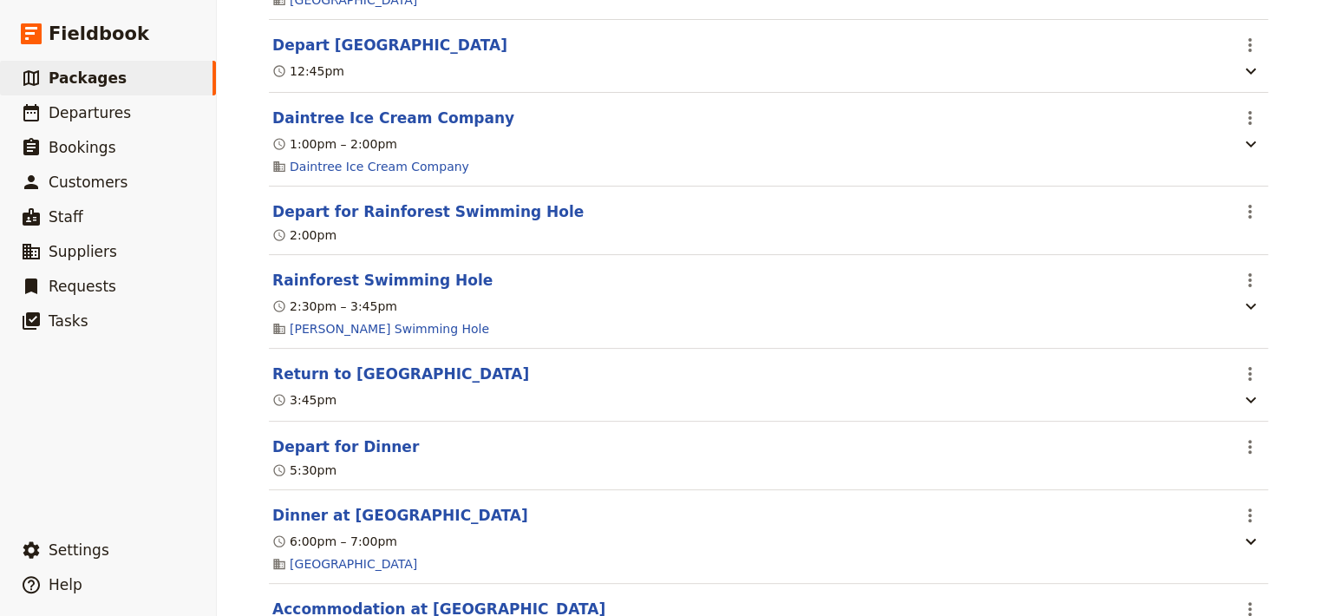
scroll to position [5677, 0]
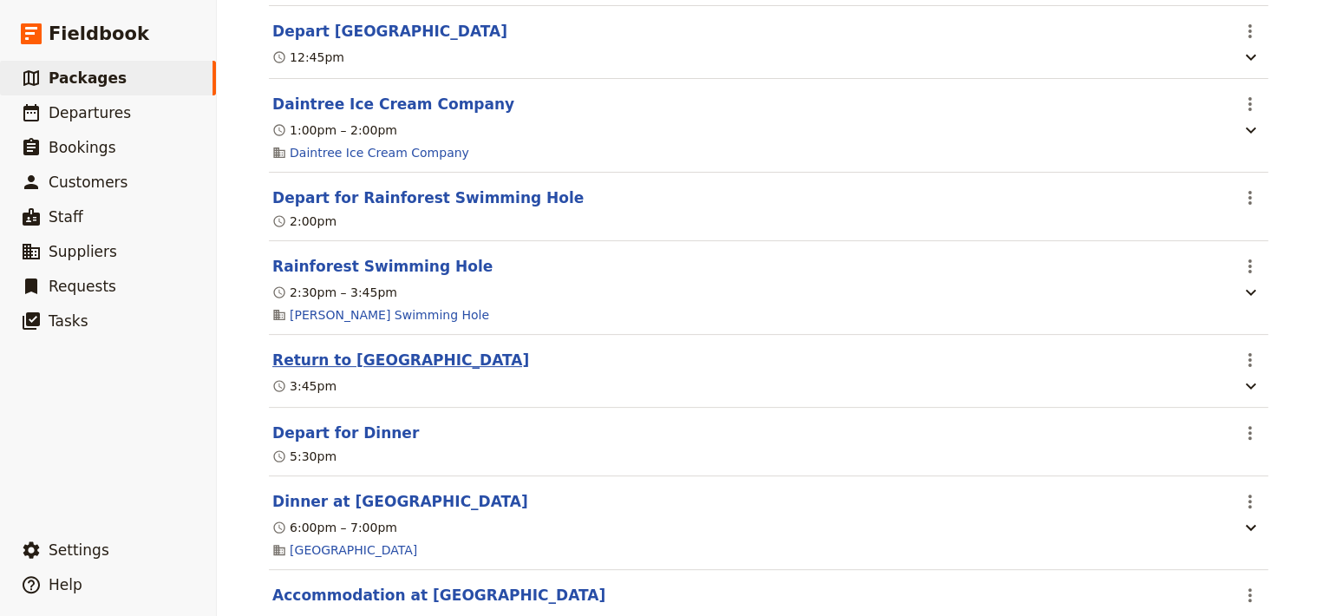
click at [396, 370] on button "Return to [GEOGRAPHIC_DATA]" at bounding box center [400, 360] width 257 height 21
select select "5"
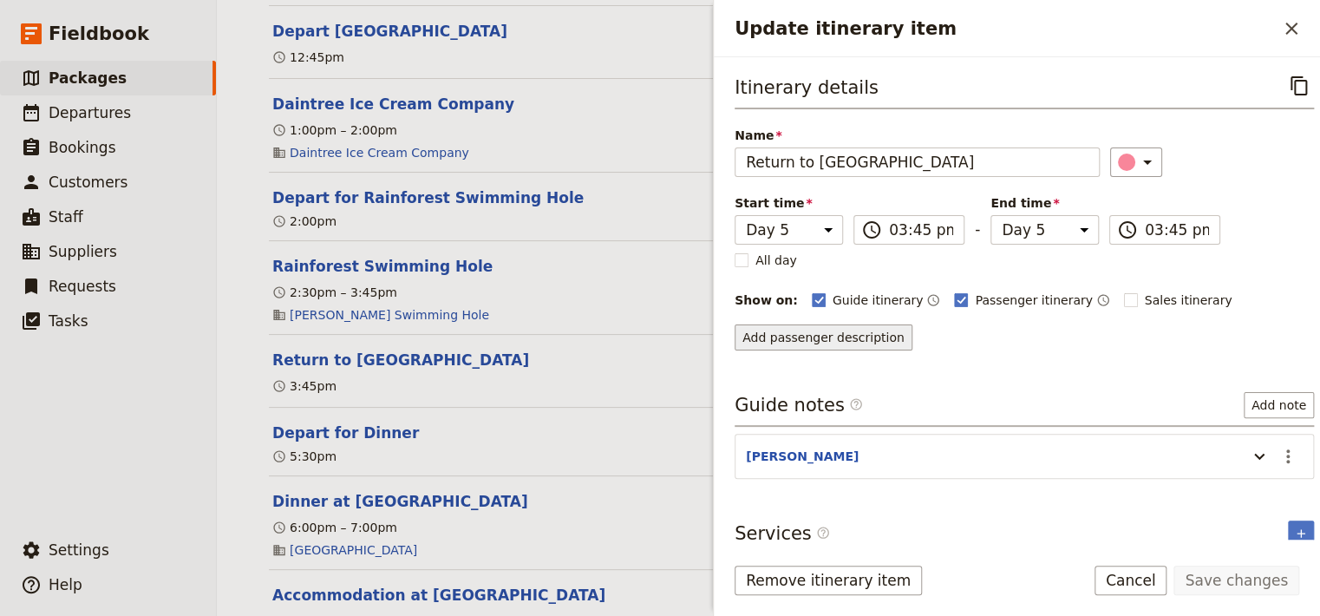
click at [858, 337] on button "Add passenger description" at bounding box center [824, 337] width 178 height 26
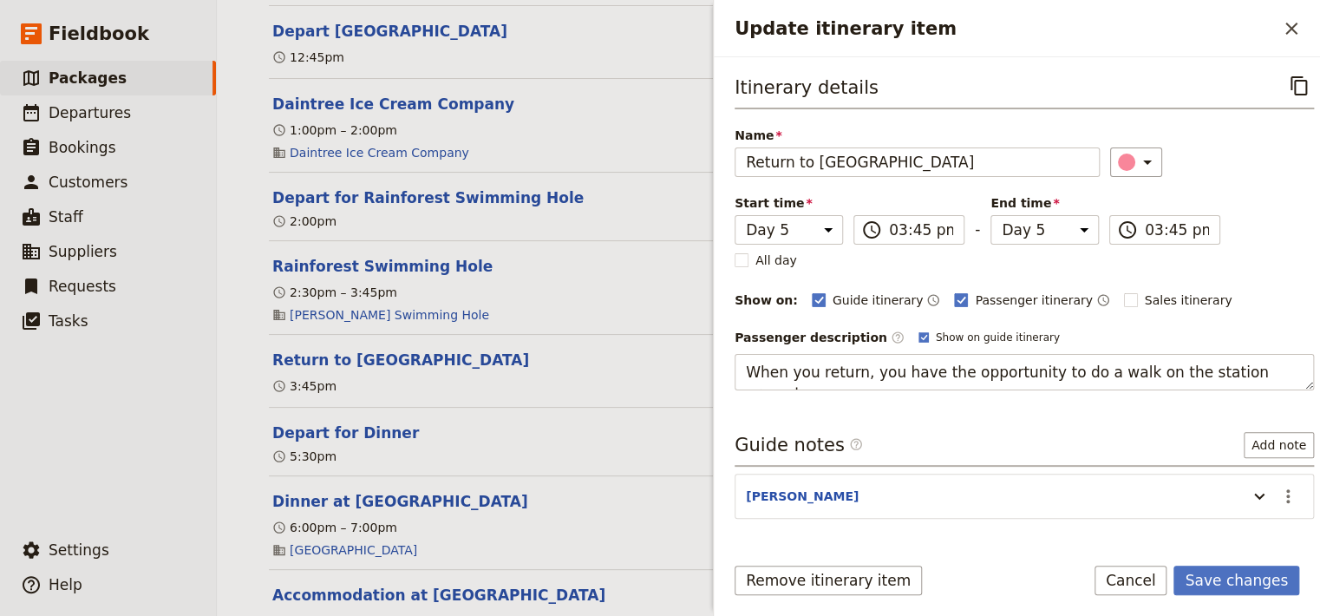
type textarea "When you return, you have the opportunity to do a walk on the station property -"
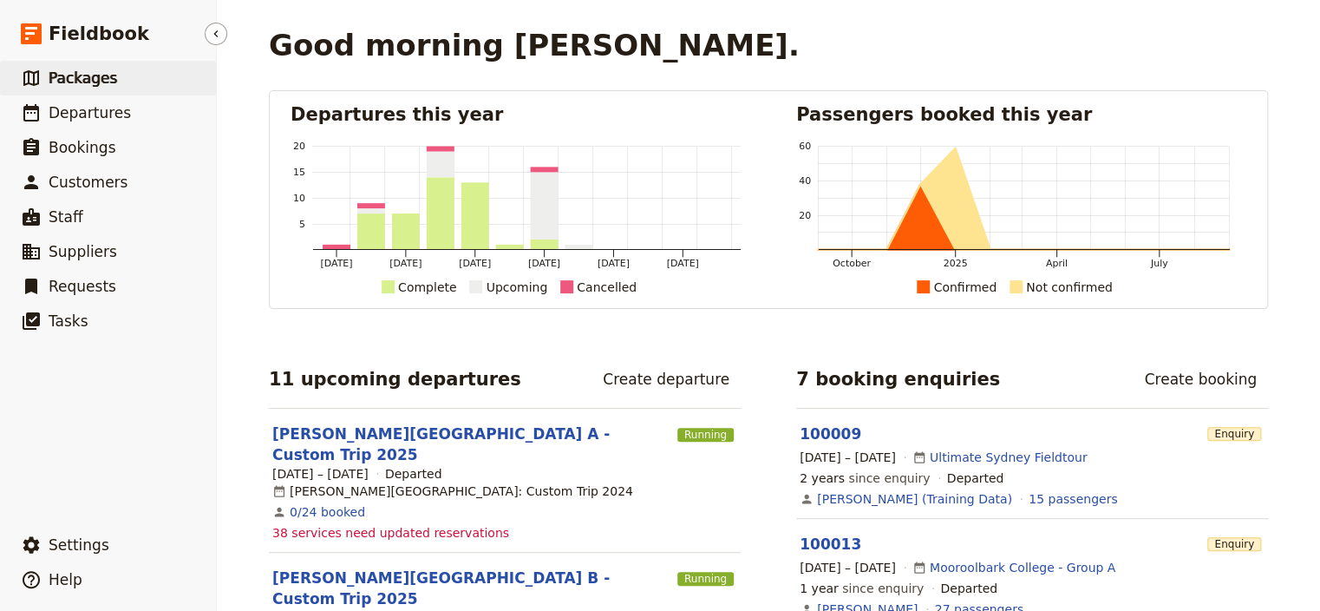
click at [83, 83] on span "Packages" at bounding box center [83, 77] width 69 height 17
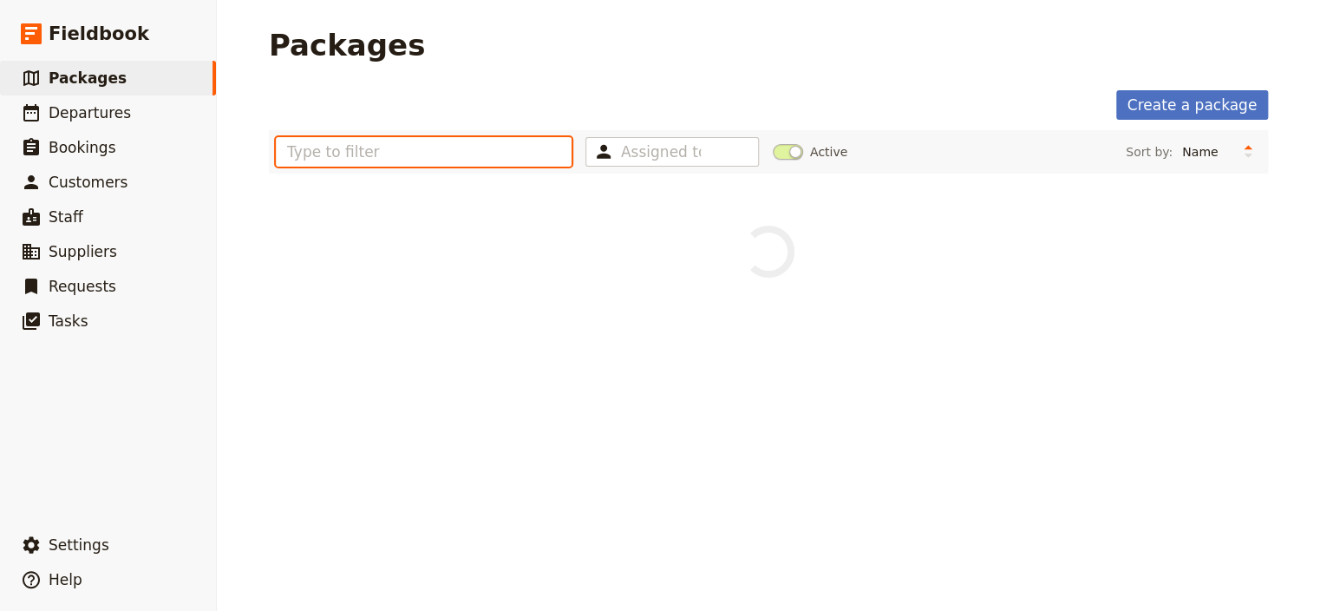
click at [358, 154] on input "text" at bounding box center [424, 151] width 296 height 29
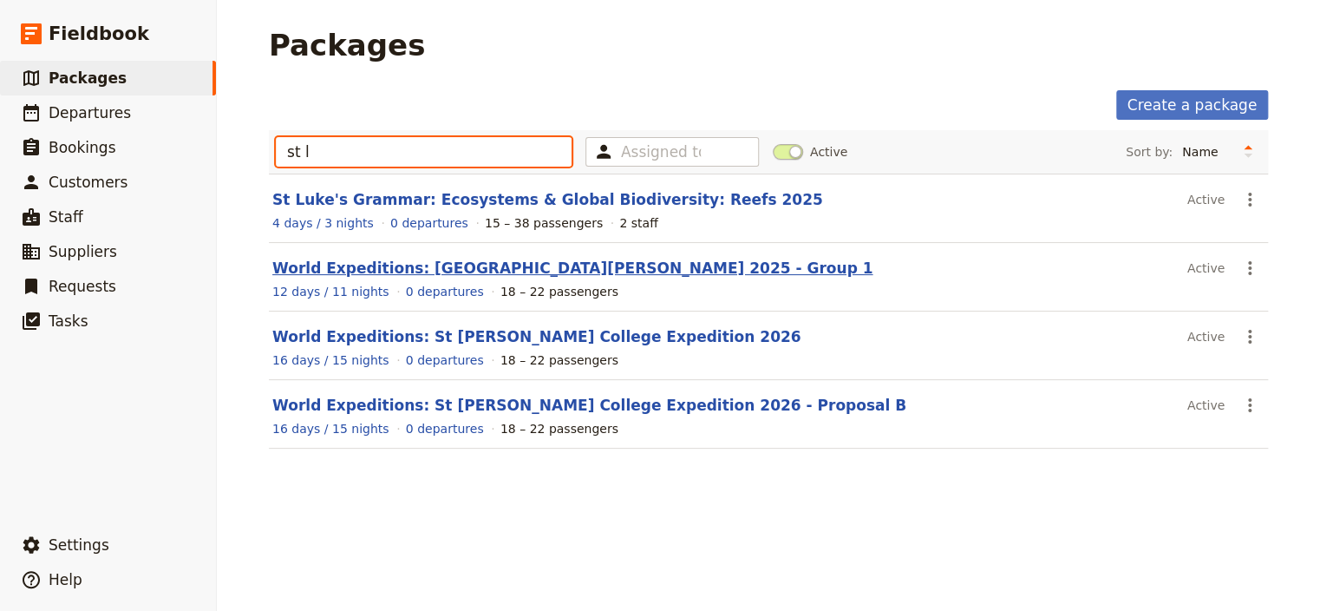
type input "st l"
click at [446, 263] on link "World Expeditions: [GEOGRAPHIC_DATA][PERSON_NAME] 2025 - Group 1" at bounding box center [572, 267] width 600 height 17
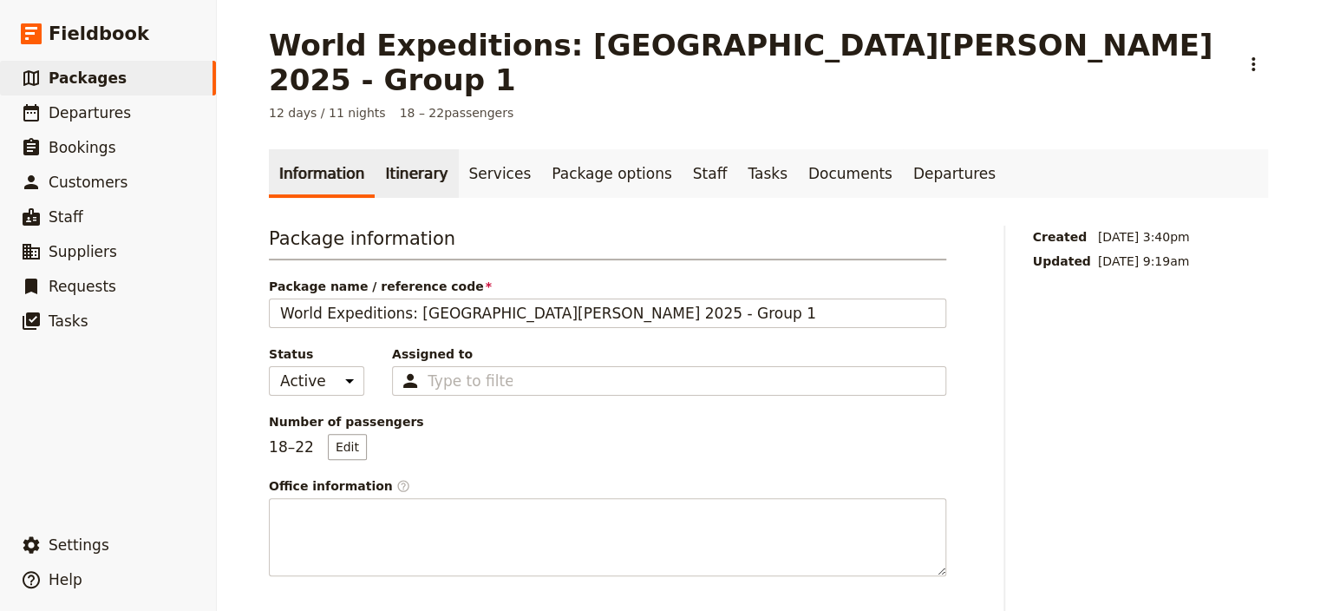
click at [388, 149] on link "Itinerary" at bounding box center [416, 173] width 83 height 49
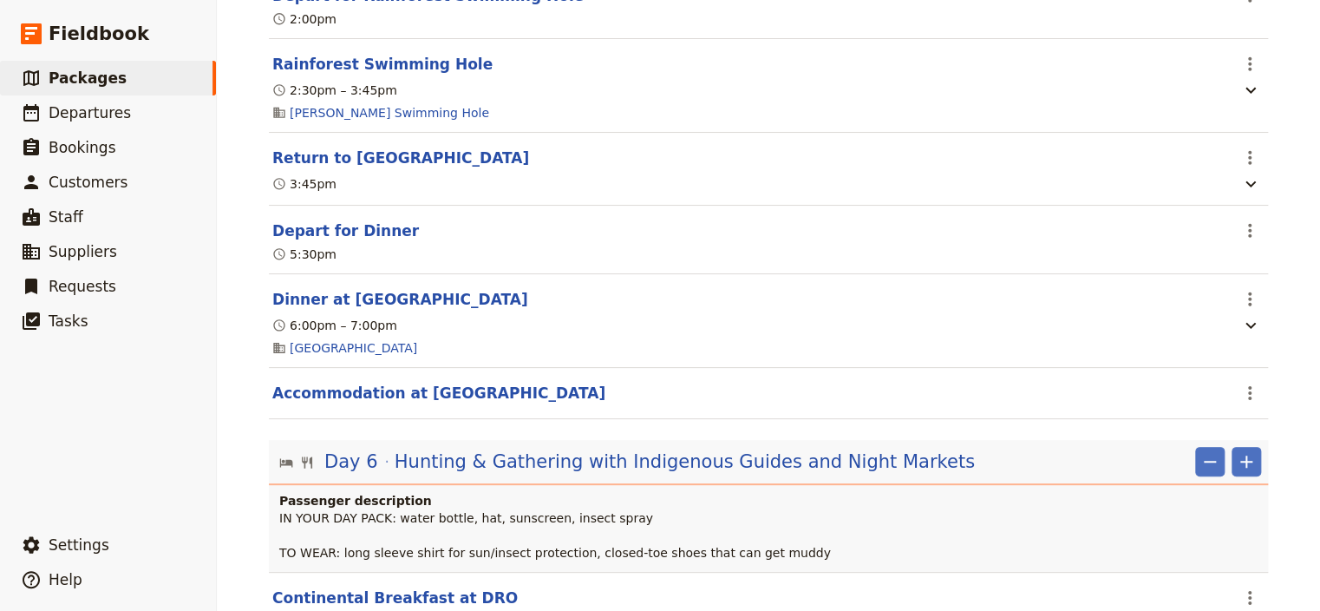
scroll to position [5913, 0]
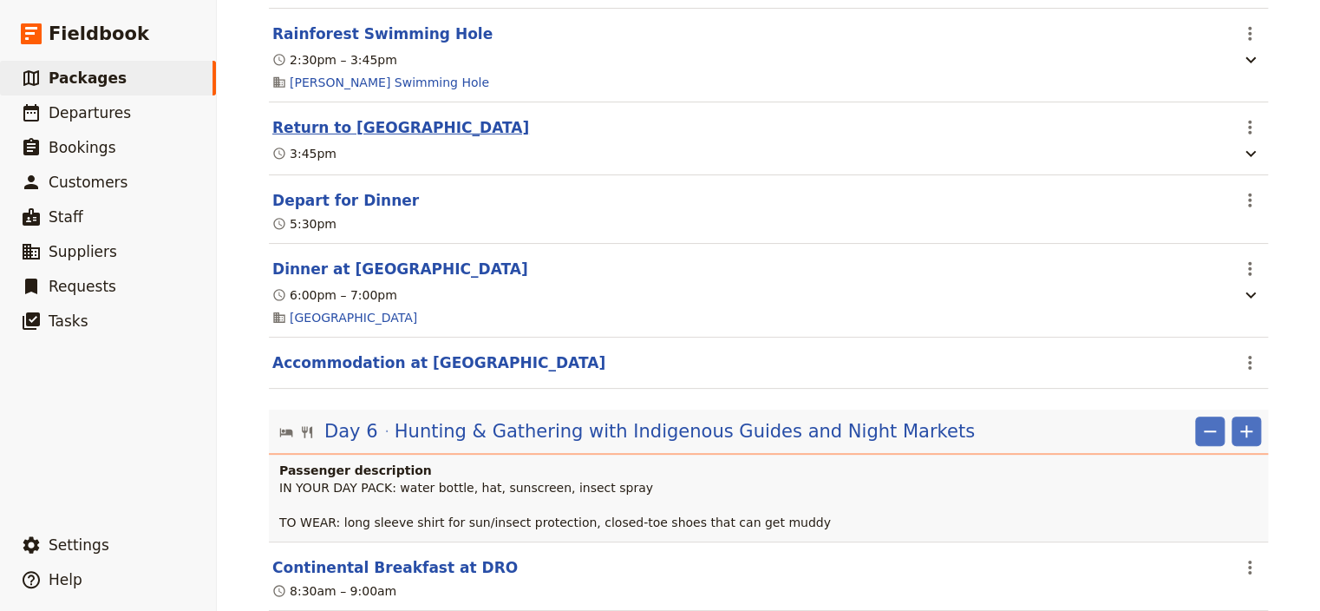
click at [392, 138] on button "Return to [GEOGRAPHIC_DATA]" at bounding box center [400, 127] width 257 height 21
select select "5"
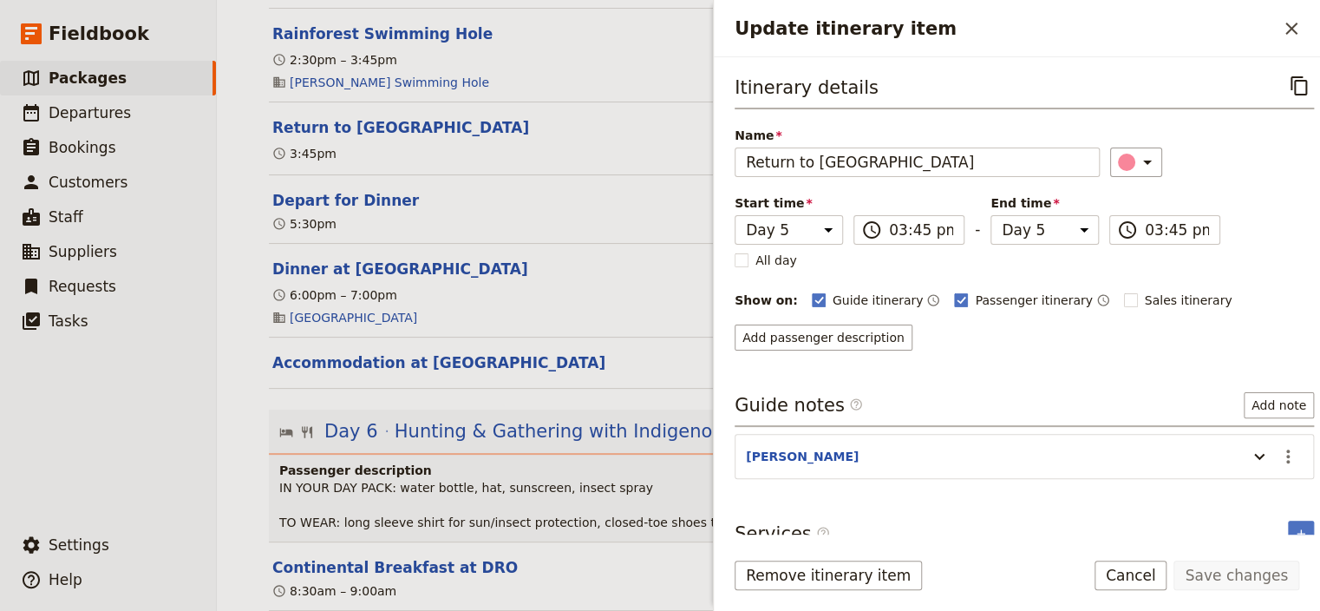
scroll to position [16, 0]
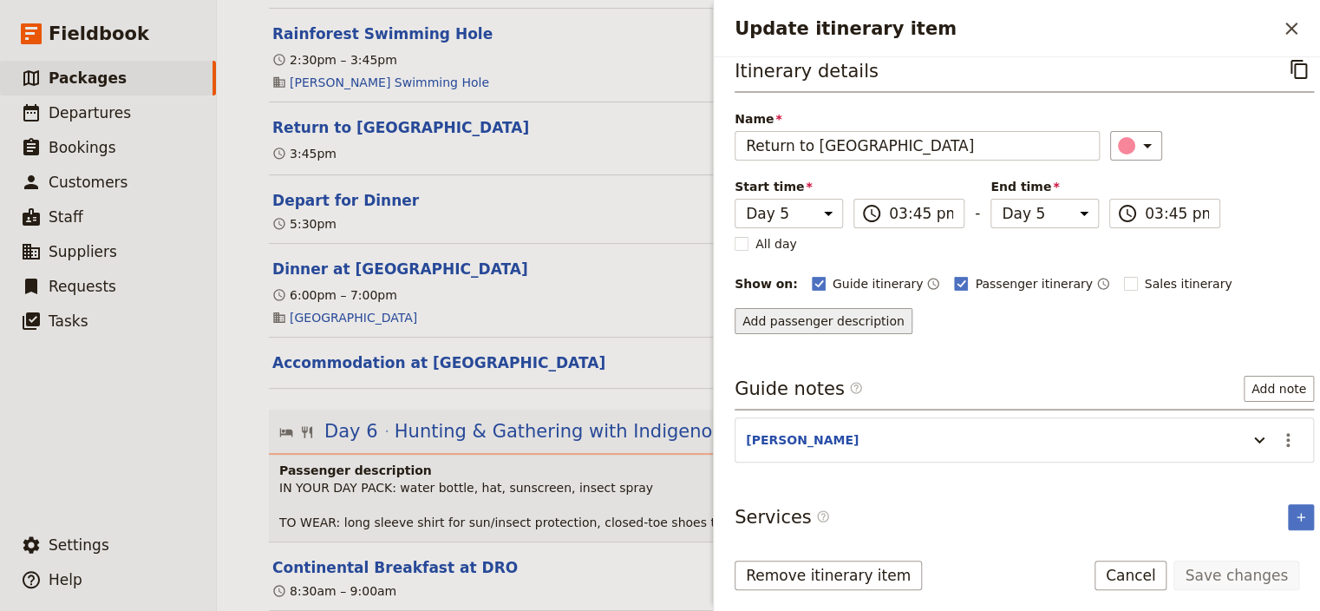
click at [848, 314] on button "Add passenger description" at bounding box center [824, 321] width 178 height 26
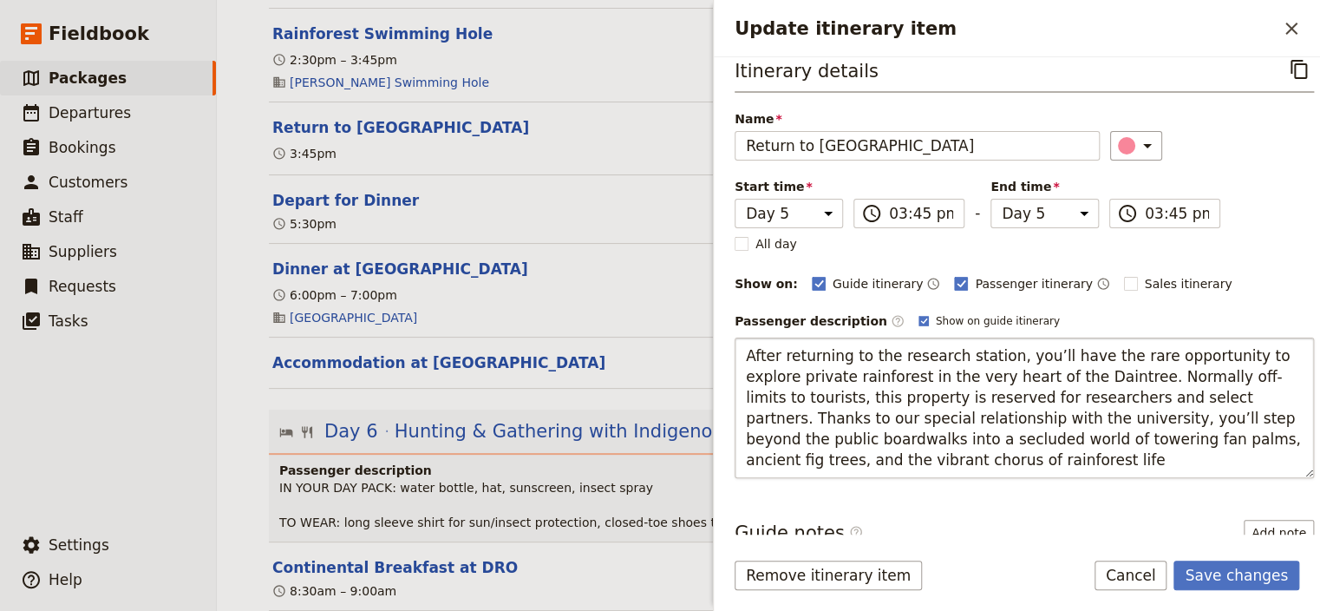
click at [1031, 356] on textarea "After returning to the research station, you’ll have the rare opportunity to ex…" at bounding box center [1024, 407] width 579 height 141
click at [1136, 374] on textarea "After returning to the research station, you have the rare opportunity to explo…" at bounding box center [1024, 407] width 579 height 141
click at [987, 415] on textarea "After returning to the research station, you have the rare opportunity to explo…" at bounding box center [1024, 407] width 579 height 141
click at [1132, 416] on textarea "After returning to the research station, you have the rare opportunity to explo…" at bounding box center [1024, 407] width 579 height 141
click at [1130, 415] on textarea "After returning to the research station, you have the rare opportunity to explo…" at bounding box center [1024, 407] width 579 height 141
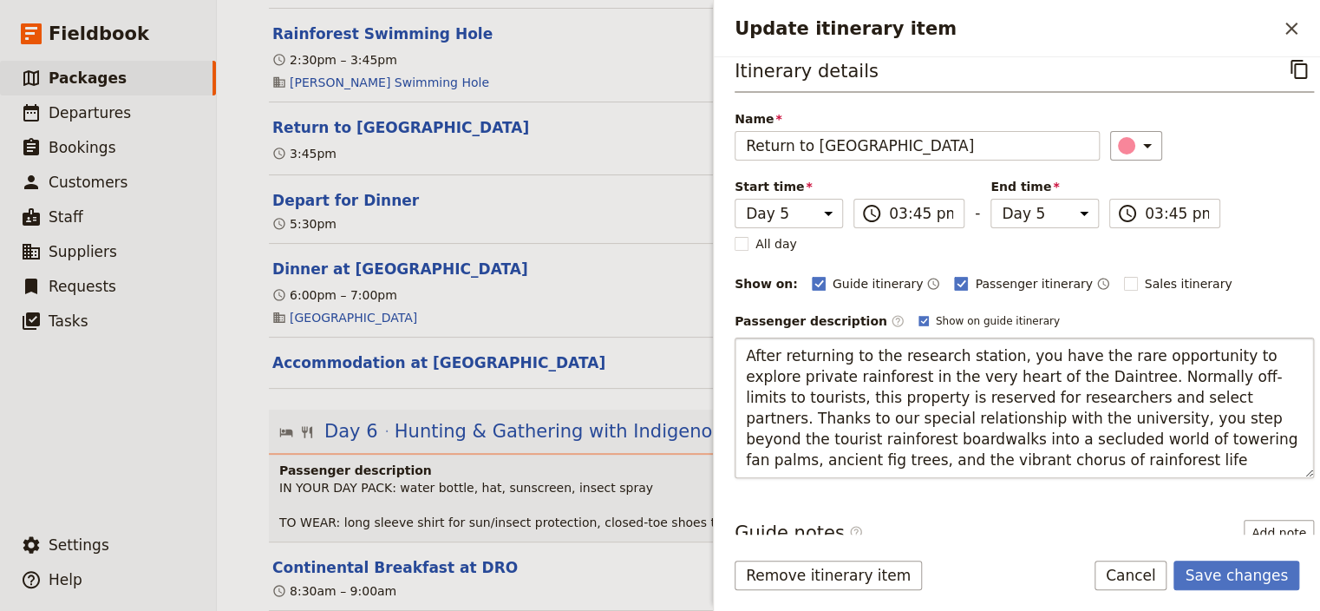
click at [914, 456] on textarea "After returning to the research station, you have the rare opportunity to explo…" at bounding box center [1024, 407] width 579 height 141
type textarea "After returning to the research station, you have the rare opportunity to explo…"
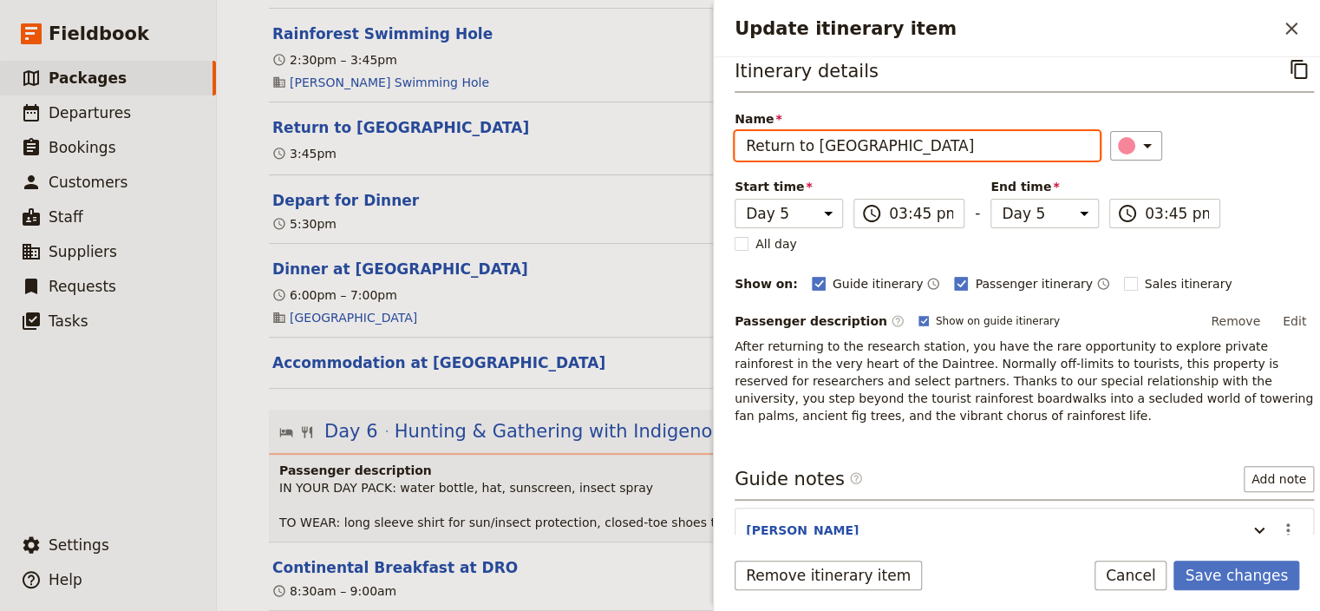
click at [925, 146] on input "Return to [GEOGRAPHIC_DATA]" at bounding box center [917, 145] width 365 height 29
type input "Return to Research Centre & Rainforest Exploration"
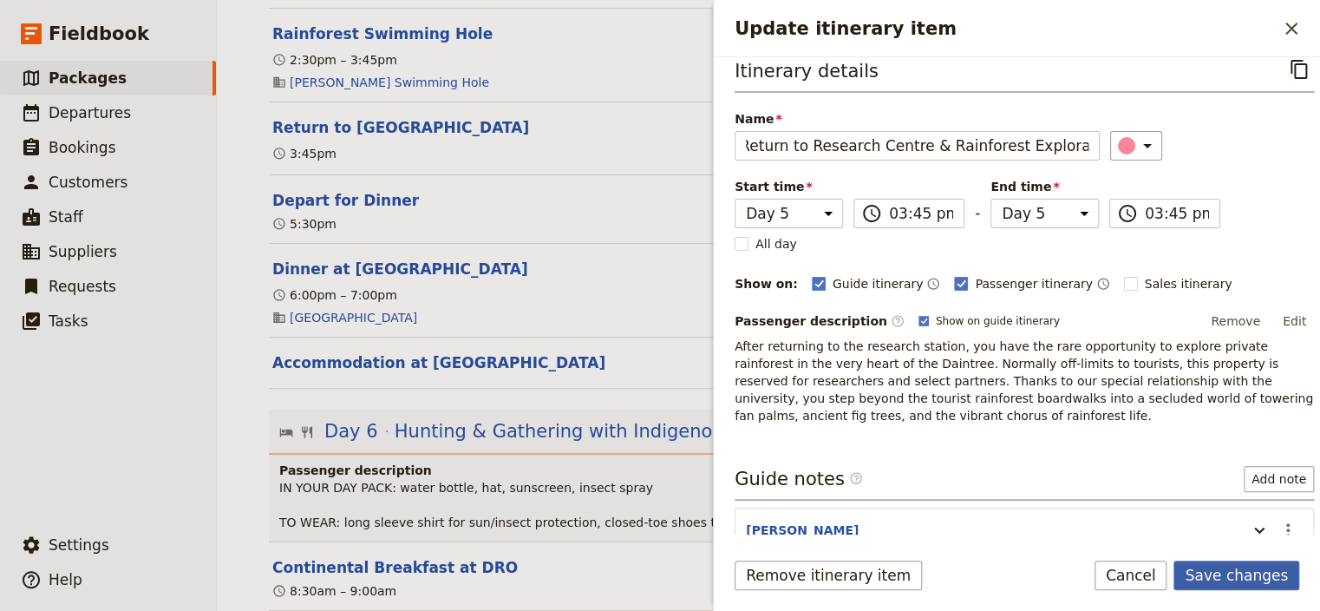
click at [1237, 578] on button "Save changes" at bounding box center [1237, 574] width 126 height 29
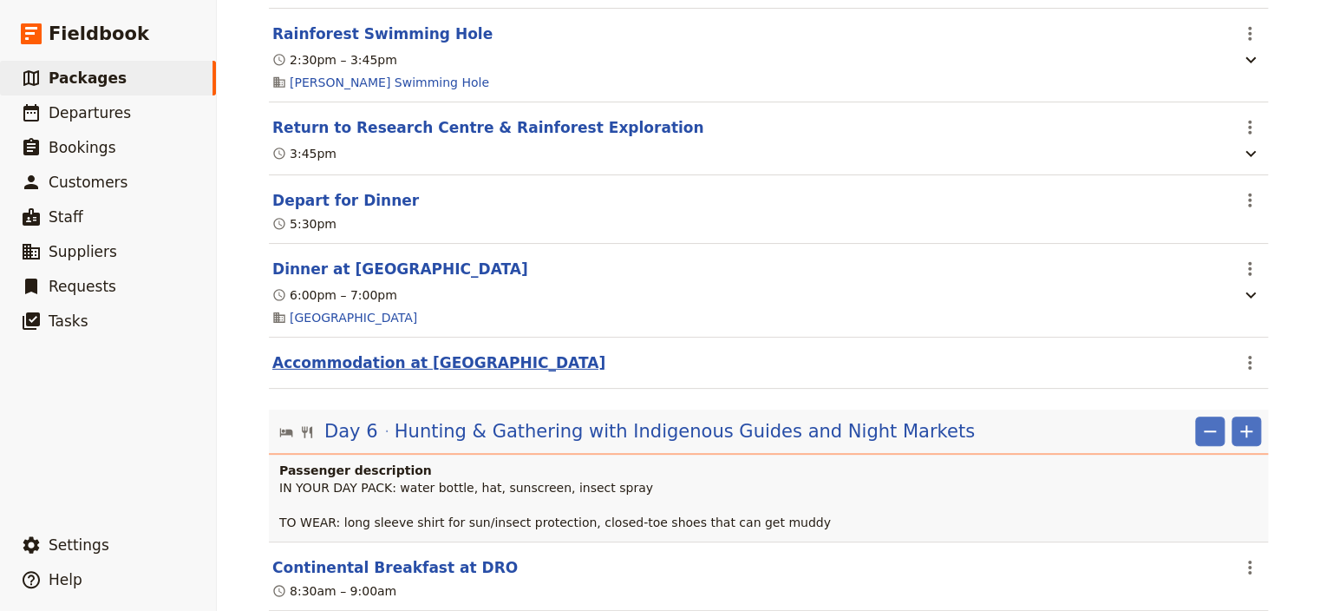
click at [553, 373] on button "Accommodation at [GEOGRAPHIC_DATA]" at bounding box center [438, 362] width 333 height 21
select select "4"
select select "5"
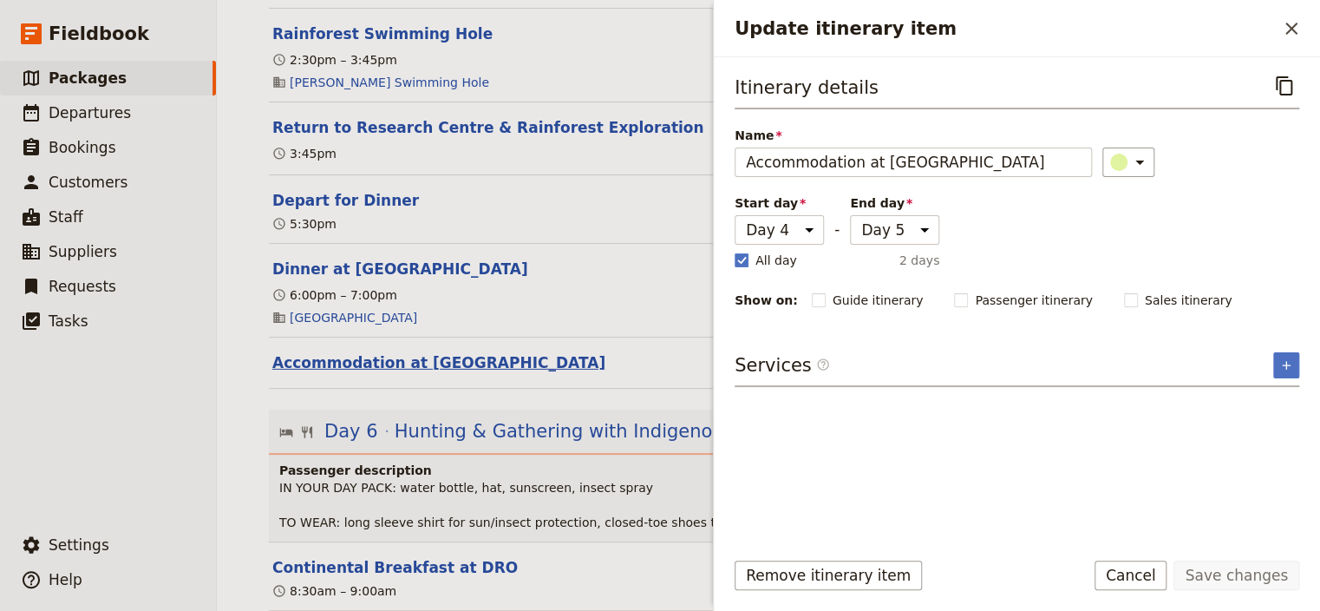
click at [553, 373] on button "Accommodation at [GEOGRAPHIC_DATA]" at bounding box center [438, 362] width 333 height 21
select select "4"
select select "5"
click at [88, 389] on ul "​ Packages ​ Departures ​ Bookings ​ Customers ​ Staff ​ Suppliers ​ Requests ​…" at bounding box center [108, 291] width 216 height 460
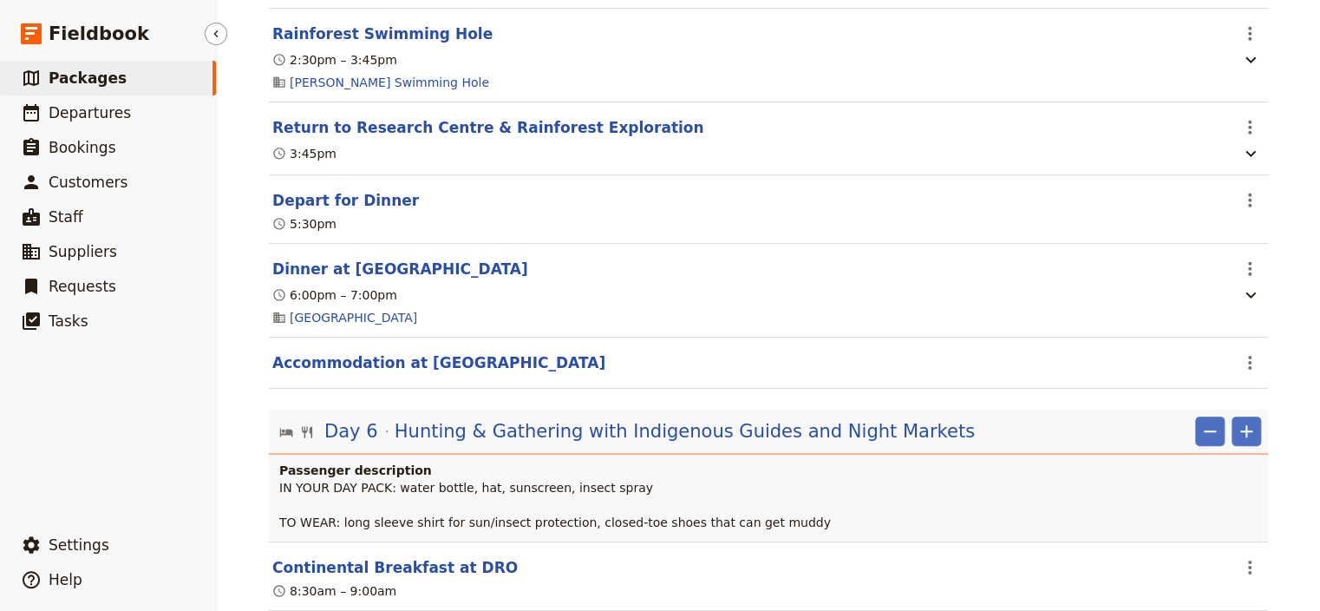
scroll to position [0, 0]
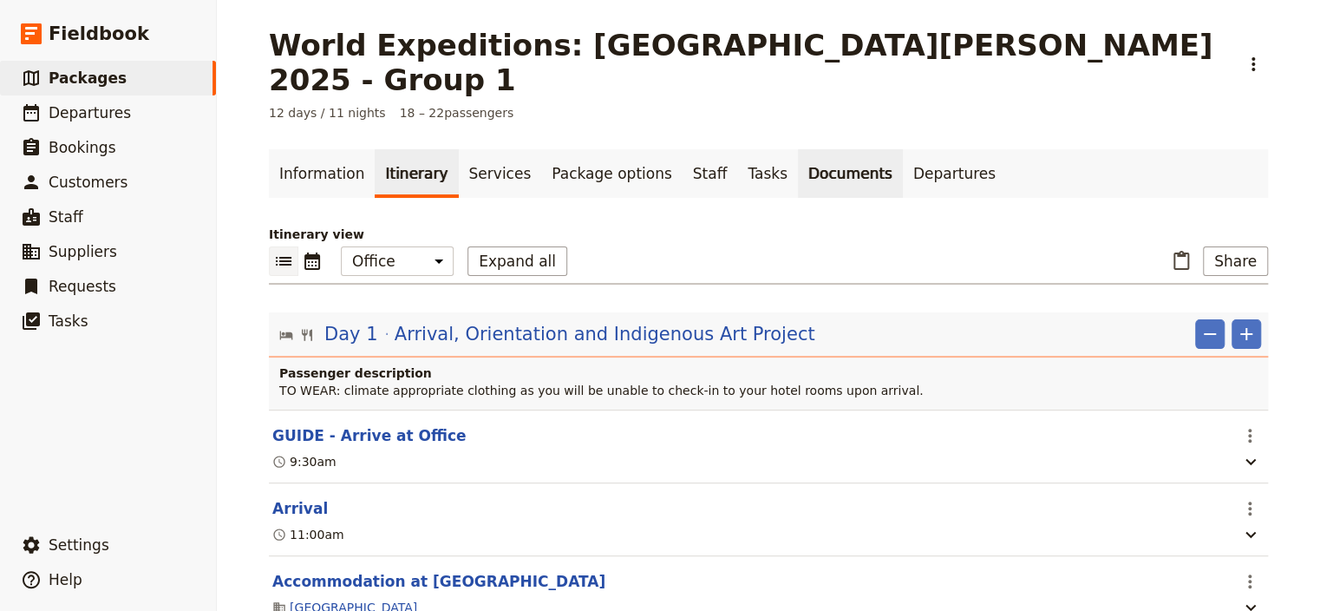
click at [798, 149] on link "Documents" at bounding box center [850, 173] width 105 height 49
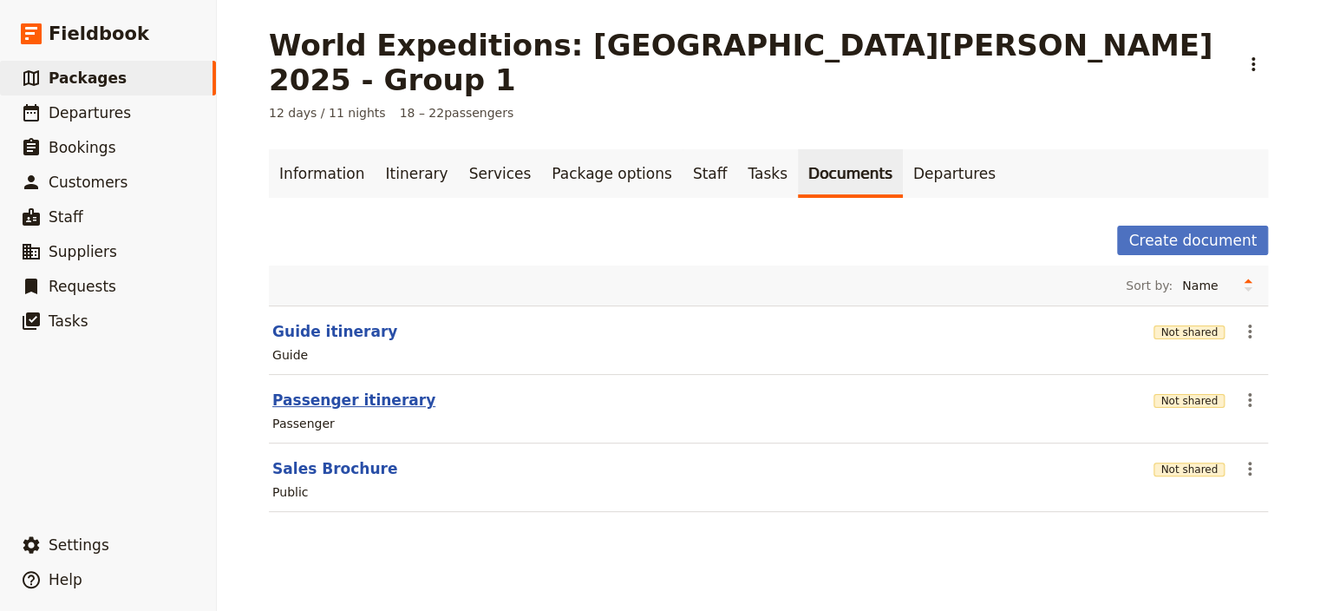
click at [321, 390] on button "Passenger itinerary" at bounding box center [353, 400] width 163 height 21
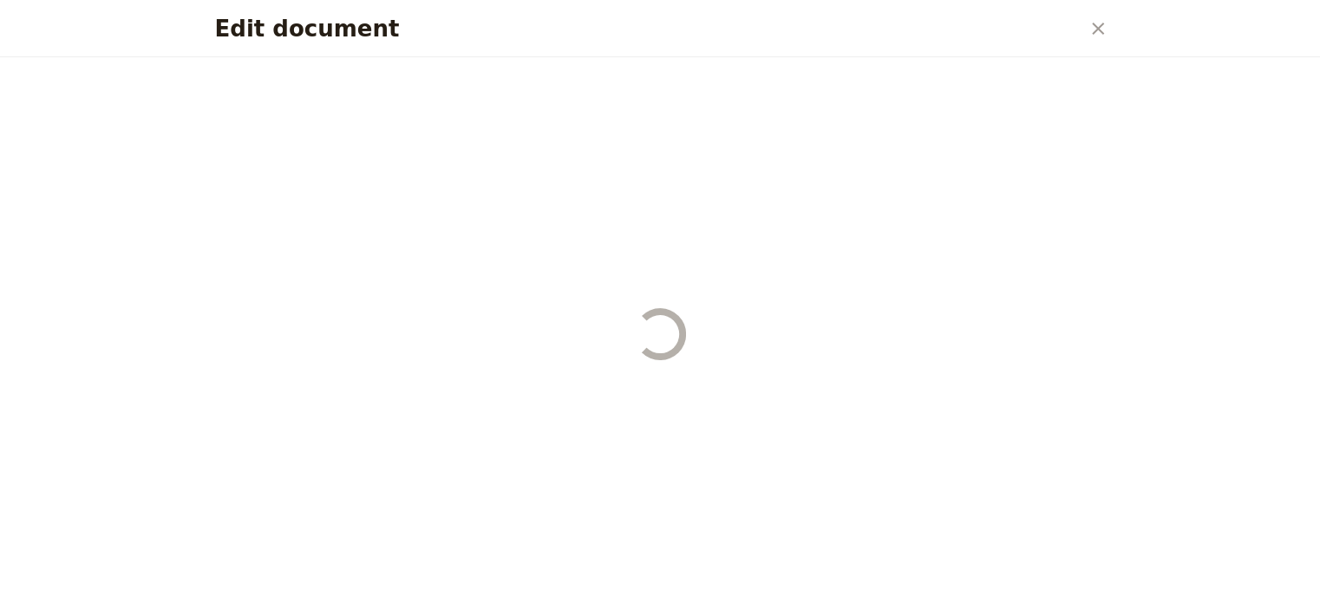
select select "PASSENGER"
select select "RUN_SHEET"
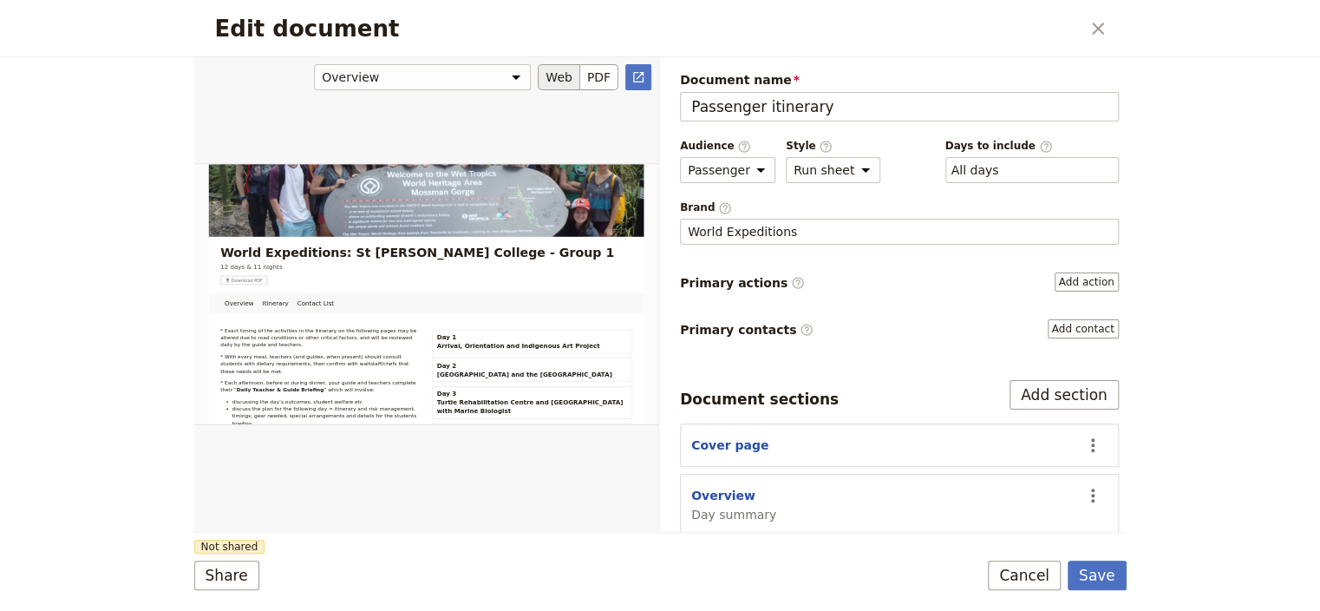
click at [654, 239] on div "Edit document" at bounding box center [426, 293] width 464 height 475
click at [601, 82] on button "PDF" at bounding box center [599, 77] width 38 height 26
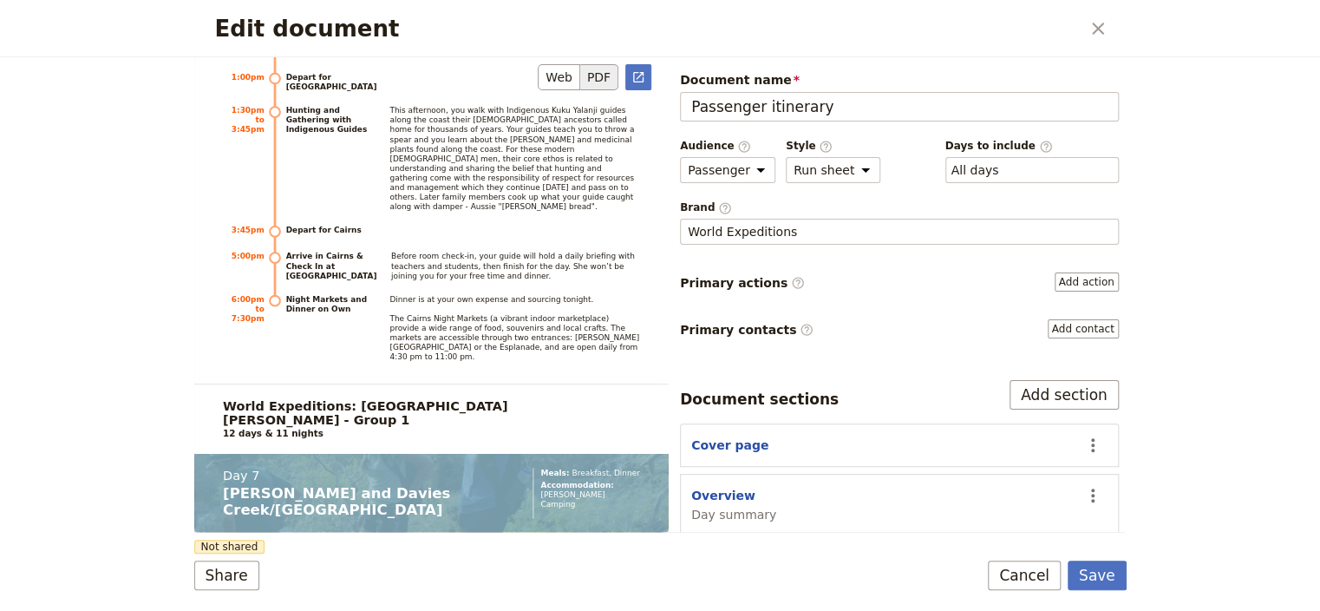
scroll to position [9596, 0]
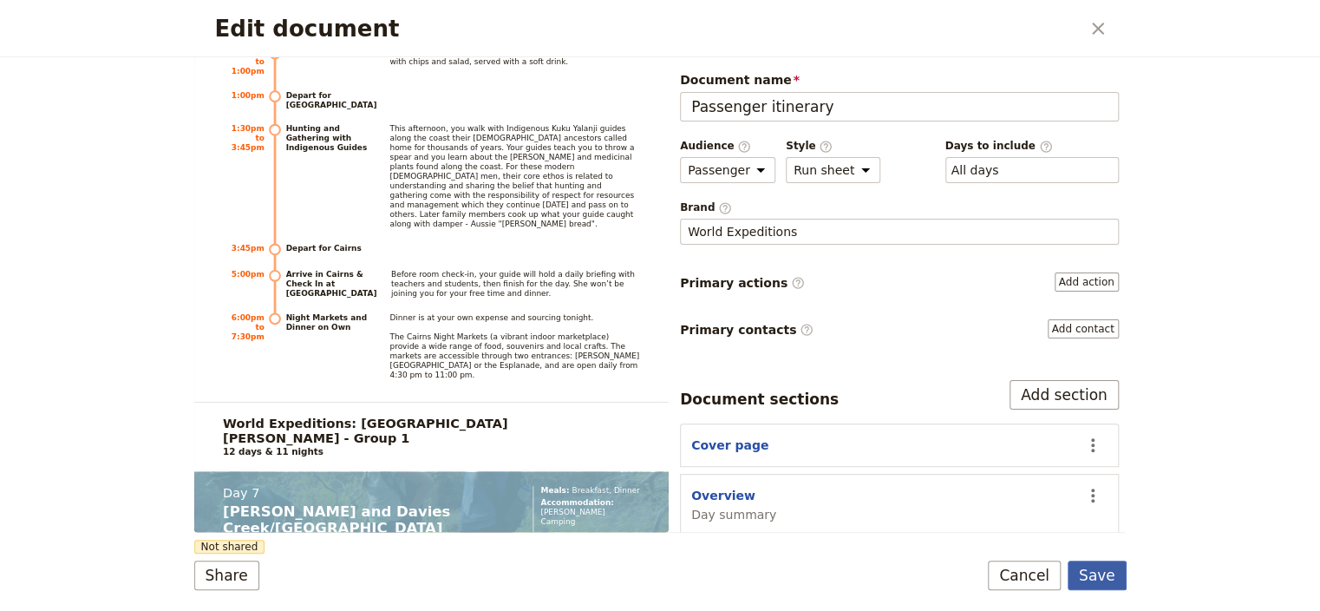
click at [1103, 579] on button "Save" at bounding box center [1097, 574] width 59 height 29
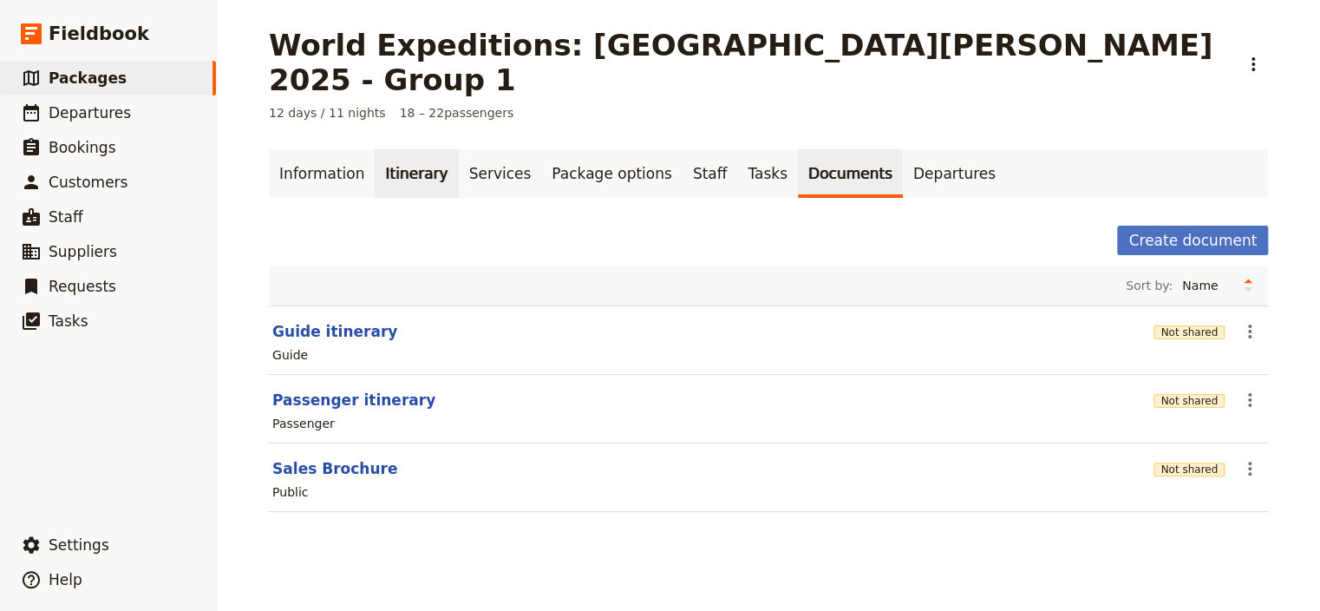
click at [396, 149] on link "Itinerary" at bounding box center [416, 173] width 83 height 49
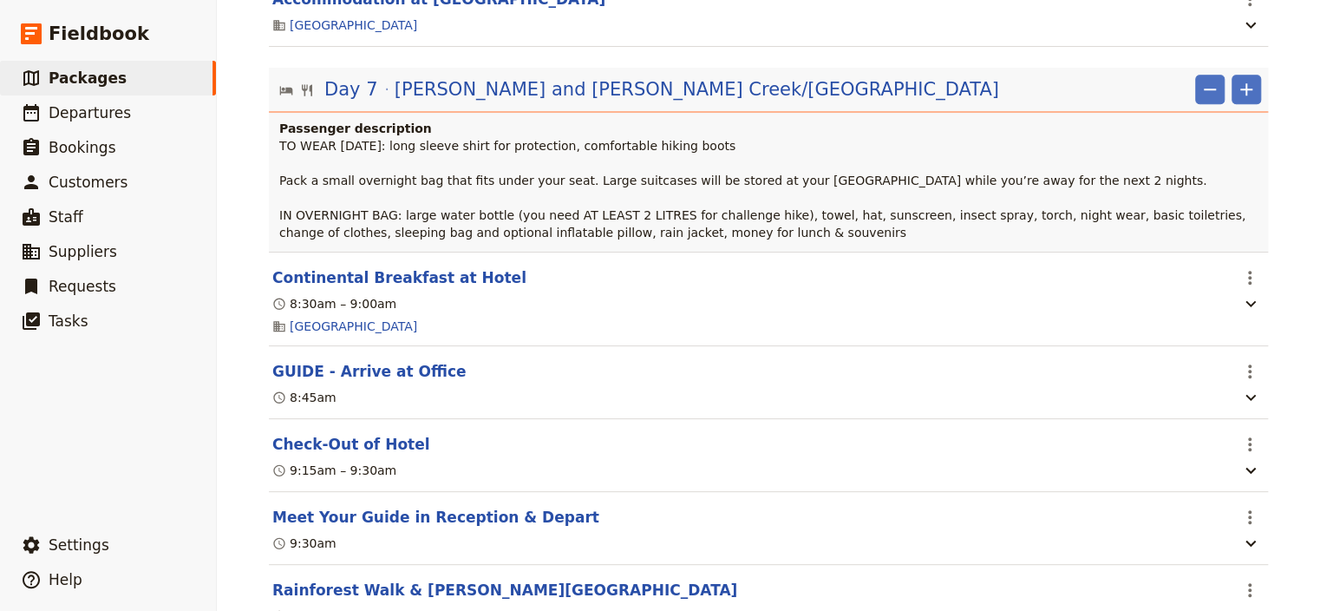
scroll to position [7172, 0]
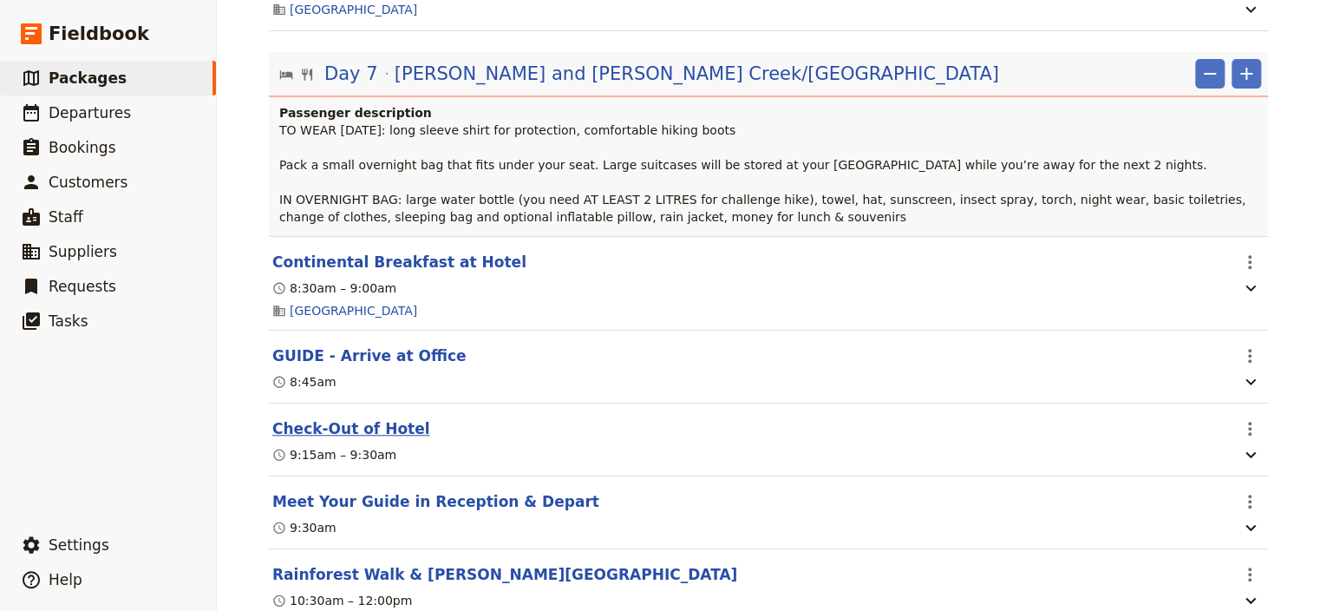
click at [341, 439] on button "Check-Out of Hotel" at bounding box center [351, 428] width 158 height 21
select select "7"
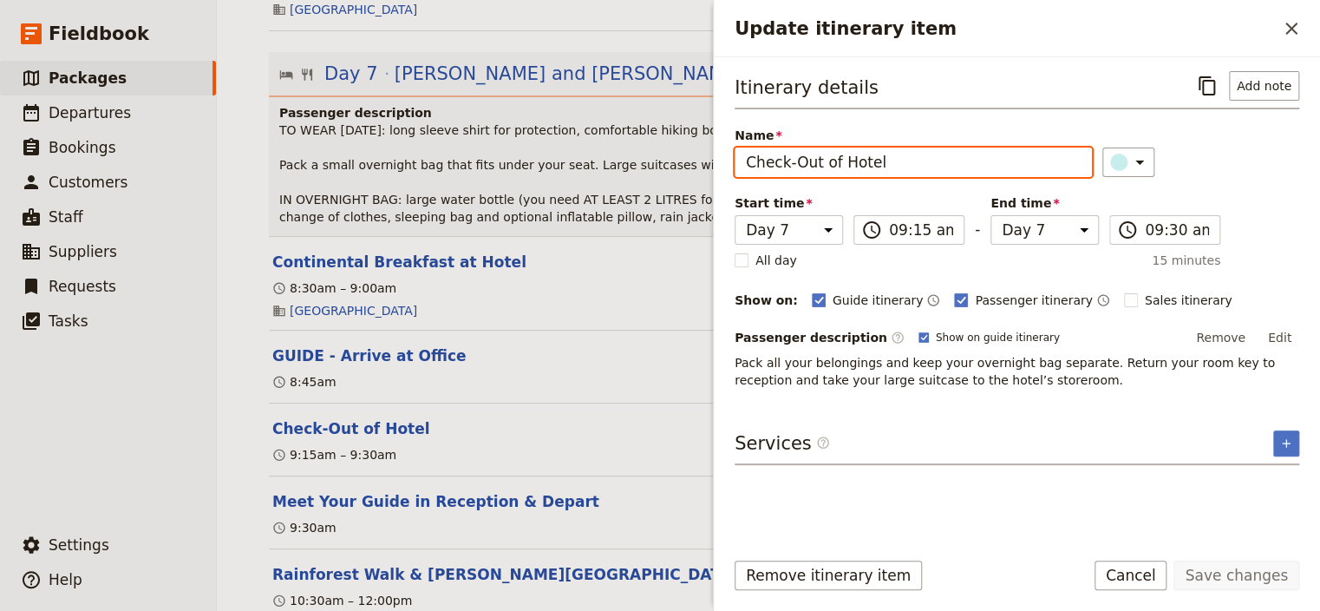
click at [794, 162] on input "Check-Out of Hotel" at bounding box center [913, 161] width 357 height 29
type input "Check Out of Hotel"
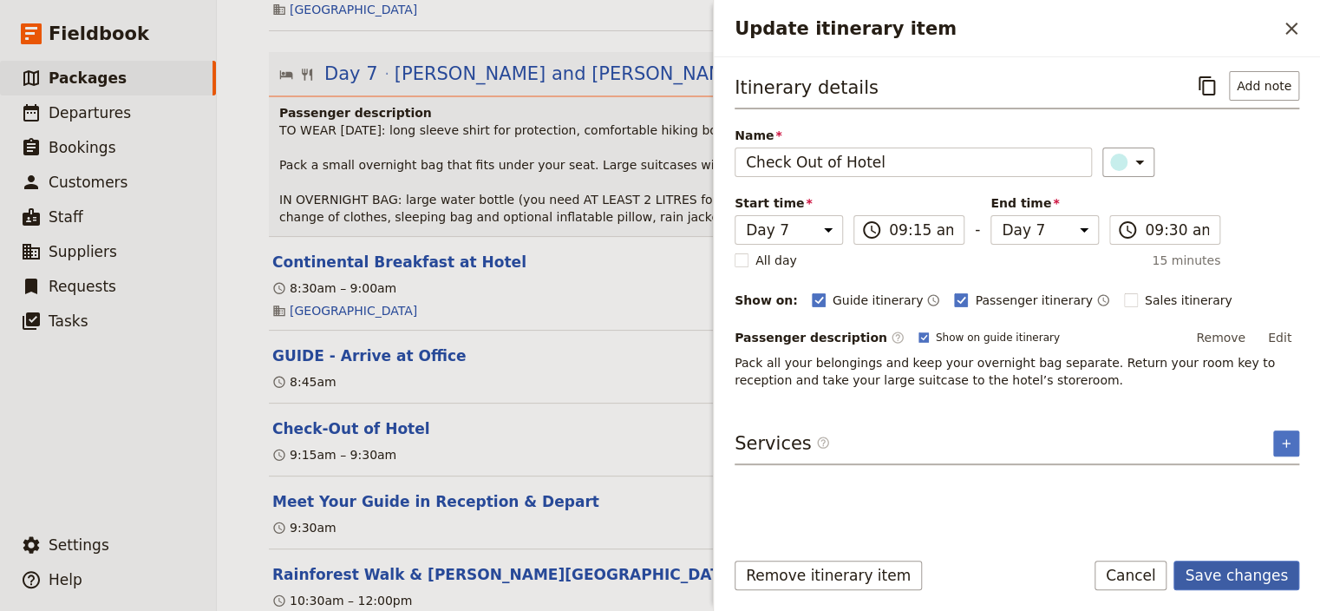
click at [1228, 578] on button "Save changes" at bounding box center [1237, 574] width 126 height 29
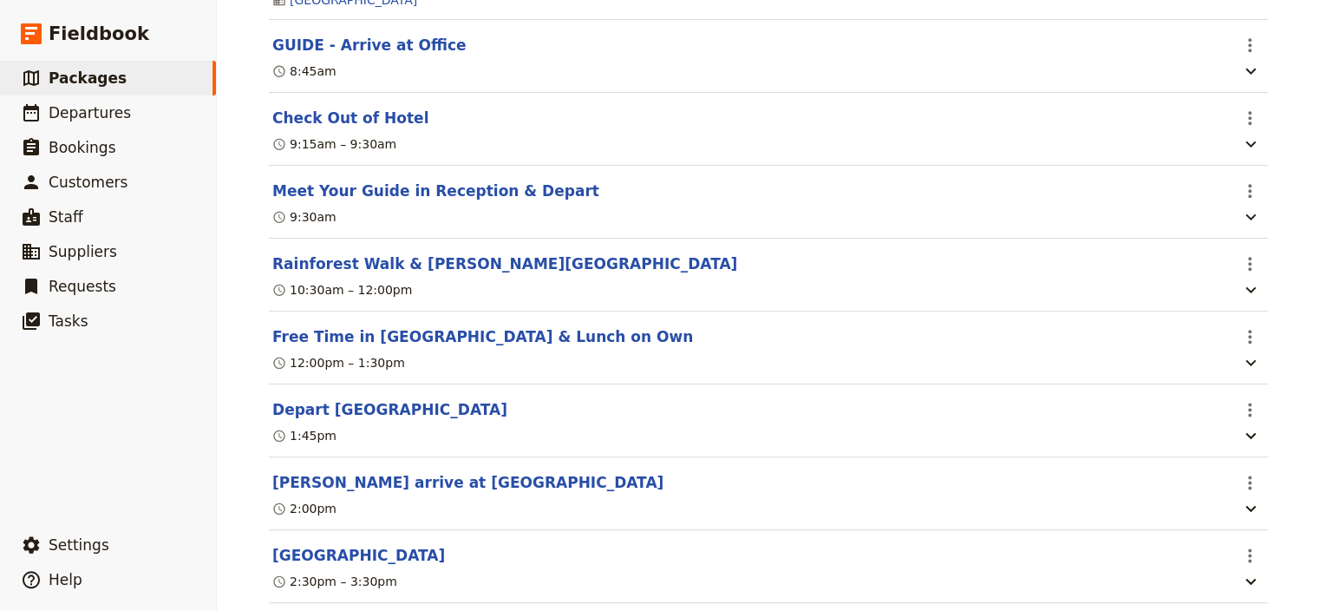
scroll to position [7541, 0]
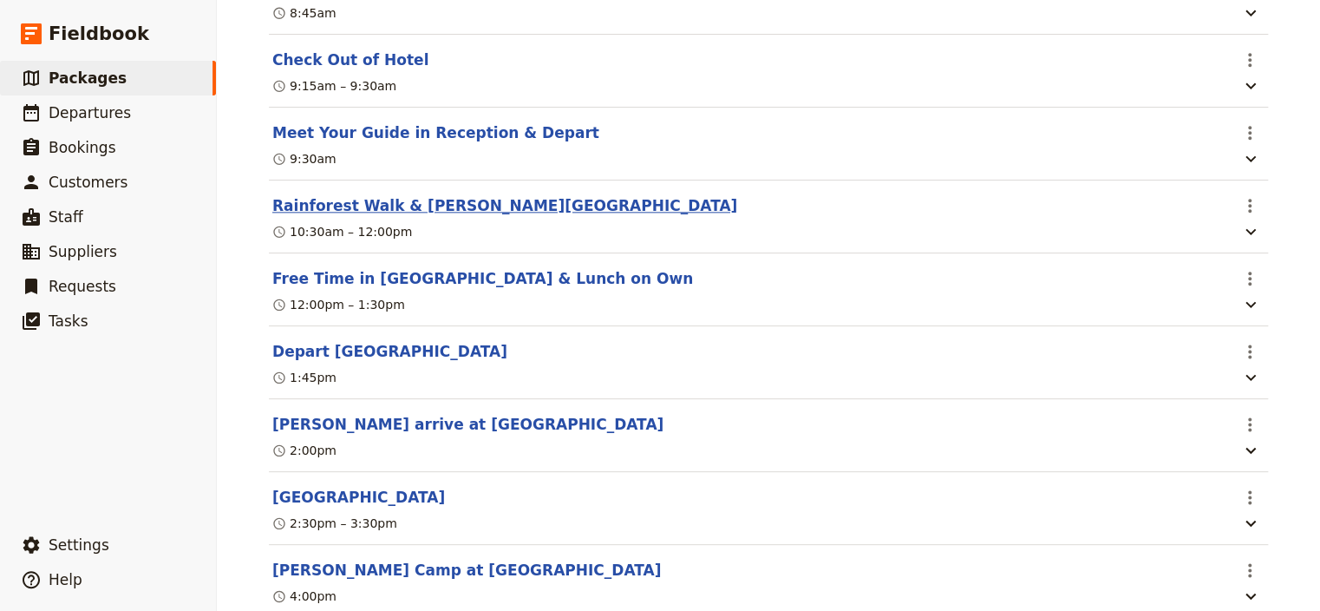
click at [315, 216] on button "Rainforest Walk & [PERSON_NAME][GEOGRAPHIC_DATA]" at bounding box center [504, 205] width 465 height 21
select select "7"
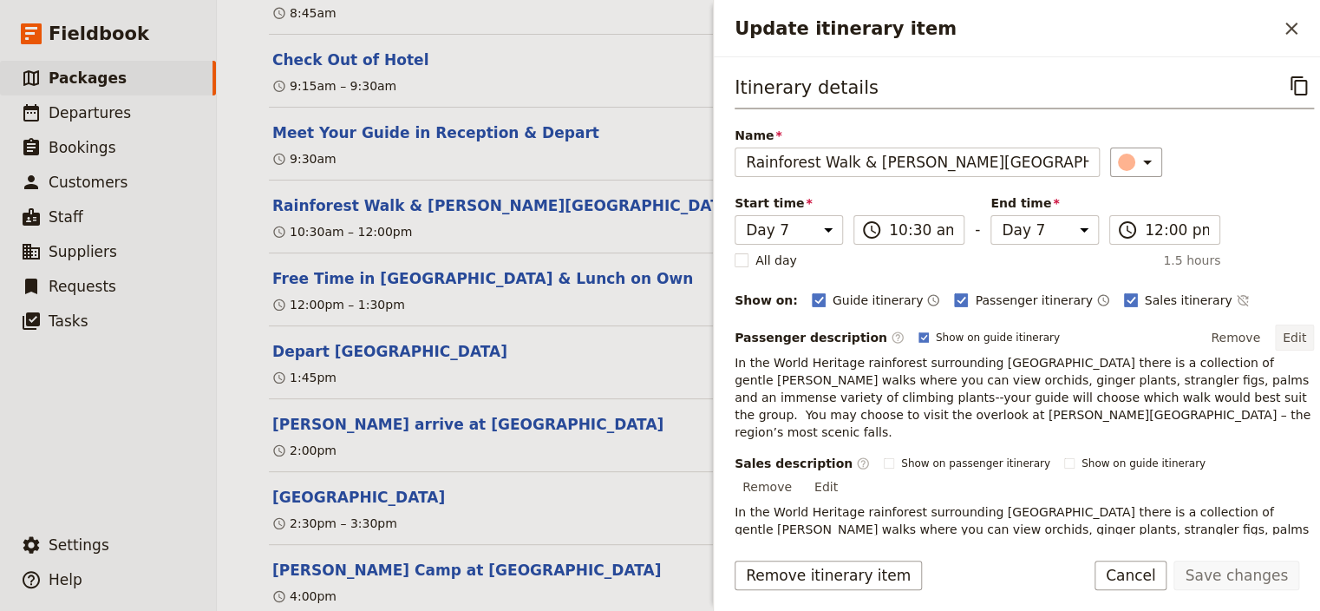
click at [1281, 333] on button "Edit" at bounding box center [1294, 337] width 39 height 26
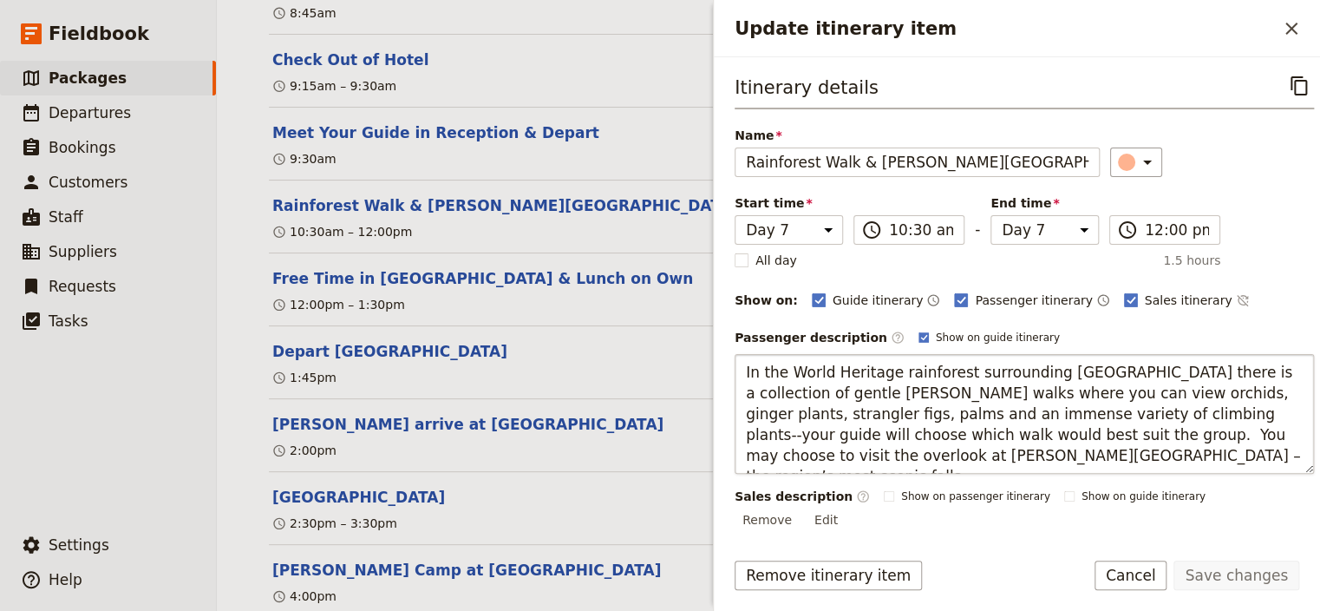
drag, startPoint x: 914, startPoint y: 434, endPoint x: 1029, endPoint y: 415, distance: 116.1
click at [1029, 415] on textarea "In the World Heritage rainforest surrounding [GEOGRAPHIC_DATA] there is a colle…" at bounding box center [1024, 414] width 579 height 120
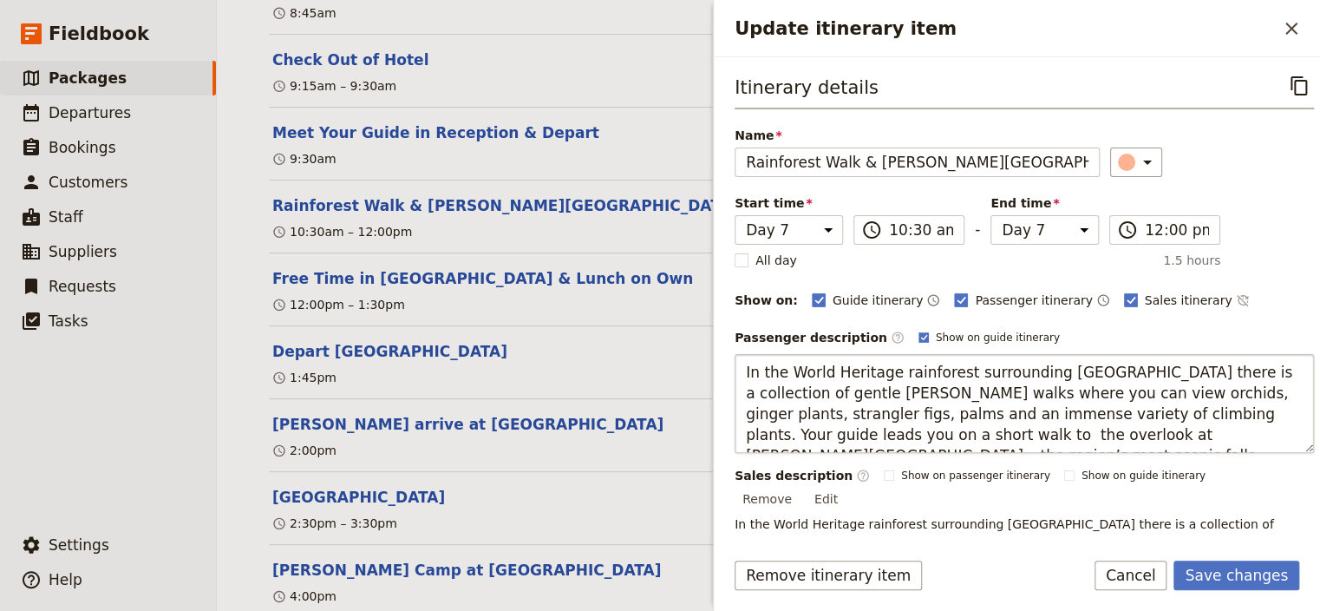
type textarea "In the World Heritage rainforest surrounding Kuranda village there is a collect…"
click at [1241, 577] on button "Save changes" at bounding box center [1237, 574] width 126 height 29
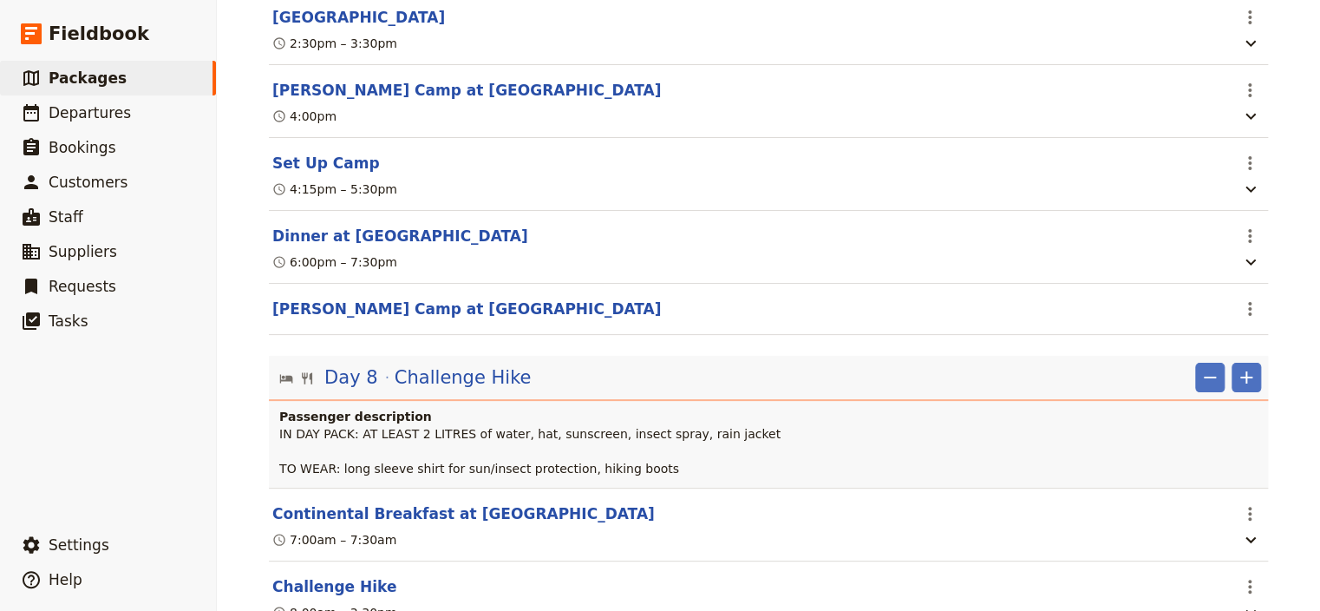
scroll to position [8005, 0]
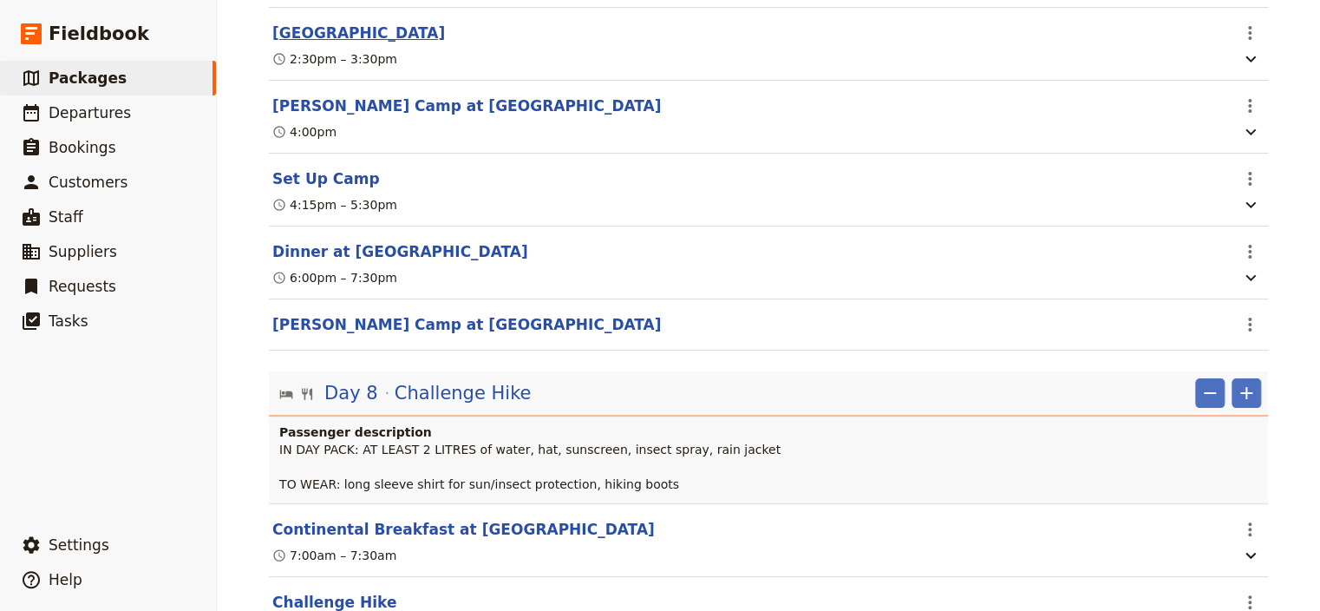
click at [320, 43] on button "[GEOGRAPHIC_DATA]" at bounding box center [358, 33] width 173 height 21
select select "7"
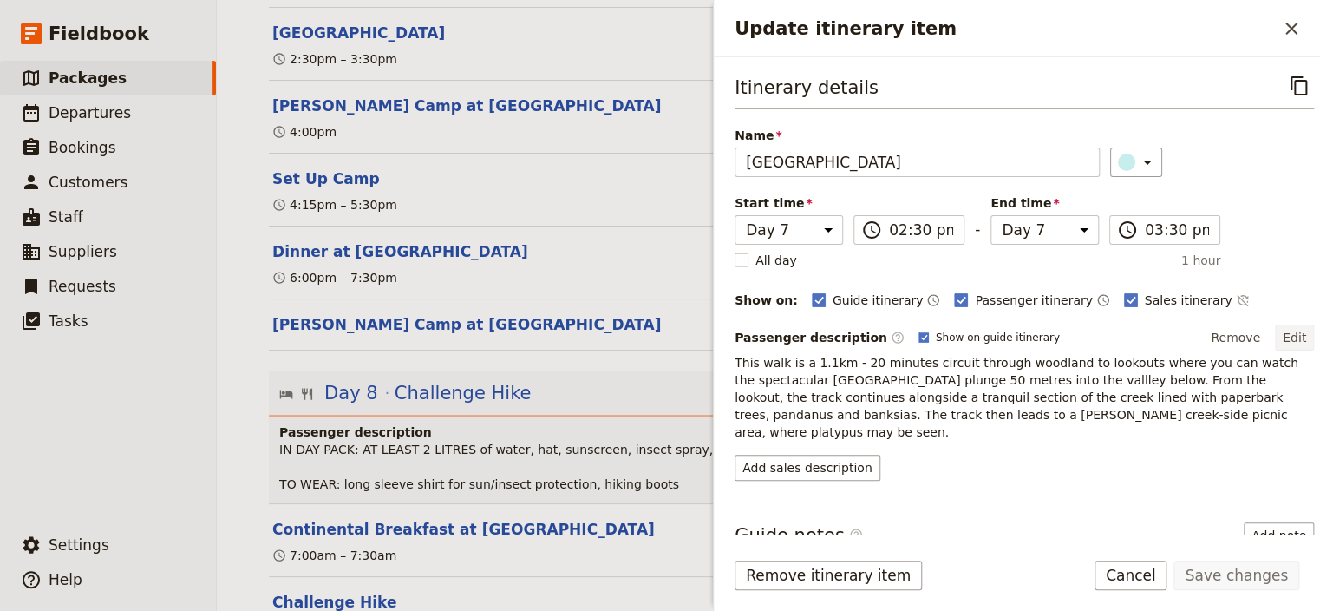
click at [1282, 331] on button "Edit" at bounding box center [1294, 337] width 39 height 26
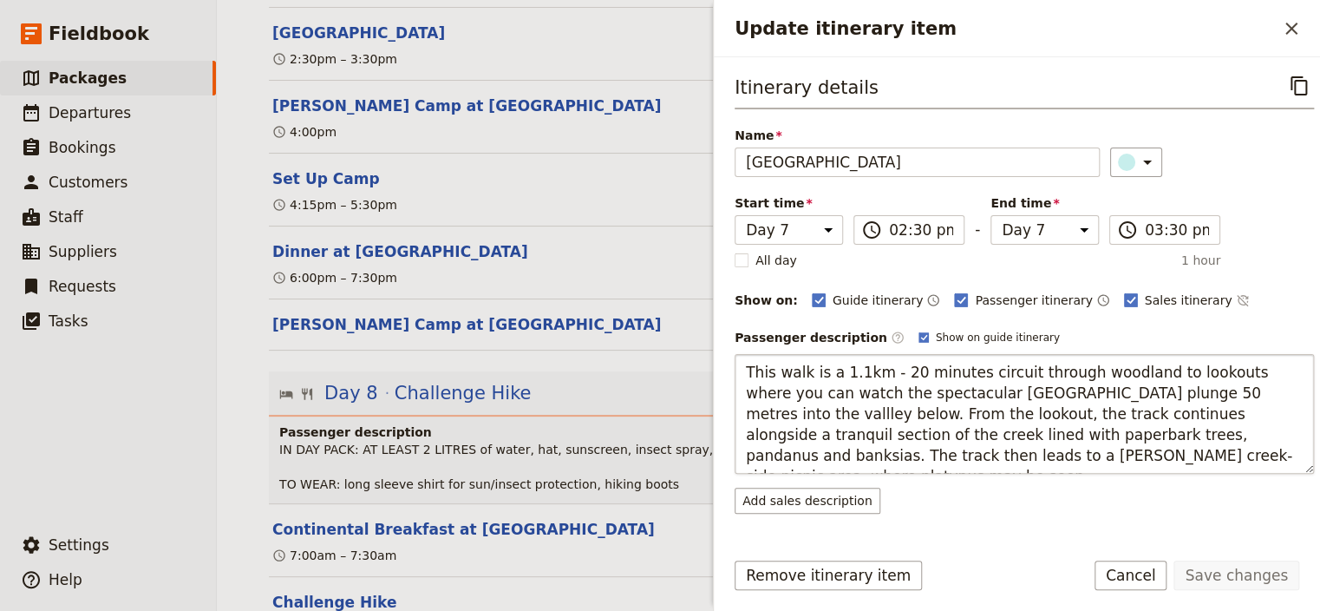
drag, startPoint x: 959, startPoint y: 373, endPoint x: 696, endPoint y: 376, distance: 262.9
click at [735, 376] on textarea "This walk is a 1.1km - 20 minutes circuit through woodland to lookouts where yo…" at bounding box center [1024, 414] width 579 height 120
drag, startPoint x: 1131, startPoint y: 460, endPoint x: 1123, endPoint y: 434, distance: 27.4
click at [1123, 434] on textarea "Your guide leads you on an easy circuit through woodland to lookouts where you …" at bounding box center [1024, 414] width 579 height 120
type textarea "Your guide leads you on an easy circuit through woodland to lookouts where you …"
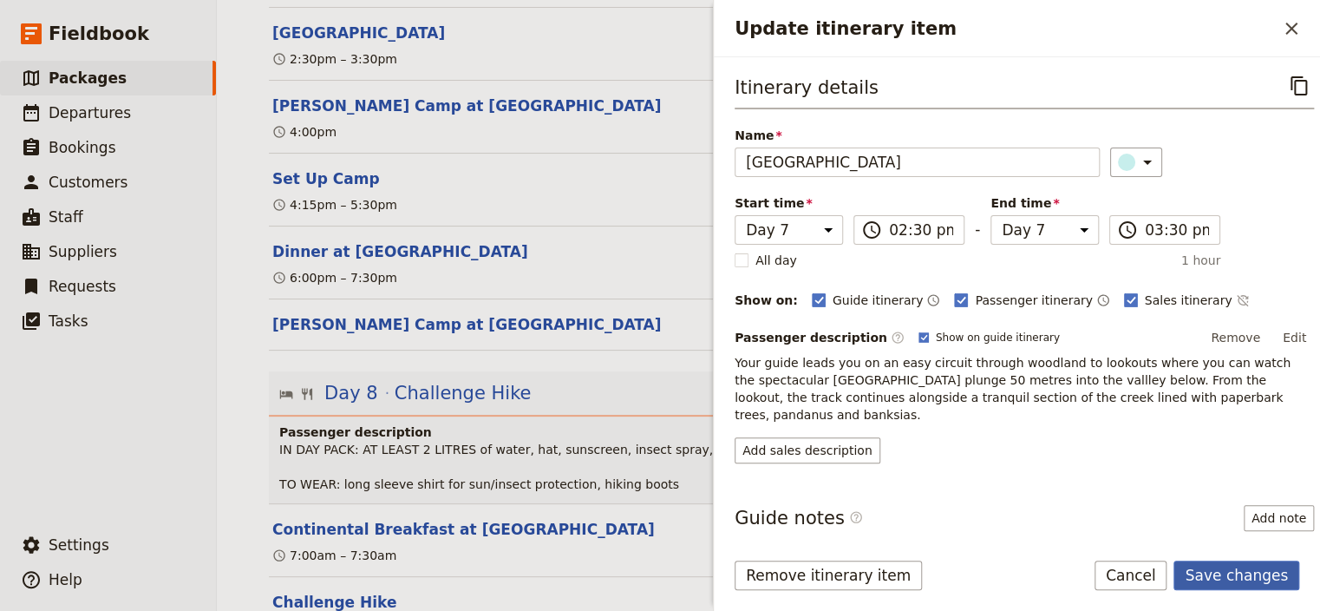
click at [1256, 571] on button "Save changes" at bounding box center [1237, 574] width 126 height 29
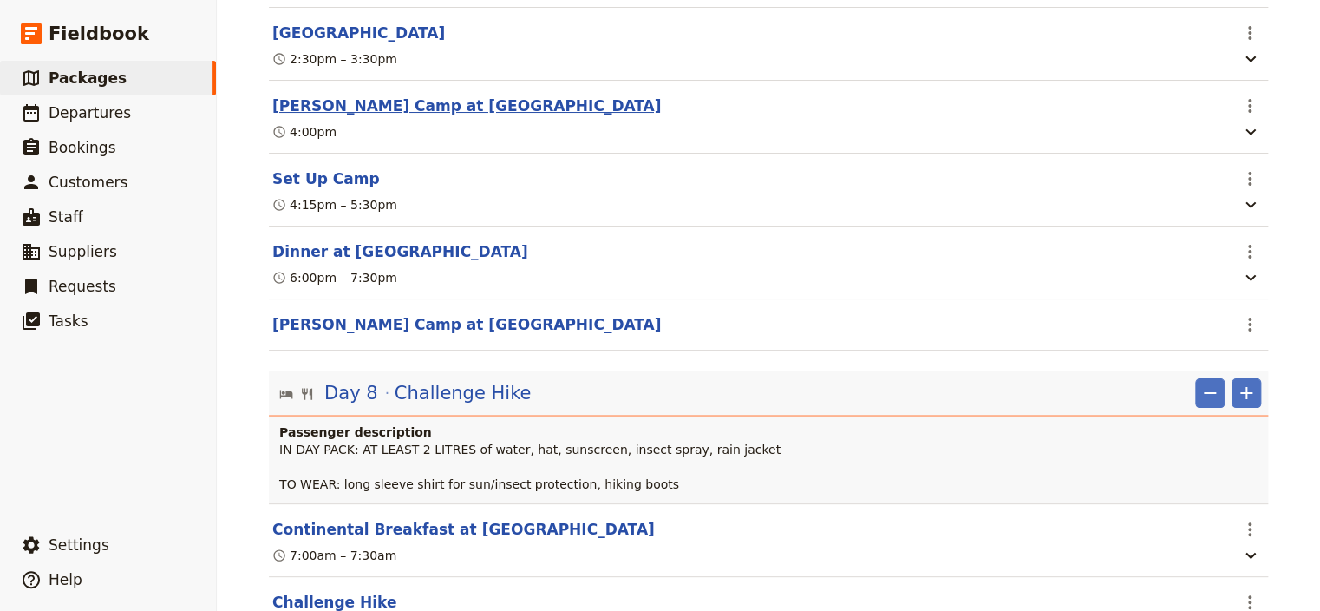
click at [324, 116] on button "[PERSON_NAME] Camp at [GEOGRAPHIC_DATA]" at bounding box center [466, 105] width 389 height 21
select select "7"
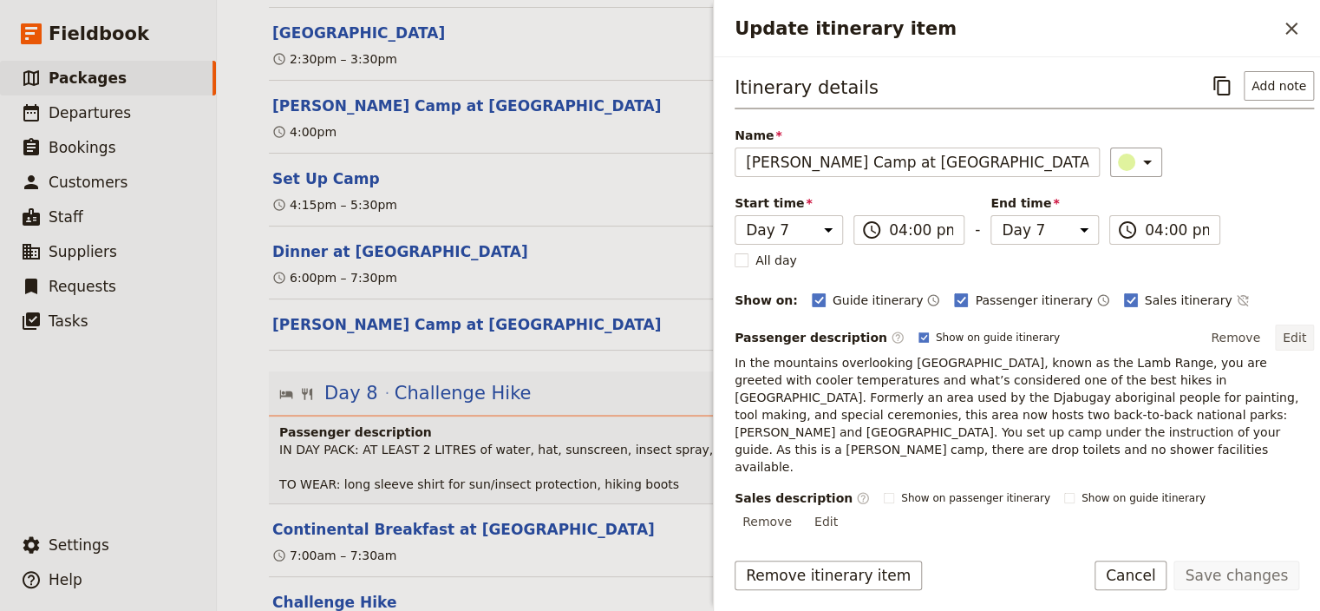
click at [1286, 332] on button "Edit" at bounding box center [1294, 337] width 39 height 26
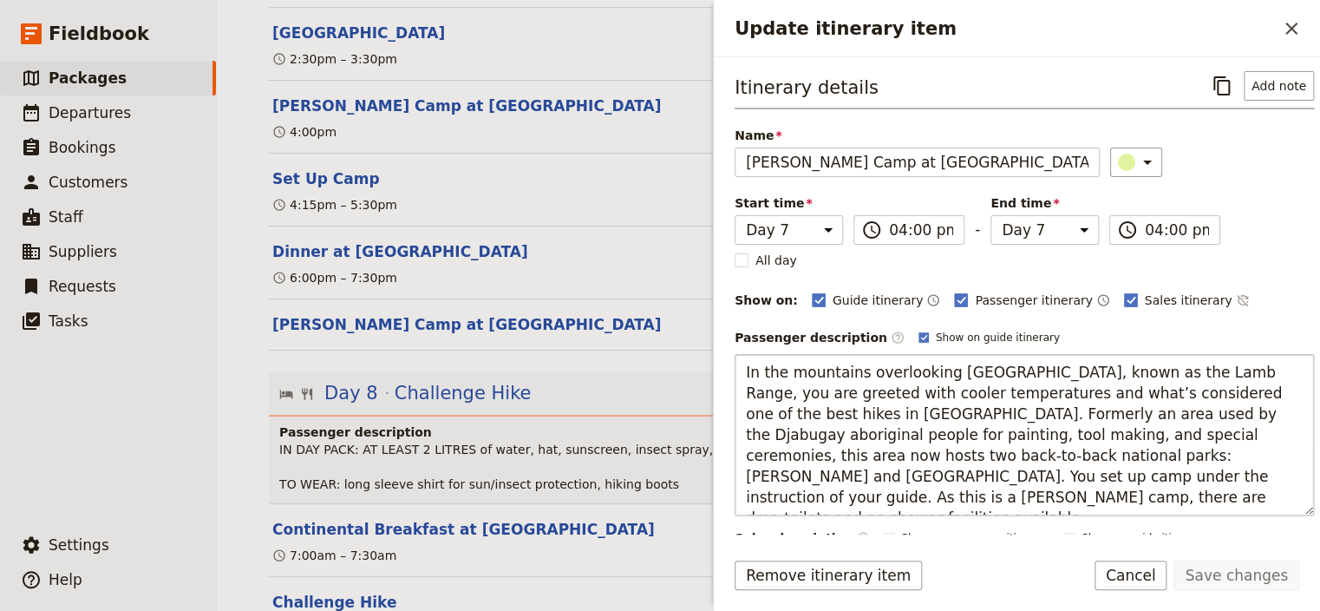
click at [1031, 475] on textarea "In the mountains overlooking [GEOGRAPHIC_DATA], known as the Lamb Range, you ar…" at bounding box center [1024, 434] width 579 height 161
click at [1258, 477] on textarea "In the mountains overlooking Cairns, known as the Lamb Range, you are greeted w…" at bounding box center [1024, 434] width 579 height 161
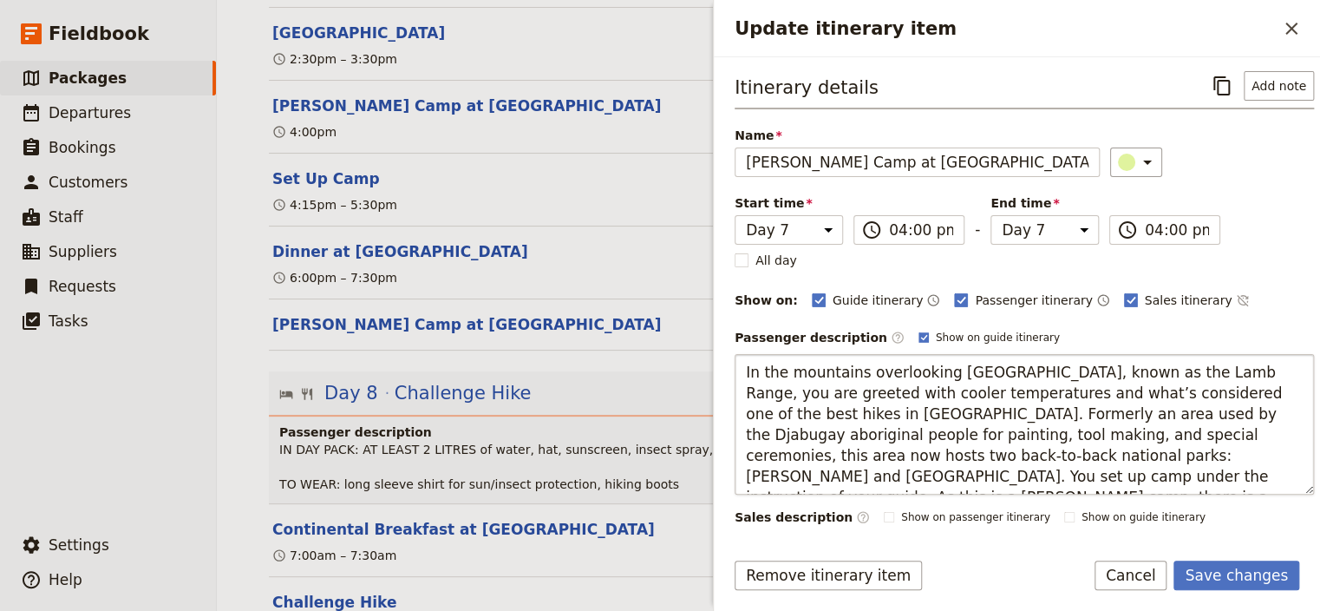
type textarea "In the mountains overlooking Cairns, known as the Lamb Range, you are greeted w…"
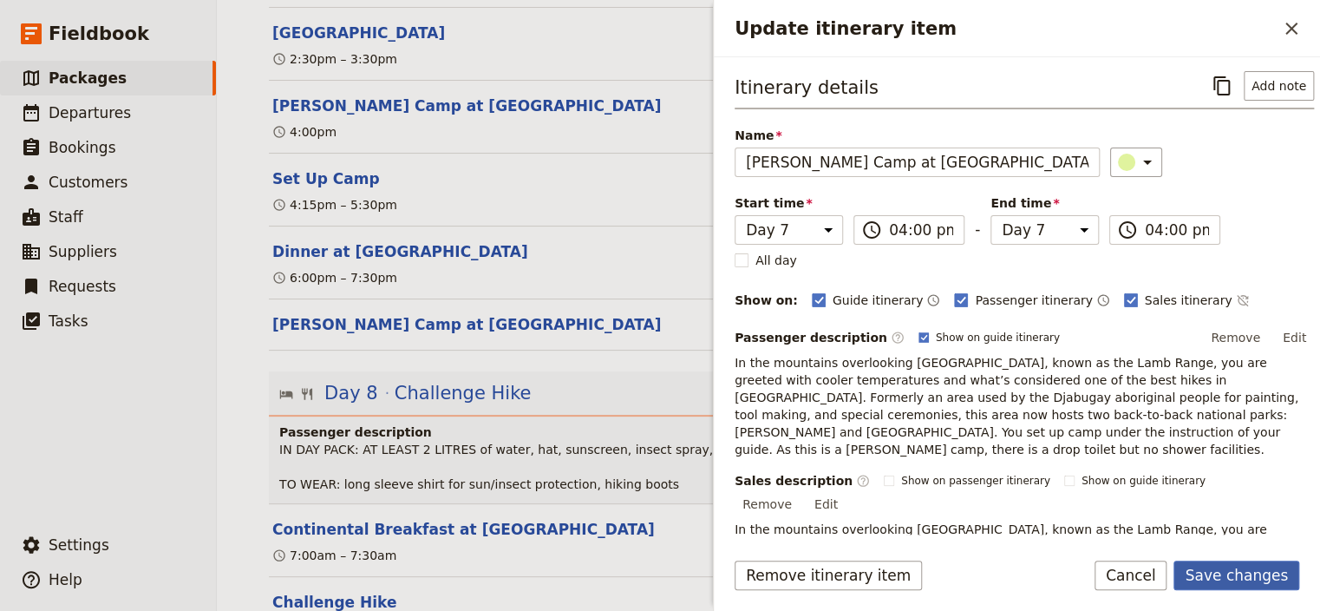
click at [1248, 567] on button "Save changes" at bounding box center [1237, 574] width 126 height 29
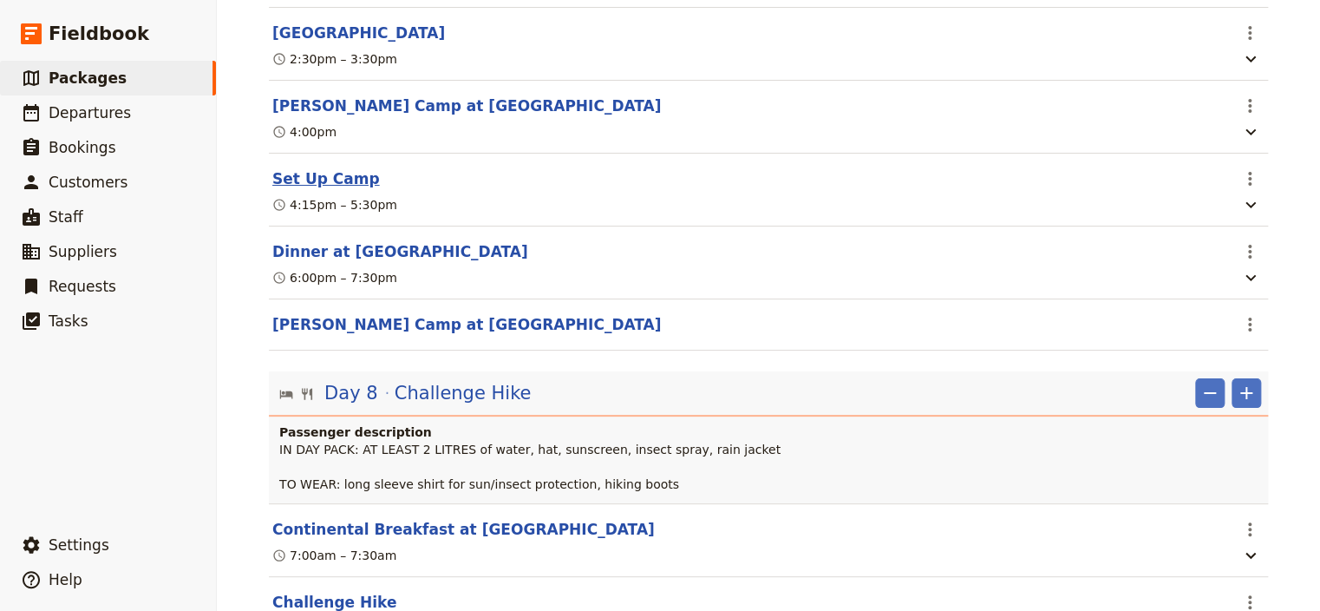
click at [311, 189] on button "Set Up Camp" at bounding box center [326, 178] width 108 height 21
select select "7"
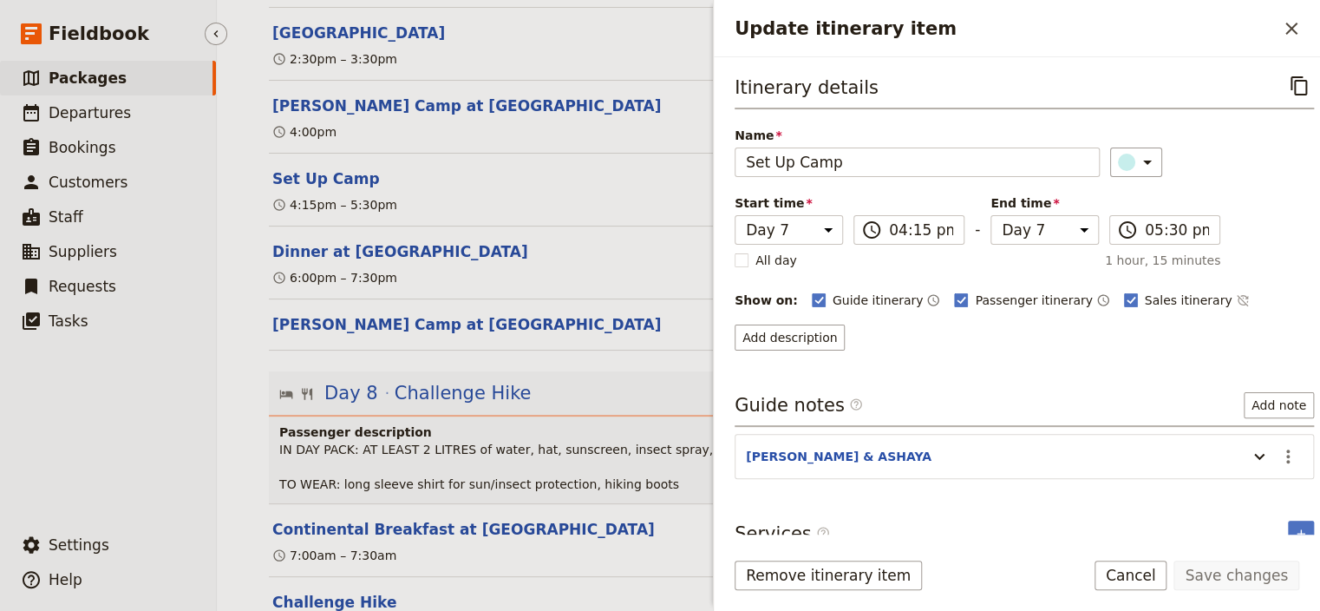
click at [153, 397] on ul "​ Packages ​ Departures ​ Bookings ​ Customers ​ Staff ​ Suppliers ​ Requests ​…" at bounding box center [108, 291] width 216 height 460
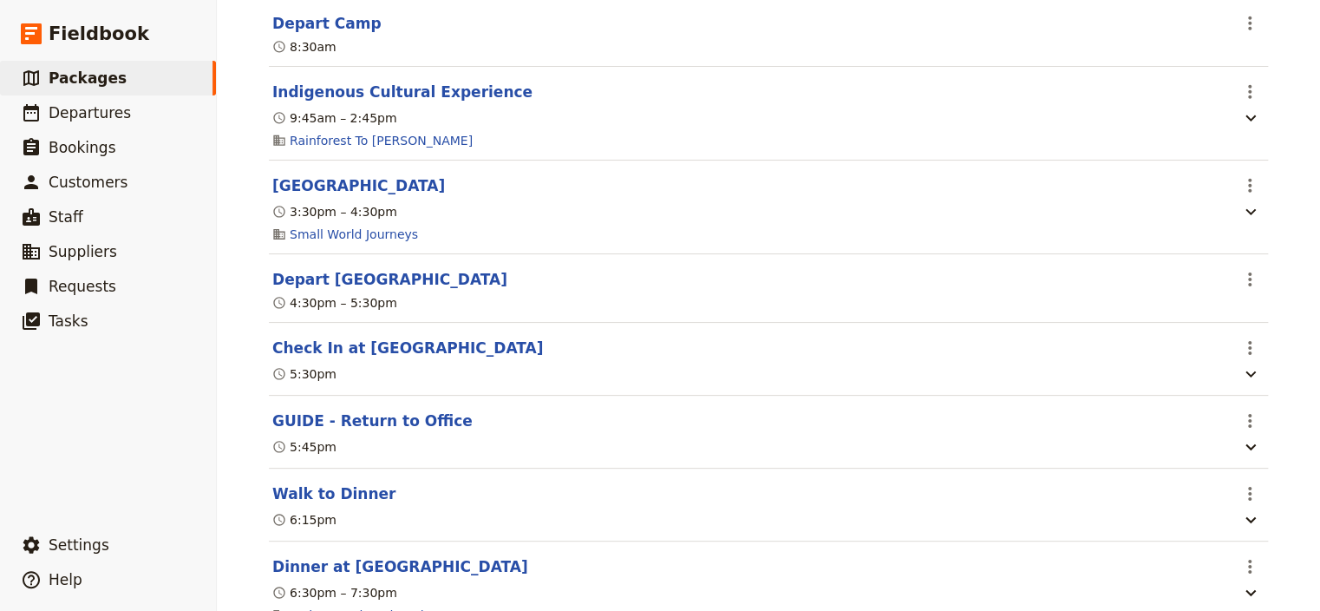
scroll to position [9234, 0]
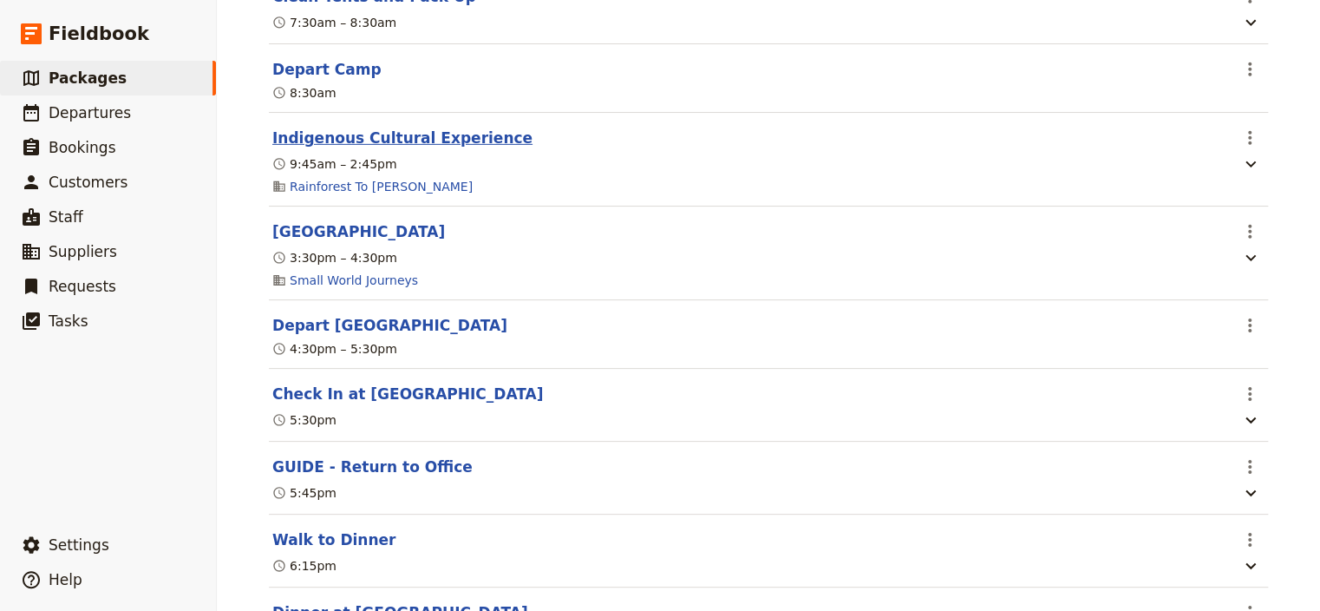
click at [442, 148] on button "Indigenous Cultural Experience" at bounding box center [402, 138] width 260 height 21
select select "9"
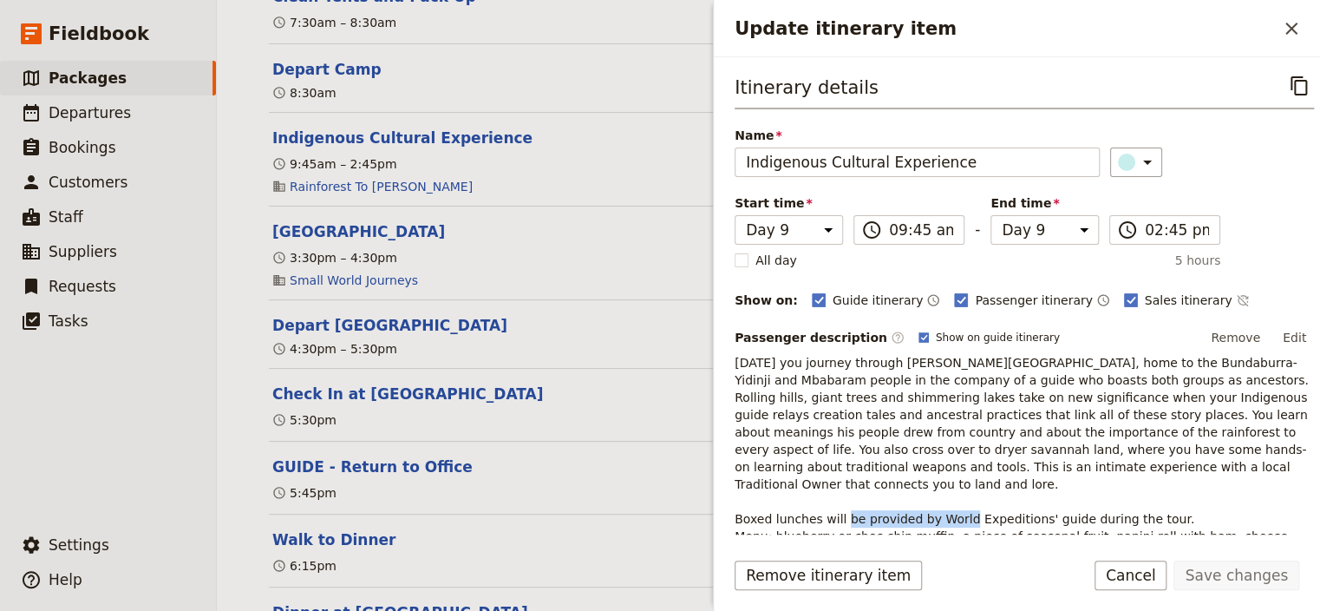
drag, startPoint x: 1018, startPoint y: 496, endPoint x: 904, endPoint y: 494, distance: 113.7
click at [904, 494] on p "[DATE] you journey through [PERSON_NAME][GEOGRAPHIC_DATA], home to the Bundabur…" at bounding box center [1024, 467] width 579 height 226
click at [1283, 337] on button "Edit" at bounding box center [1294, 337] width 39 height 26
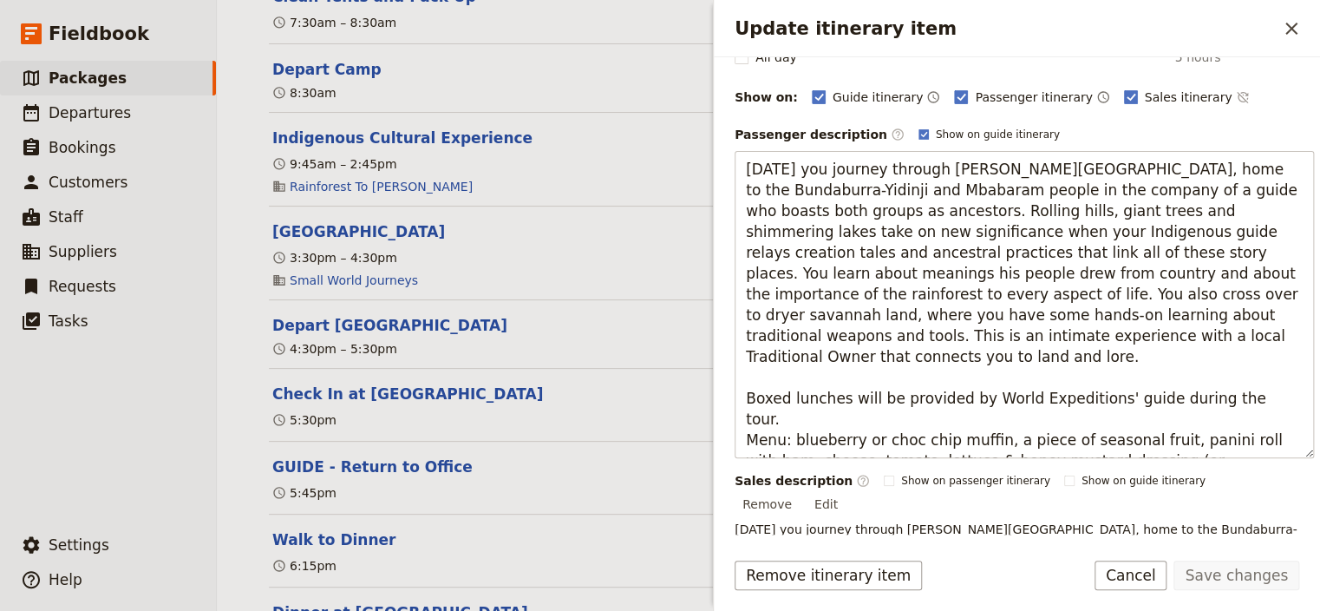
scroll to position [222, 0]
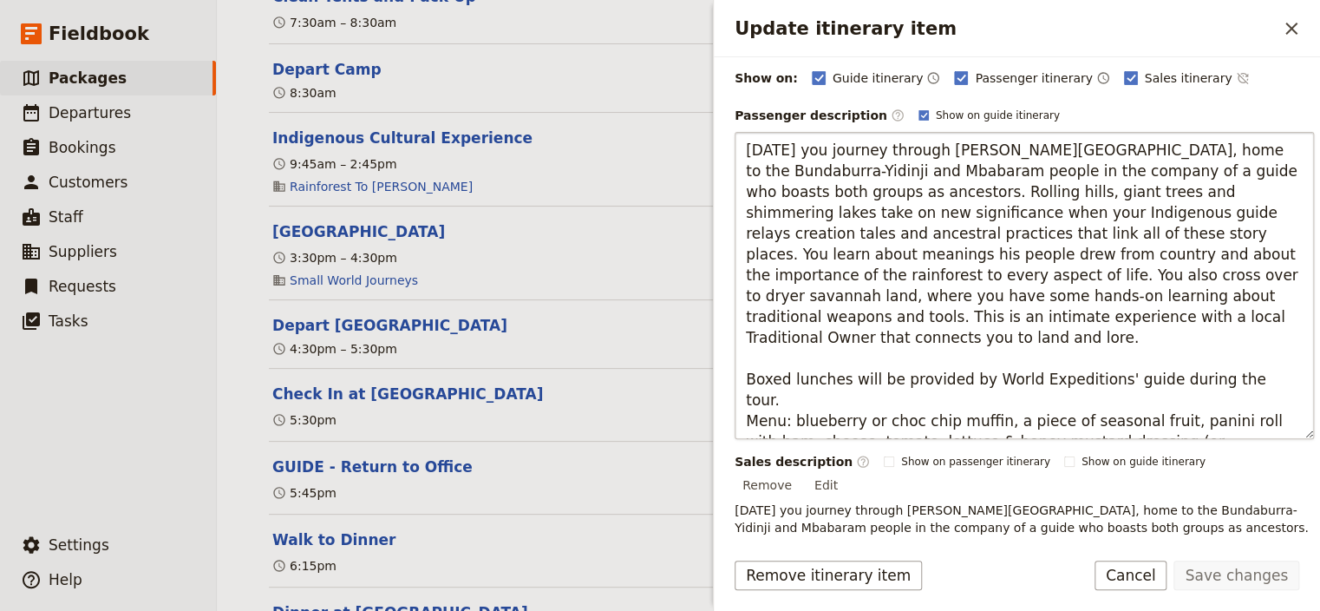
drag, startPoint x: 1133, startPoint y: 356, endPoint x: 953, endPoint y: 356, distance: 180.4
click at [953, 356] on textarea "[DATE] you journey through [PERSON_NAME][GEOGRAPHIC_DATA], home to the Bundabur…" at bounding box center [1024, 285] width 579 height 307
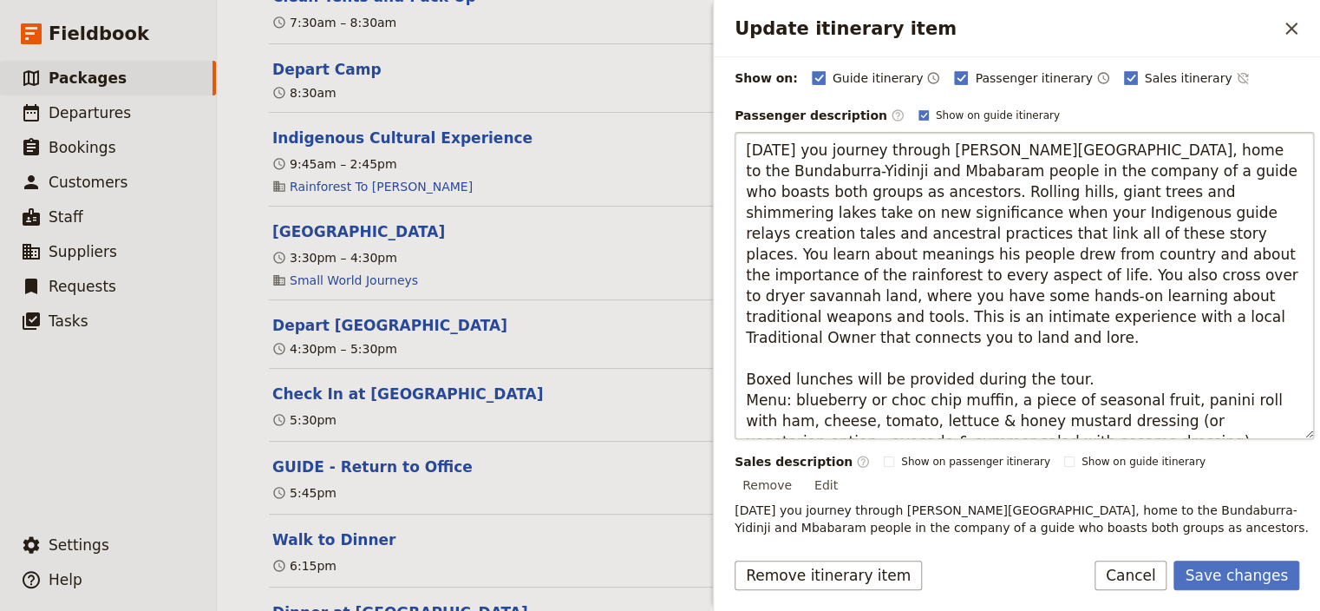
drag, startPoint x: 1130, startPoint y: 420, endPoint x: 792, endPoint y: 372, distance: 341.7
click at [792, 372] on textarea "Today you journey through Atherton Tablelands, home to the Bundaburra-Yidinji a…" at bounding box center [1024, 285] width 579 height 307
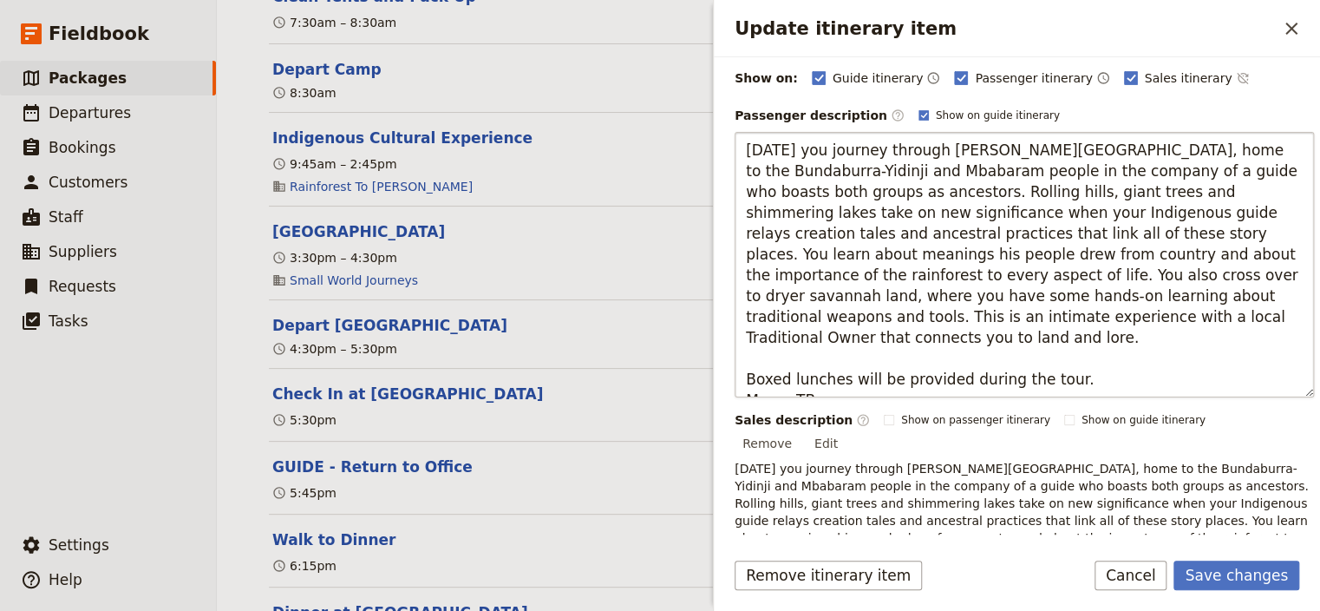
type textarea "Today you journey through Atherton Tablelands, home to the Bundaburra-Yidinji a…"
drag, startPoint x: 814, startPoint y: 373, endPoint x: 789, endPoint y: 373, distance: 24.3
click at [789, 374] on textarea "Today you journey through Atherton Tablelands, home to the Bundaburra-Yidinji a…" at bounding box center [1024, 264] width 579 height 265
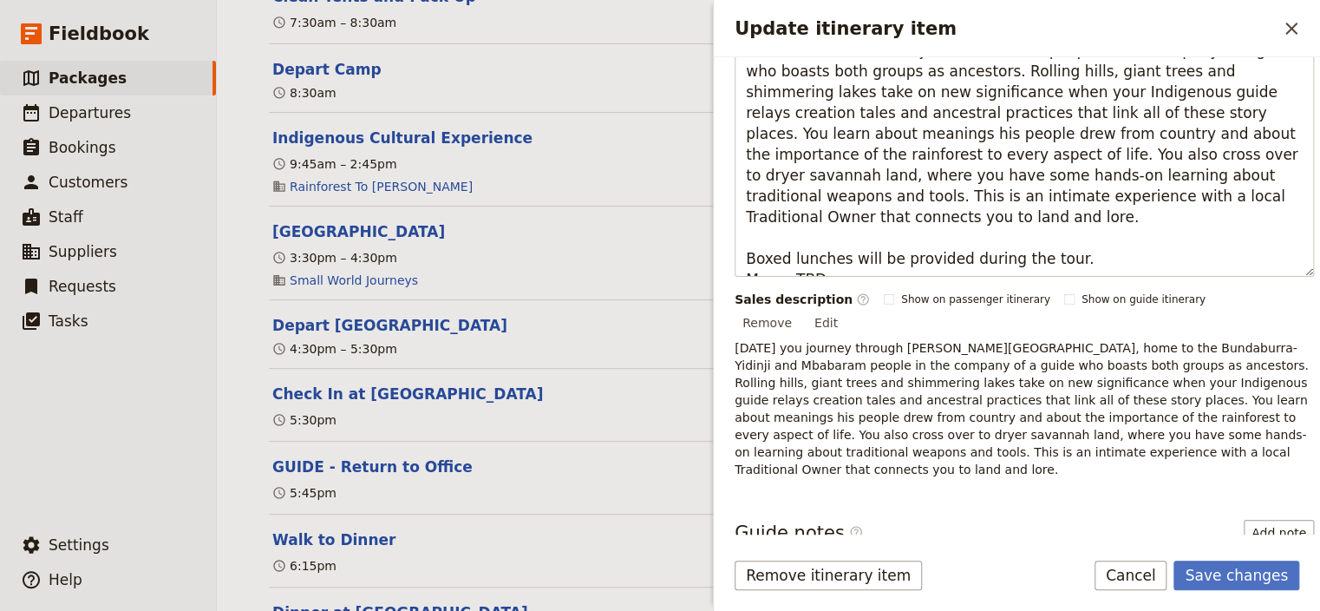
scroll to position [337, 0]
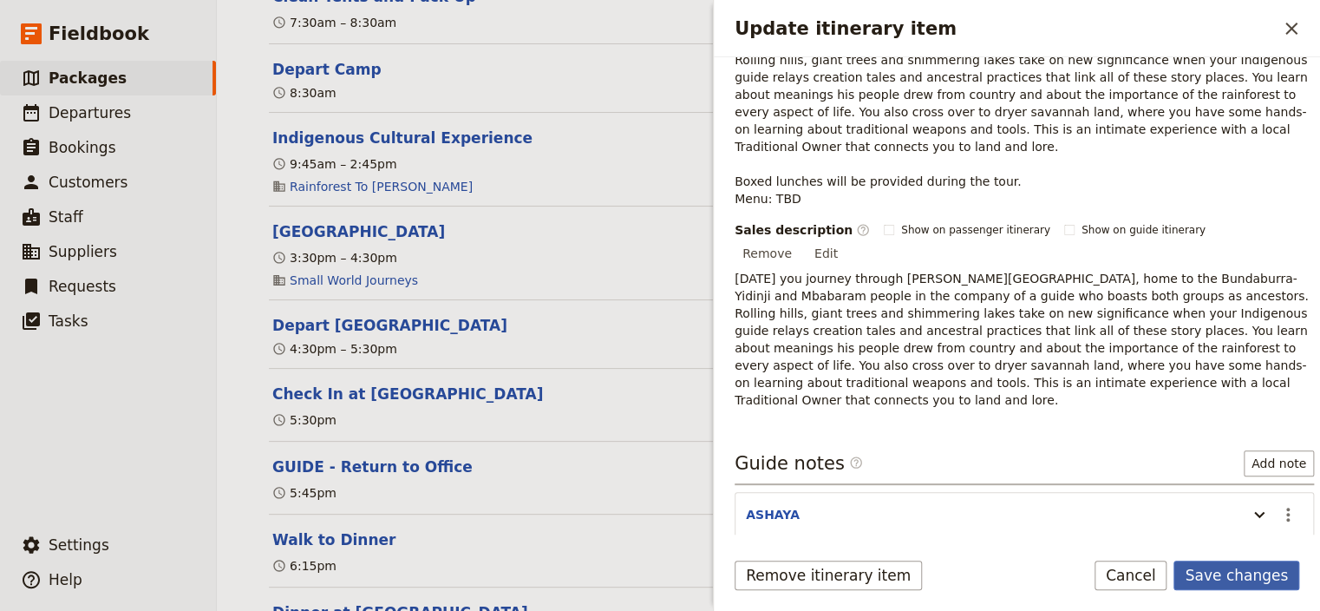
click at [1234, 577] on button "Save changes" at bounding box center [1237, 574] width 126 height 29
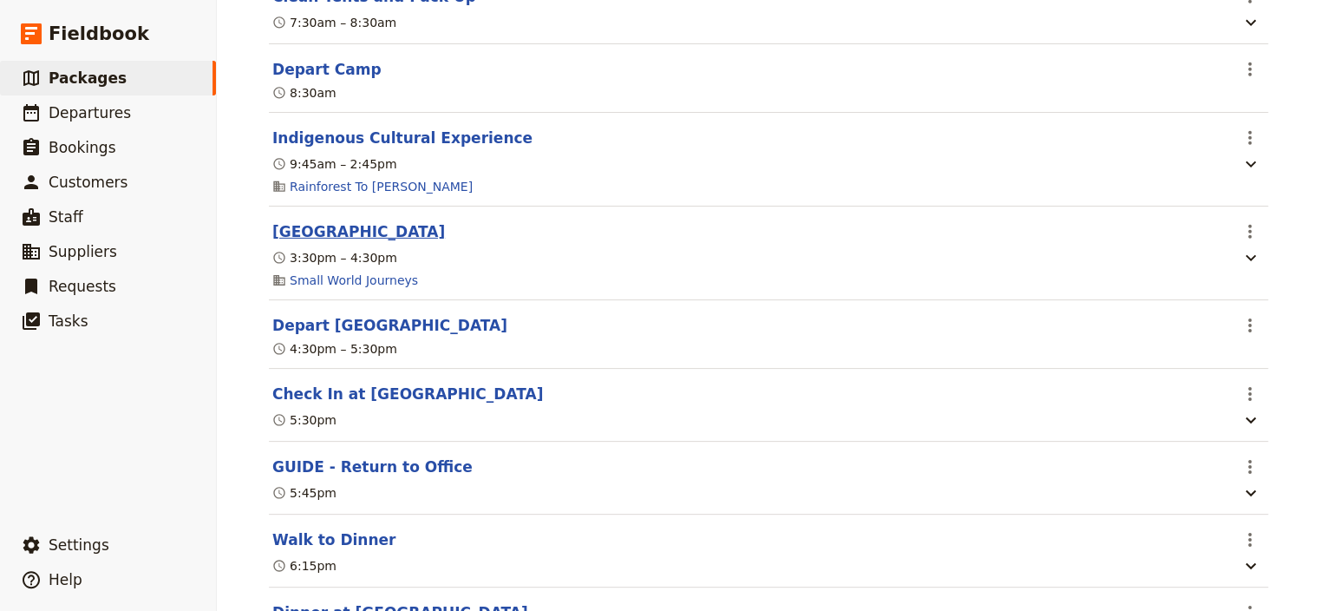
click at [327, 242] on button "[GEOGRAPHIC_DATA]" at bounding box center [358, 231] width 173 height 21
select select "9"
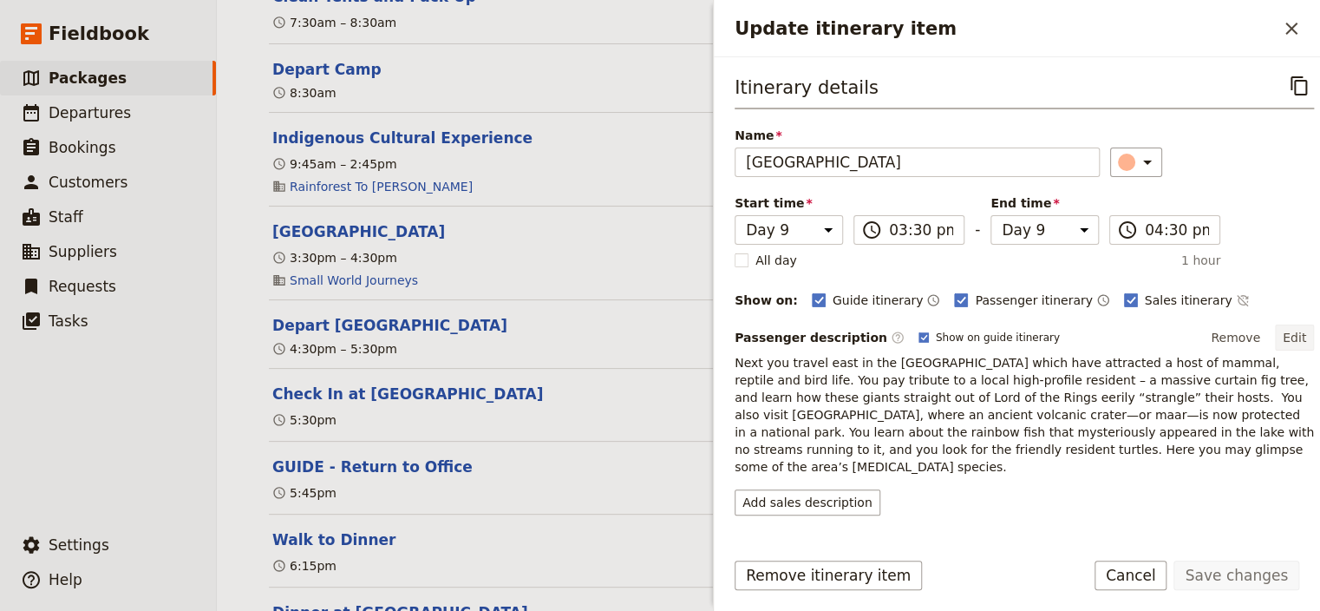
click at [1285, 335] on button "Edit" at bounding box center [1294, 337] width 39 height 26
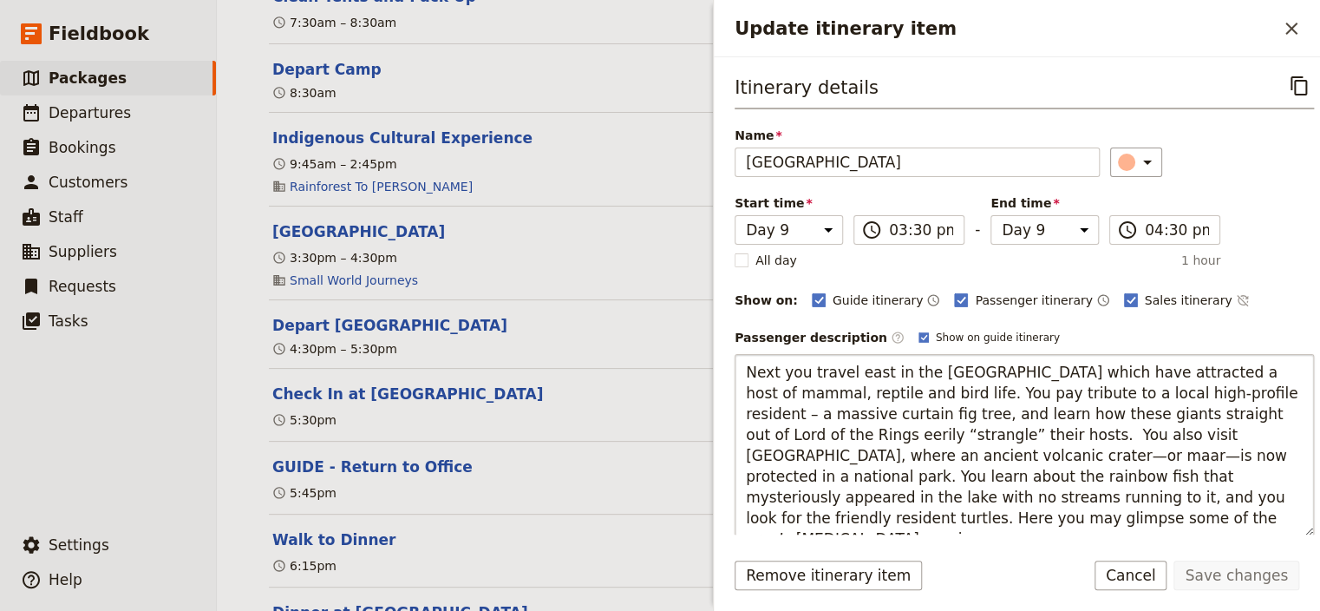
click at [1032, 370] on textarea "Next you travel east in the [GEOGRAPHIC_DATA] which have attracted a host of ma…" at bounding box center [1024, 445] width 579 height 182
drag, startPoint x: 1070, startPoint y: 374, endPoint x: 1033, endPoint y: 363, distance: 38.7
click at [1033, 363] on textarea "Next you travel east in the [GEOGRAPHIC_DATA] which have attracted a host of ma…" at bounding box center [1024, 445] width 579 height 182
type textarea "Next you travel east in the [GEOGRAPHIC_DATA] which have attracted a host of ma…"
drag, startPoint x: 936, startPoint y: 397, endPoint x: 741, endPoint y: 373, distance: 196.7
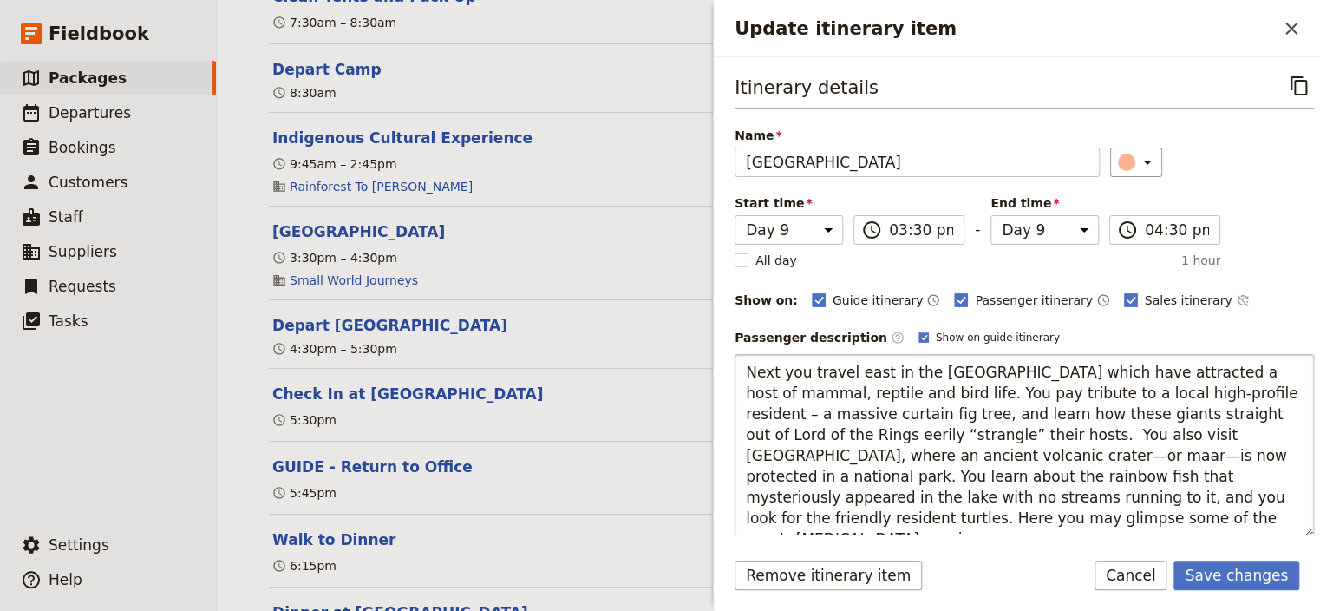
click at [741, 373] on textarea "Next you travel east in the [GEOGRAPHIC_DATA] which have attracted a host of ma…" at bounding box center [1024, 445] width 579 height 182
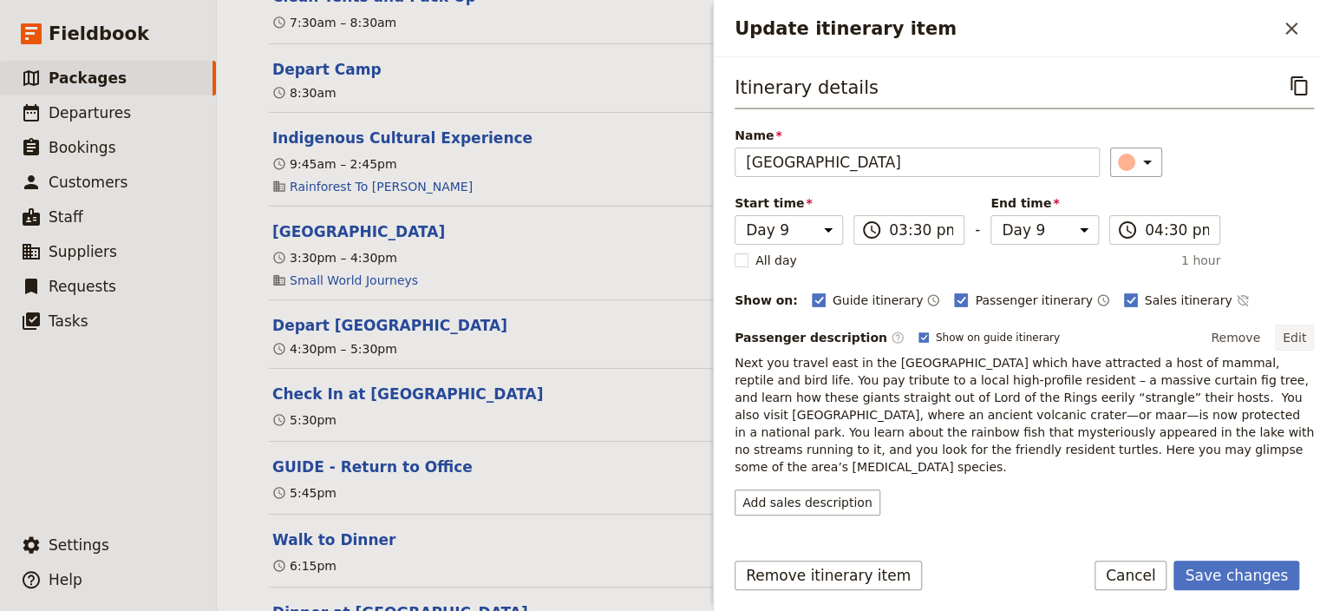
click at [1291, 334] on button "Edit" at bounding box center [1294, 337] width 39 height 26
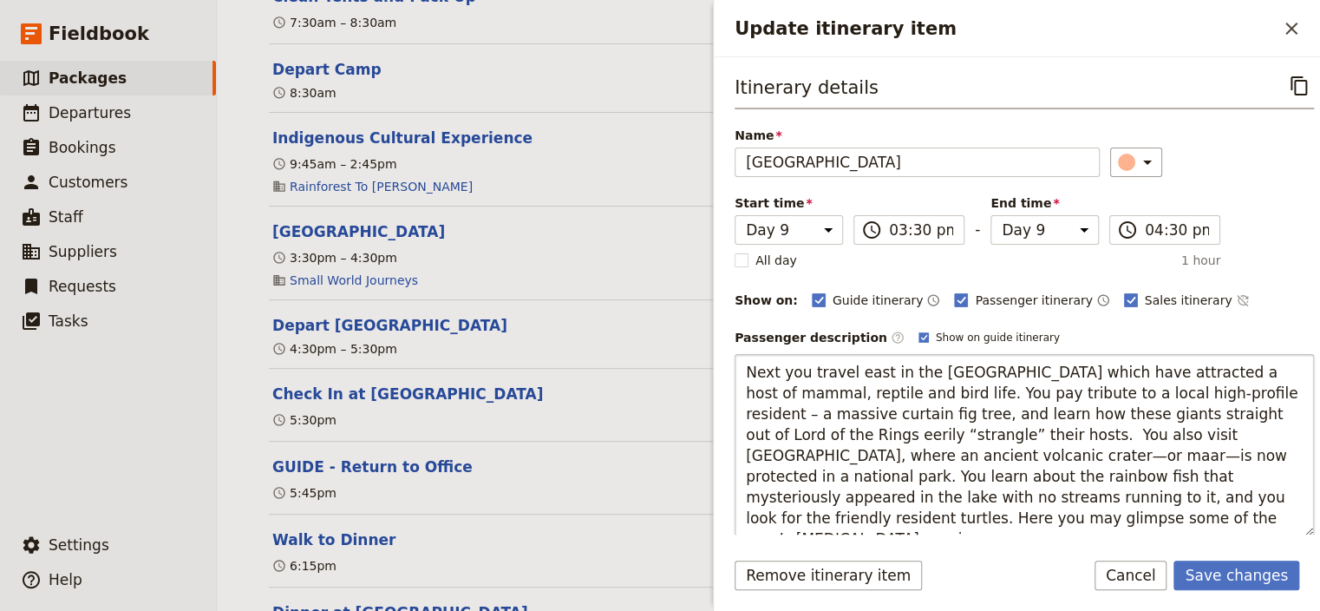
drag, startPoint x: 941, startPoint y: 390, endPoint x: 724, endPoint y: 363, distance: 218.5
click at [735, 363] on textarea "Next you travel east in the [GEOGRAPHIC_DATA] which have attracted a host of ma…" at bounding box center [1024, 445] width 579 height 182
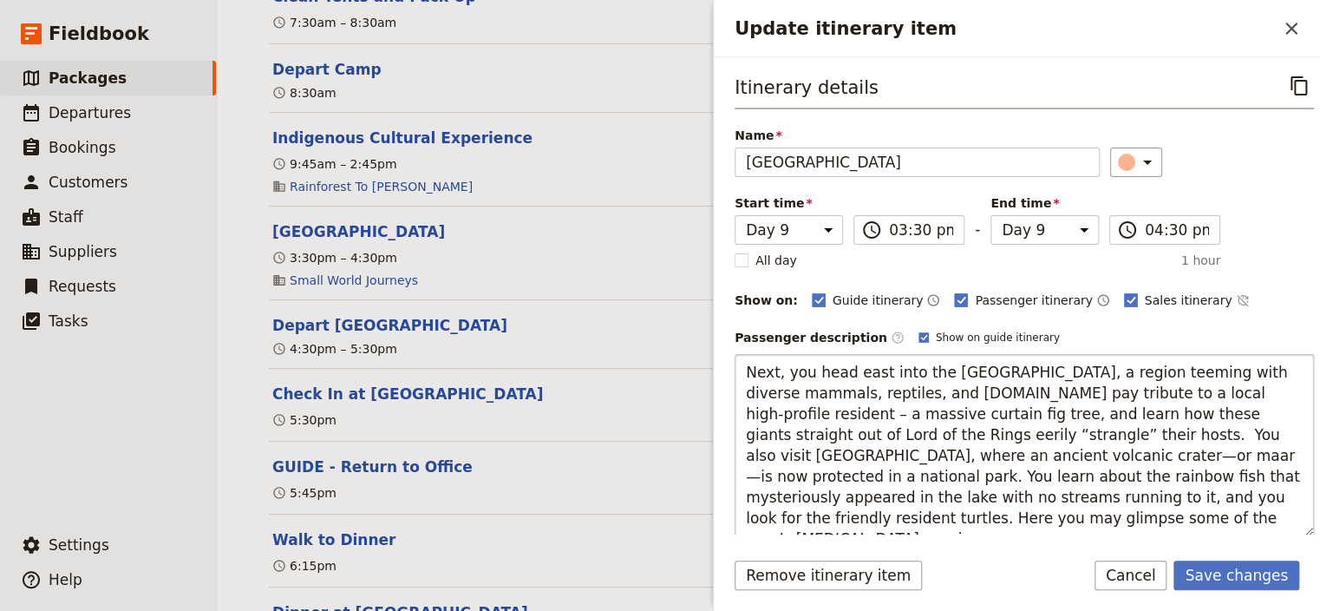
type textarea "Next, you head east into the Cairns Highlands, a region teeming with diverse ma…"
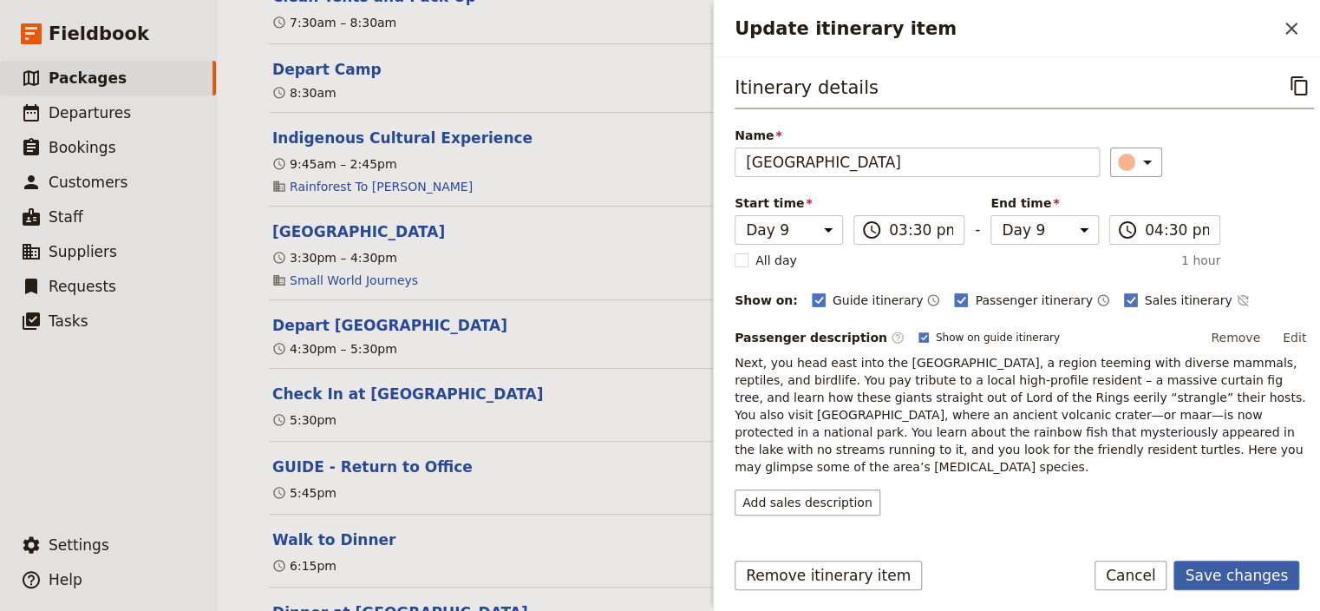
click at [1220, 581] on button "Save changes" at bounding box center [1237, 574] width 126 height 29
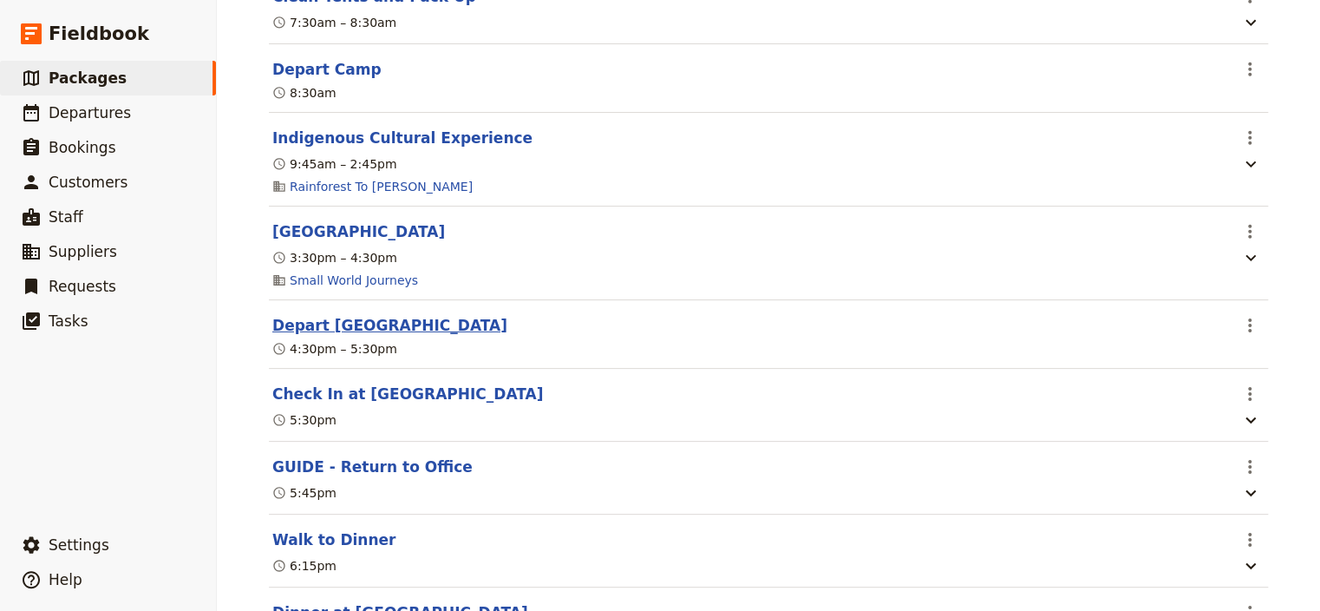
click at [370, 336] on button "Depart [GEOGRAPHIC_DATA]" at bounding box center [389, 325] width 235 height 21
select select "9"
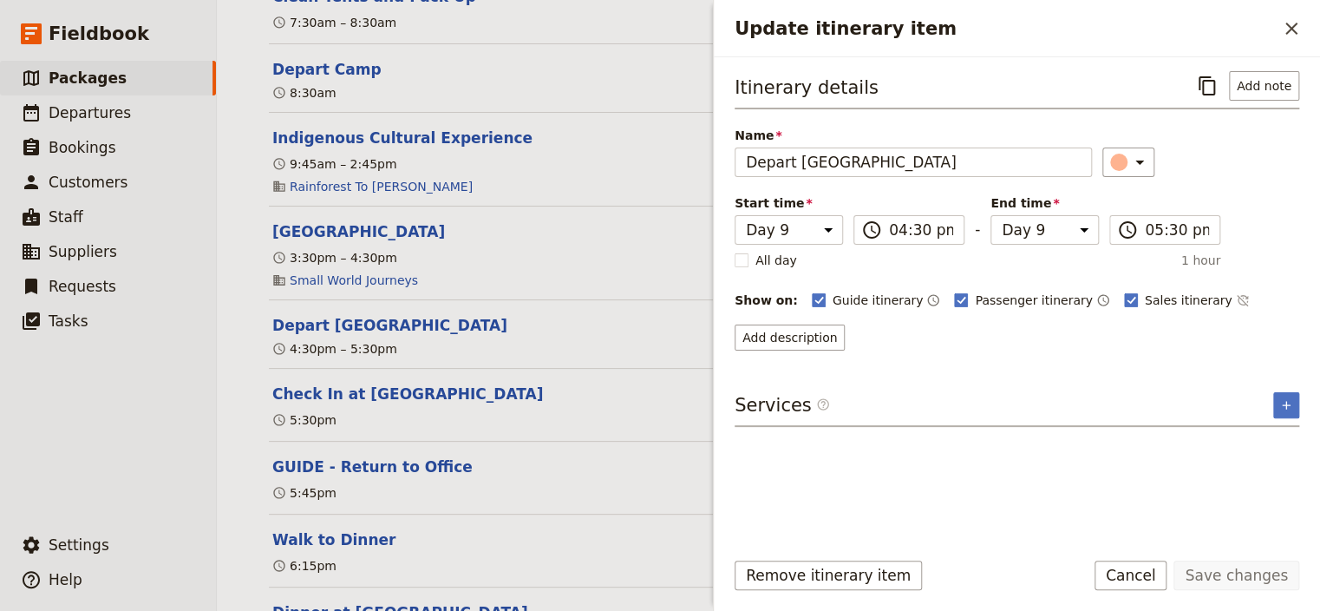
click at [1081, 297] on div "Guide itinerary ​ Passenger itinerary ​ Sales itinerary ​" at bounding box center [1056, 300] width 488 height 21
click at [1127, 297] on polygon "Update itinerary item" at bounding box center [1131, 299] width 9 height 10
click at [1123, 291] on input "Sales itinerary" at bounding box center [1123, 291] width 1 height 1
checkbox input "false"
click at [1228, 573] on button "Save changes" at bounding box center [1237, 574] width 126 height 29
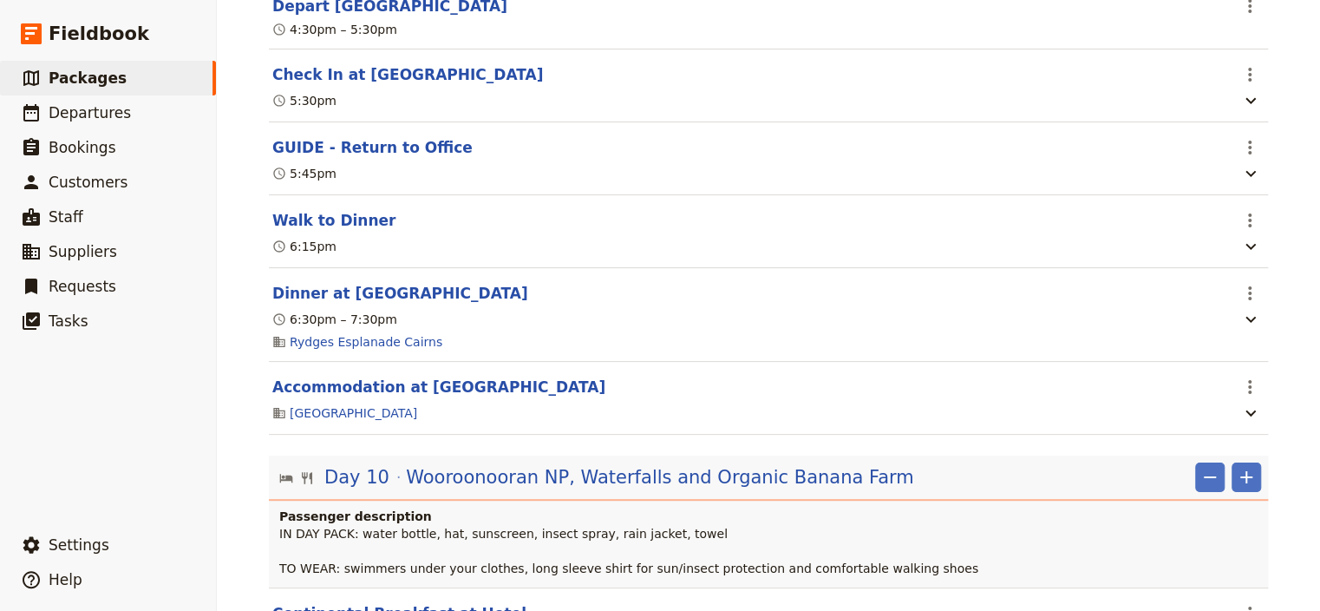
scroll to position [9568, 0]
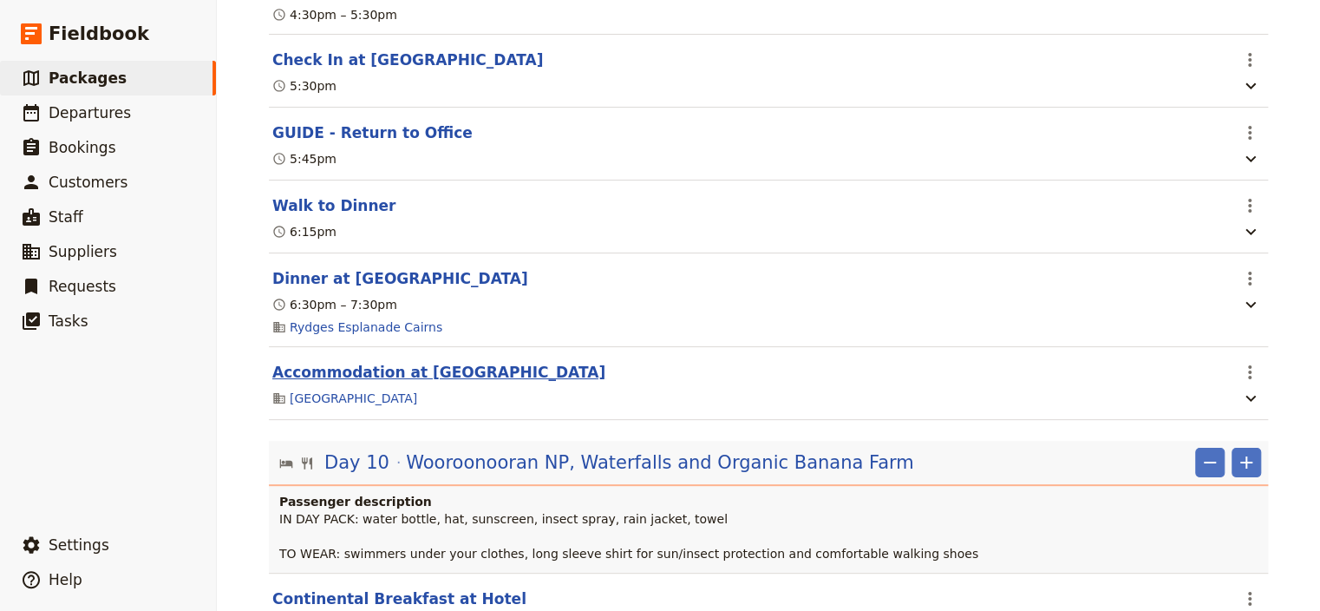
click at [395, 383] on button "Accommodation at [GEOGRAPHIC_DATA]" at bounding box center [438, 372] width 333 height 21
select select "9"
select select "11"
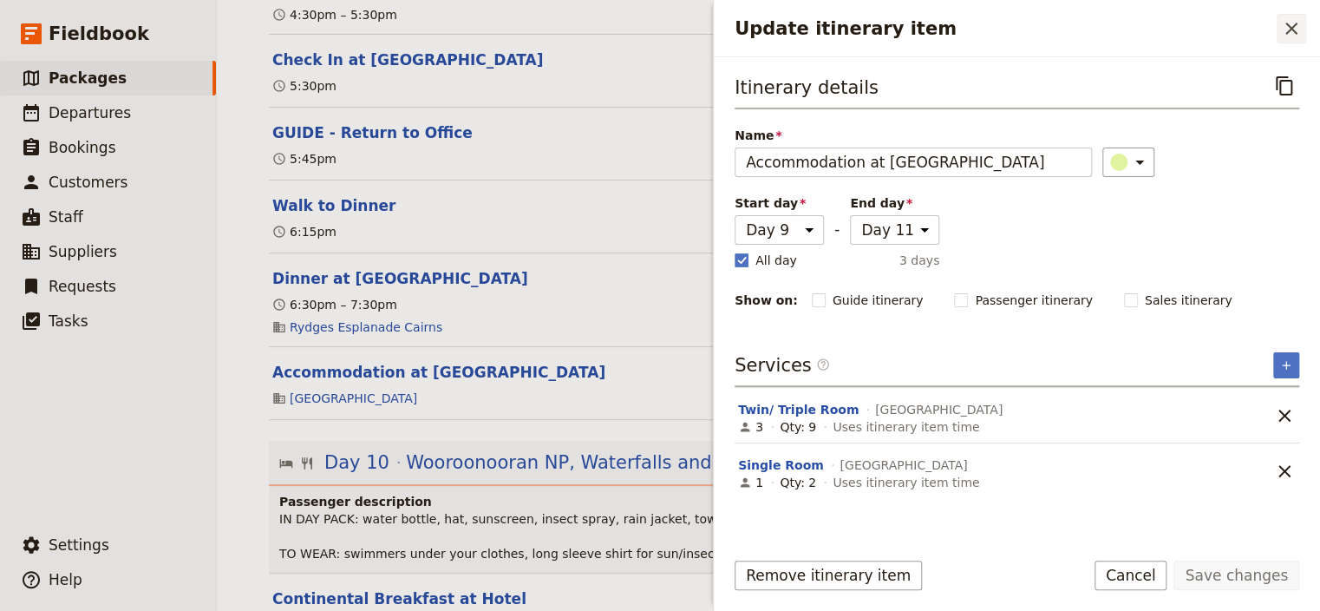
click at [1293, 23] on icon "Close drawer" at bounding box center [1291, 28] width 21 height 21
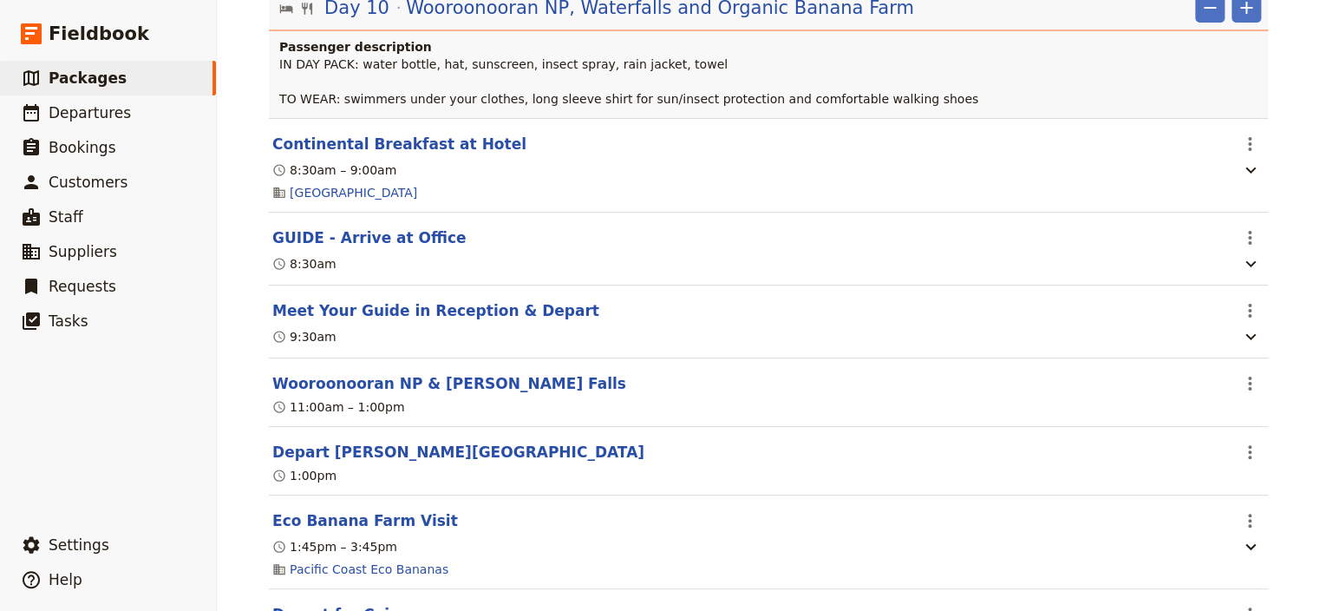
scroll to position [10068, 0]
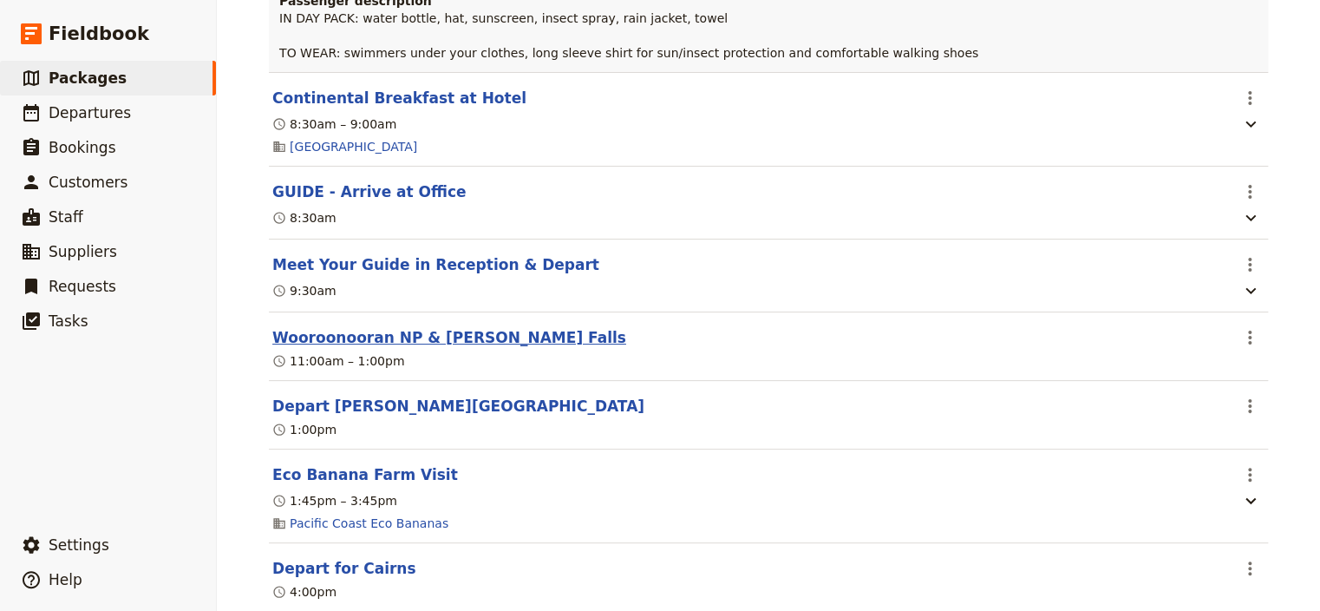
click at [429, 348] on button "Wooroonooran NP & [PERSON_NAME] Falls" at bounding box center [449, 337] width 354 height 21
select select "10"
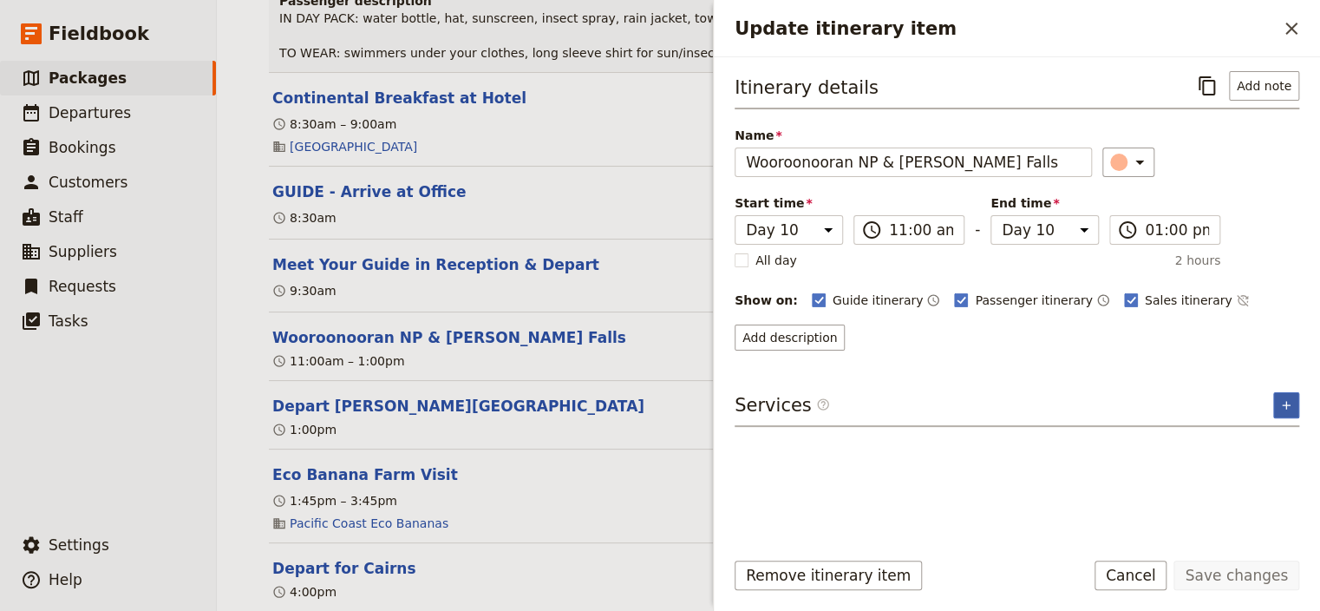
click at [1288, 398] on icon "Add service inclusion" at bounding box center [1287, 405] width 14 height 14
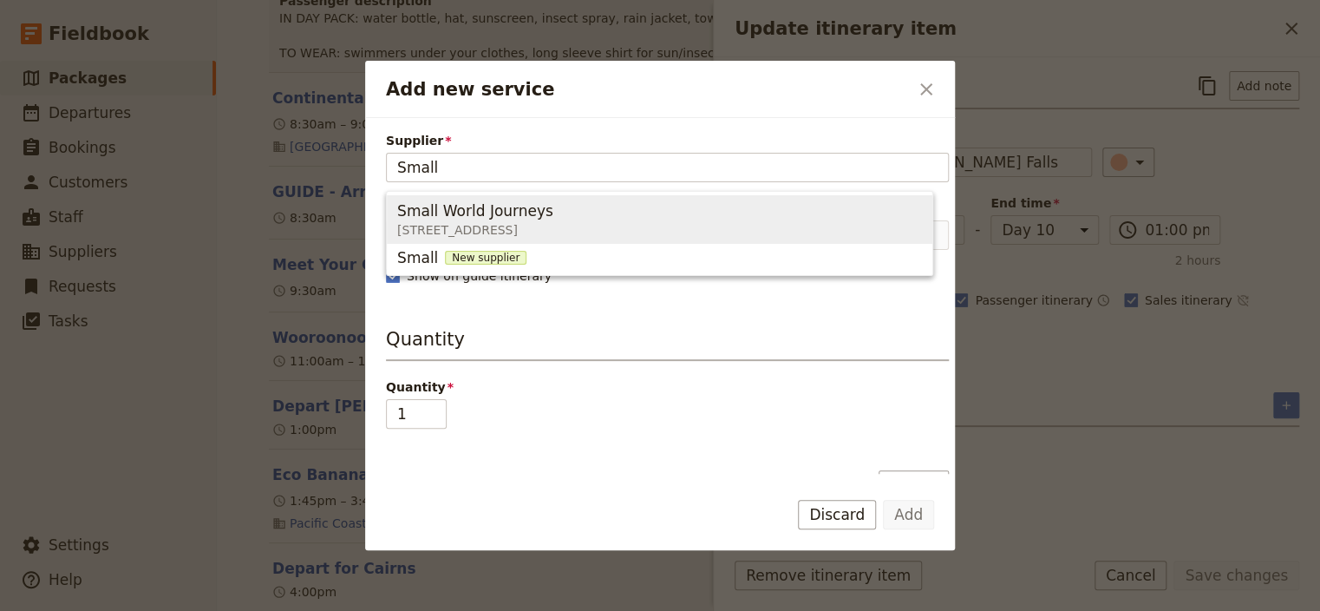
click at [560, 224] on span "395 Lake street , Cairns North QLD 4870, Australia" at bounding box center [478, 229] width 163 height 17
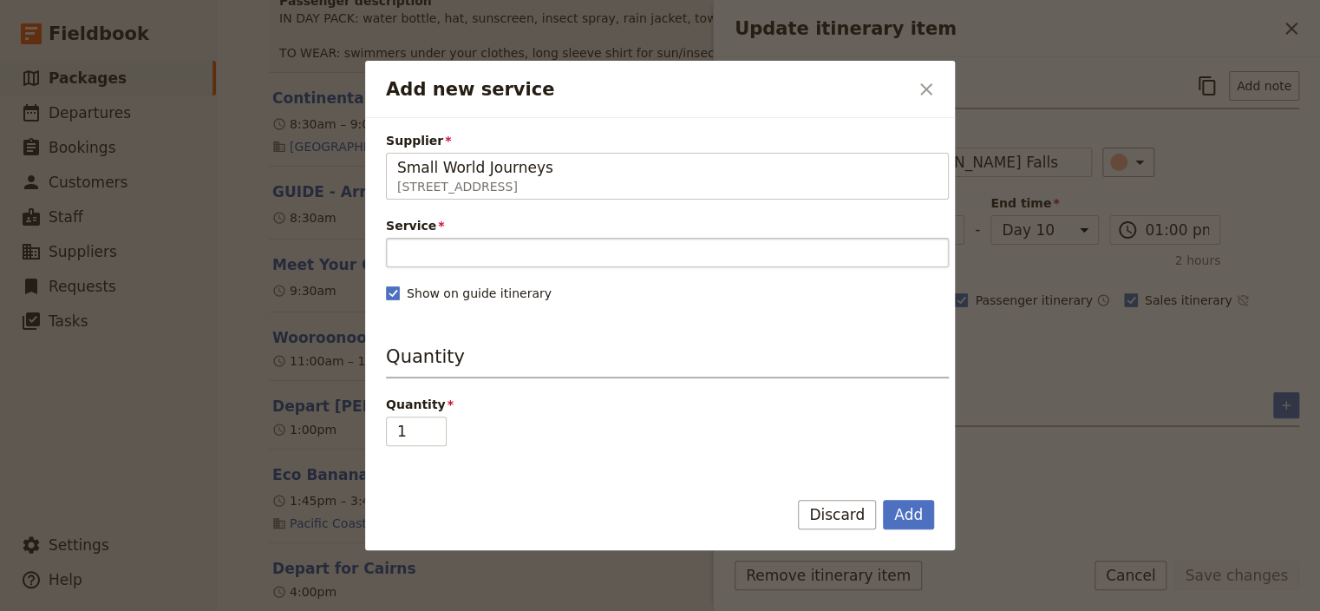
type input "Small World Journeys"
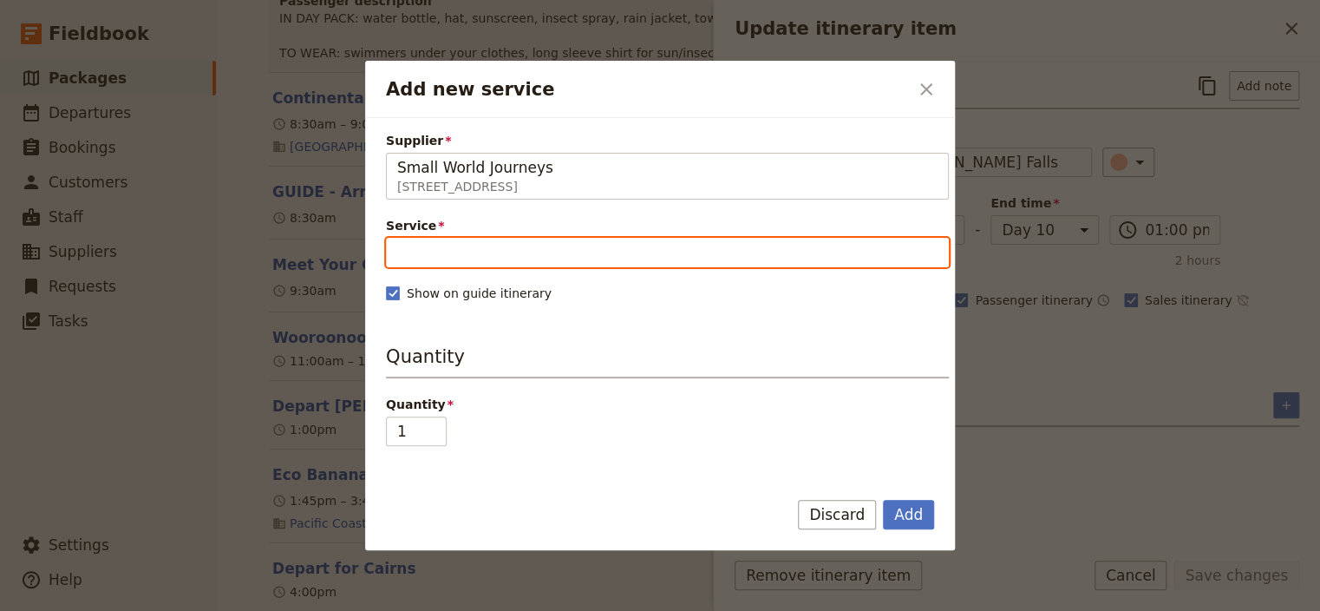
click at [568, 248] on input "Service" at bounding box center [667, 252] width 563 height 29
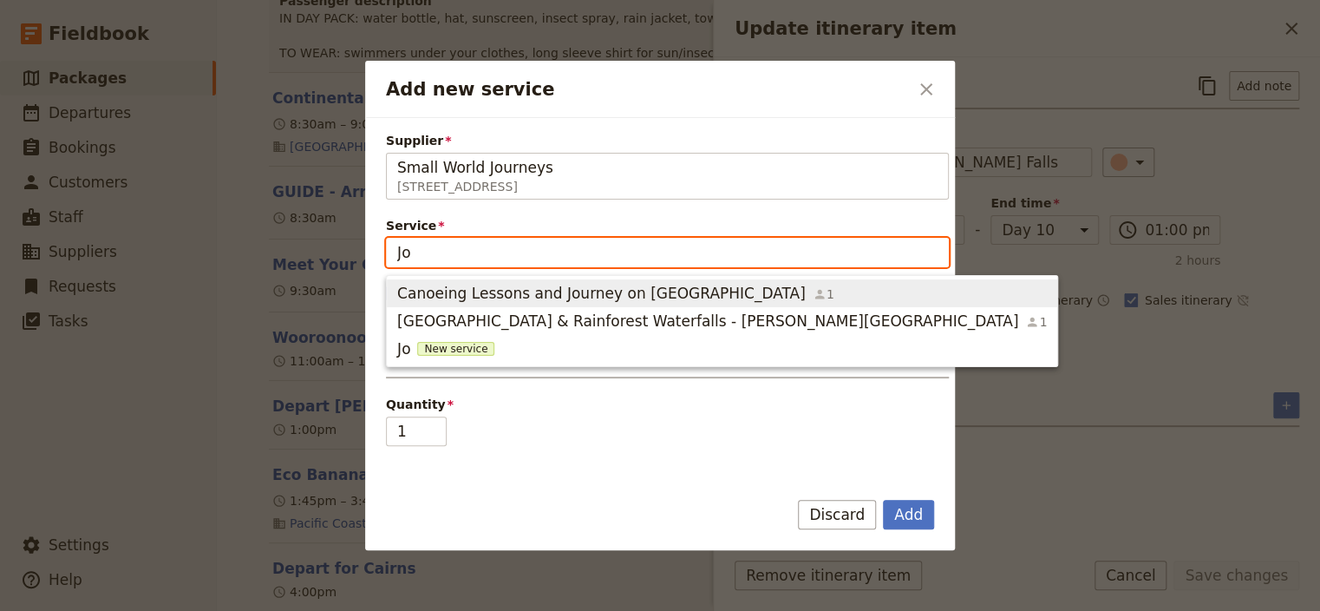
type input "Jos"
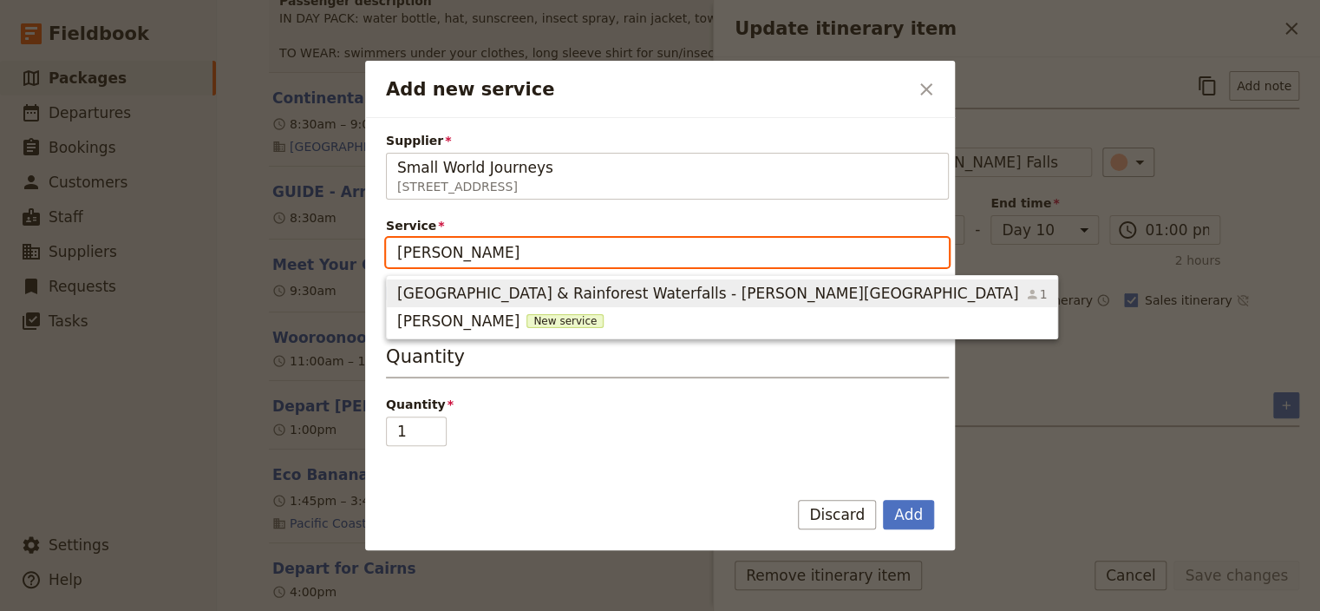
click at [710, 300] on span "National Park & Rainforest Waterfalls - Josephine Falls" at bounding box center [707, 293] width 621 height 21
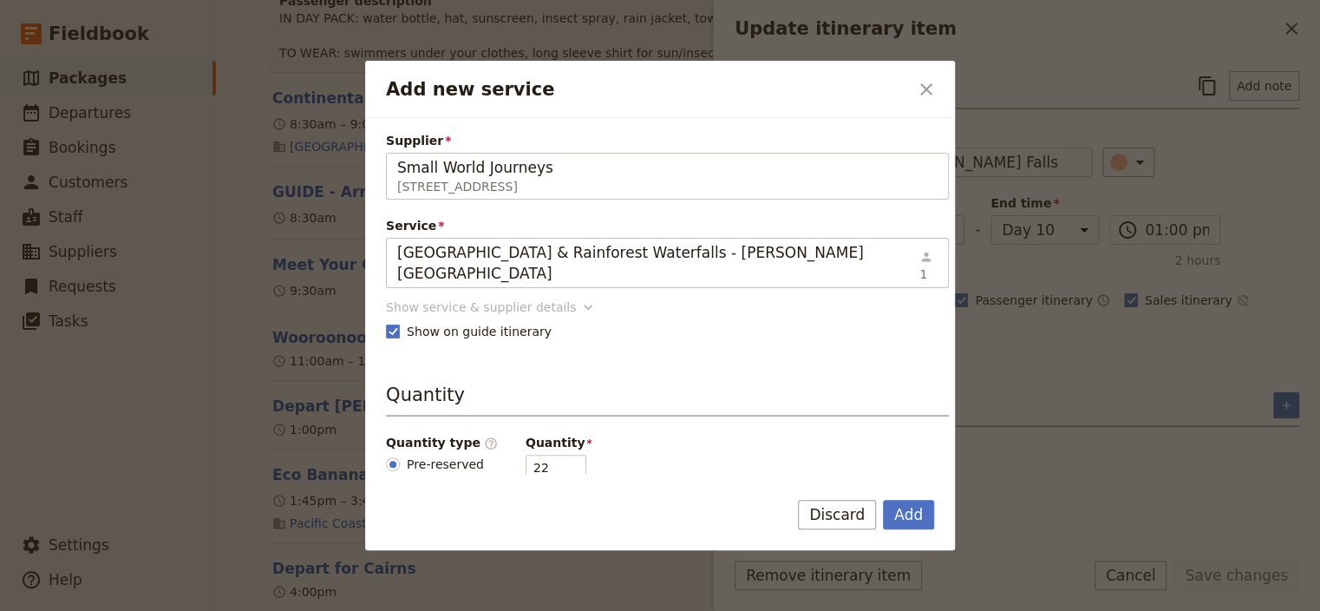
click at [579, 298] on icon "Add new service" at bounding box center [587, 306] width 17 height 17
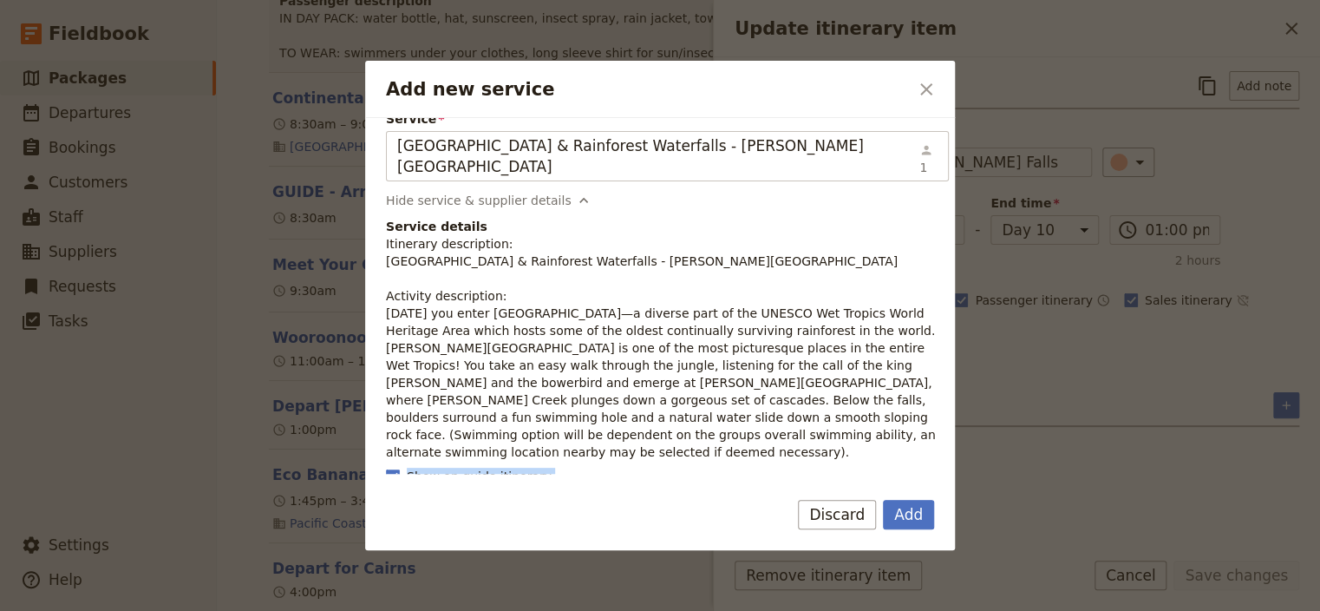
scroll to position [118, 0]
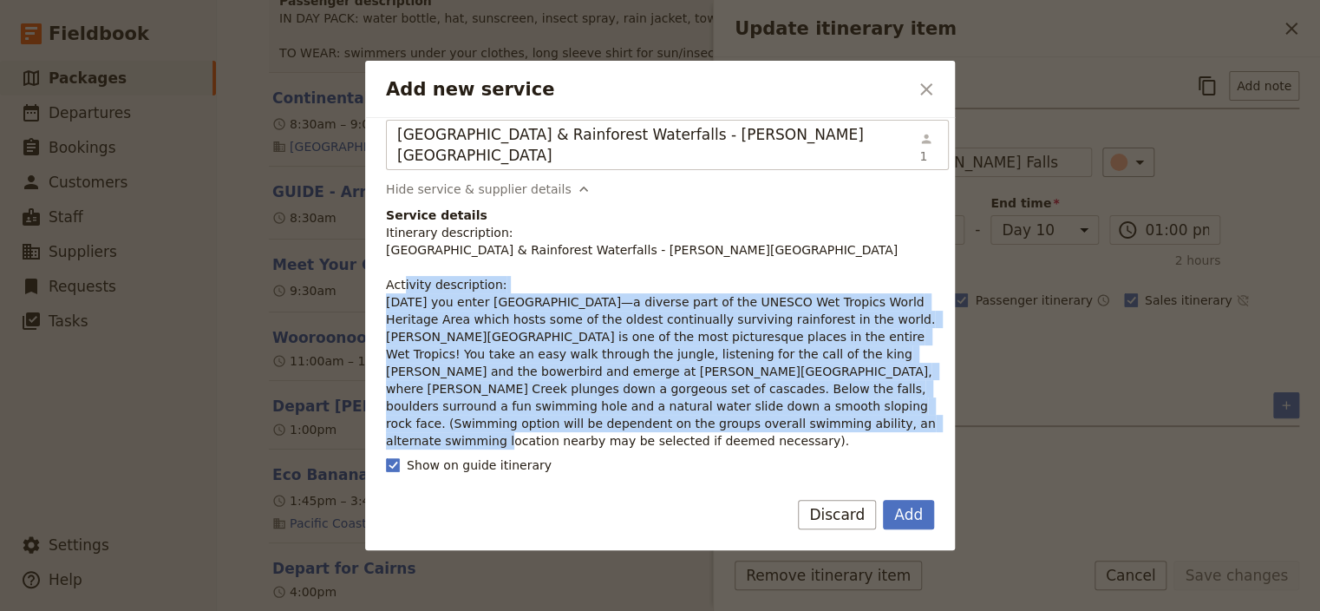
drag, startPoint x: 387, startPoint y: 401, endPoint x: 733, endPoint y: 397, distance: 346.2
click at [733, 397] on p "Itinerary description: National Park & Rainforest Waterfalls - Josephine Falls …" at bounding box center [667, 337] width 563 height 226
copy p "Today you enter Wooroonooran National Park—a diverse part of the UNESCO Wet Tro…"
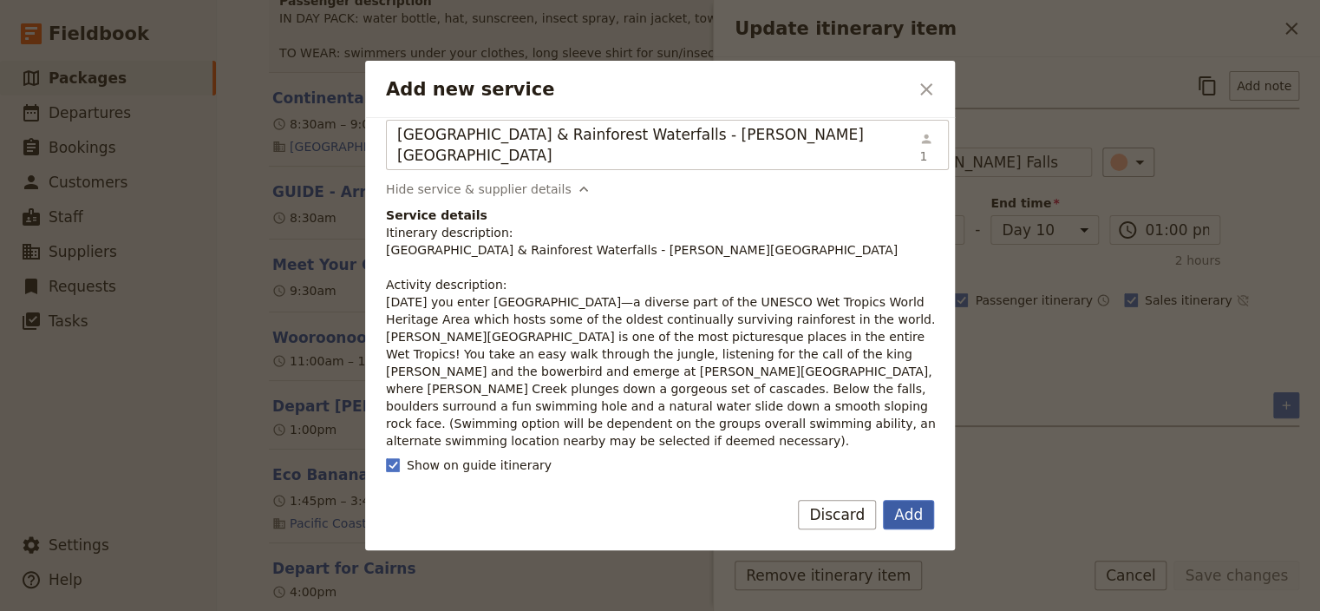
click at [915, 522] on button "Add" at bounding box center [908, 514] width 51 height 29
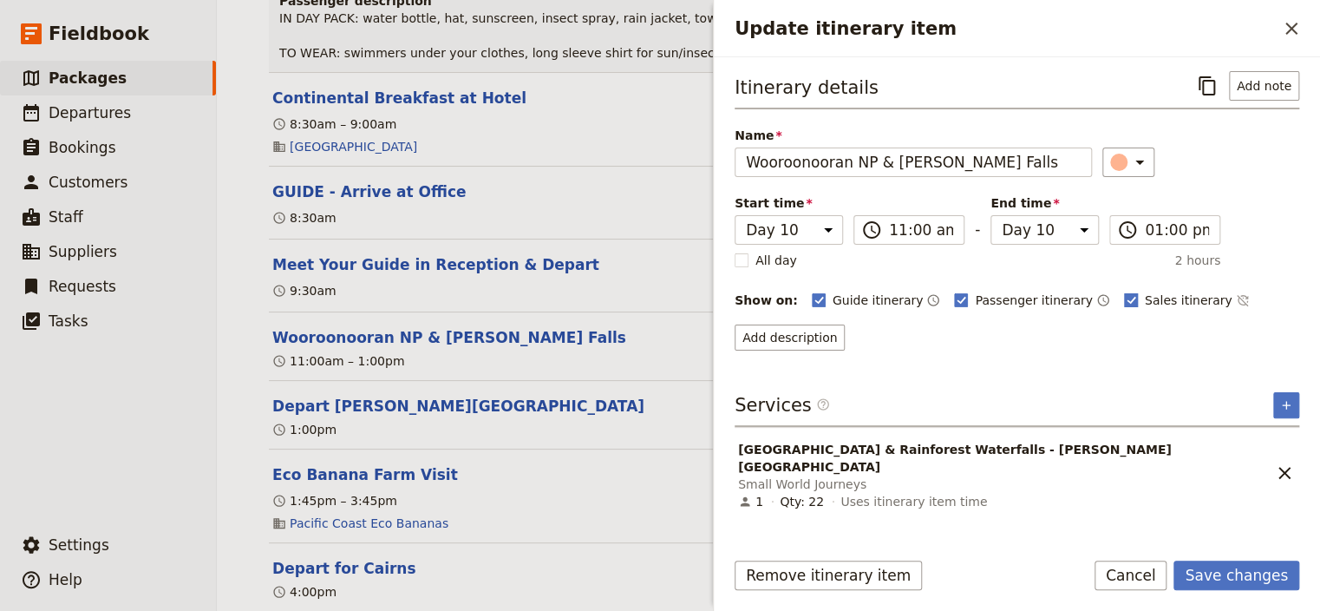
click at [1124, 295] on rect "Update itinerary item" at bounding box center [1130, 299] width 13 height 13
click at [1123, 291] on input "Sales itinerary" at bounding box center [1123, 291] width 1 height 1
checkbox input "false"
click at [778, 340] on button "Add passenger description" at bounding box center [824, 337] width 178 height 26
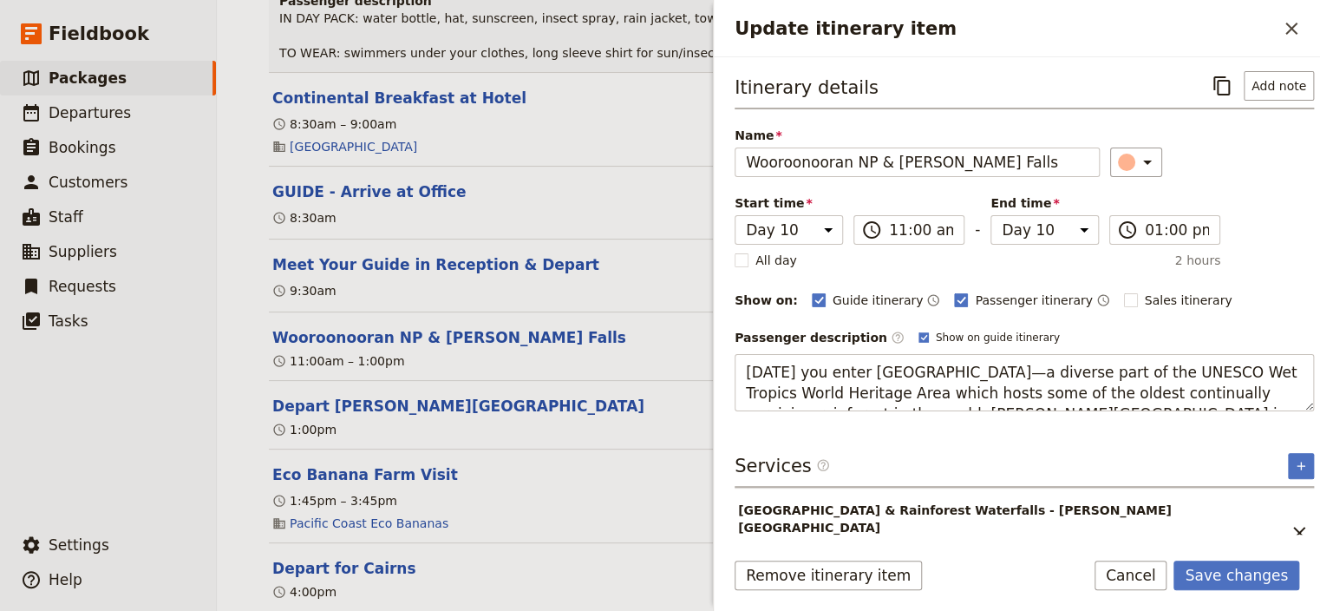
scroll to position [31, 0]
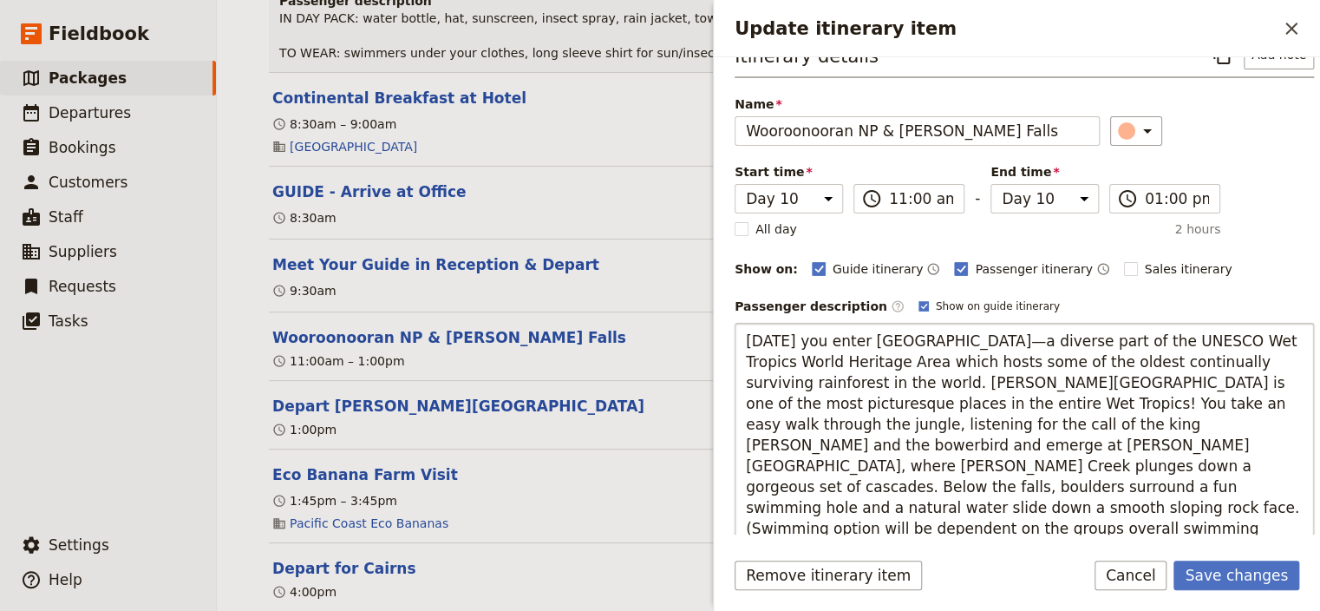
drag, startPoint x: 783, startPoint y: 337, endPoint x: 720, endPoint y: 331, distance: 63.6
click at [735, 331] on textarea "Today you enter Wooroonooran National Park—a diverse part of the UNESCO Wet Tro…" at bounding box center [1024, 435] width 579 height 224
click at [848, 331] on textarea "Today you enter Wooroonooran National Park—a diverse part of the UNESCO Wet Tro…" at bounding box center [1024, 435] width 579 height 224
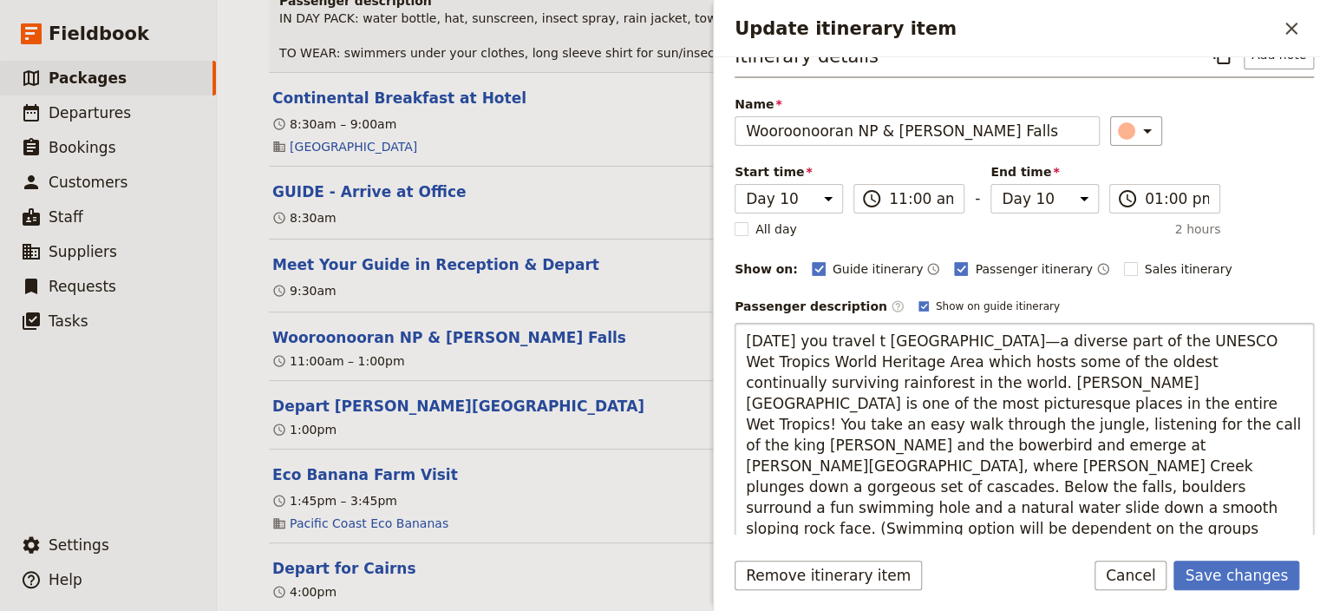
type textarea "Today you travel to Wooroonooran National Park—a diverse part of the UNESCO Wet…"
click at [1092, 411] on textarea "Today you travel to Wooroonooran National Park—a diverse part of the UNESCO Wet…" at bounding box center [1024, 435] width 579 height 224
click at [1189, 517] on textarea "Today you travel to Wooroonooran National Park—a diverse part of the UNESCO Wet…" at bounding box center [1024, 435] width 579 height 224
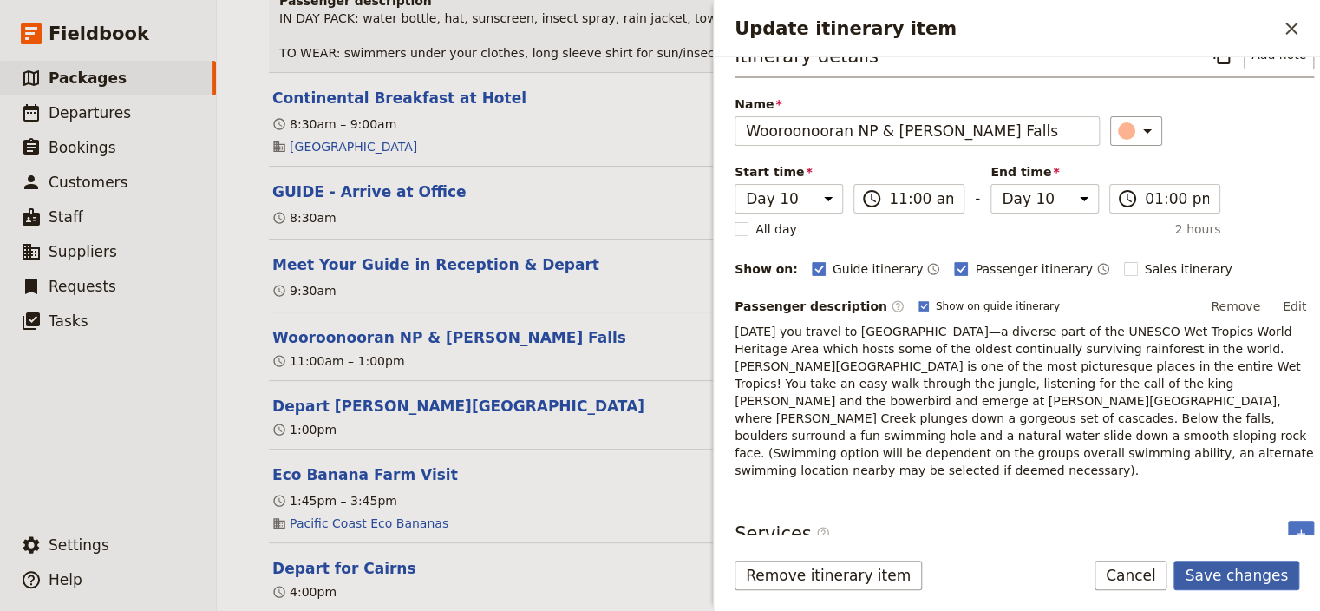
click at [1233, 578] on button "Save changes" at bounding box center [1237, 574] width 126 height 29
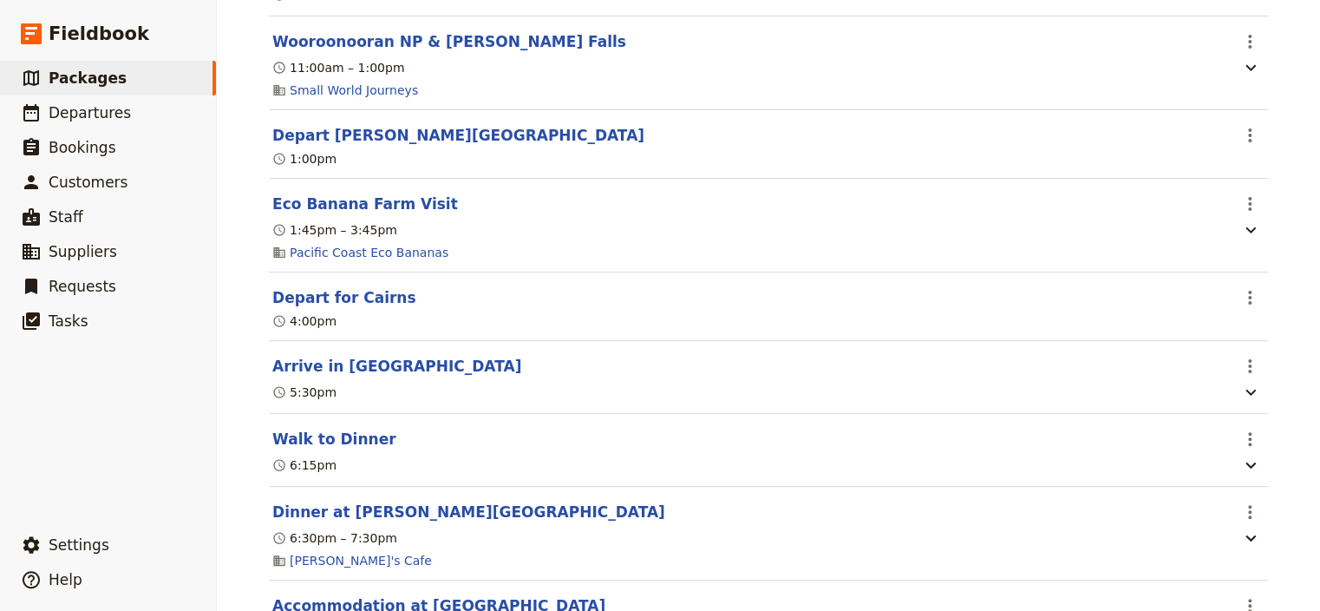
scroll to position [10379, 0]
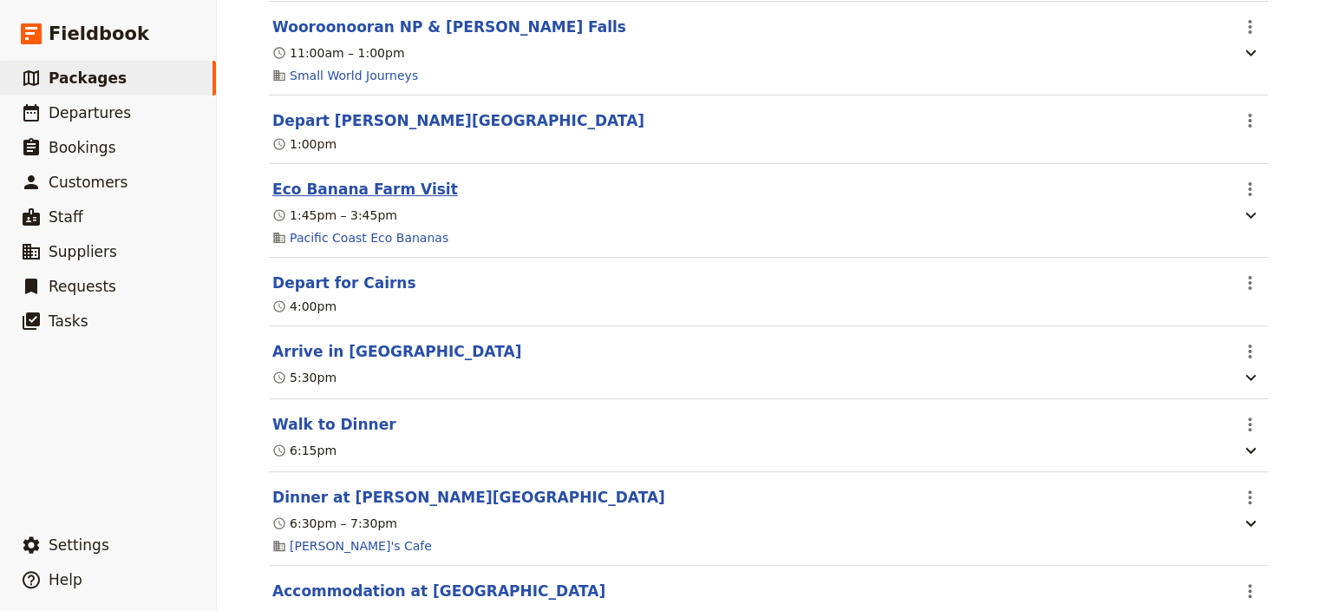
click at [307, 200] on button "Eco Banana Farm Visit" at bounding box center [365, 189] width 186 height 21
select select "10"
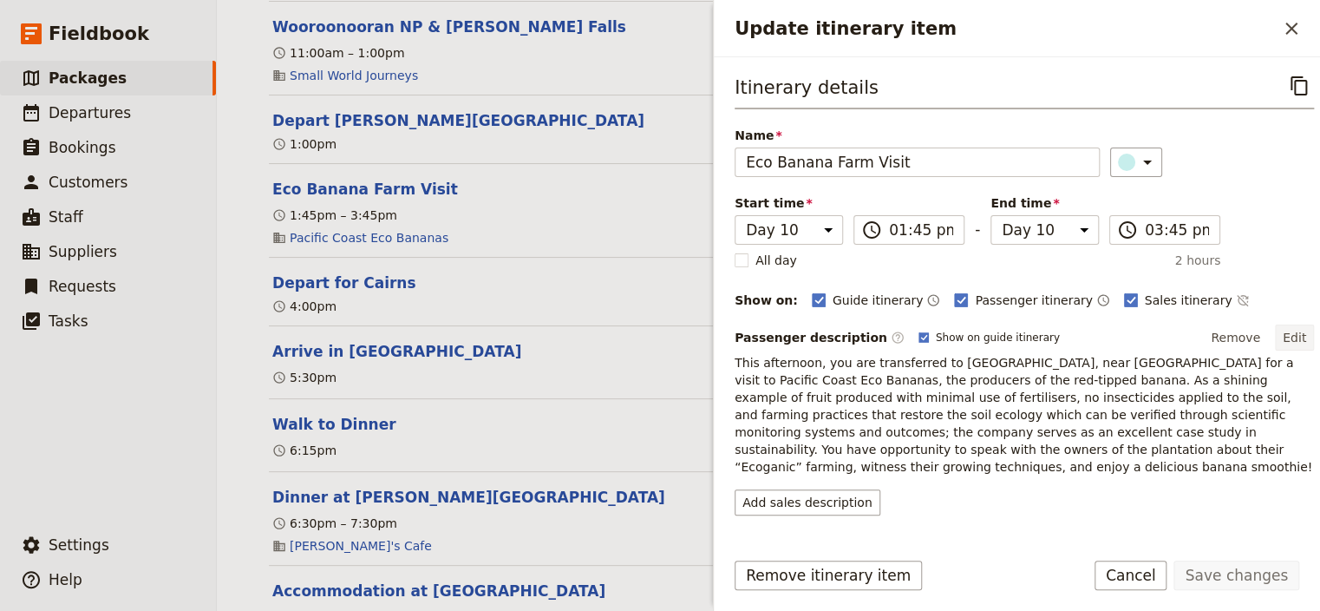
click at [1284, 335] on button "Edit" at bounding box center [1294, 337] width 39 height 26
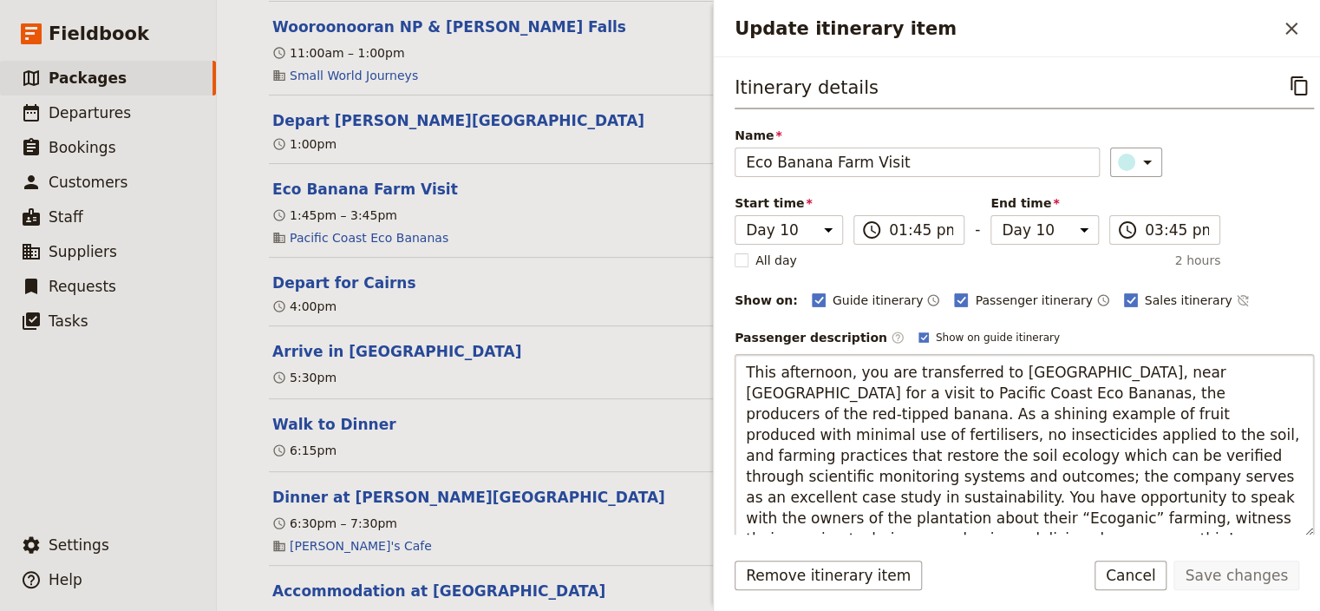
drag, startPoint x: 968, startPoint y: 372, endPoint x: 874, endPoint y: 370, distance: 94.6
click at [874, 370] on textarea "This afternoon, you are transferred to [GEOGRAPHIC_DATA], near [GEOGRAPHIC_DATA…" at bounding box center [1024, 445] width 579 height 182
drag, startPoint x: 1088, startPoint y: 368, endPoint x: 1008, endPoint y: 366, distance: 79.8
click at [1008, 366] on textarea "This afternoon, you travel to Mourilyan, near Innisfail for a visit to Pacific …" at bounding box center [1024, 445] width 579 height 182
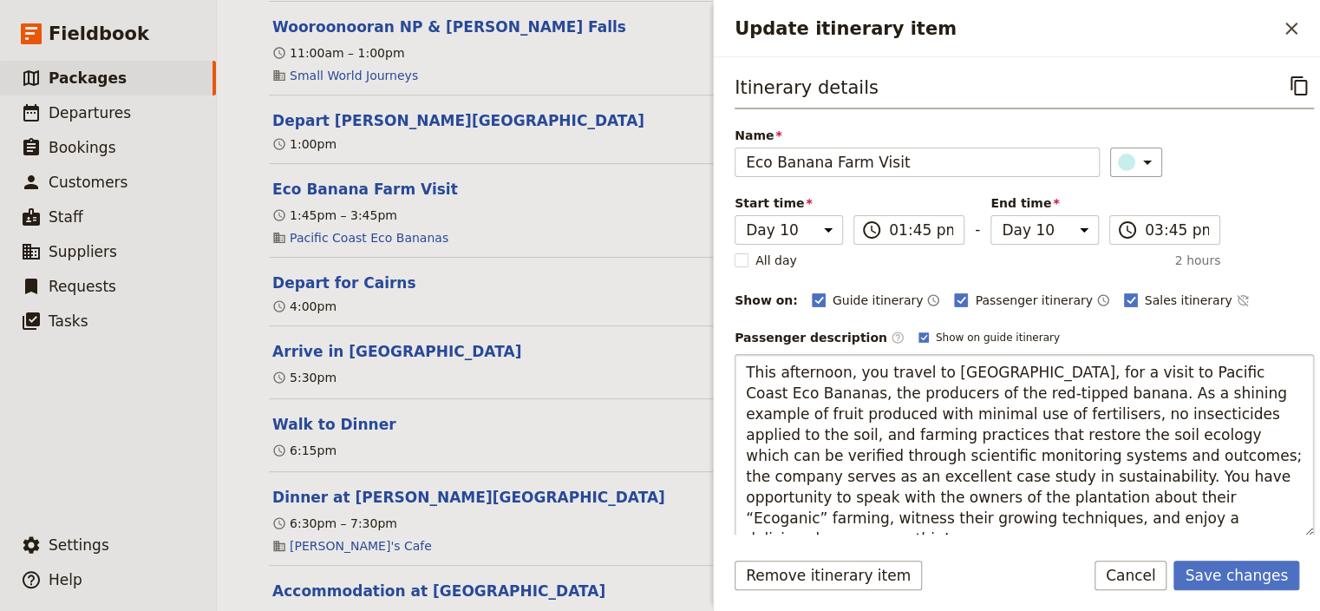
type textarea "This afternoon, you travel to Mourilyan for a visit to Pacific Coast Eco Banana…"
click at [1246, 571] on button "Save changes" at bounding box center [1237, 574] width 126 height 29
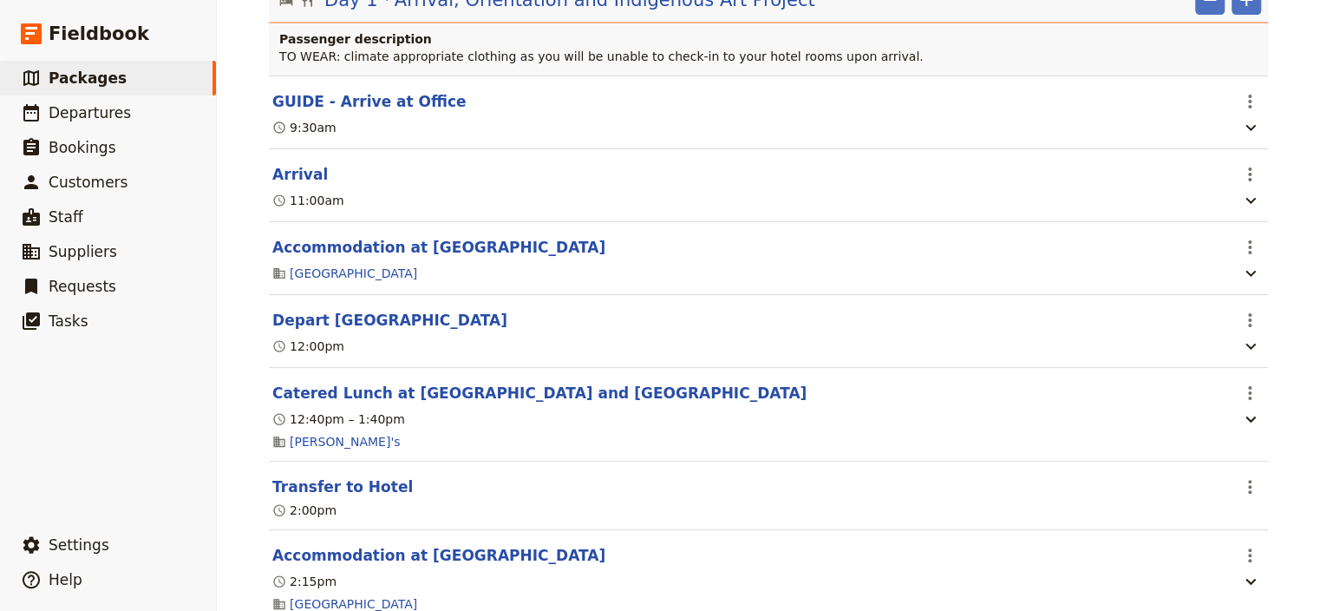
scroll to position [0, 0]
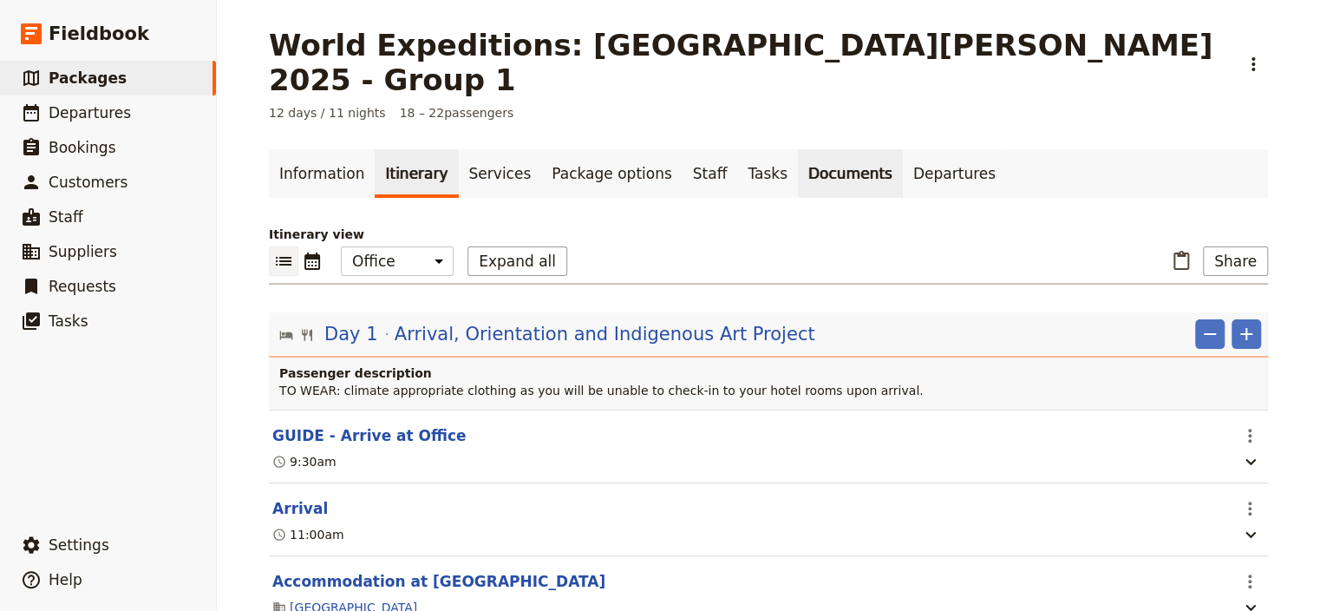
click at [798, 149] on link "Documents" at bounding box center [850, 173] width 105 height 49
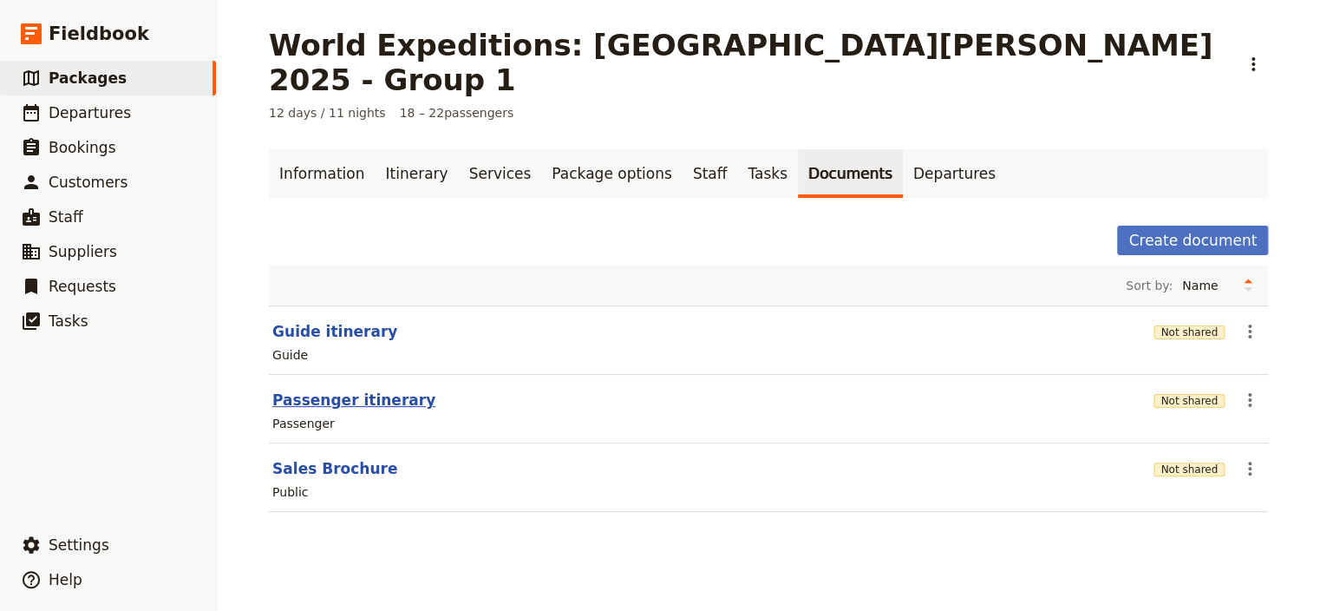
click at [324, 390] on button "Passenger itinerary" at bounding box center [353, 400] width 163 height 21
select select "PASSENGER"
select select "RUN_SHEET"
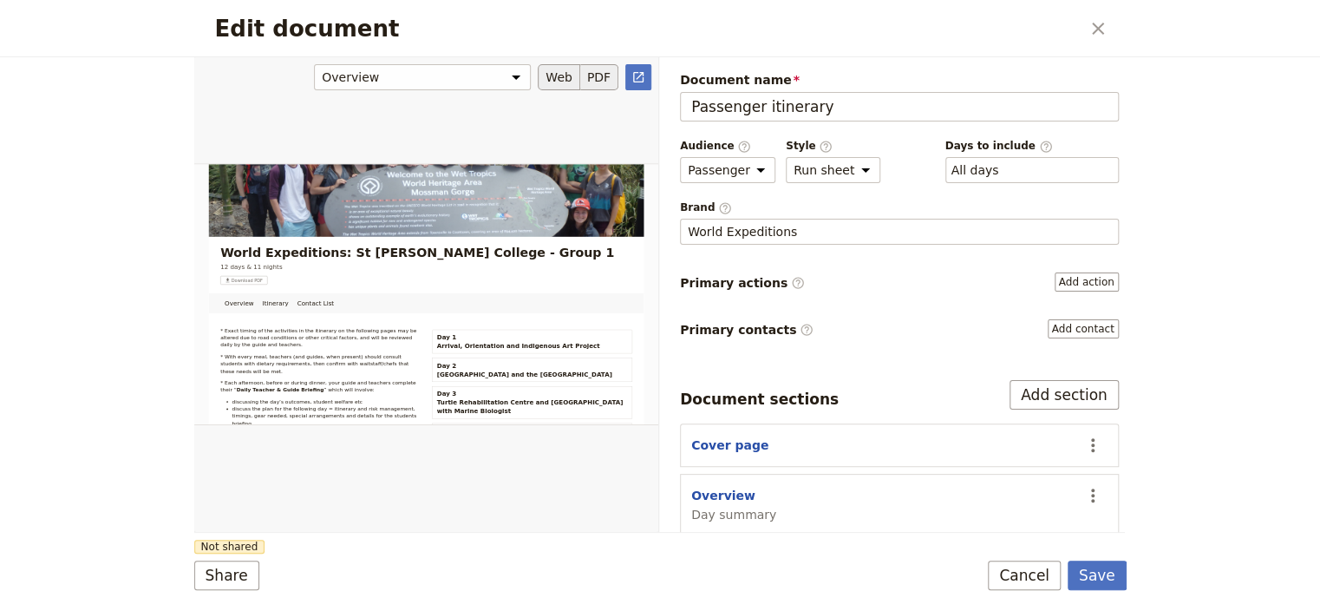
click at [602, 77] on button "PDF" at bounding box center [599, 77] width 38 height 26
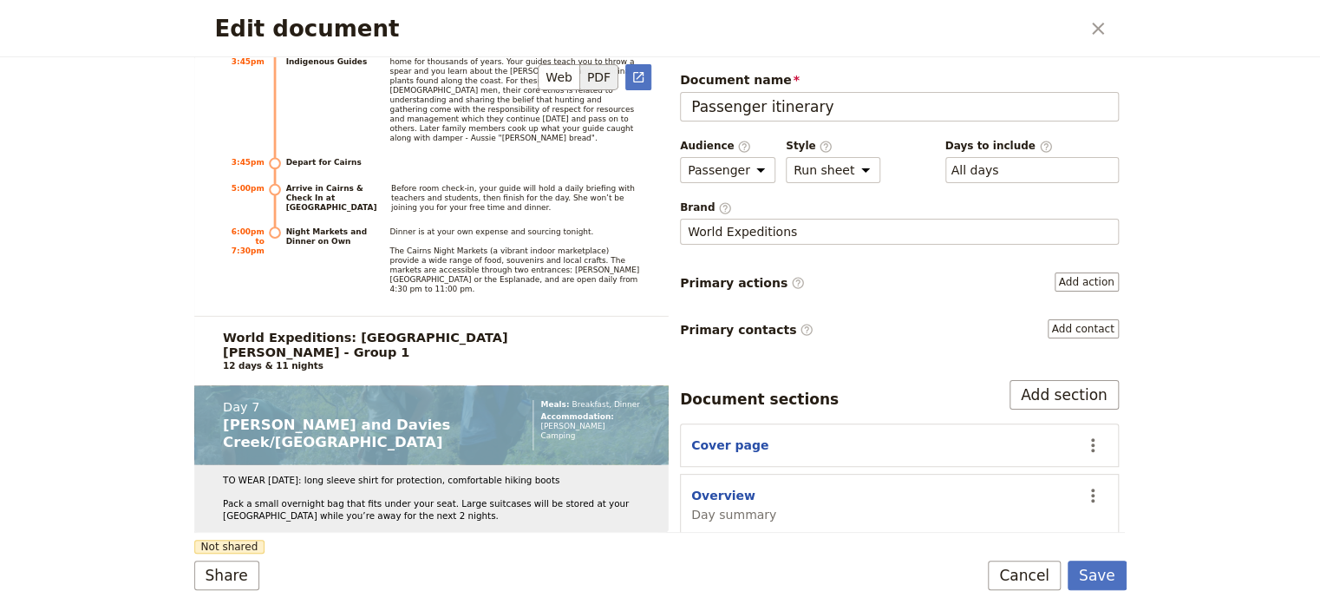
scroll to position [9695, 0]
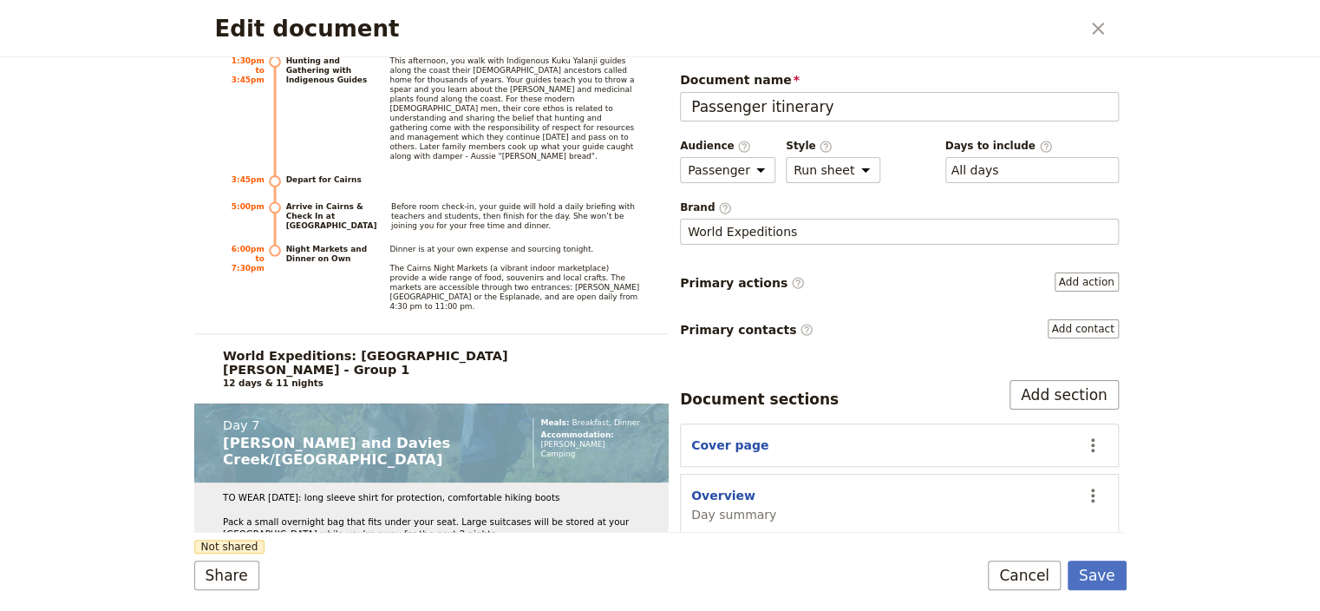
drag, startPoint x: 668, startPoint y: 341, endPoint x: 668, endPoint y: 323, distance: 18.2
click at [668, 323] on div "Document name Passenger itinerary Preview Audience ​ Public Passenger Guide Sty…" at bounding box center [892, 294] width 466 height 475
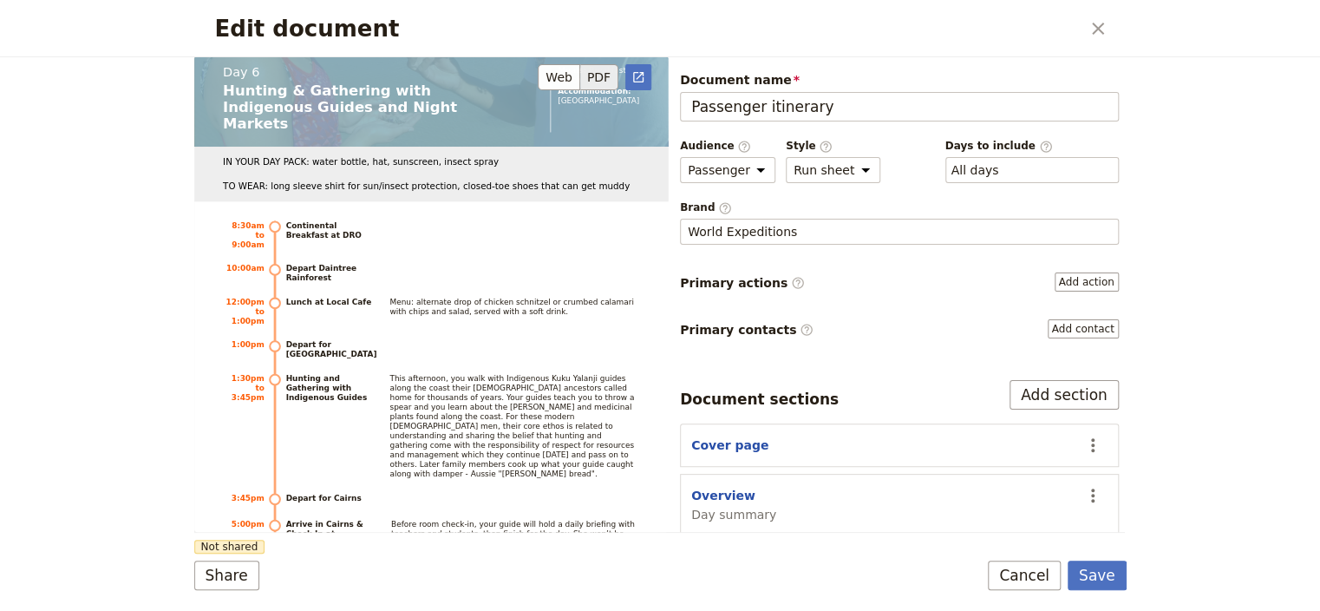
scroll to position [9285, 0]
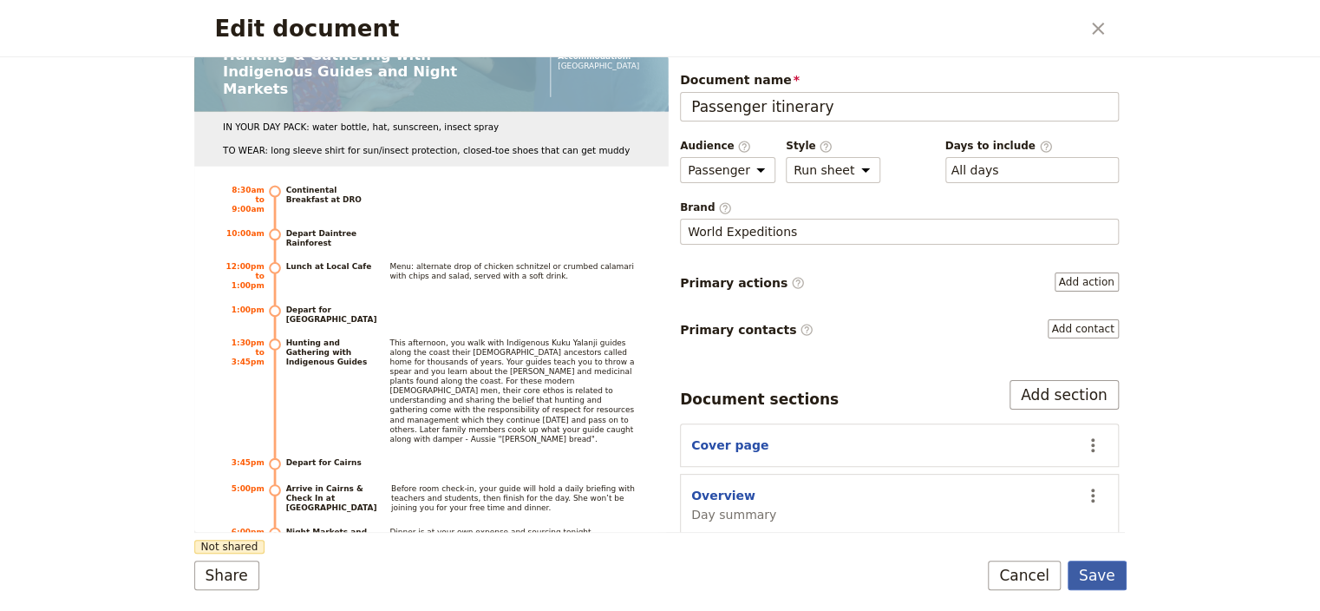
click at [1105, 576] on button "Save" at bounding box center [1097, 574] width 59 height 29
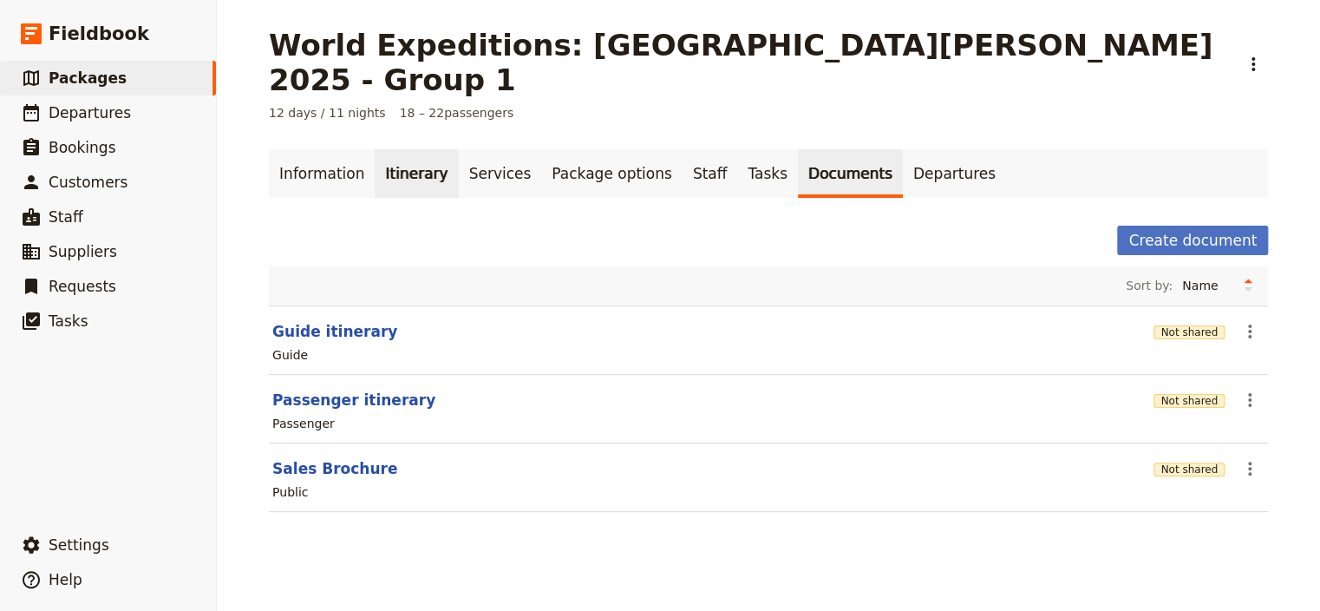
click at [397, 149] on link "Itinerary" at bounding box center [416, 173] width 83 height 49
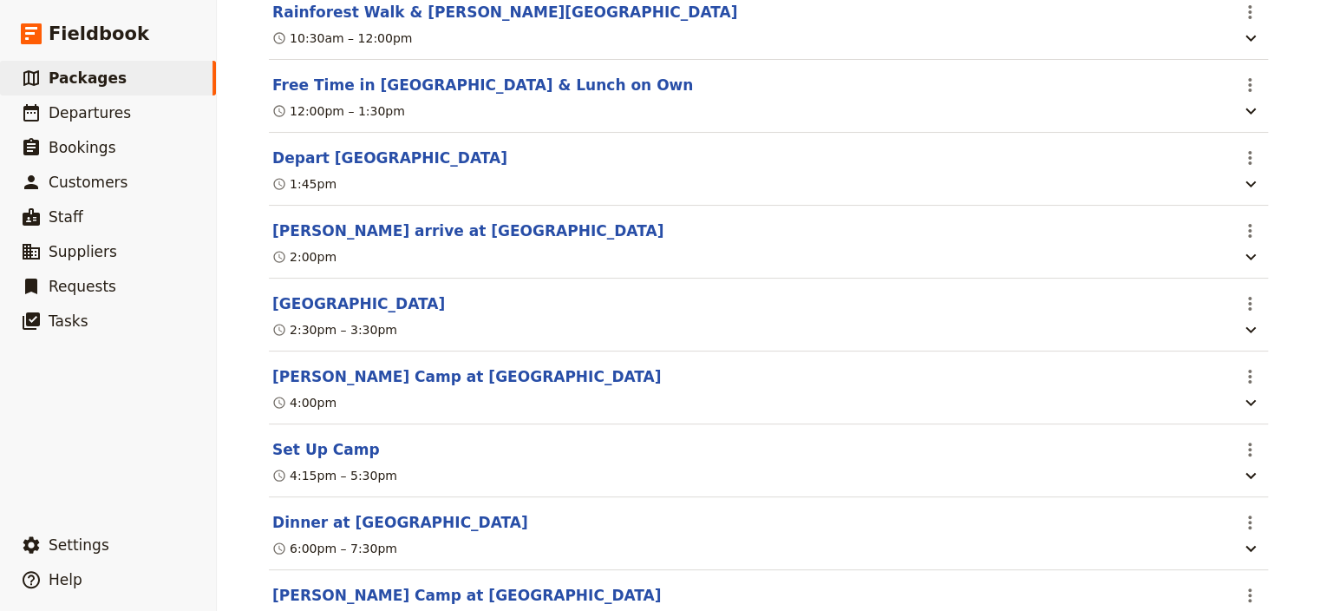
scroll to position [7720, 0]
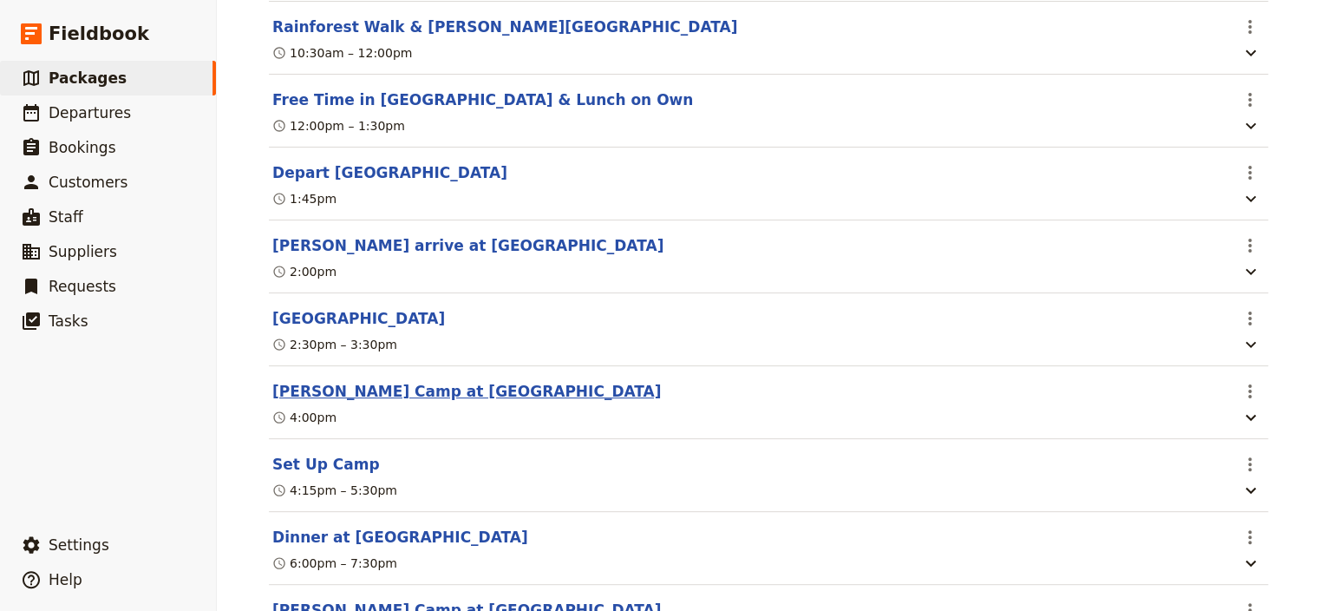
click at [378, 402] on button "[PERSON_NAME] Camp at [GEOGRAPHIC_DATA]" at bounding box center [466, 391] width 389 height 21
select select "7"
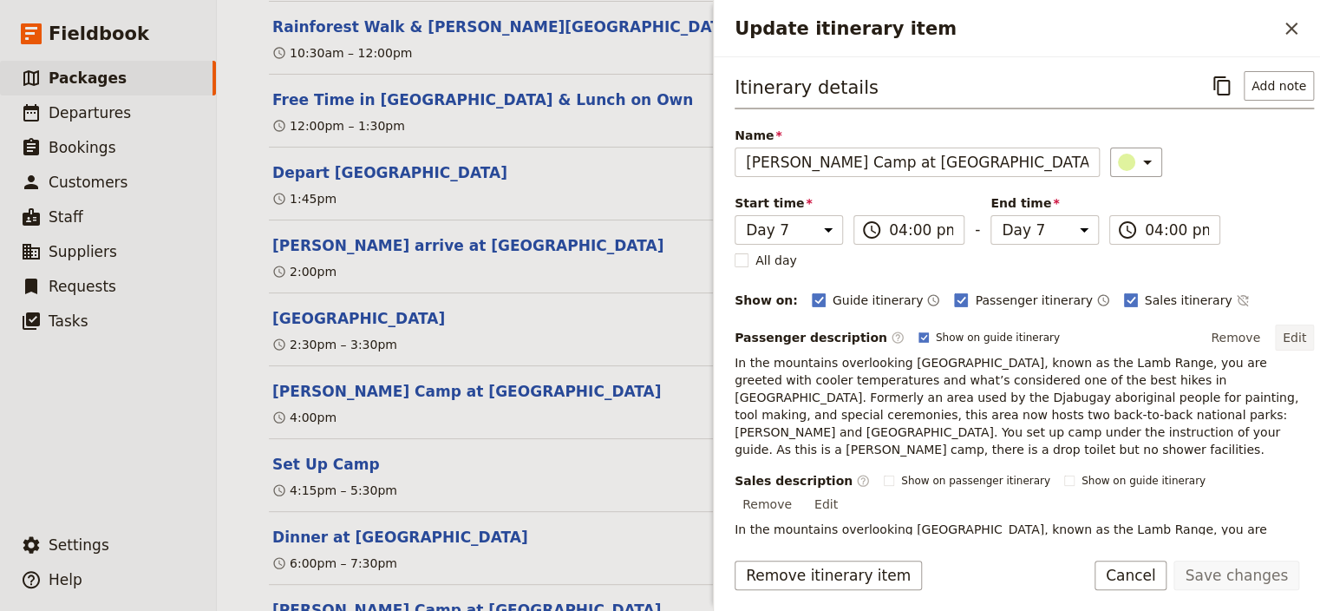
click at [1286, 331] on button "Edit" at bounding box center [1294, 337] width 39 height 26
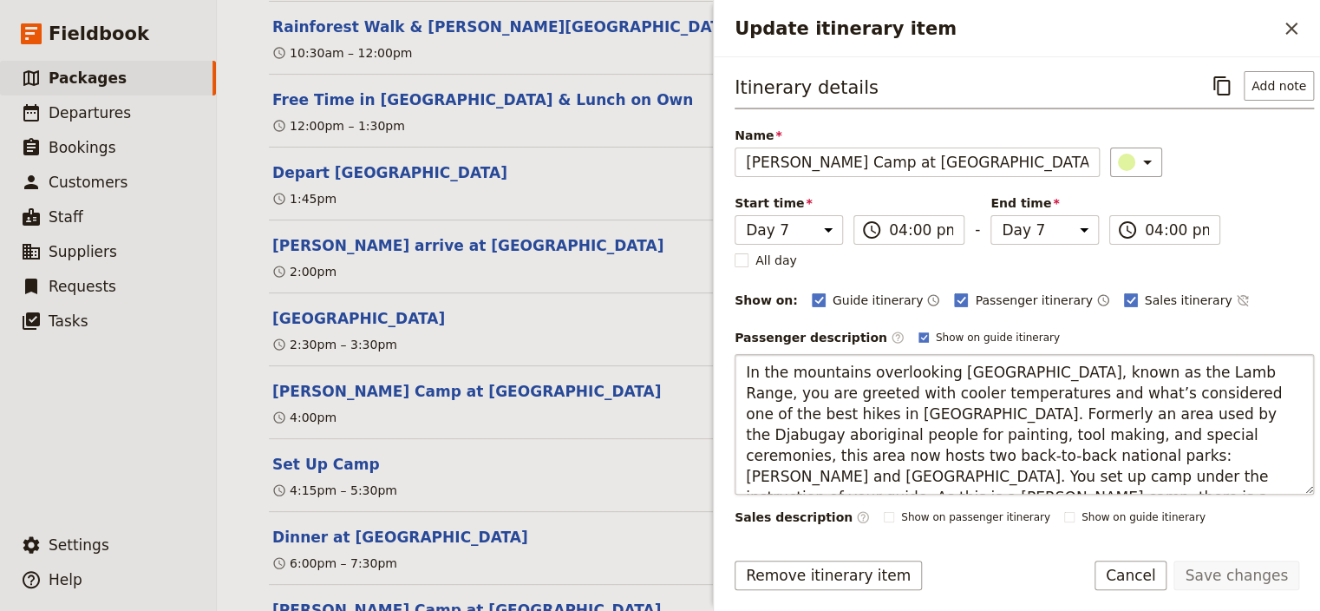
drag, startPoint x: 1009, startPoint y: 458, endPoint x: 727, endPoint y: 369, distance: 295.8
click at [735, 369] on textarea "In the mountains overlooking Cairns, known as the Lamb Range, you are greeted w…" at bounding box center [1024, 424] width 579 height 141
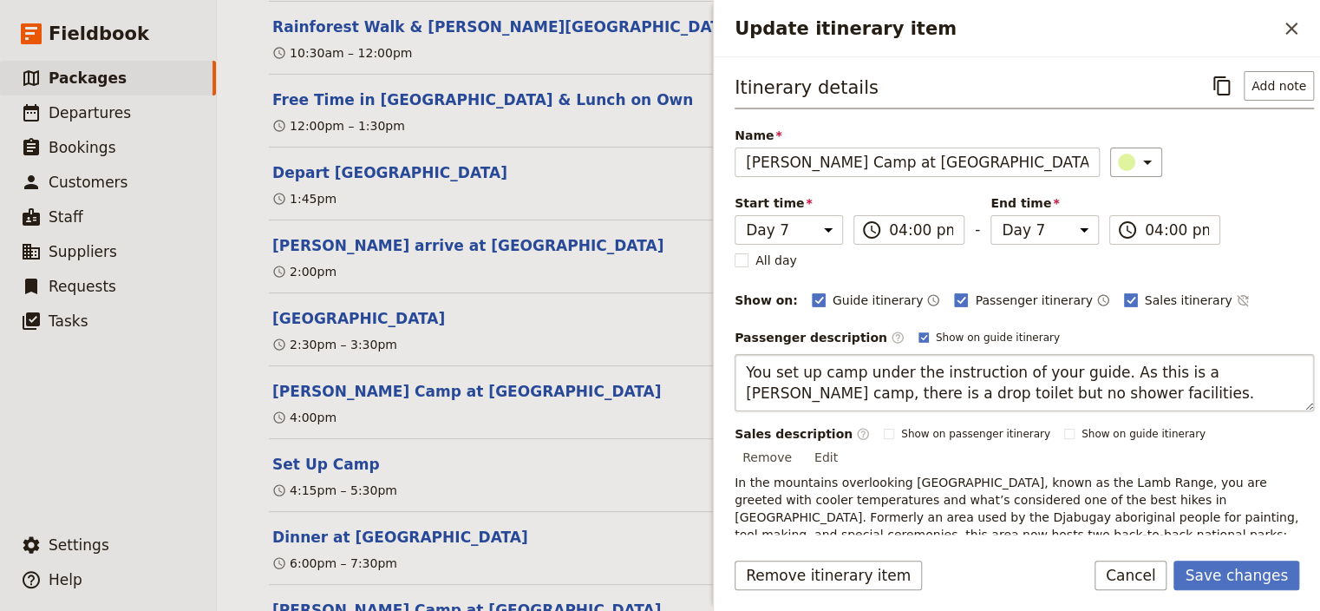
type textarea "You set up camp under the instruction of your guide. As this is a bush camp, th…"
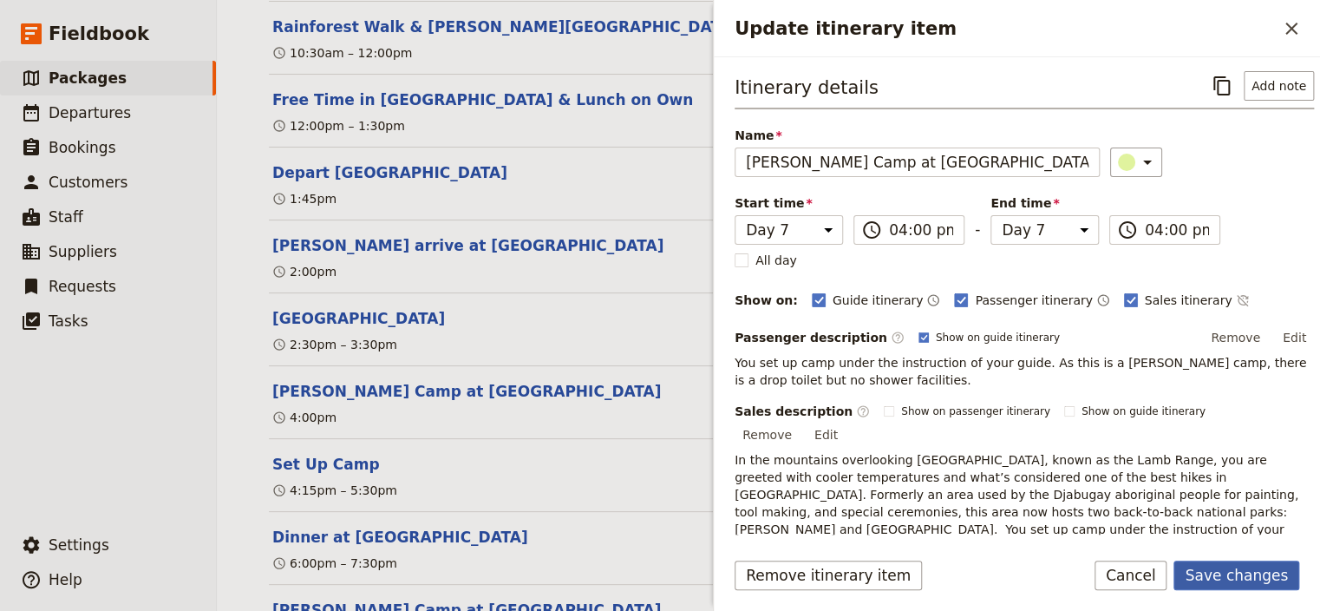
click at [1228, 578] on button "Save changes" at bounding box center [1237, 574] width 126 height 29
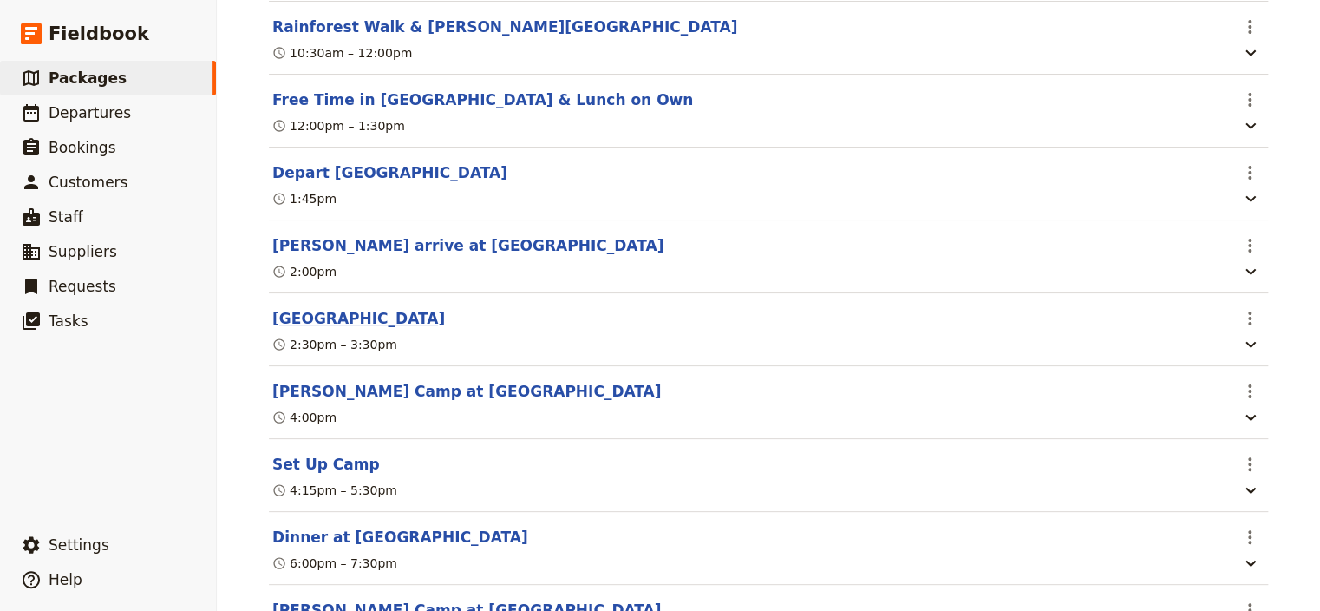
click at [397, 329] on button "[GEOGRAPHIC_DATA]" at bounding box center [358, 318] width 173 height 21
select select "7"
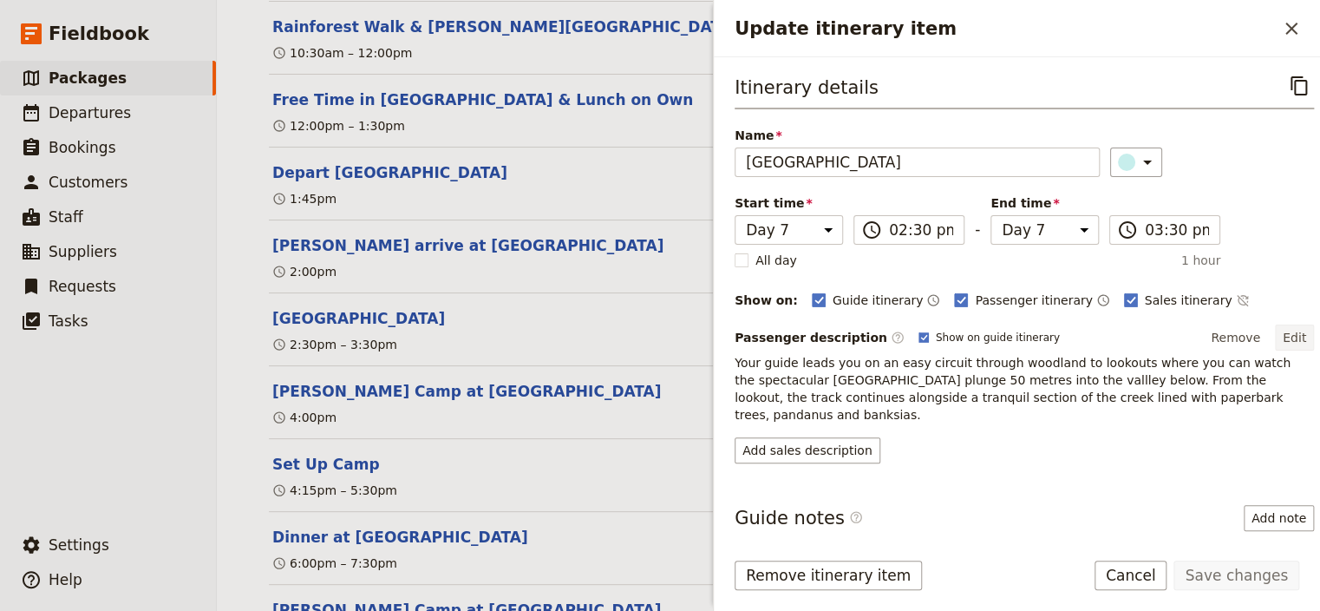
click at [1282, 338] on button "Edit" at bounding box center [1294, 337] width 39 height 26
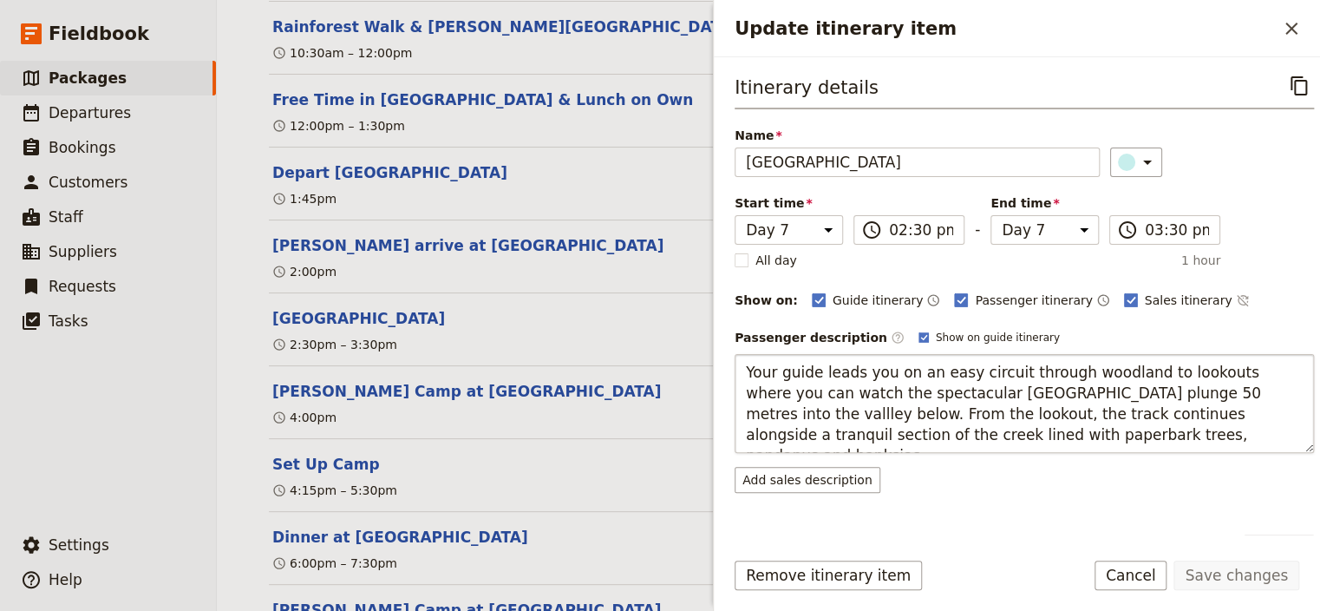
click at [744, 369] on textarea "Your guide leads you on an easy circuit through woodland to lookouts where you …" at bounding box center [1024, 403] width 579 height 99
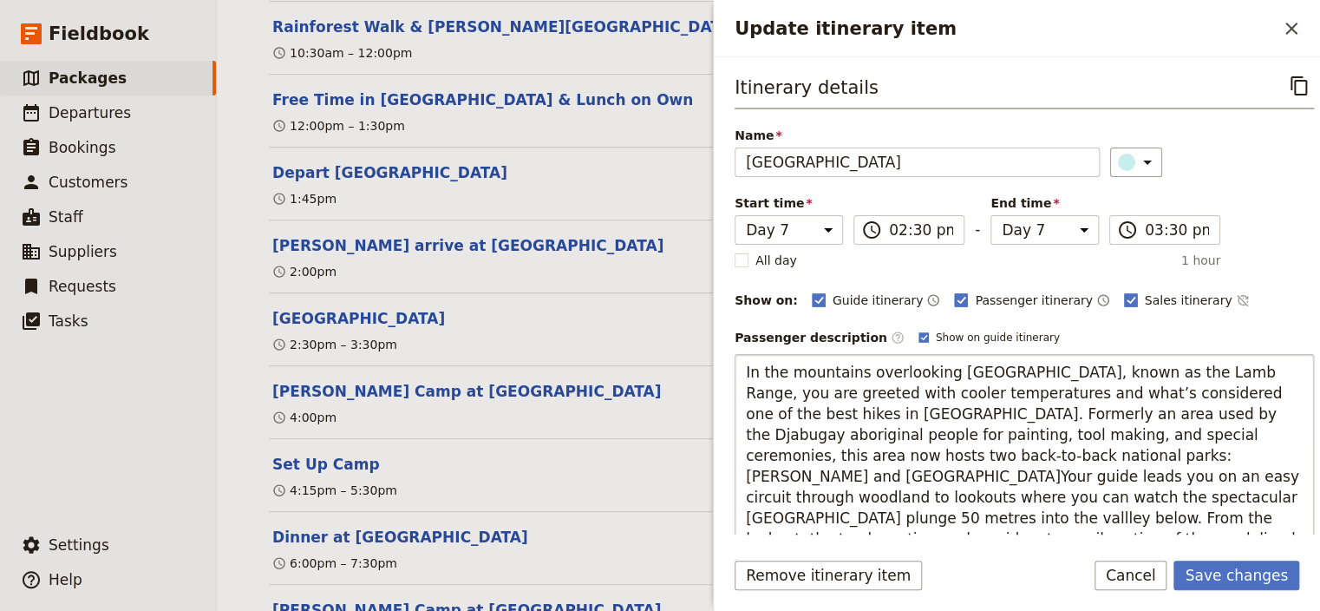
click at [942, 391] on textarea "In the mountains overlooking Cairns, known as the Lamb Range, you are greeted w…" at bounding box center [1024, 455] width 579 height 203
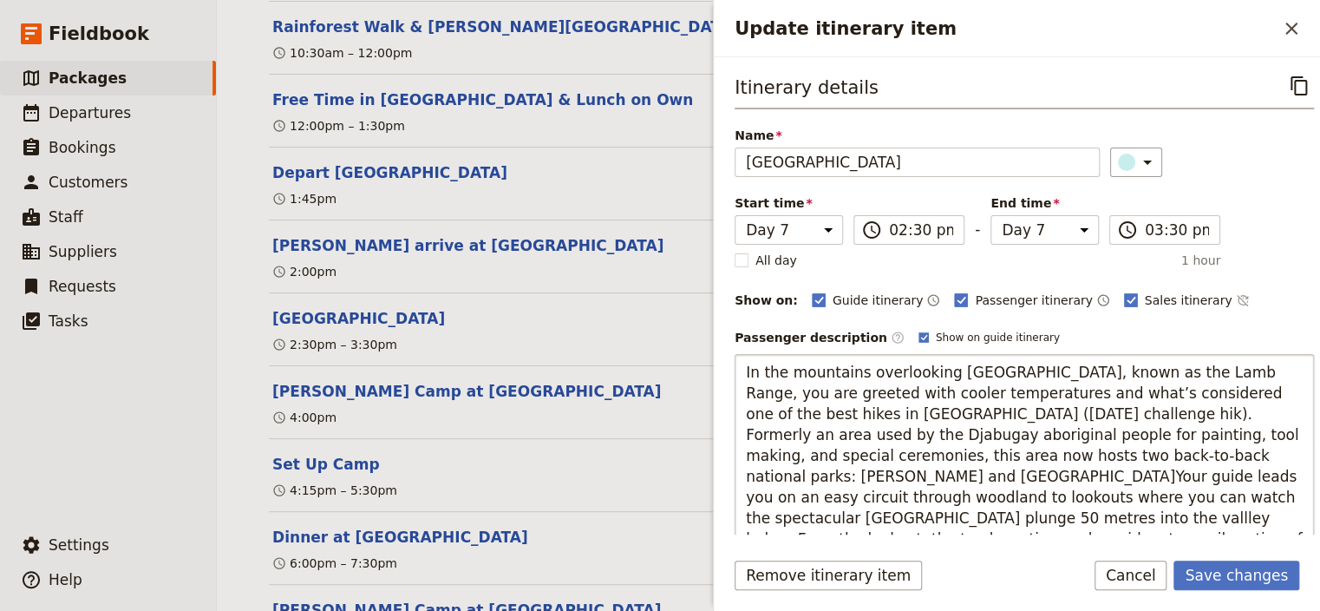
click at [755, 433] on textarea "In the mountains overlooking Cairns, known as the Lamb Range, you are greeted w…" at bounding box center [1024, 455] width 579 height 203
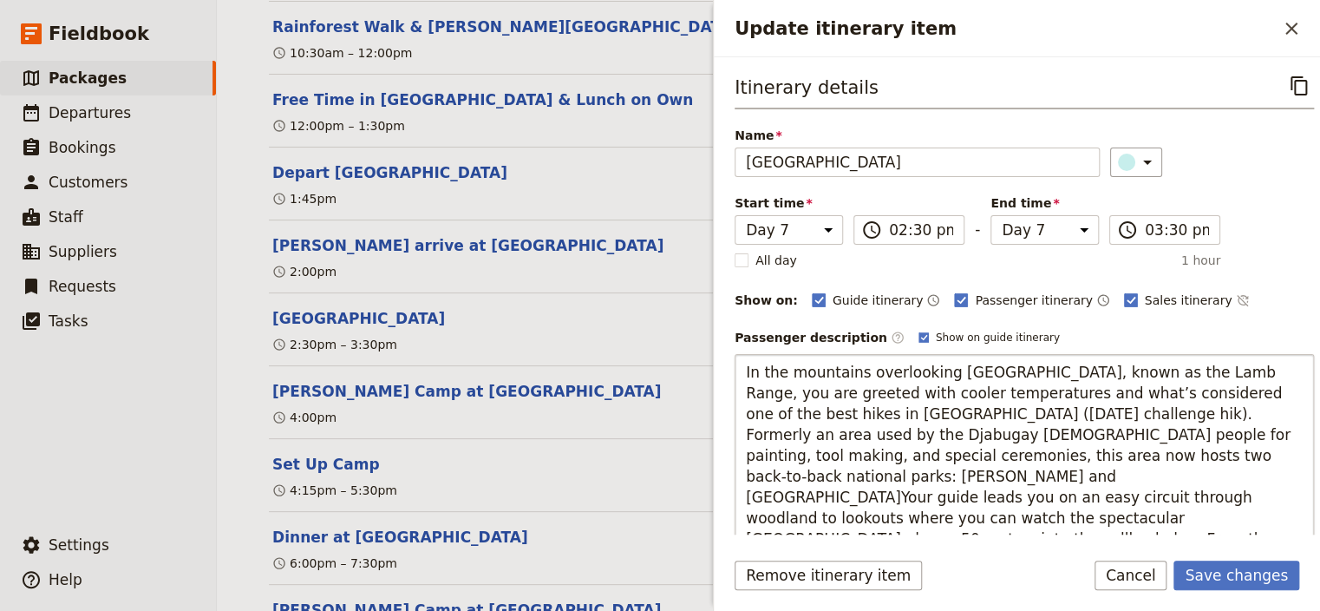
click at [1057, 477] on textarea "In the mountains overlooking Cairns, known as the Lamb Range, you are greeted w…" at bounding box center [1024, 455] width 579 height 203
click at [1169, 455] on textarea "In the mountains overlooking Cairns, known as the Lamb Range, you are greeted w…" at bounding box center [1024, 455] width 579 height 203
type textarea "In the mountains overlooking Cairns, known as the Lamb Range, you are greeted w…"
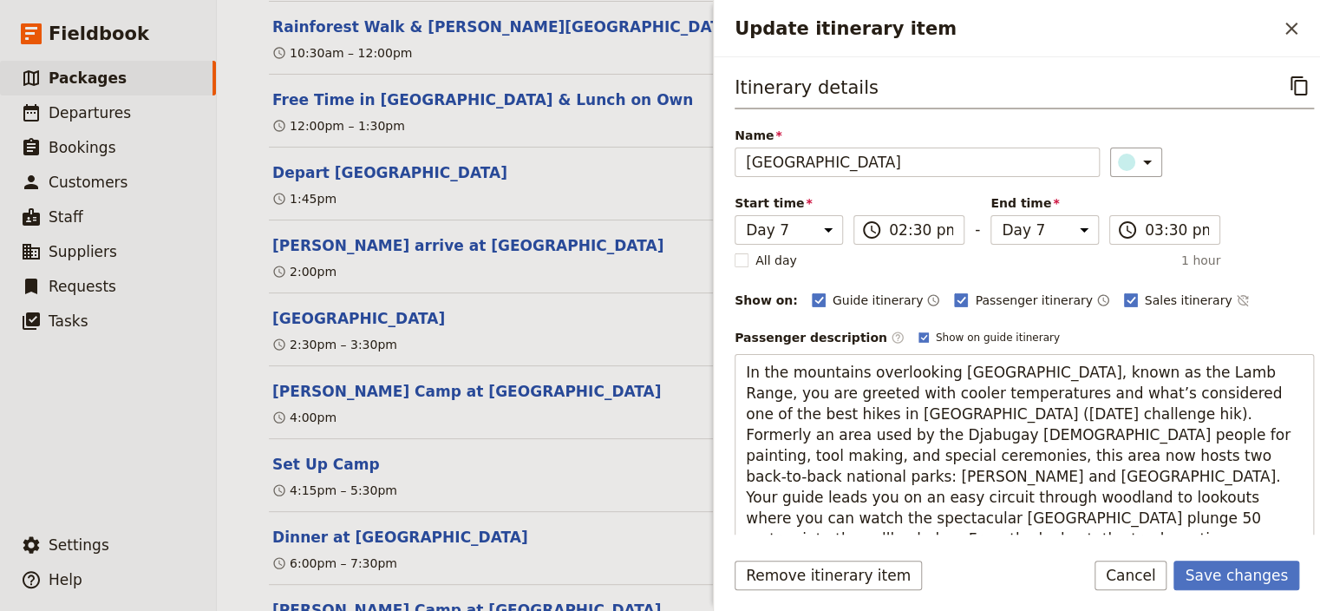
scroll to position [58, 0]
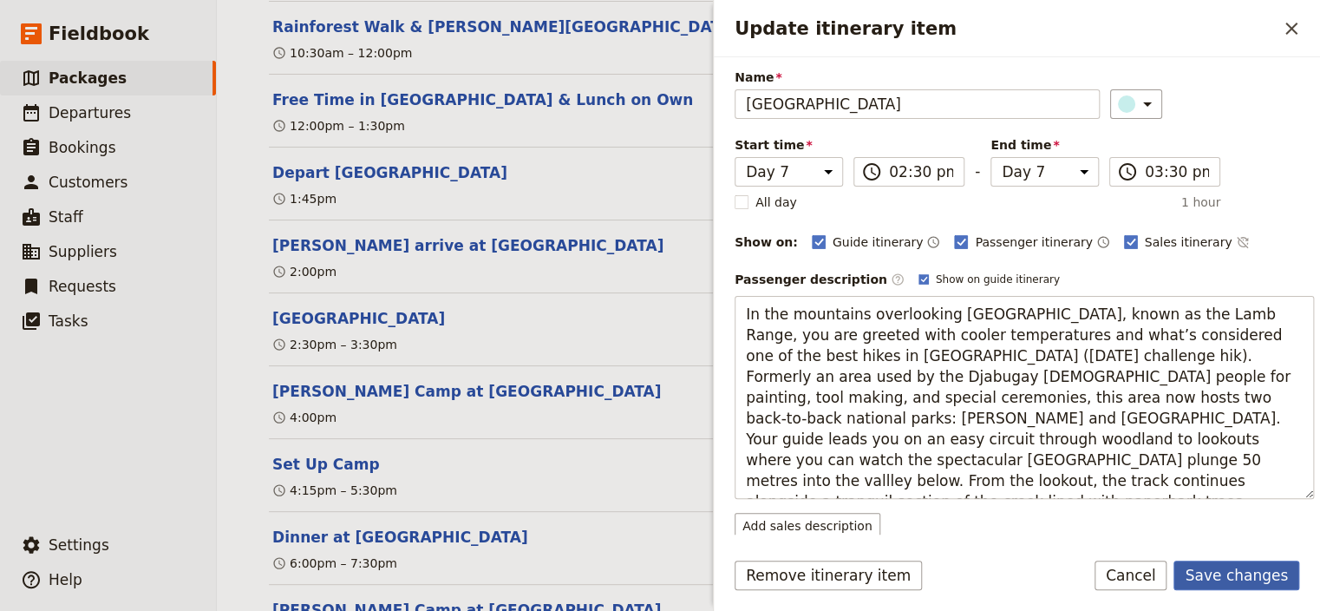
click at [1238, 577] on button "Save changes" at bounding box center [1237, 574] width 126 height 29
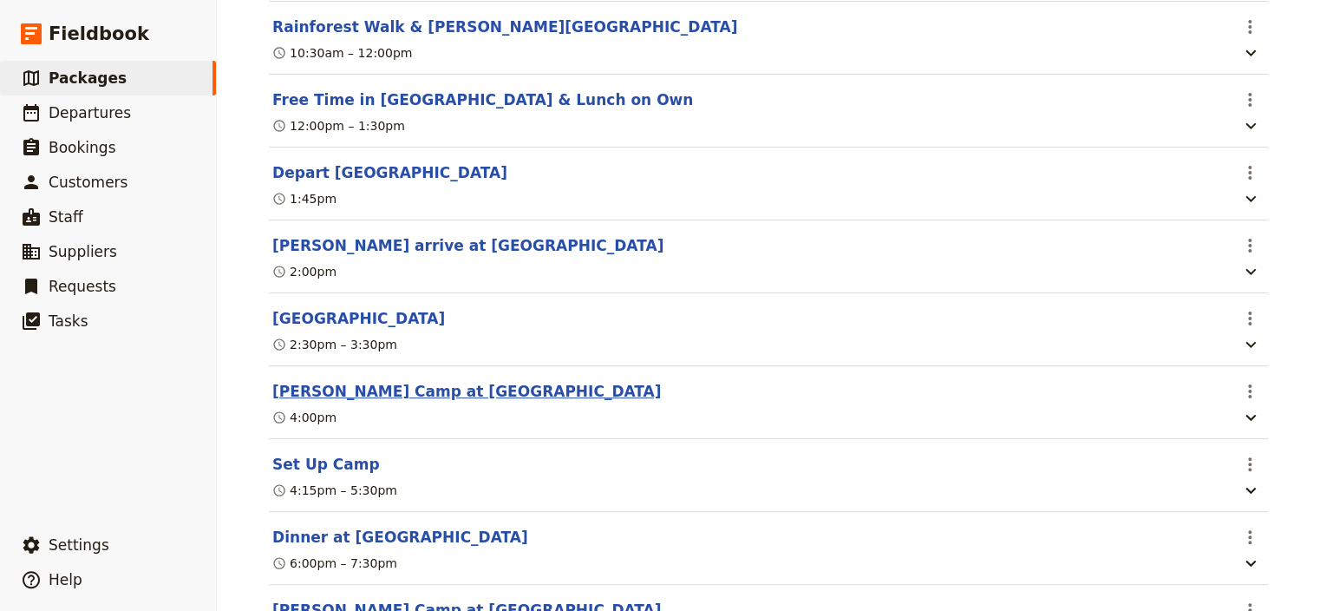
click at [405, 402] on button "[PERSON_NAME] Camp at [GEOGRAPHIC_DATA]" at bounding box center [466, 391] width 389 height 21
select select "7"
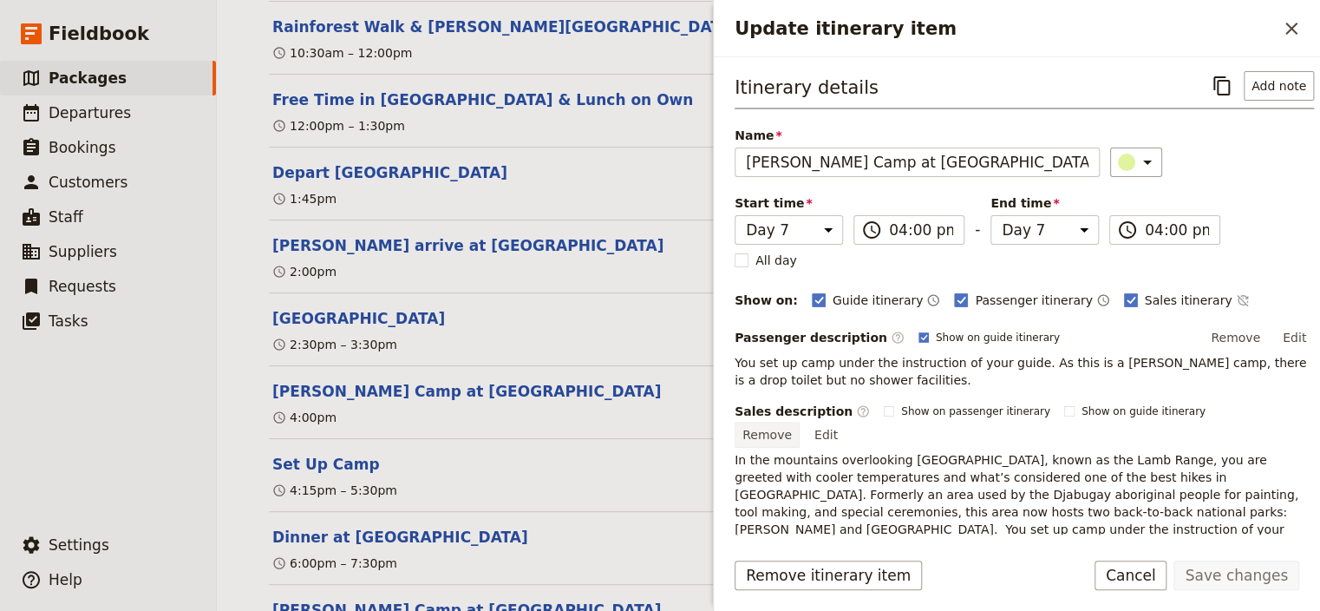
click at [800, 422] on button "Remove" at bounding box center [767, 435] width 65 height 26
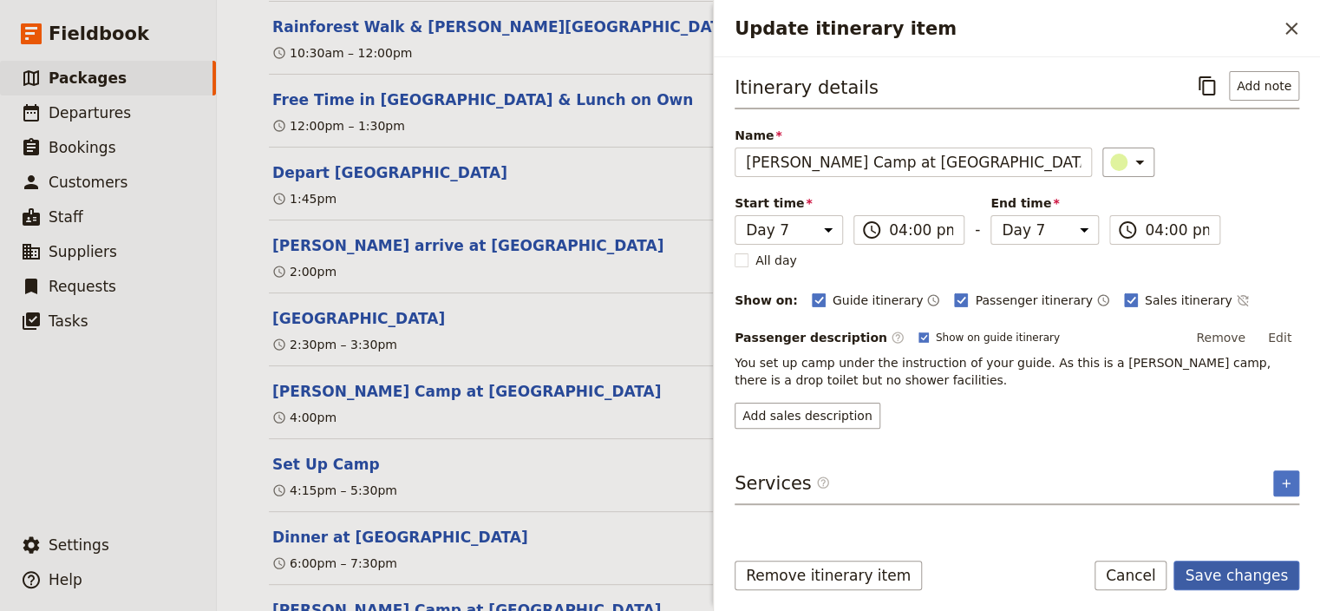
click at [1224, 580] on button "Save changes" at bounding box center [1237, 574] width 126 height 29
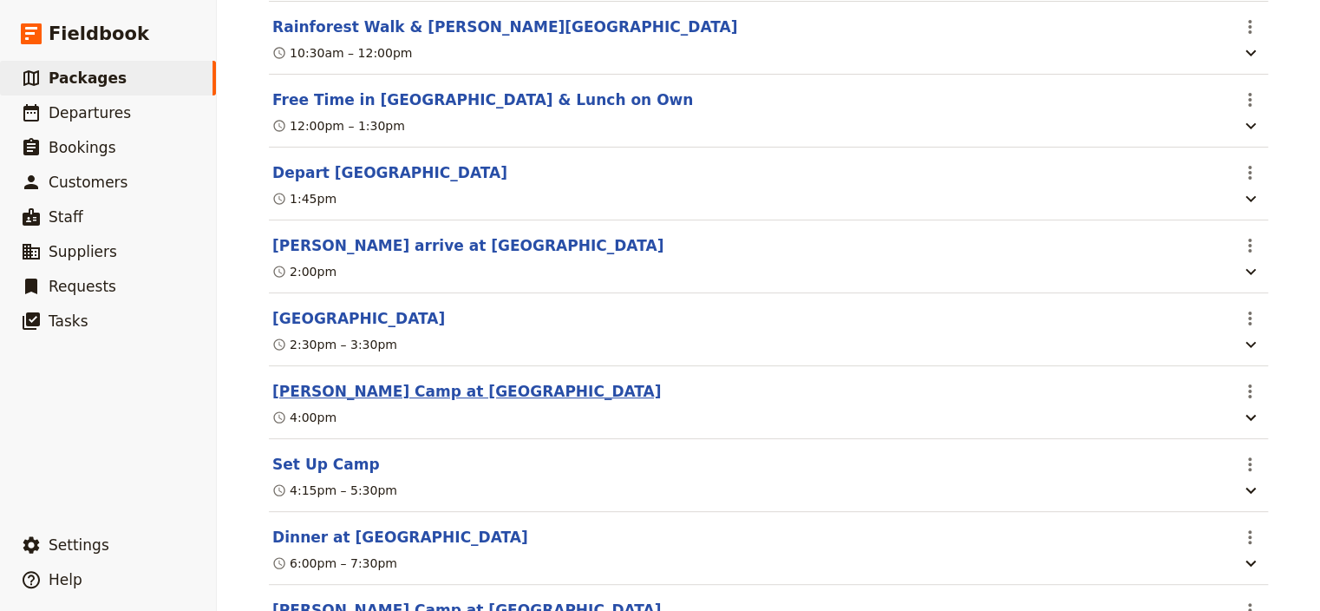
click at [456, 402] on button "[PERSON_NAME] Camp at [GEOGRAPHIC_DATA]" at bounding box center [466, 391] width 389 height 21
select select "7"
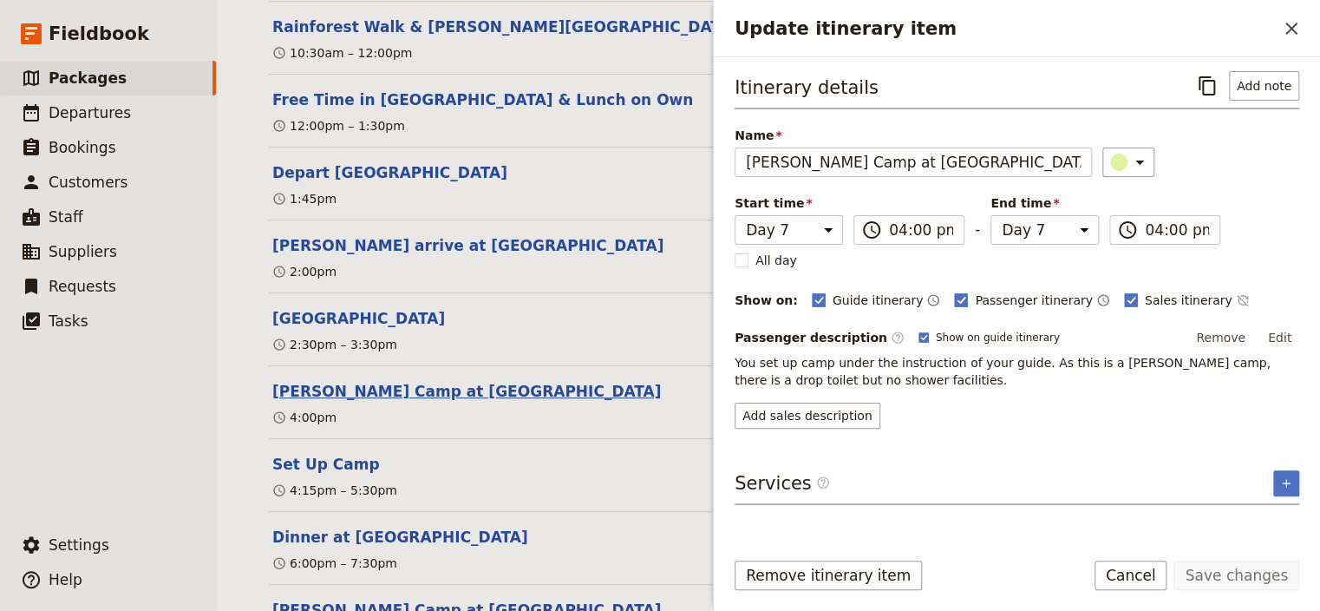
click at [456, 402] on button "[PERSON_NAME] Camp at [GEOGRAPHIC_DATA]" at bounding box center [466, 391] width 389 height 21
select select "7"
click at [309, 475] on button "Set Up Camp" at bounding box center [326, 464] width 108 height 21
select select "7"
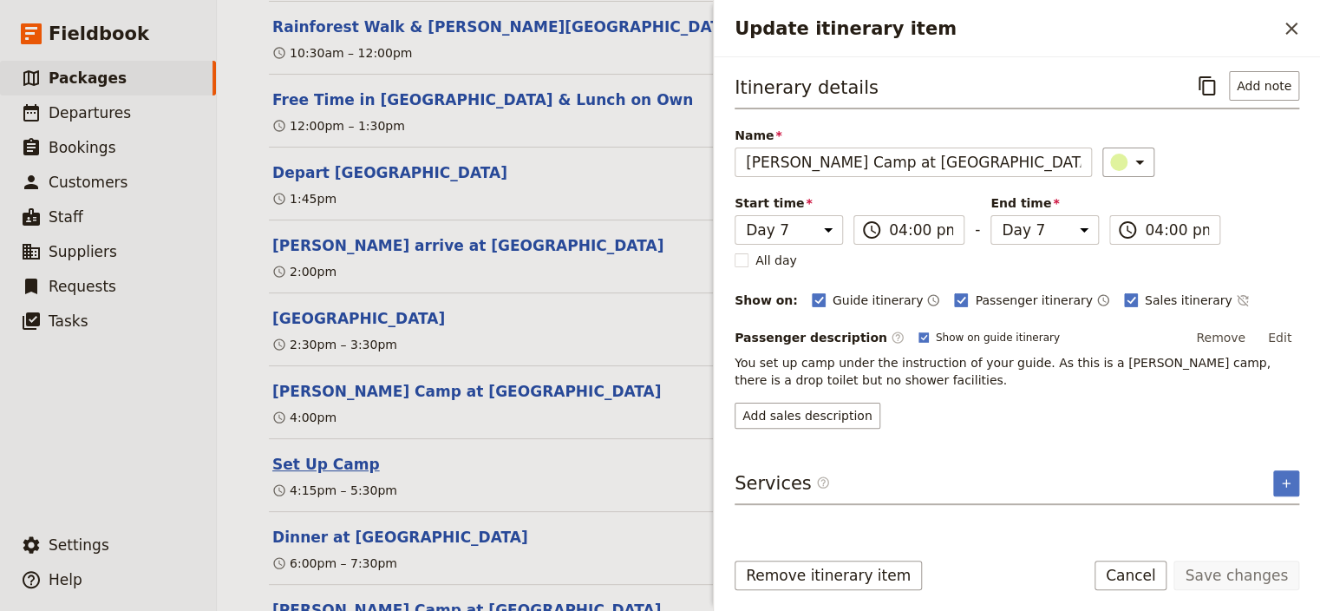
select select "7"
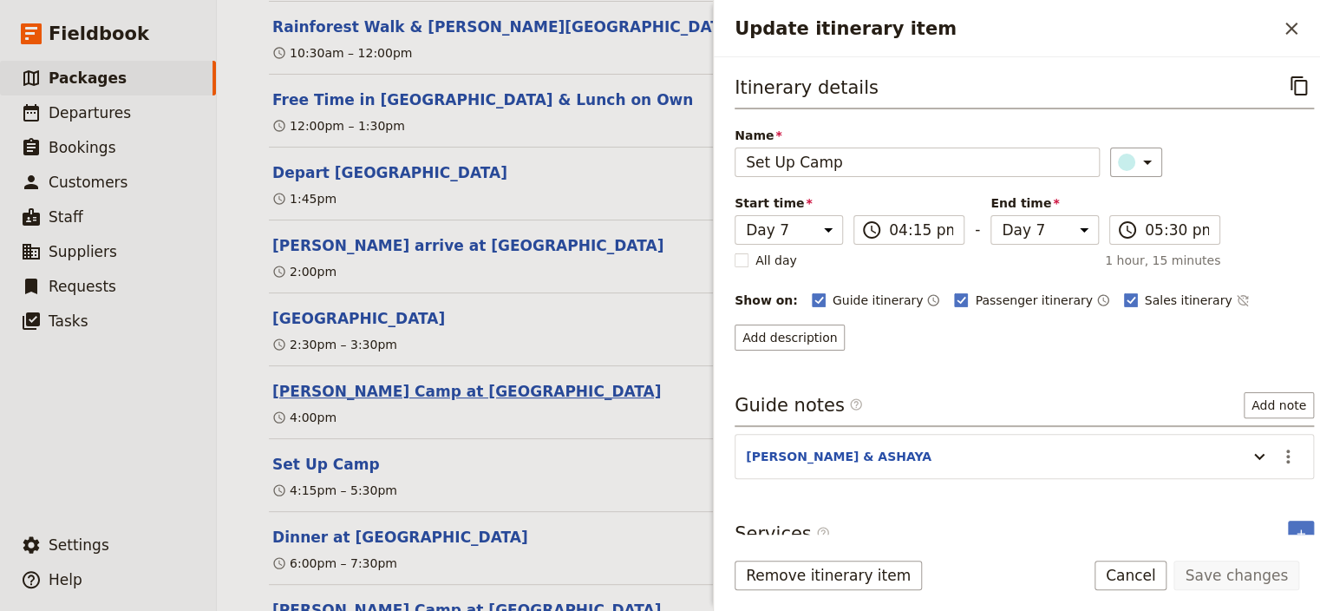
click at [396, 402] on button "[PERSON_NAME] Camp at [GEOGRAPHIC_DATA]" at bounding box center [466, 391] width 389 height 21
select select "7"
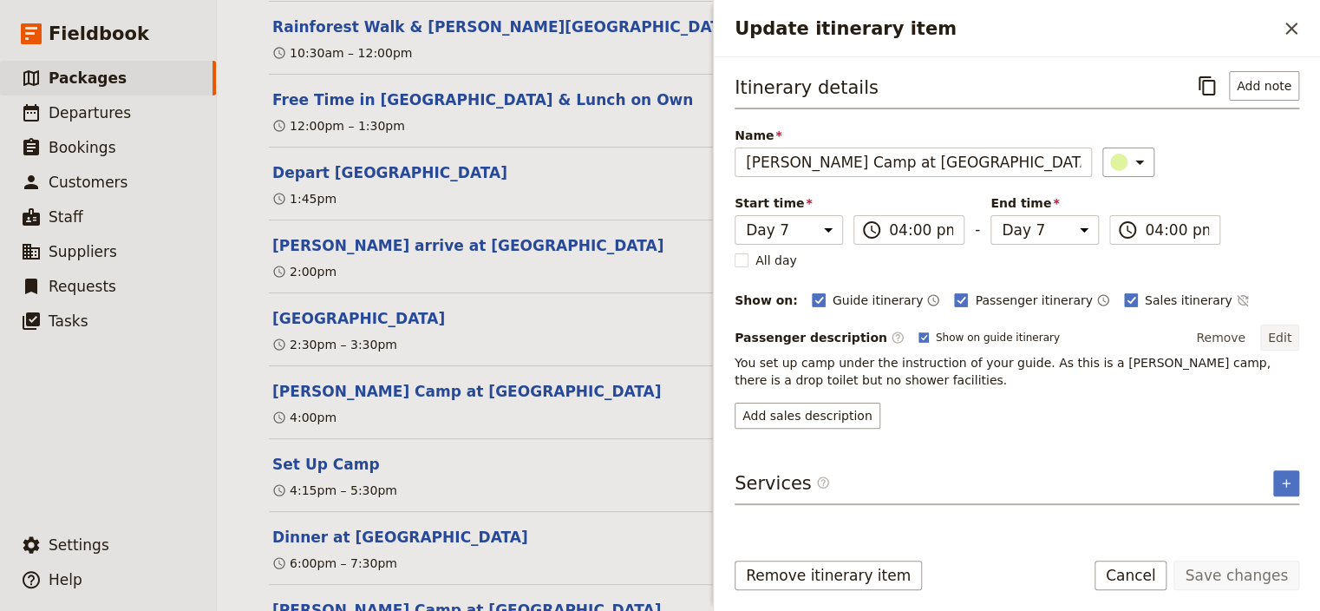
click at [1287, 338] on button "Edit" at bounding box center [1279, 337] width 39 height 26
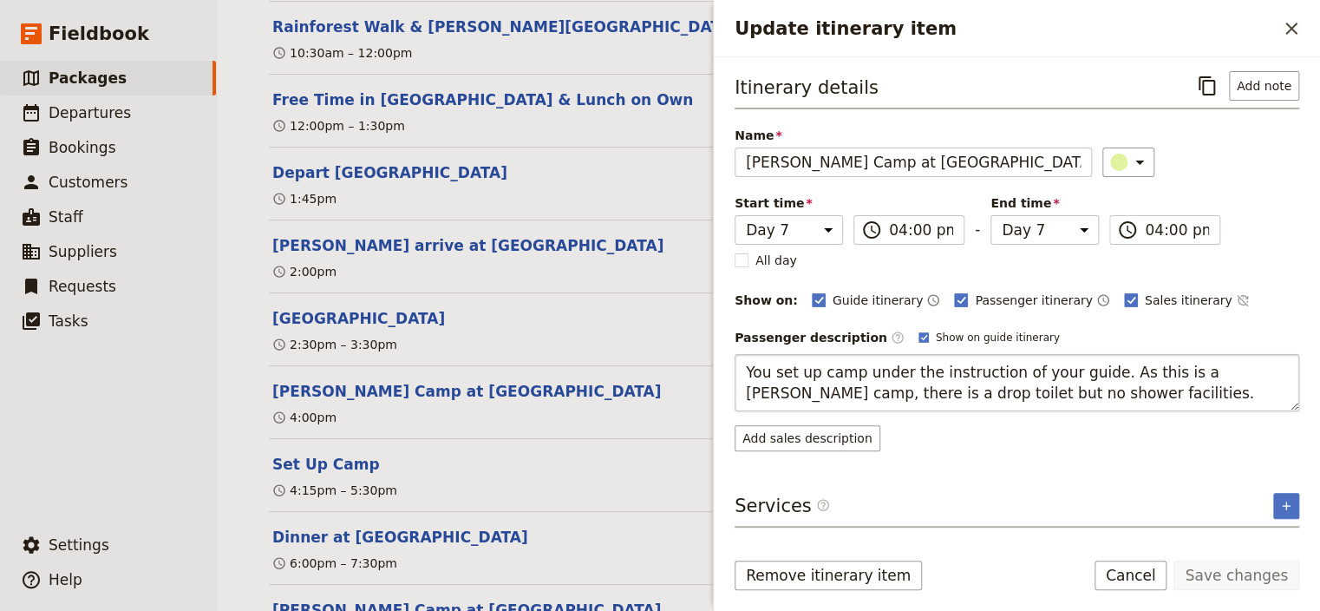
drag, startPoint x: 1042, startPoint y: 393, endPoint x: 723, endPoint y: 362, distance: 319.9
click at [735, 362] on textarea "You set up camp under the instruction of your guide. As this is a bush camp, th…" at bounding box center [1017, 382] width 565 height 57
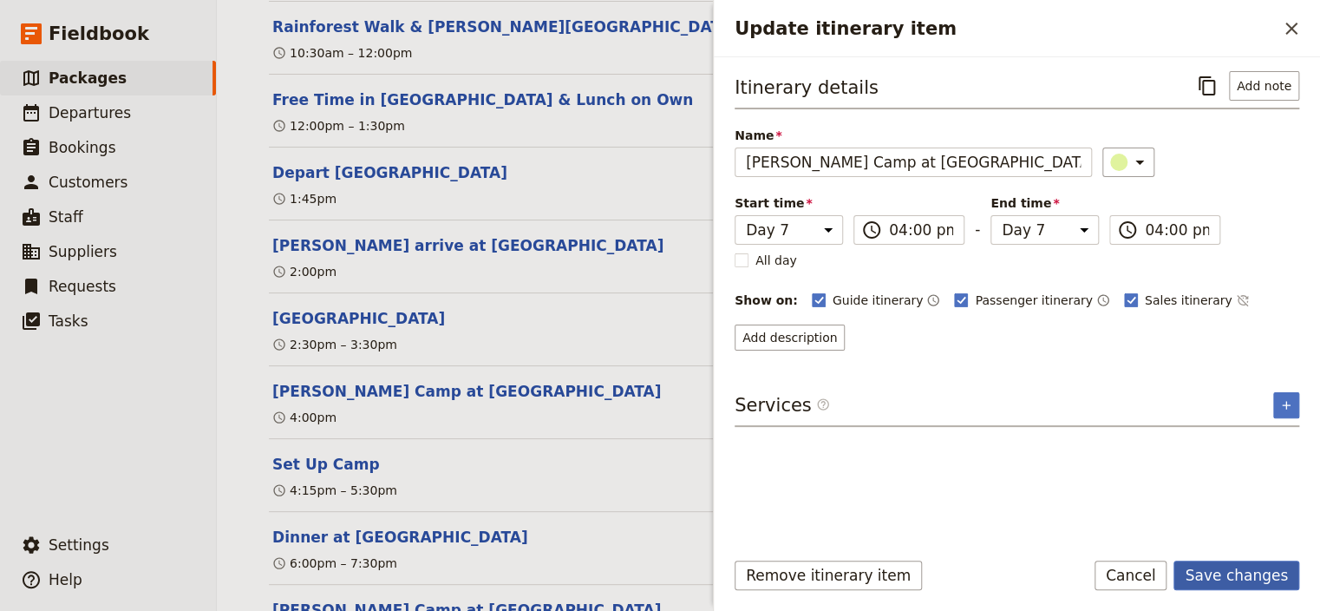
click at [1214, 574] on button "Save changes" at bounding box center [1237, 574] width 126 height 29
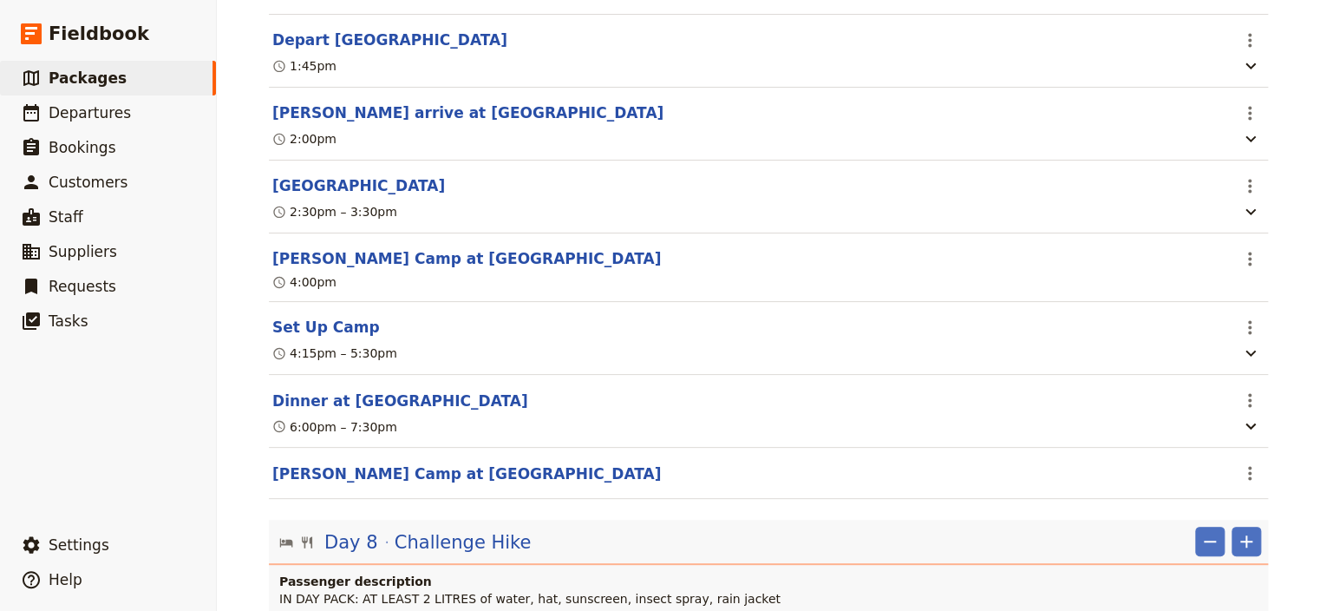
scroll to position [7867, 0]
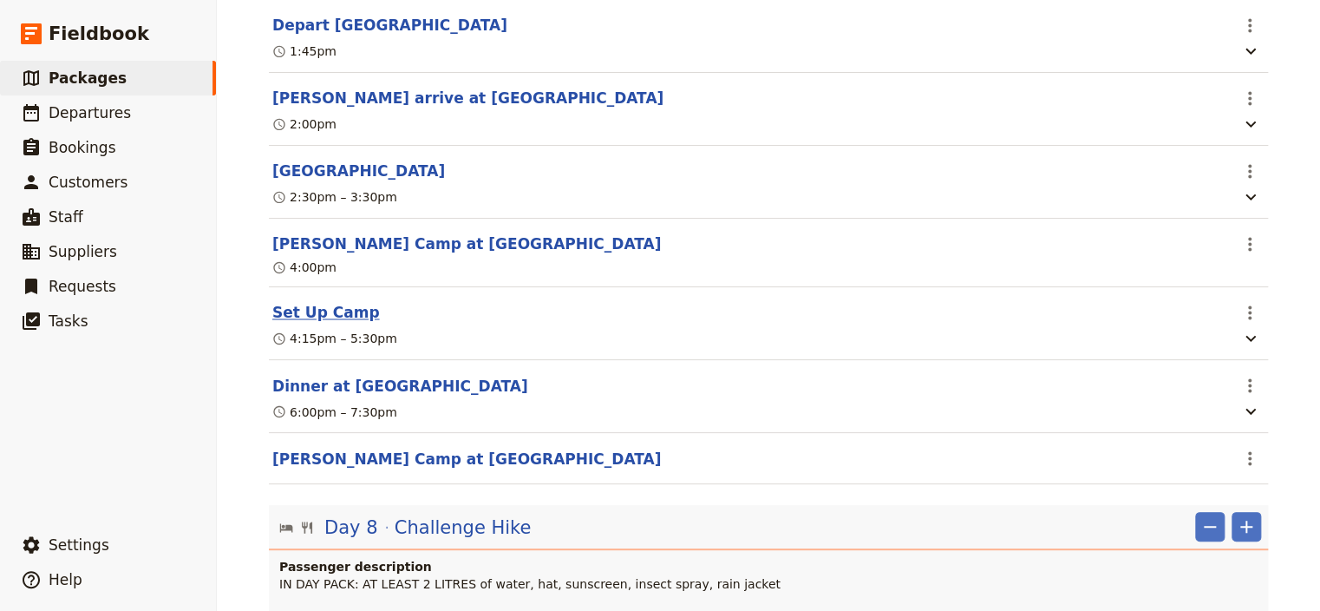
click at [331, 323] on button "Set Up Camp" at bounding box center [326, 312] width 108 height 21
select select "7"
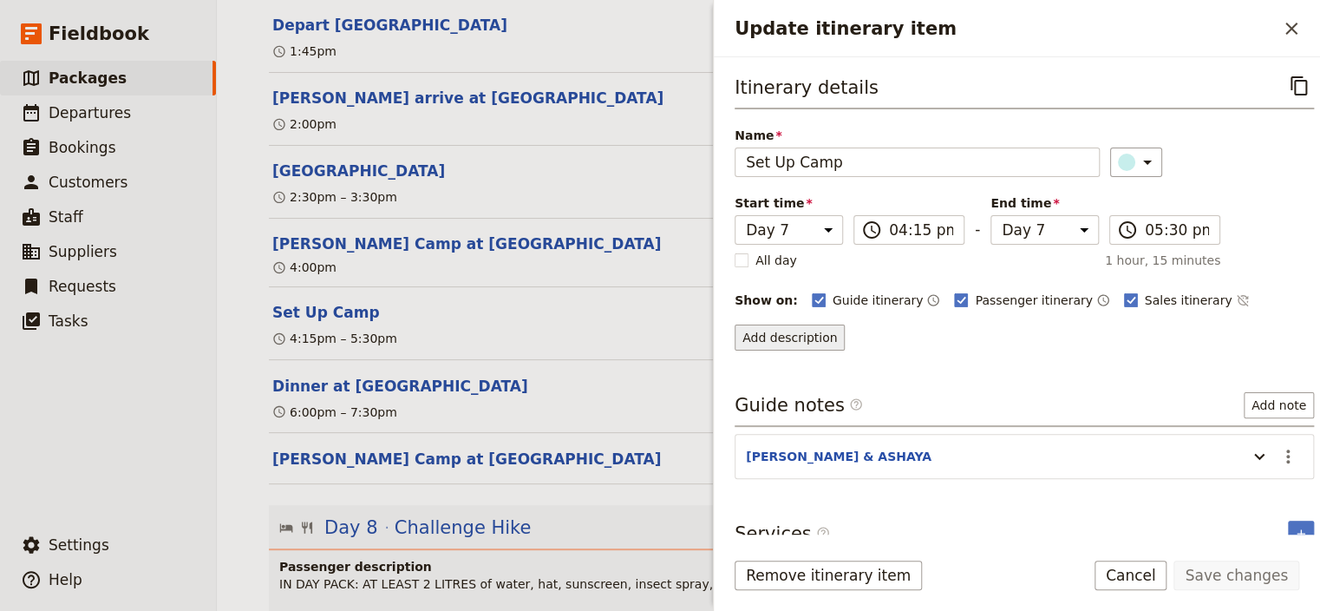
click at [802, 337] on button "Add description" at bounding box center [790, 337] width 110 height 26
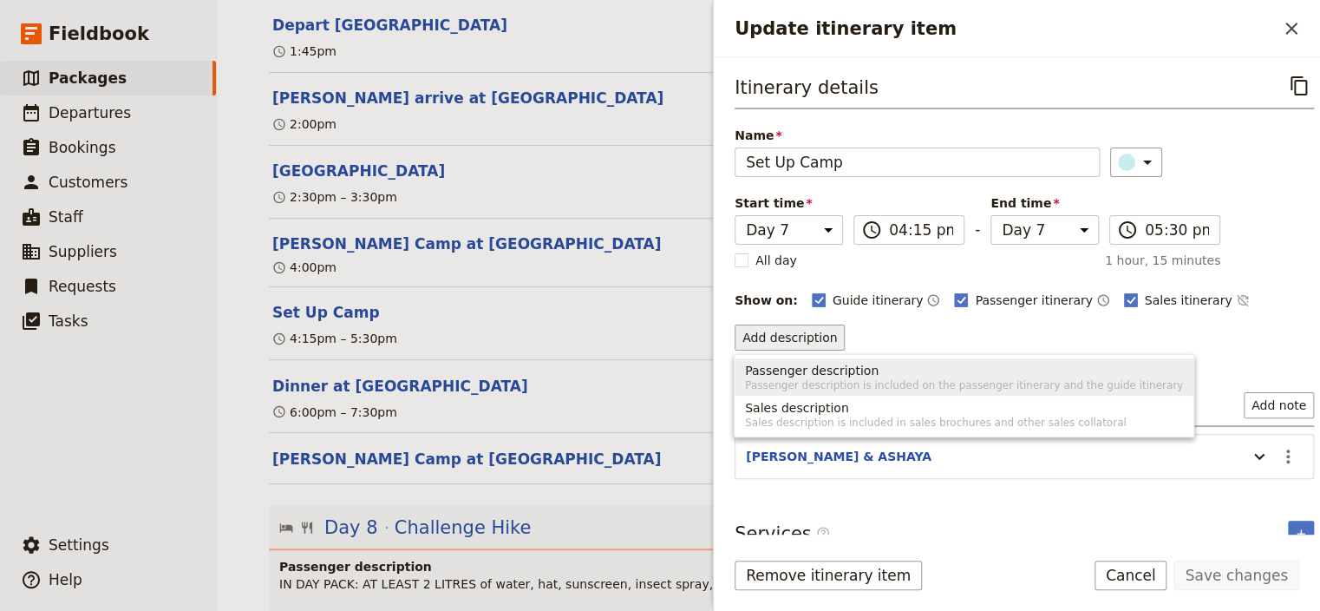
click at [798, 363] on span "Passenger description" at bounding box center [812, 370] width 134 height 17
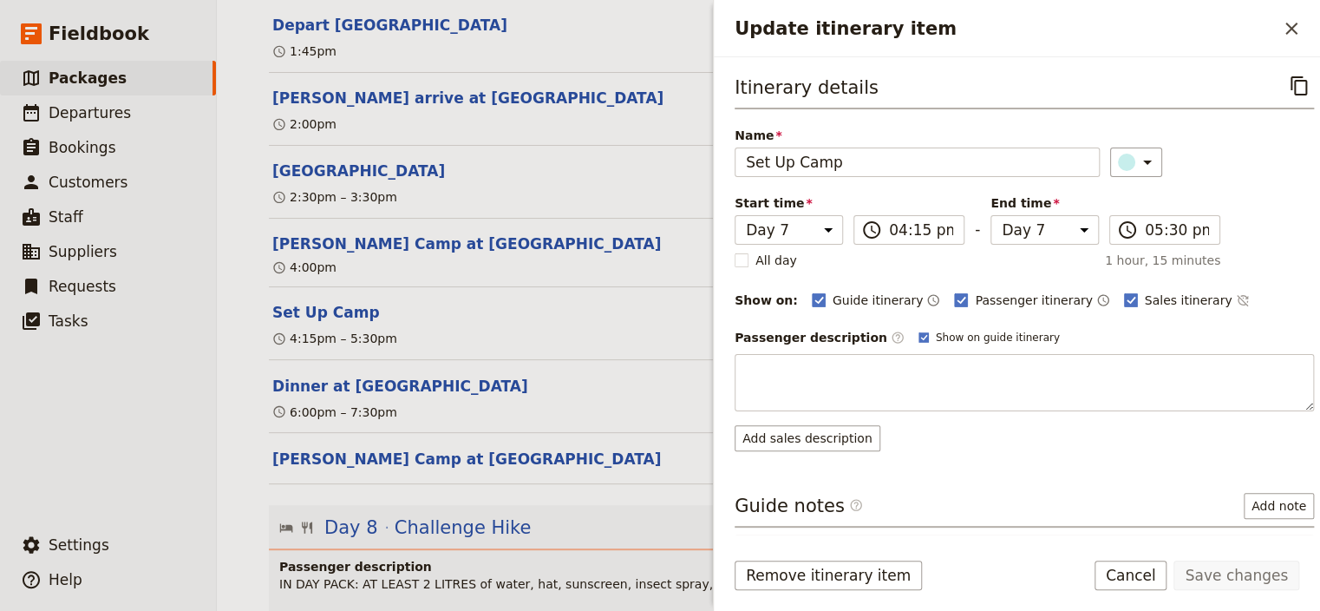
type textarea "You set up camp under the instruction of your guide. As this is a bush camp, th…"
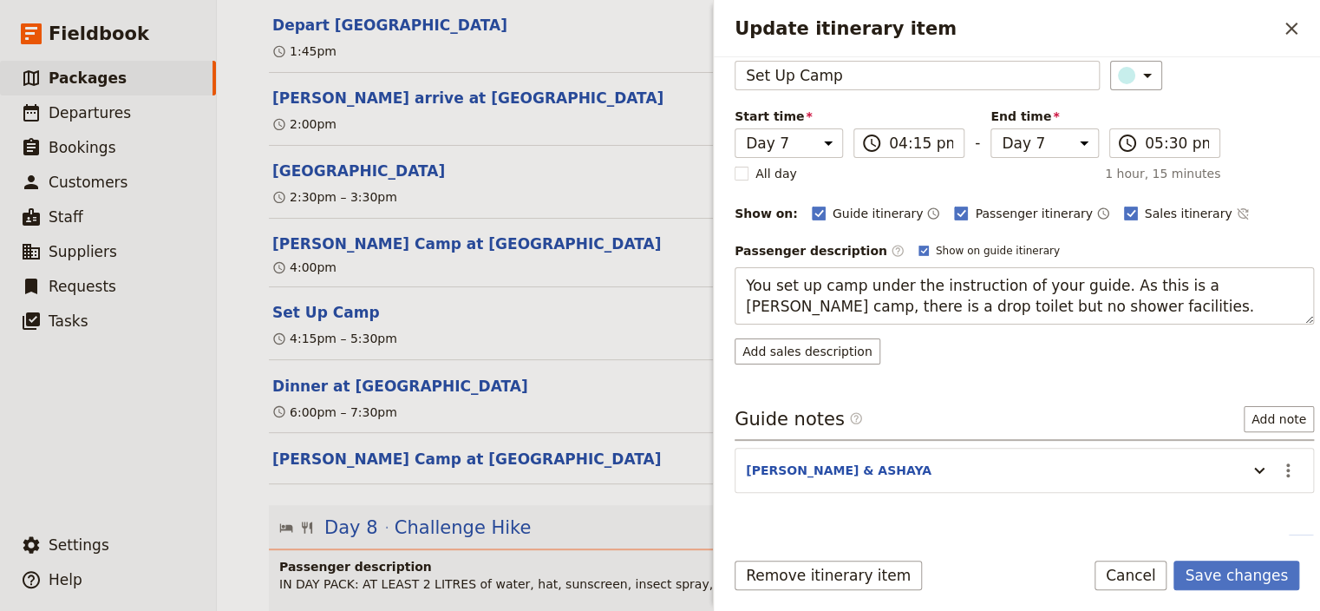
scroll to position [86, 0]
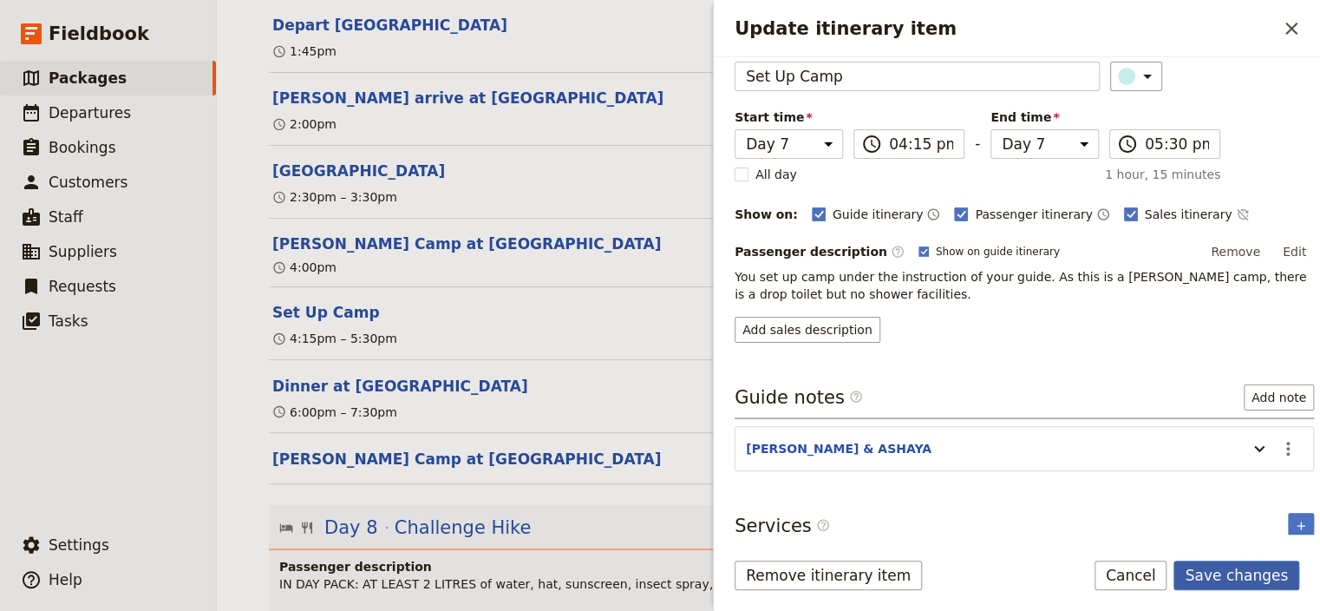
click at [1255, 579] on button "Save changes" at bounding box center [1237, 574] width 126 height 29
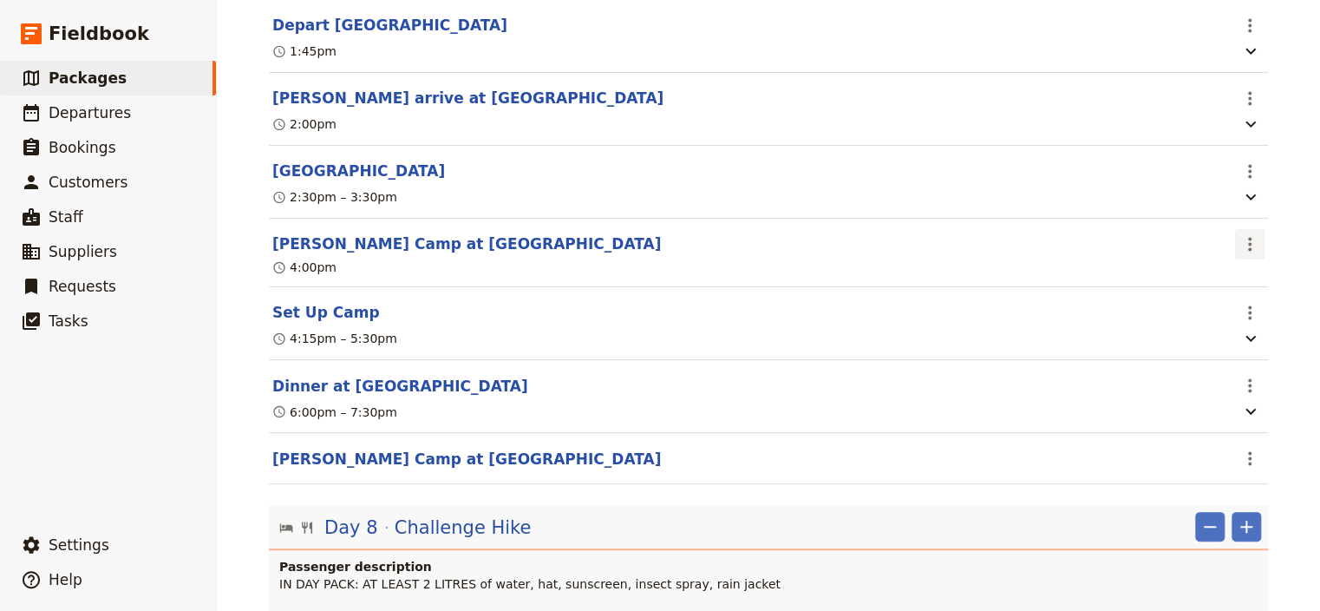
click at [1241, 254] on icon "Actions" at bounding box center [1250, 243] width 21 height 21
click at [1192, 363] on span "Delete this itinerary item" at bounding box center [1169, 365] width 153 height 17
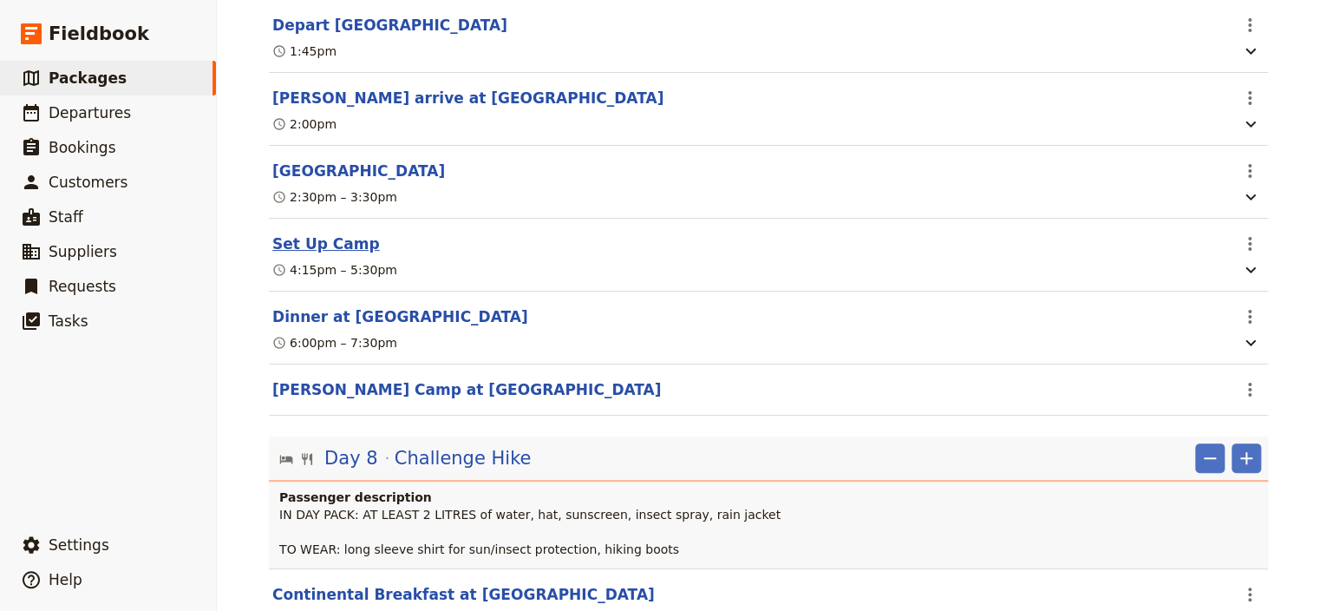
click at [304, 254] on button "Set Up Camp" at bounding box center [326, 243] width 108 height 21
select select "7"
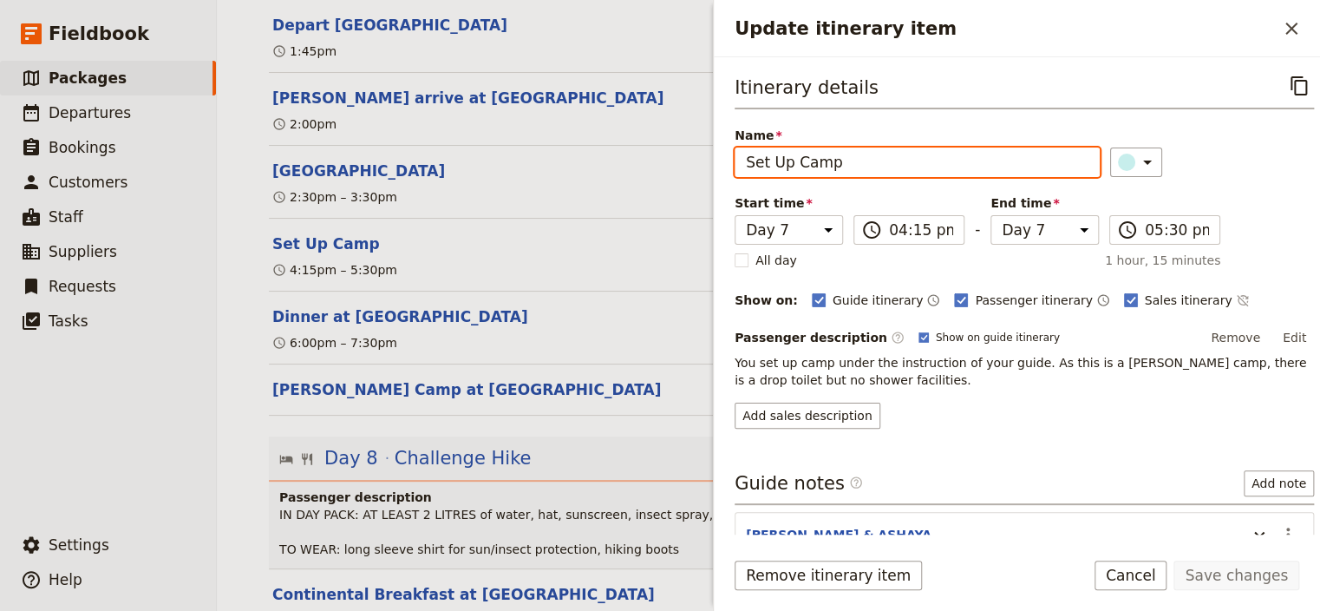
click at [793, 165] on input "Set Up Camp" at bounding box center [917, 161] width 365 height 29
type input "Set Up Bush Camp"
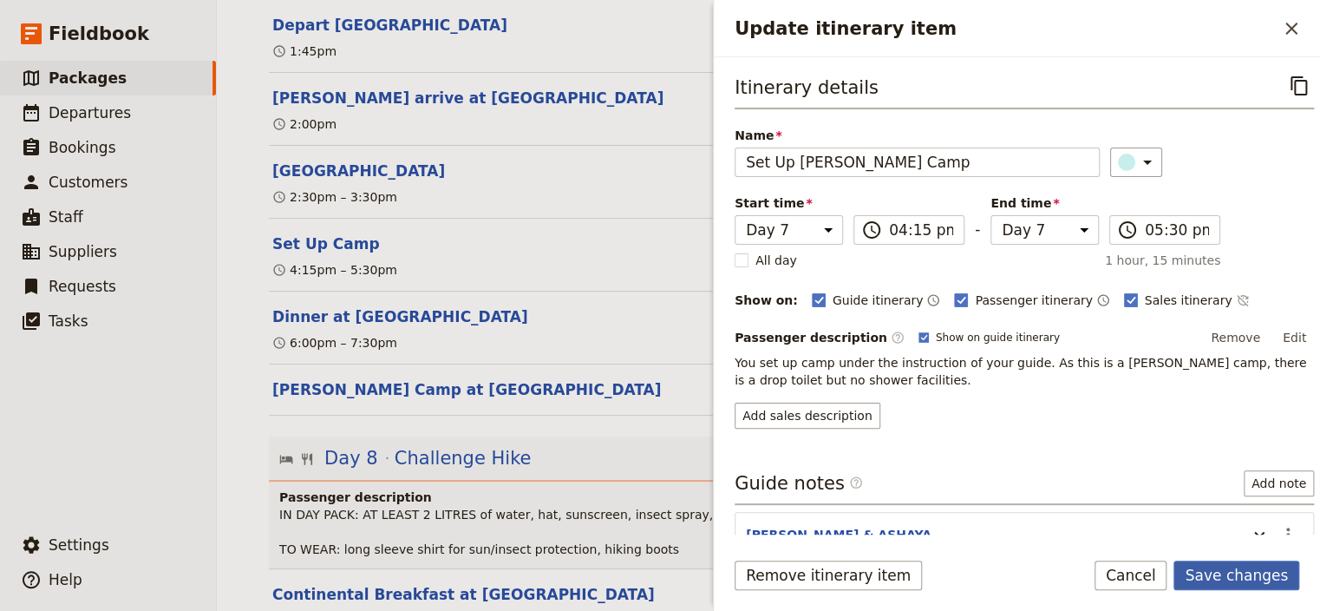
click at [1219, 574] on button "Save changes" at bounding box center [1237, 574] width 126 height 29
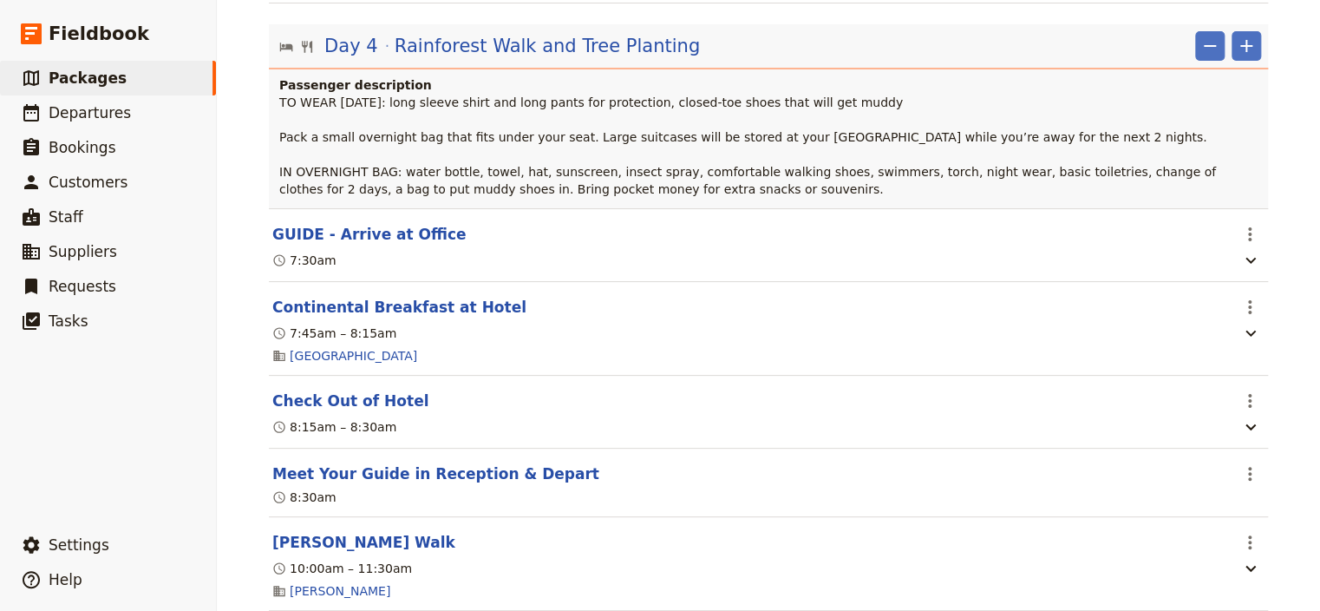
scroll to position [0, 0]
